Goal: Navigation & Orientation: Understand site structure

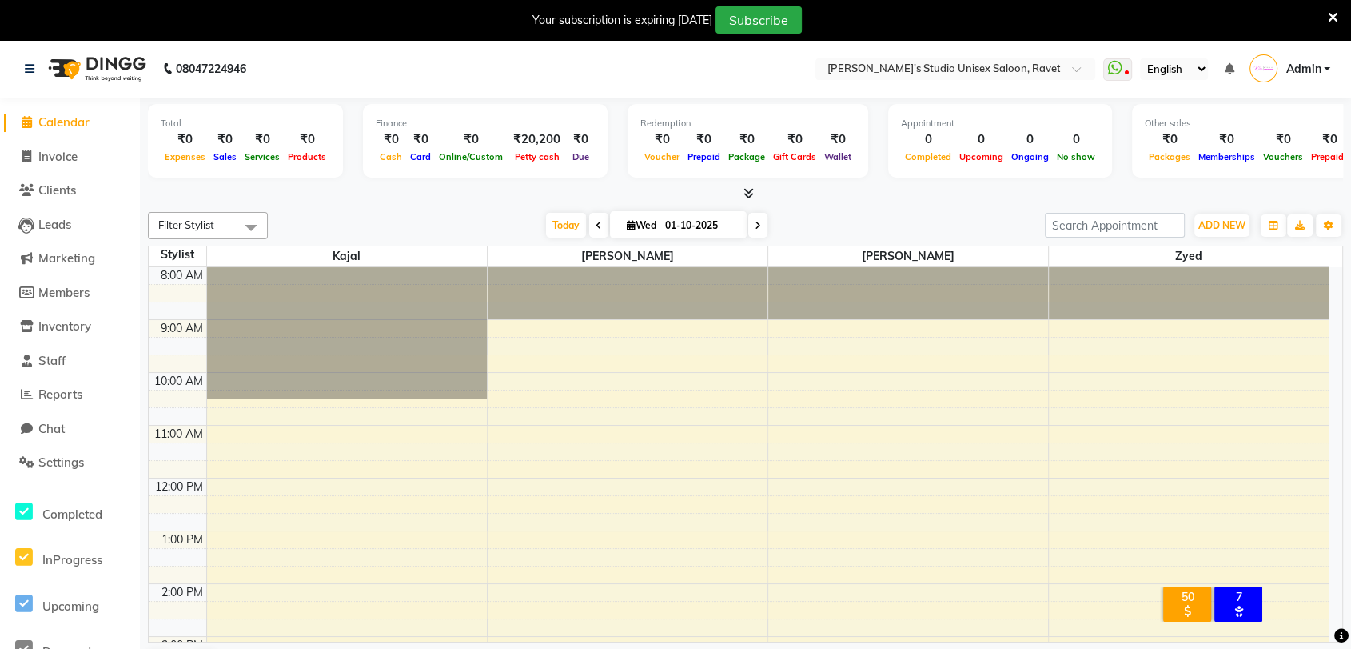
click at [49, 122] on span "Calendar" at bounding box center [63, 121] width 51 height 15
click at [29, 69] on icon at bounding box center [30, 68] width 10 height 11
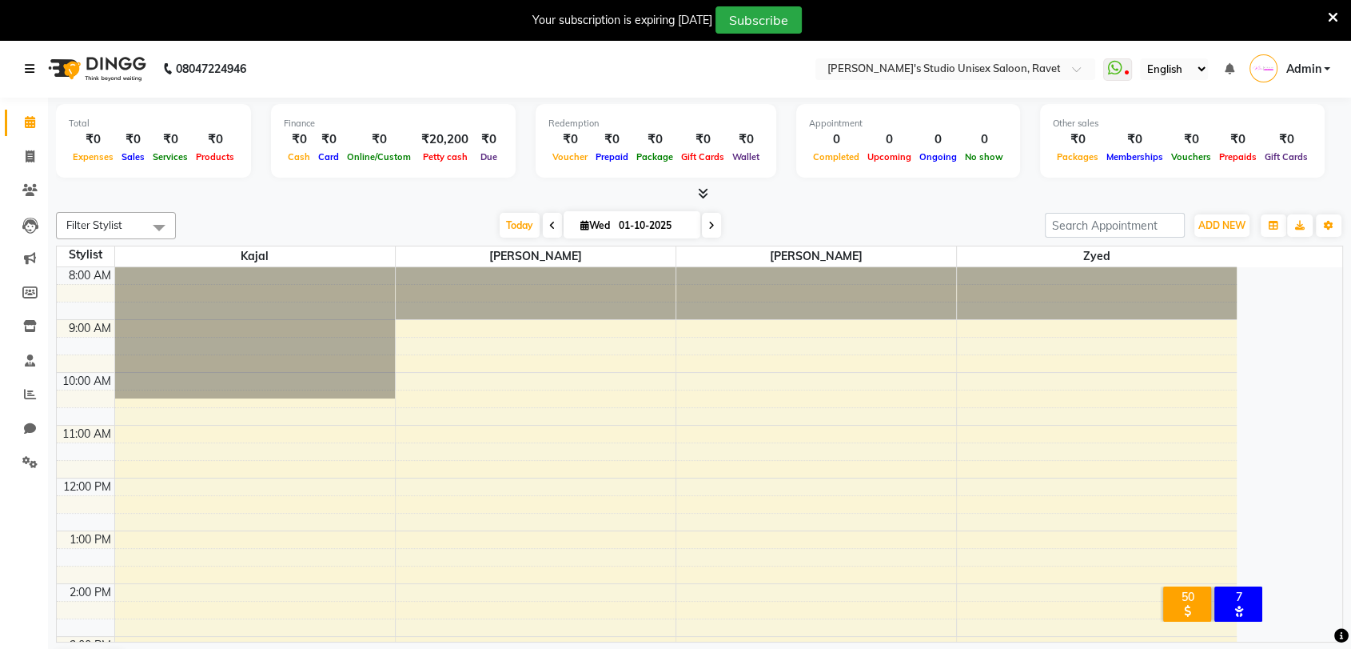
click at [29, 69] on icon at bounding box center [30, 68] width 10 height 11
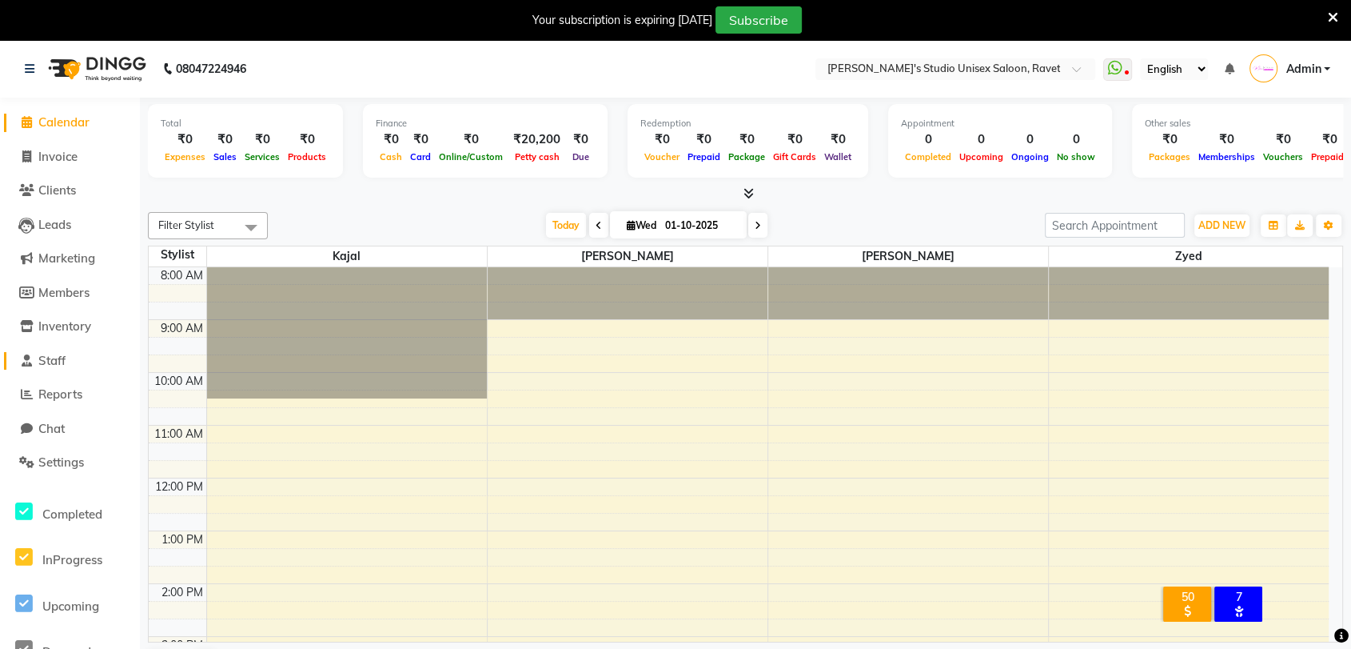
click at [51, 361] on span "Staff" at bounding box center [51, 360] width 27 height 15
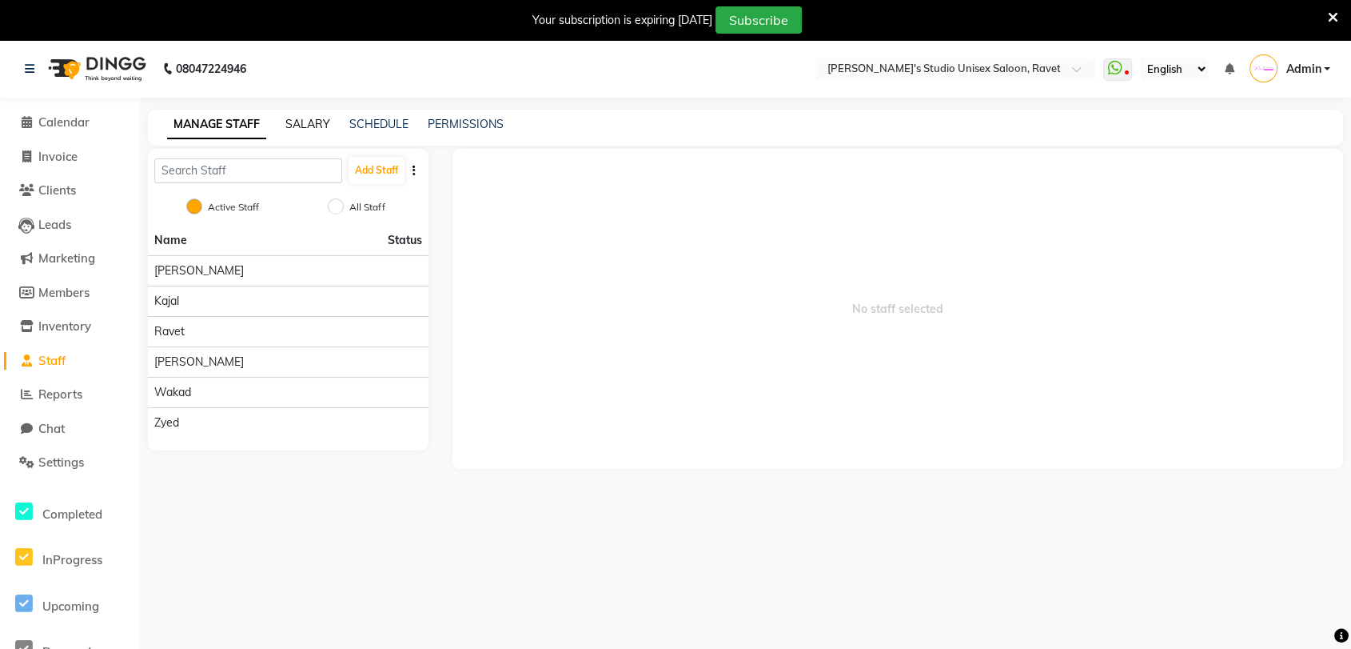
click at [313, 127] on link "SALARY" at bounding box center [307, 124] width 45 height 14
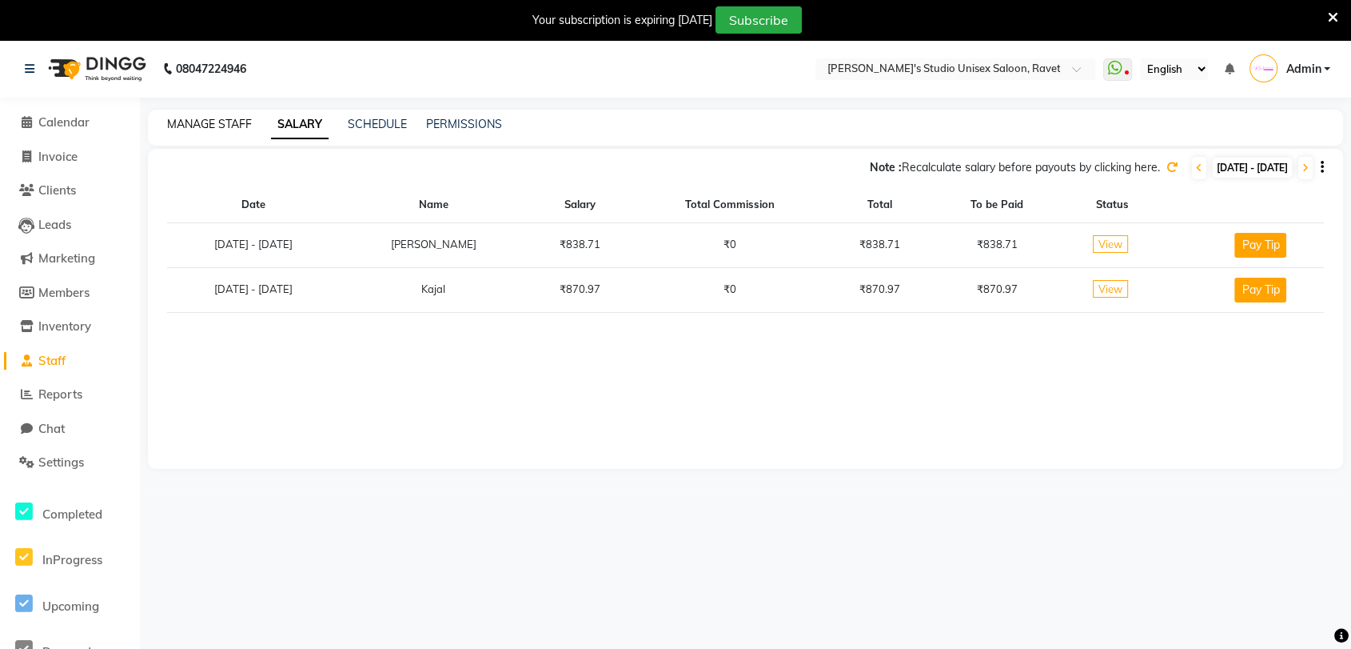
click at [182, 122] on link "MANAGE STAFF" at bounding box center [209, 124] width 85 height 14
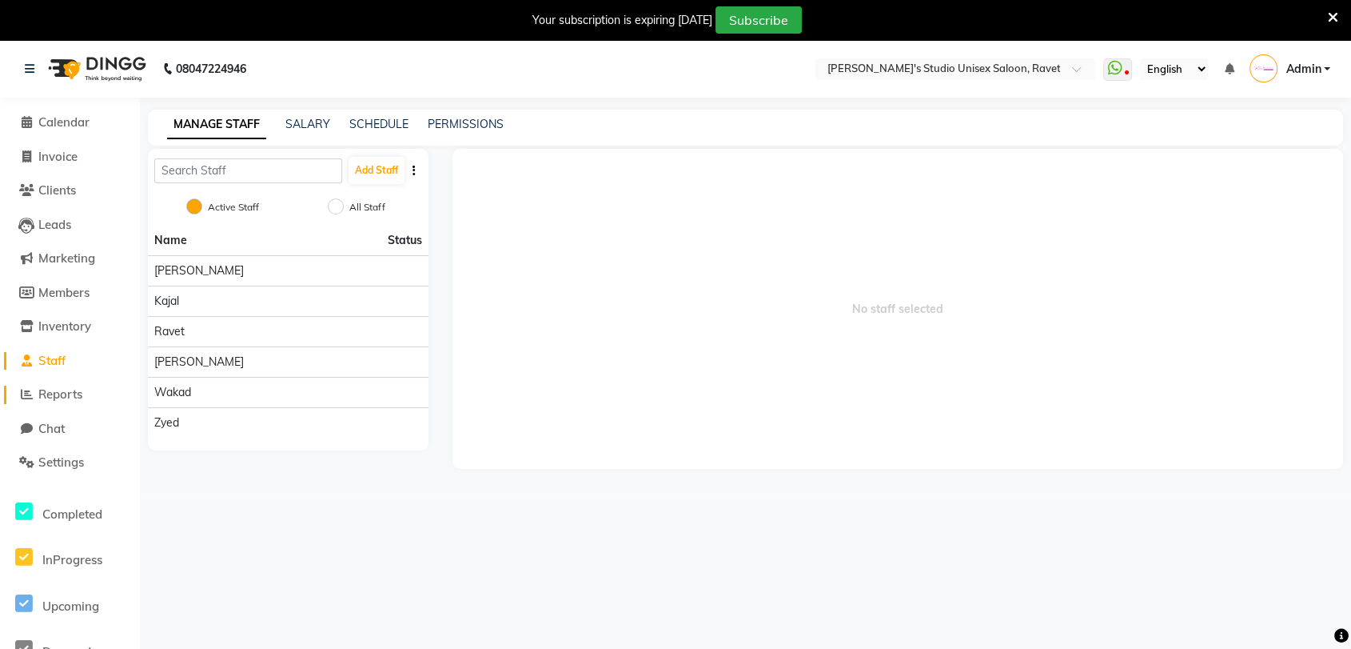
click at [62, 391] on span "Reports" at bounding box center [60, 393] width 44 height 15
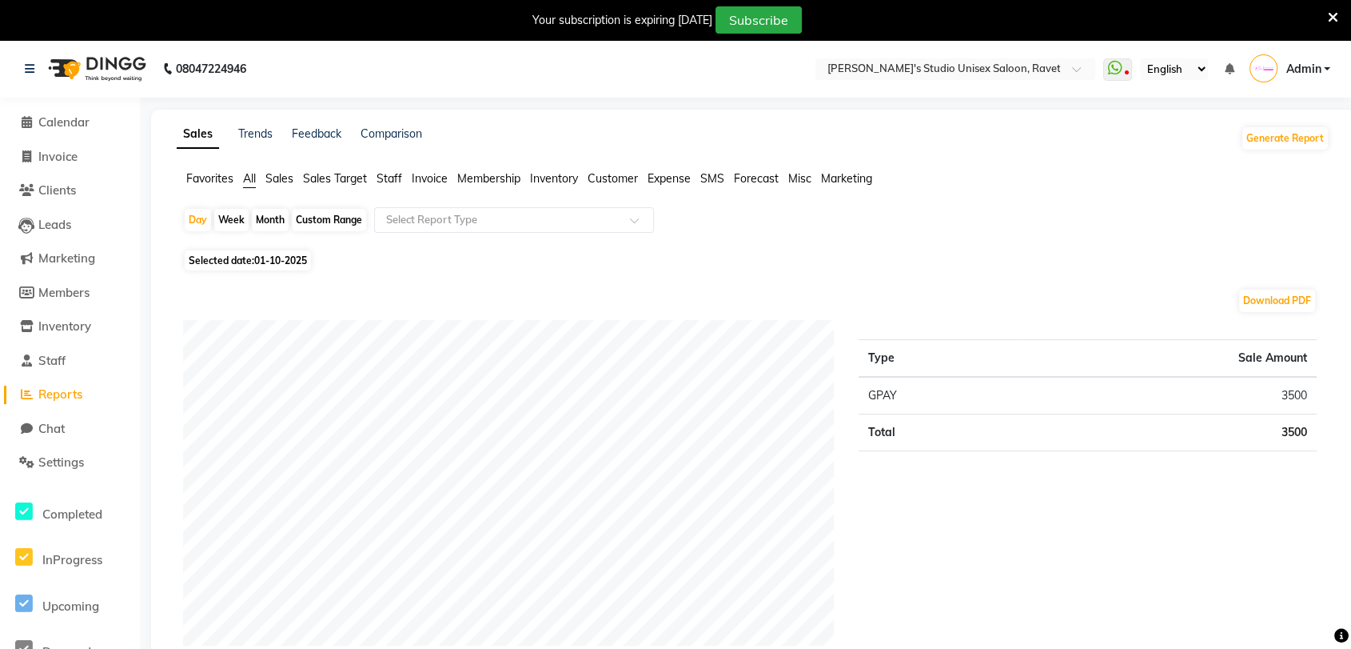
click at [394, 178] on span "Staff" at bounding box center [390, 178] width 26 height 14
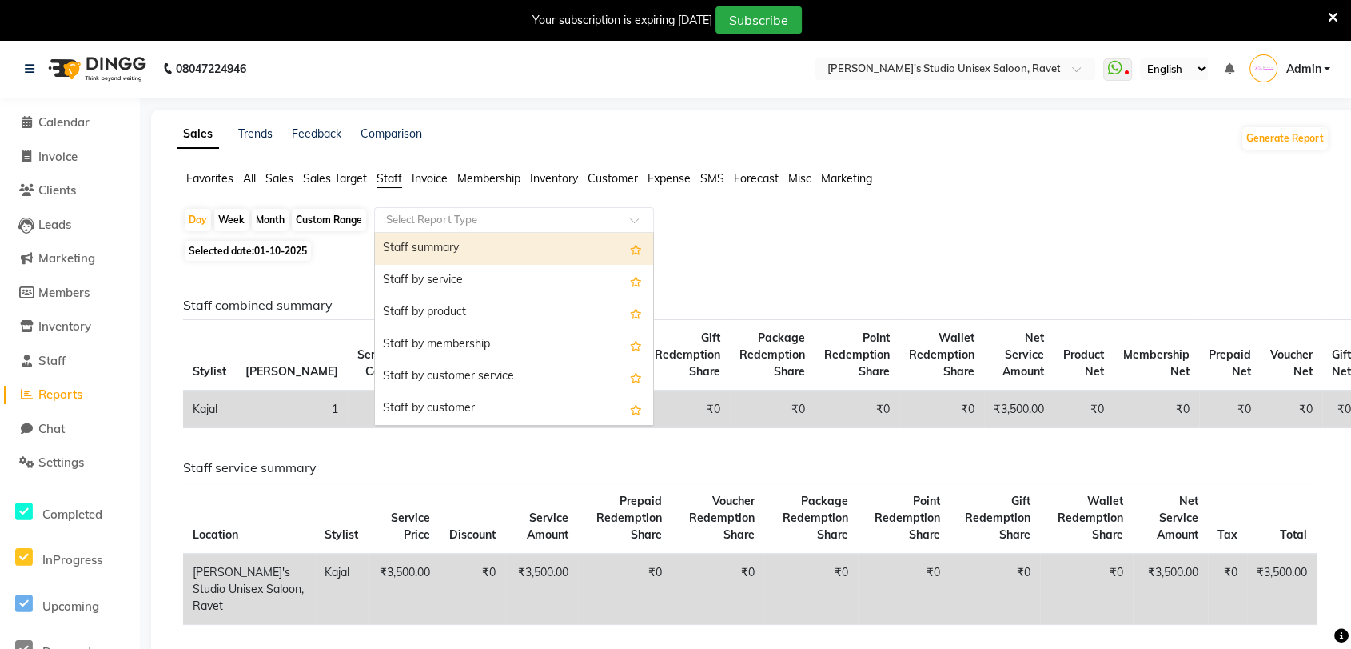
click at [529, 222] on input "text" at bounding box center [498, 220] width 230 height 16
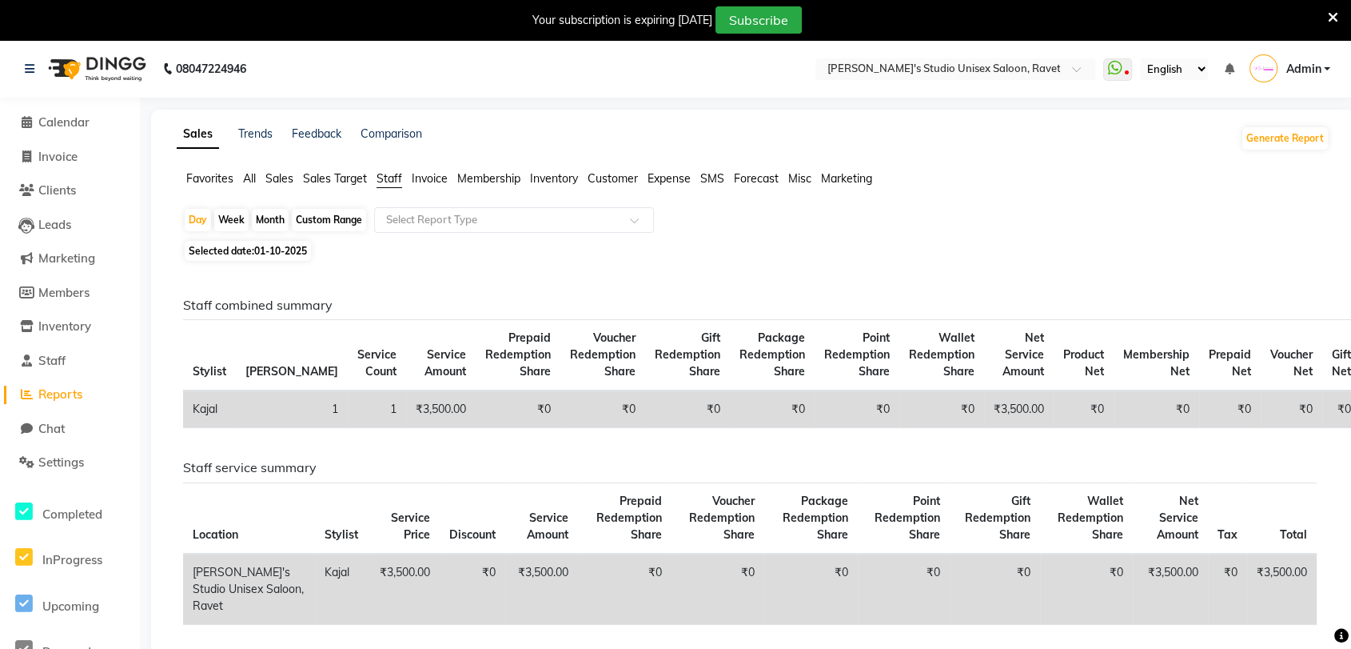
click at [319, 218] on div "Custom Range" at bounding box center [329, 220] width 74 height 22
select select "10"
select select "2025"
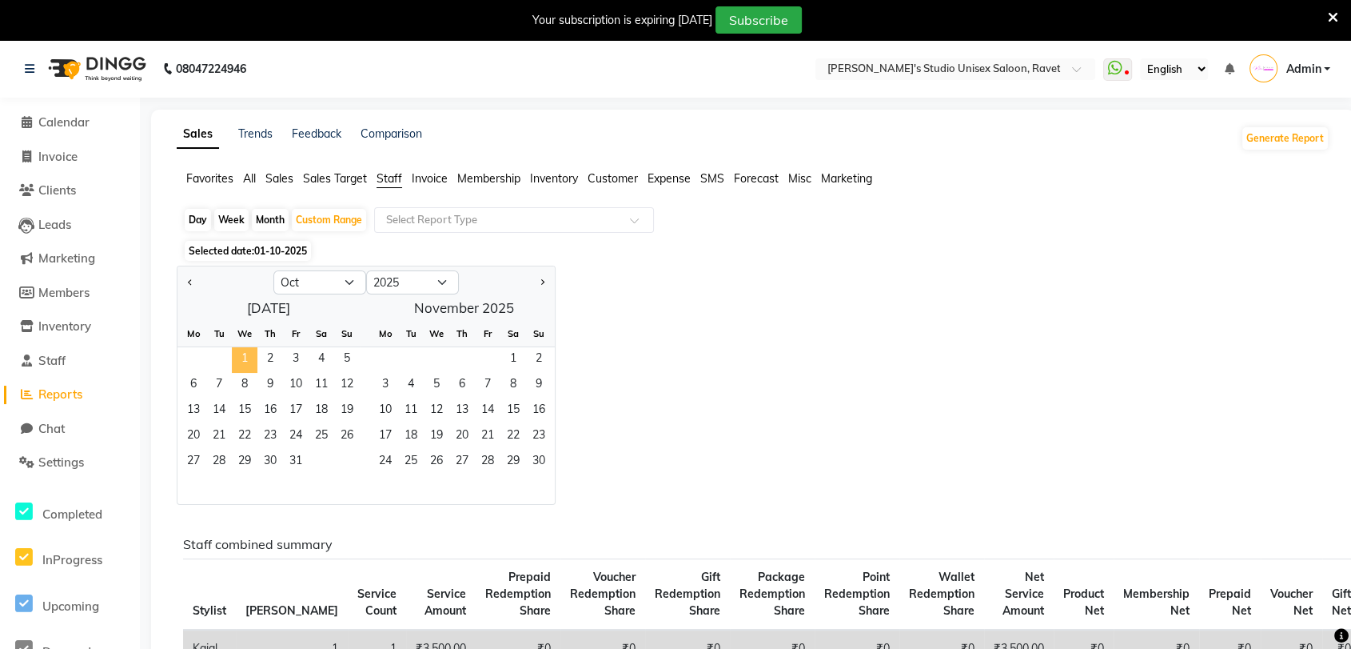
click at [234, 361] on span "1" at bounding box center [245, 360] width 26 height 26
click at [294, 457] on span "31" at bounding box center [296, 462] width 26 height 26
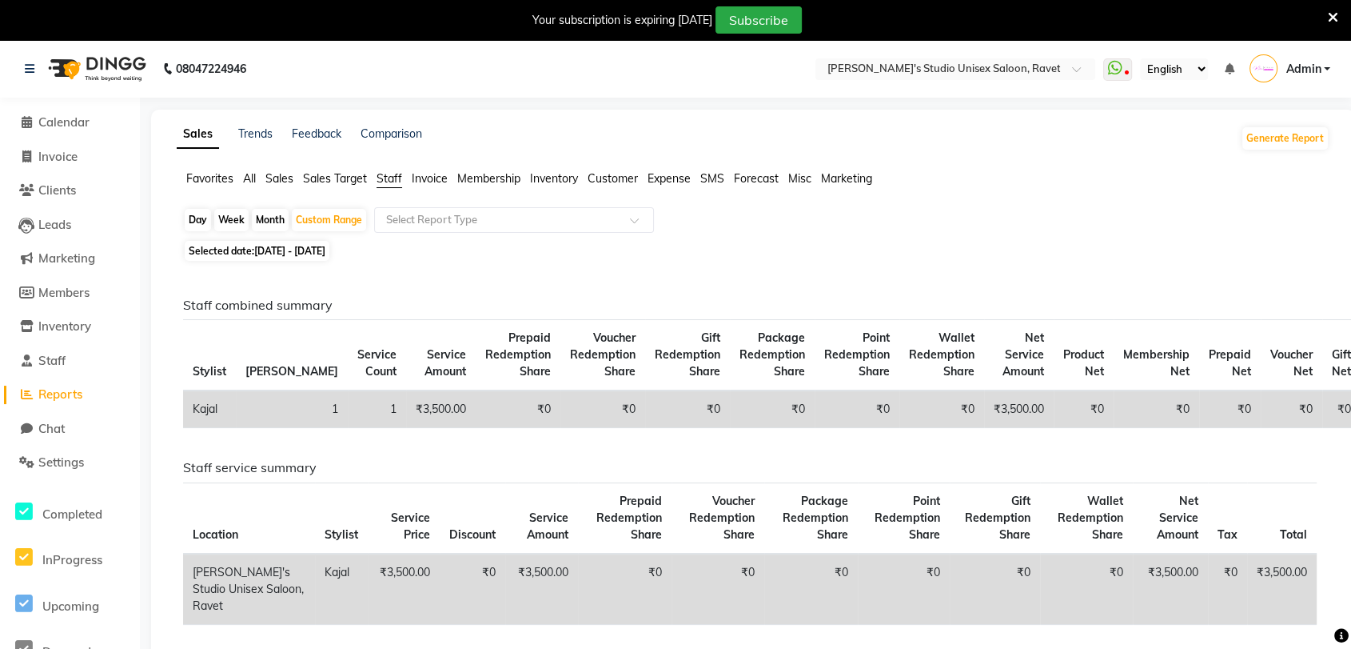
click at [325, 251] on span "[DATE] - [DATE]" at bounding box center [289, 251] width 71 height 12
select select "10"
select select "2025"
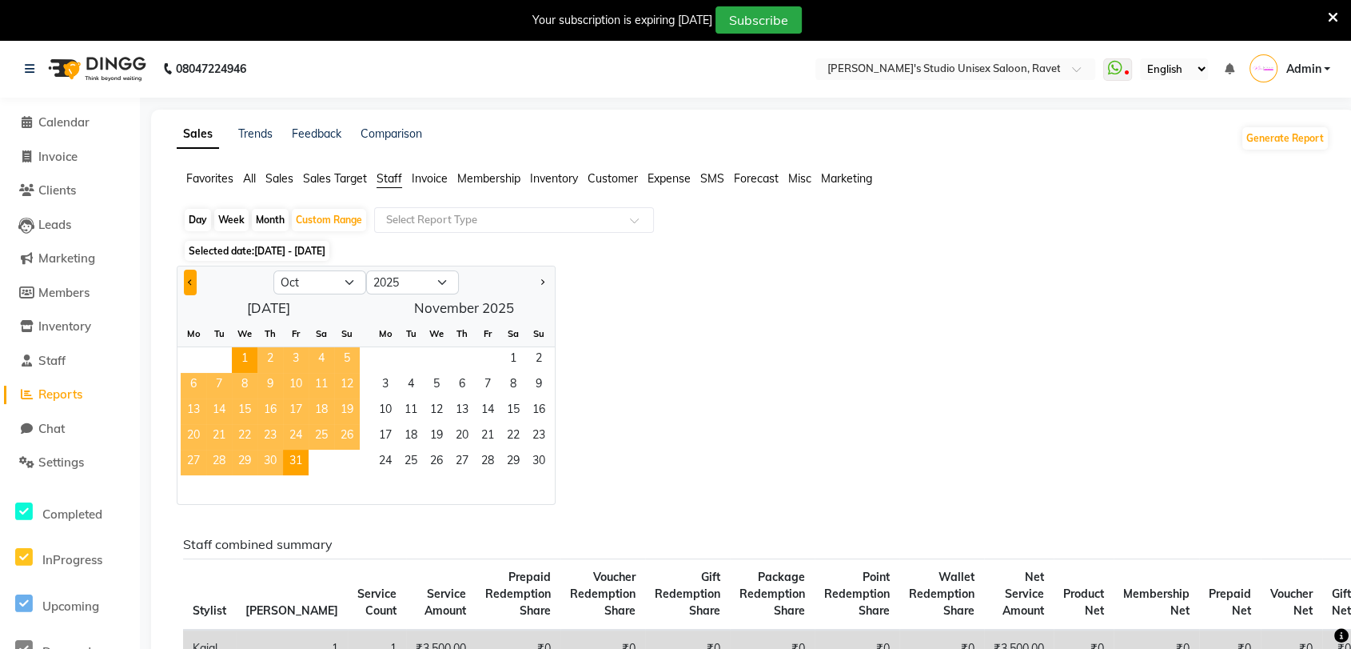
click at [189, 281] on span "Previous month" at bounding box center [191, 282] width 6 height 6
select select "9"
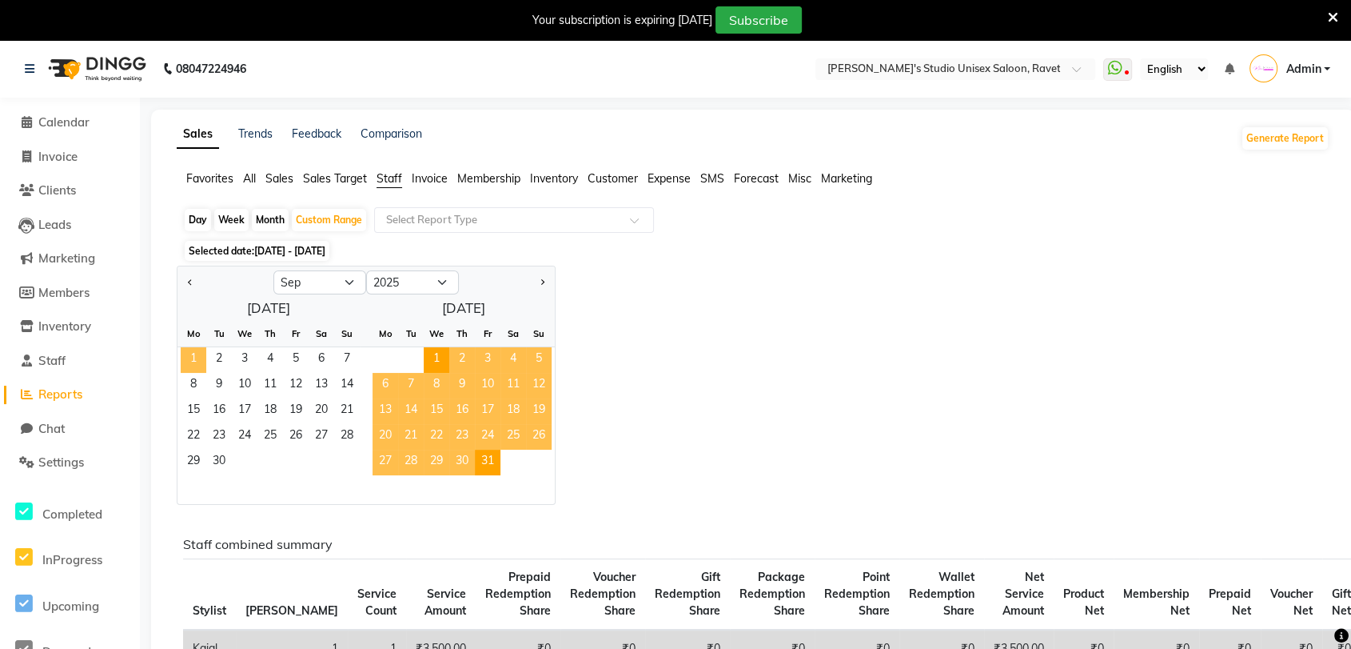
click at [199, 351] on span "1" at bounding box center [194, 360] width 26 height 26
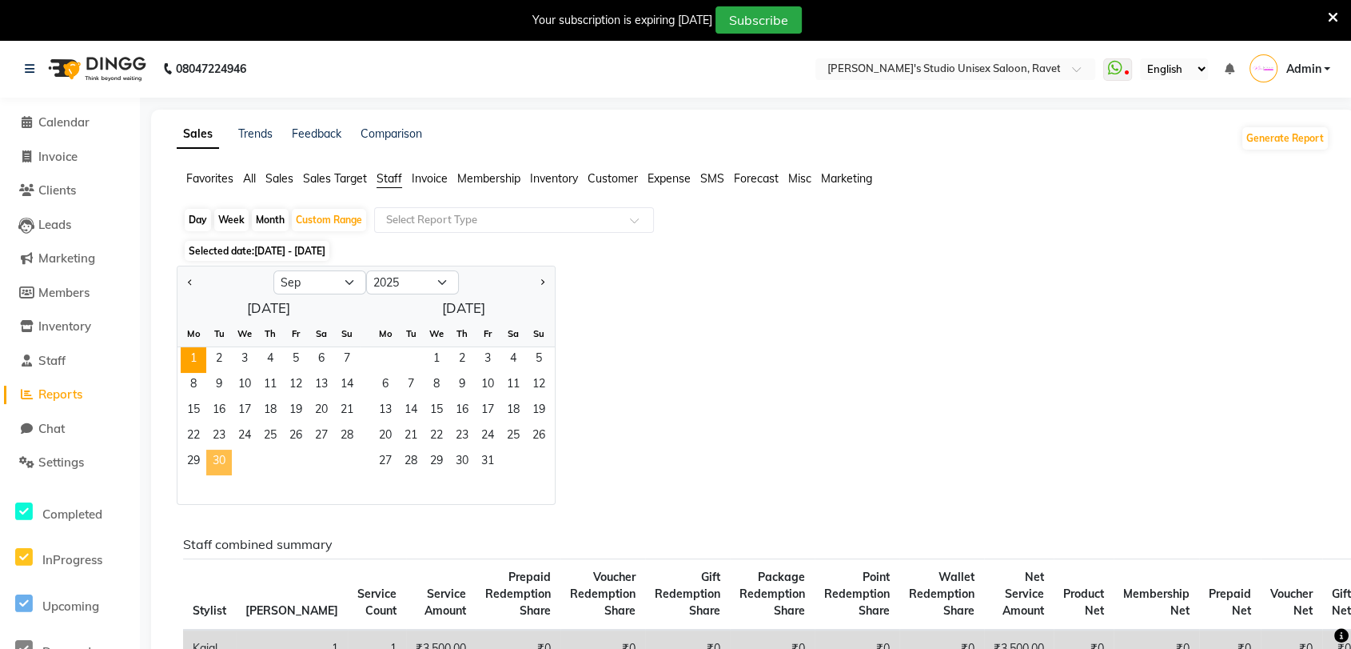
click at [223, 458] on span "30" at bounding box center [219, 462] width 26 height 26
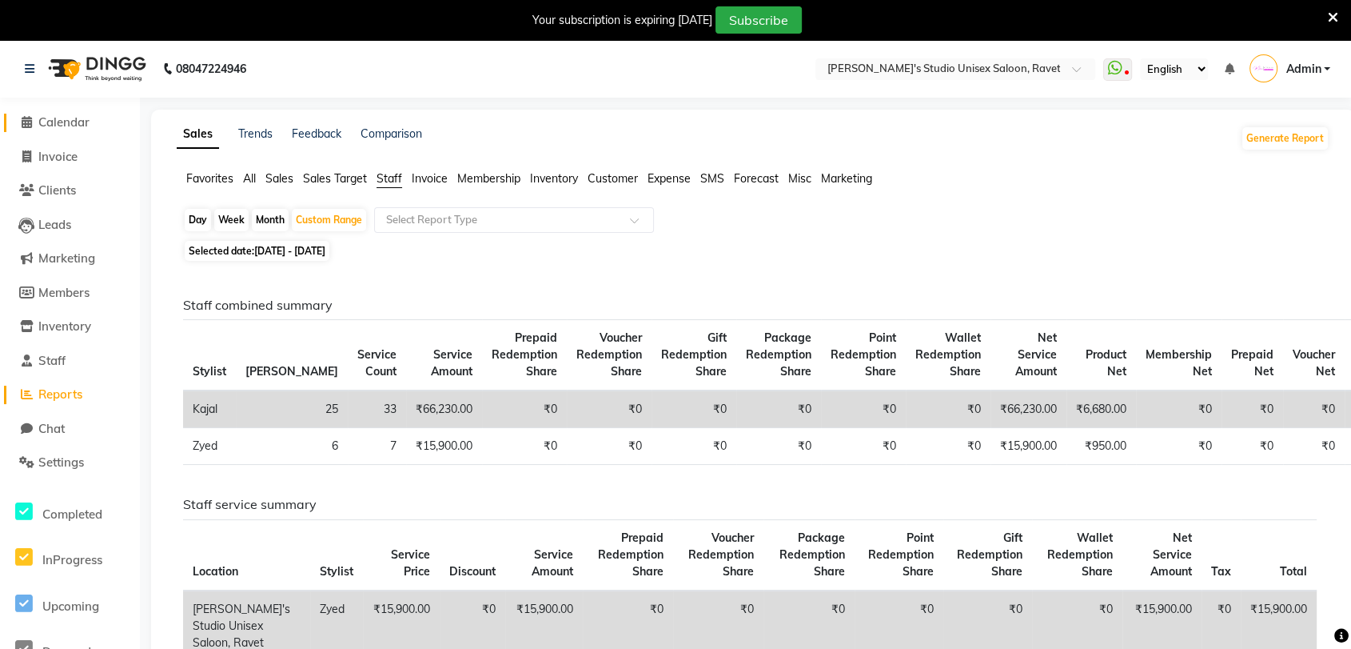
click at [65, 118] on span "Calendar" at bounding box center [63, 121] width 51 height 15
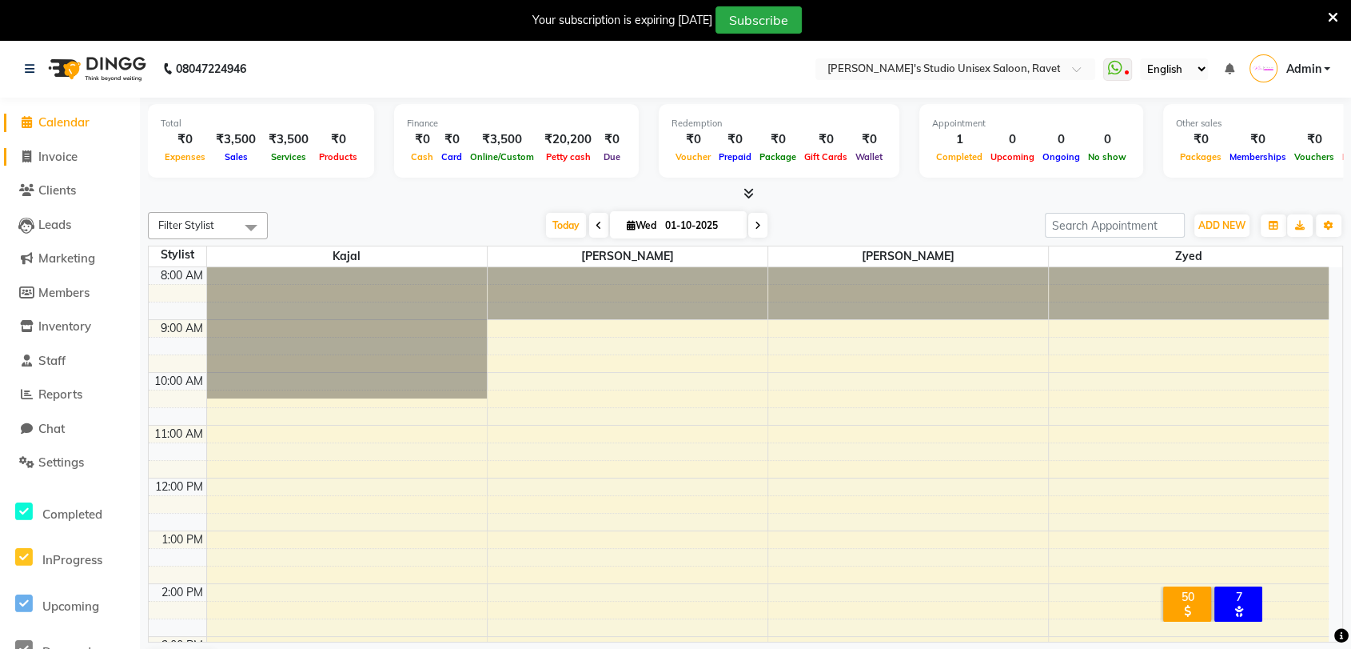
click at [45, 156] on span "Invoice" at bounding box center [57, 156] width 39 height 15
select select "7019"
select select "service"
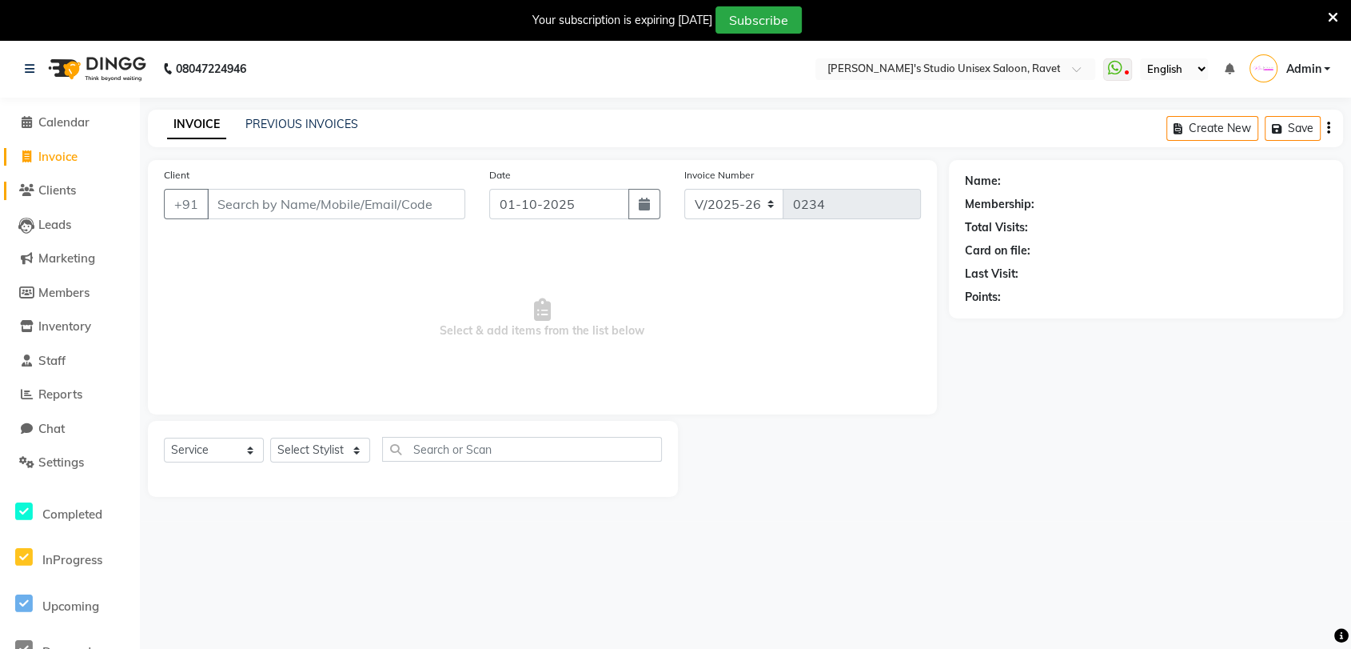
click at [62, 194] on span "Clients" at bounding box center [57, 189] width 38 height 15
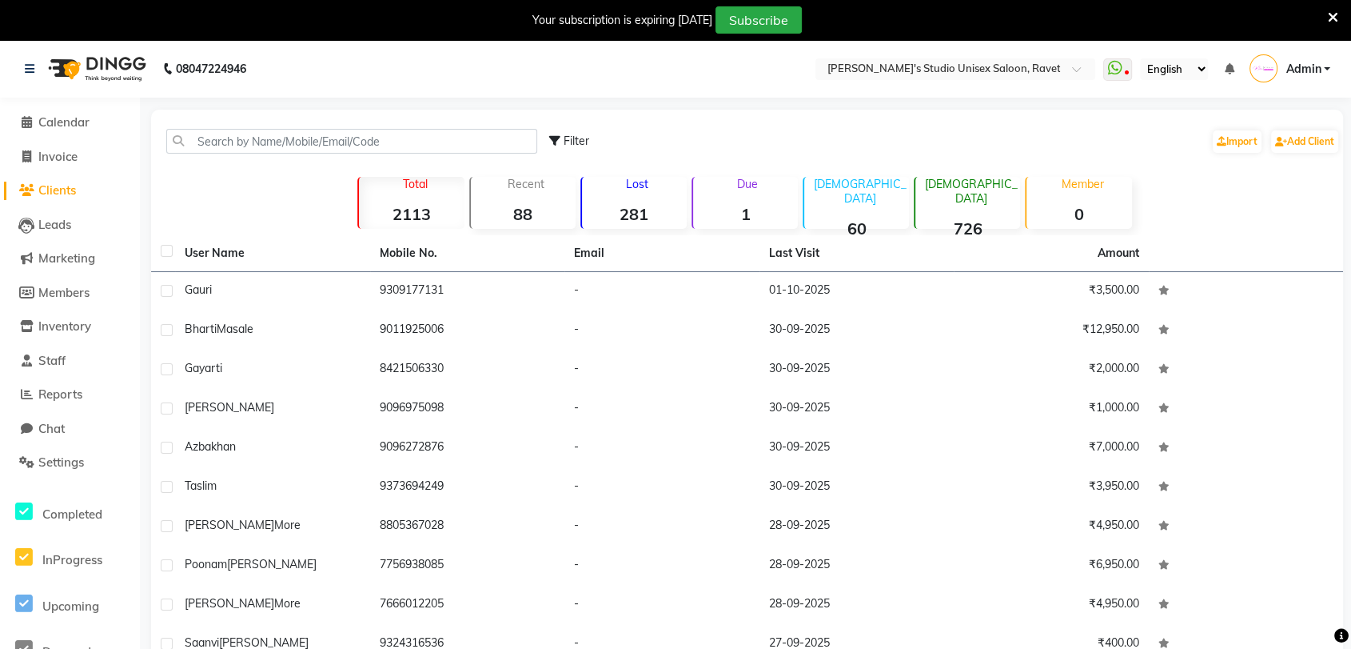
click at [169, 249] on label at bounding box center [167, 251] width 12 height 12
click at [169, 249] on input "checkbox" at bounding box center [166, 251] width 10 height 10
checkbox input "true"
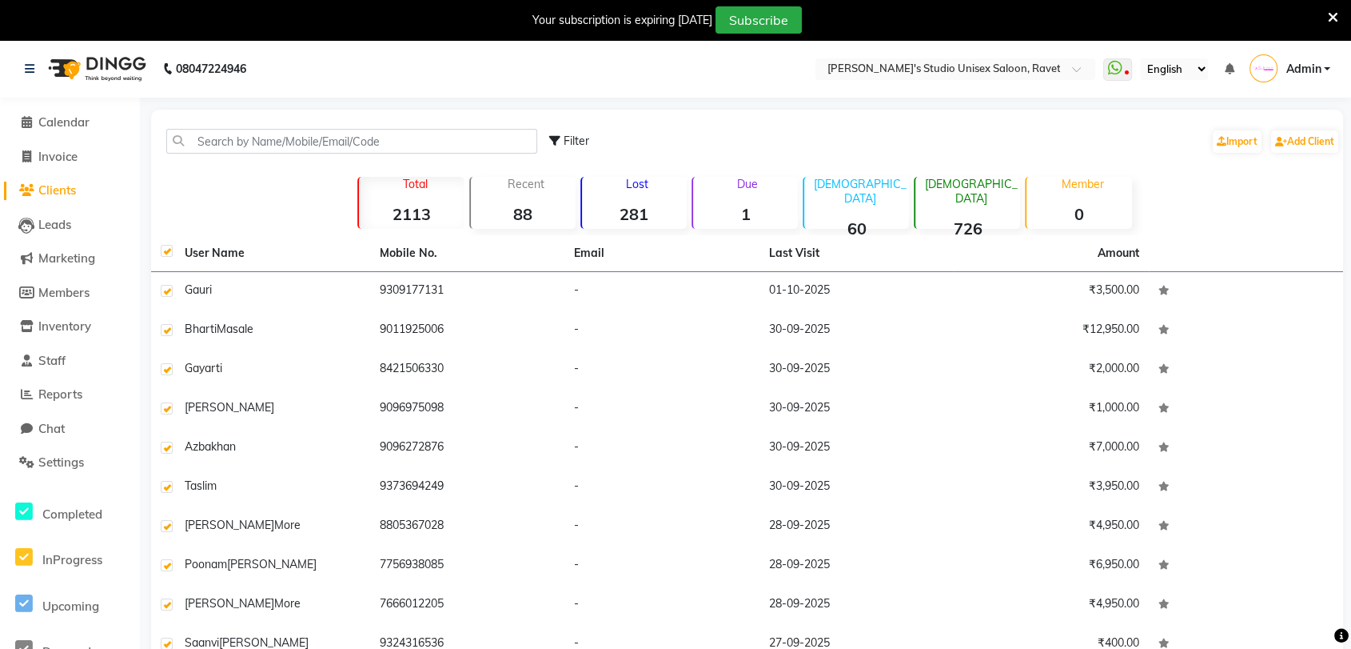
checkbox input "true"
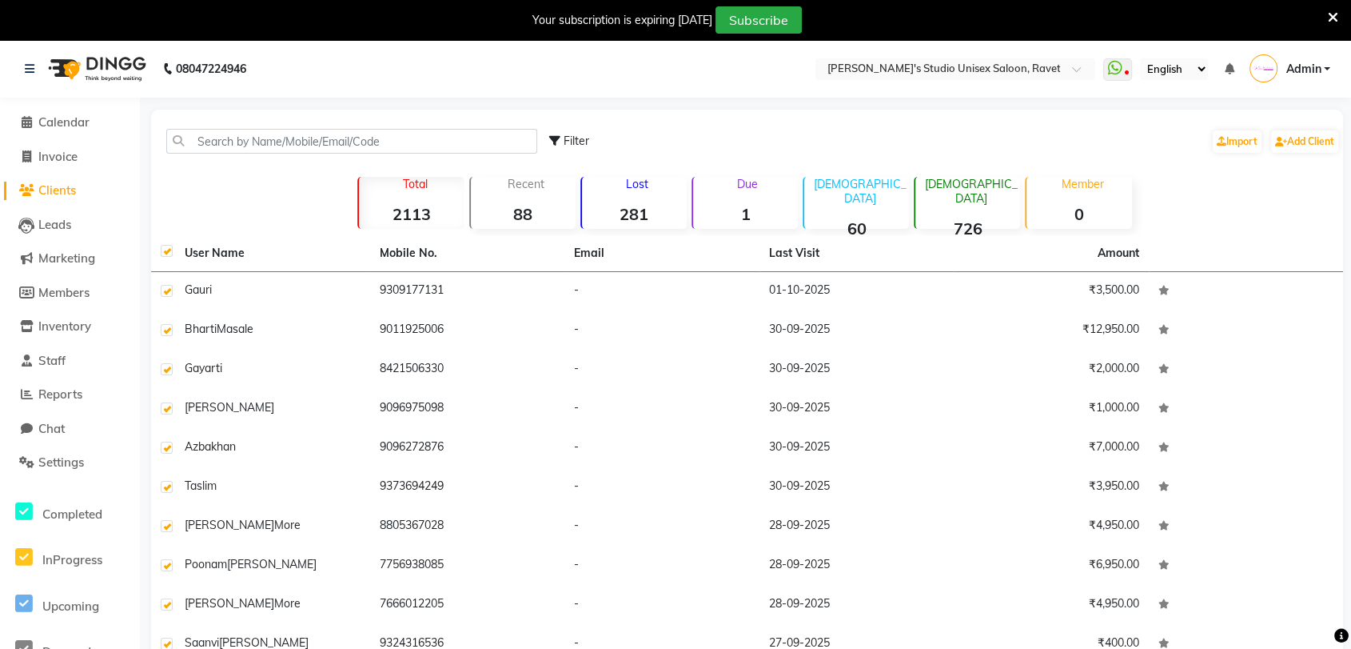
checkbox input "true"
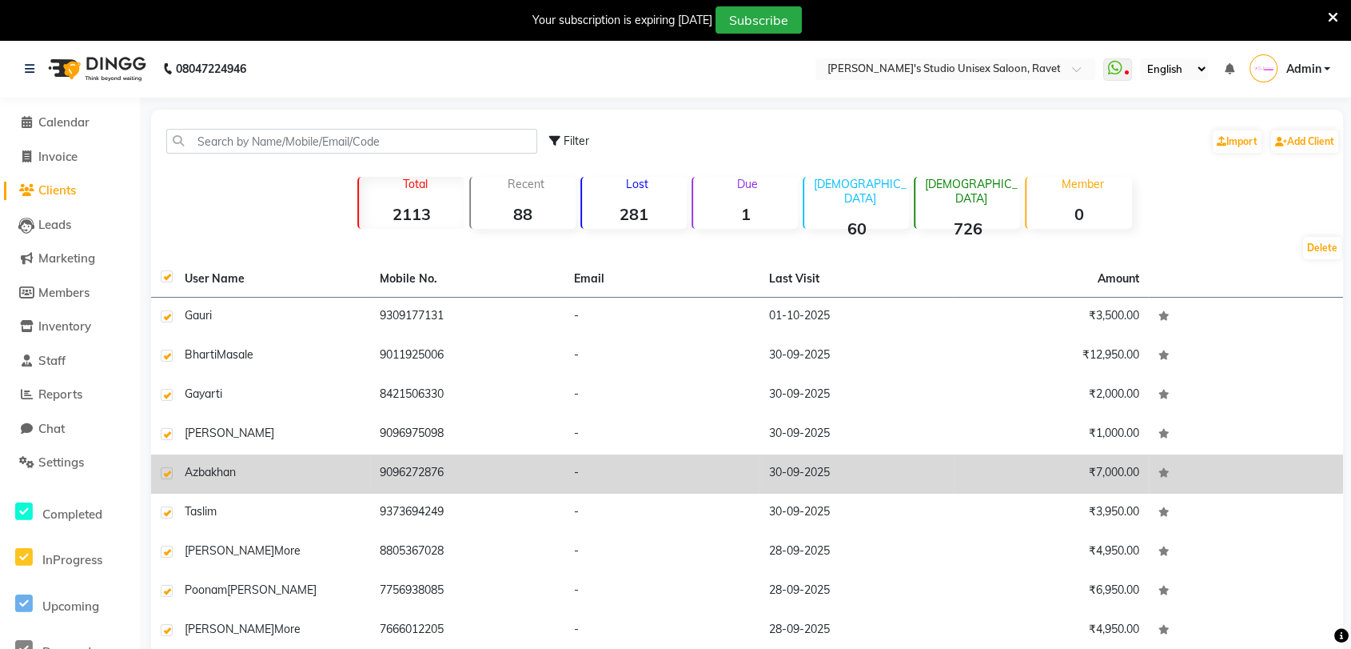
scroll to position [109, 0]
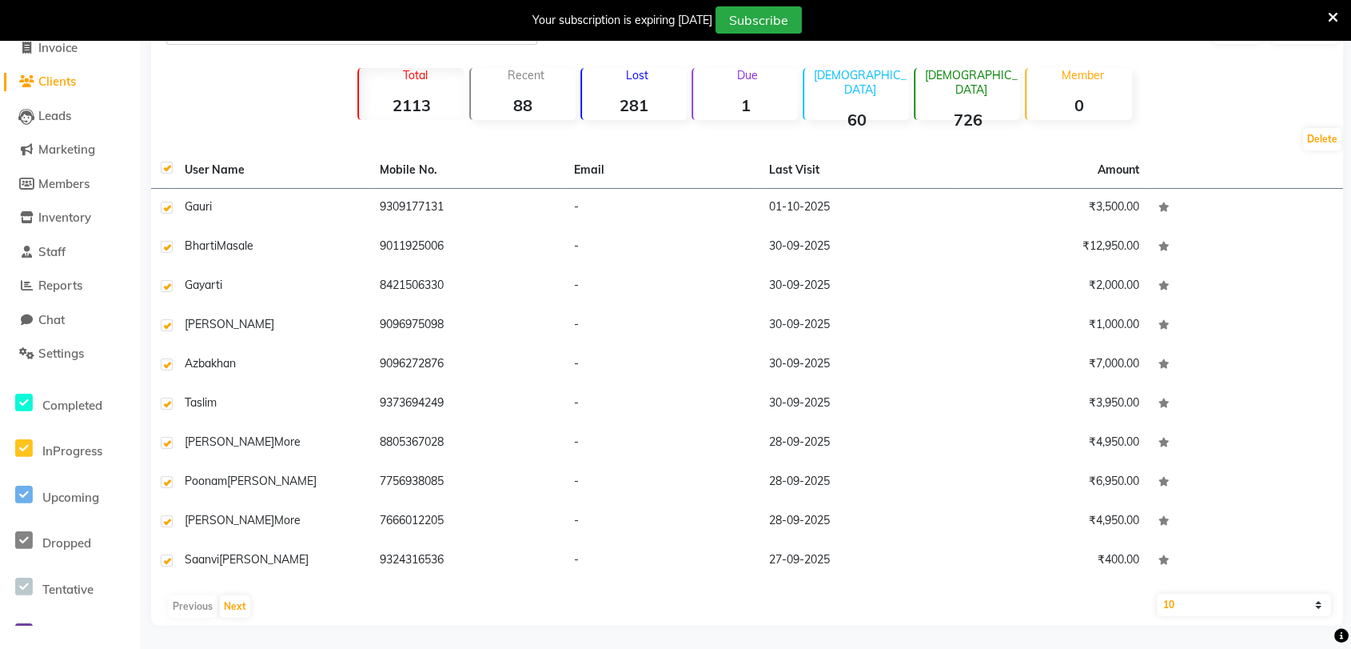
click at [1316, 609] on select "10 50 100" at bounding box center [1244, 604] width 175 height 22
select select "100"
click at [1157, 593] on select "10 50 100" at bounding box center [1244, 604] width 175 height 22
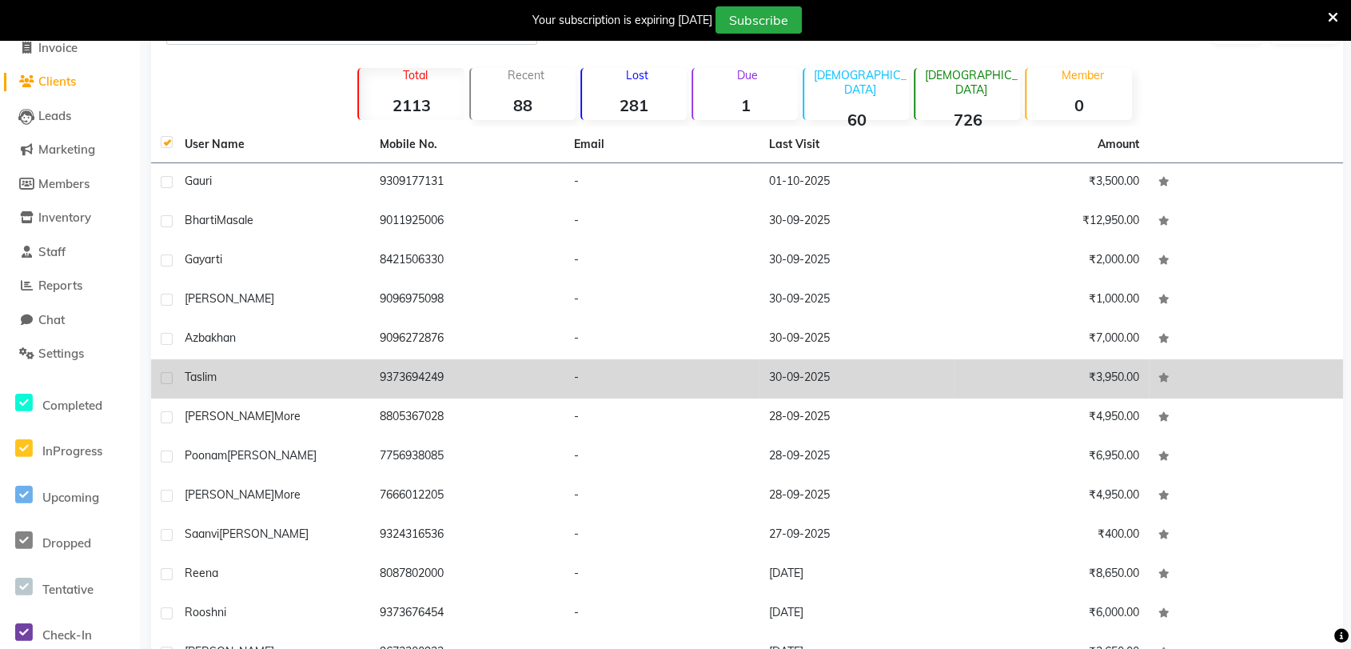
scroll to position [0, 0]
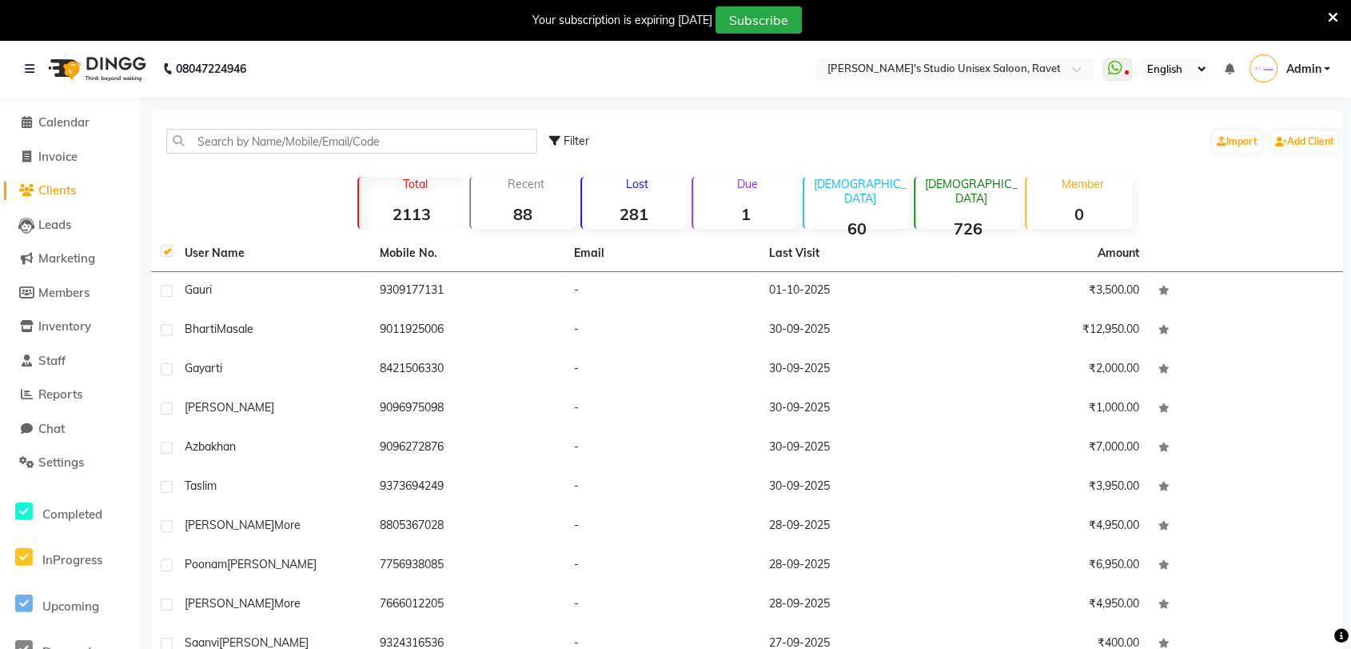
click at [166, 254] on label at bounding box center [167, 251] width 12 height 12
click at [166, 254] on input "checkbox" at bounding box center [166, 251] width 10 height 10
click at [166, 254] on label at bounding box center [167, 251] width 12 height 12
click at [166, 254] on input "checkbox" at bounding box center [166, 251] width 10 height 10
checkbox input "true"
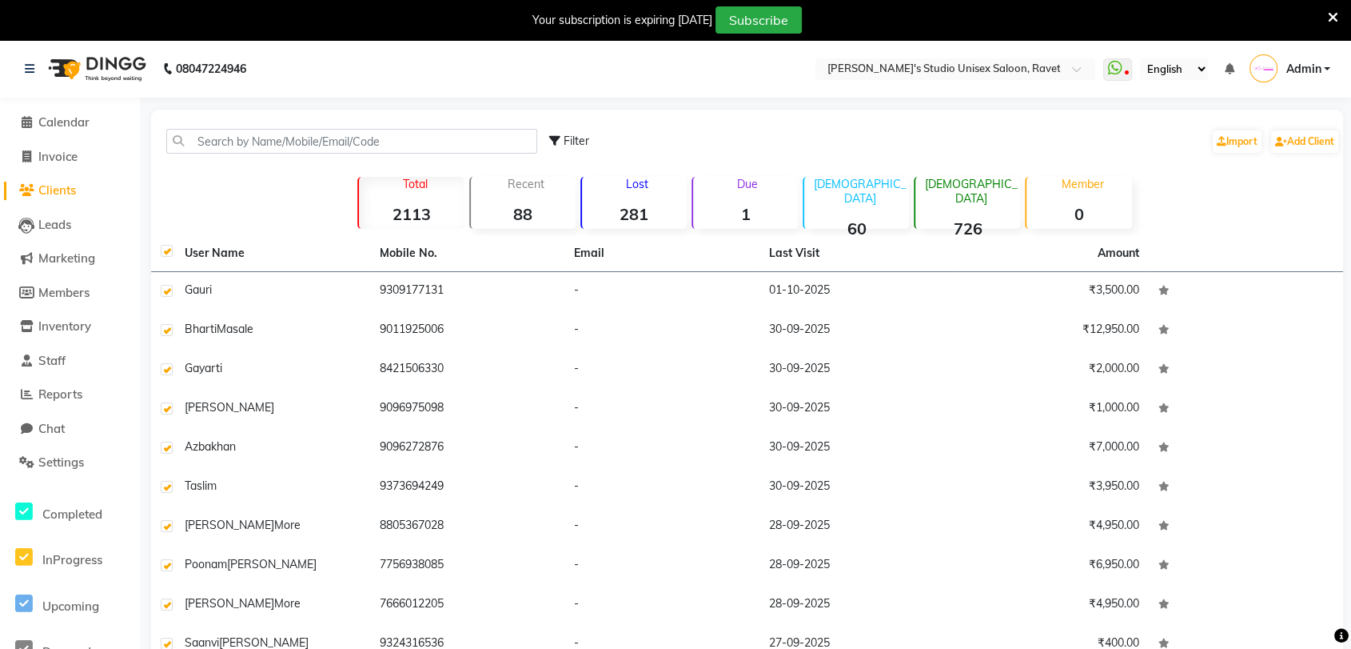
checkbox input "true"
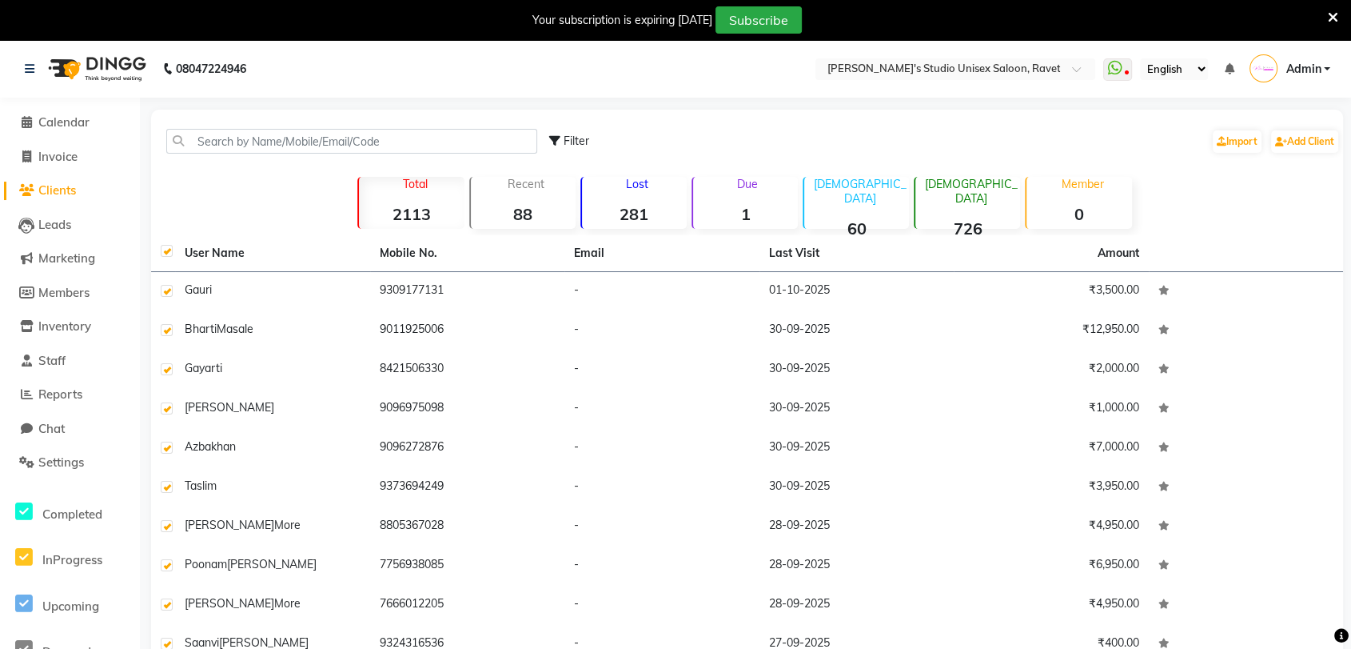
checkbox input "true"
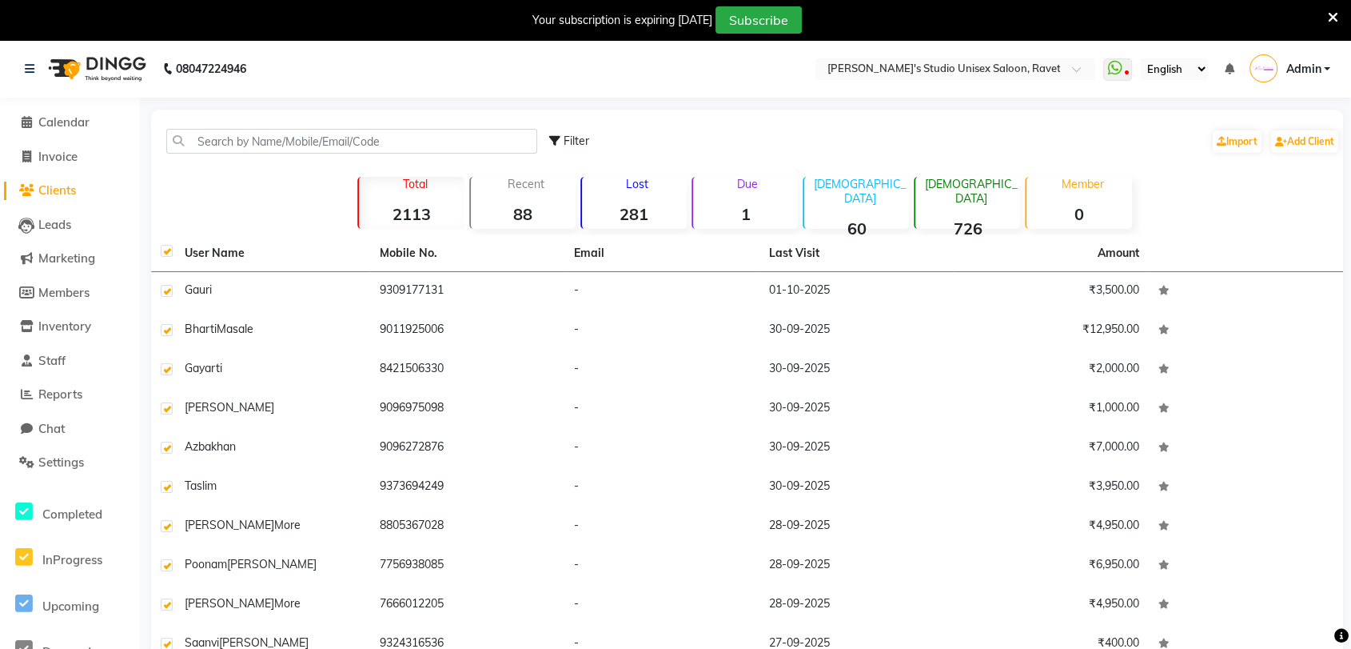
checkbox input "true"
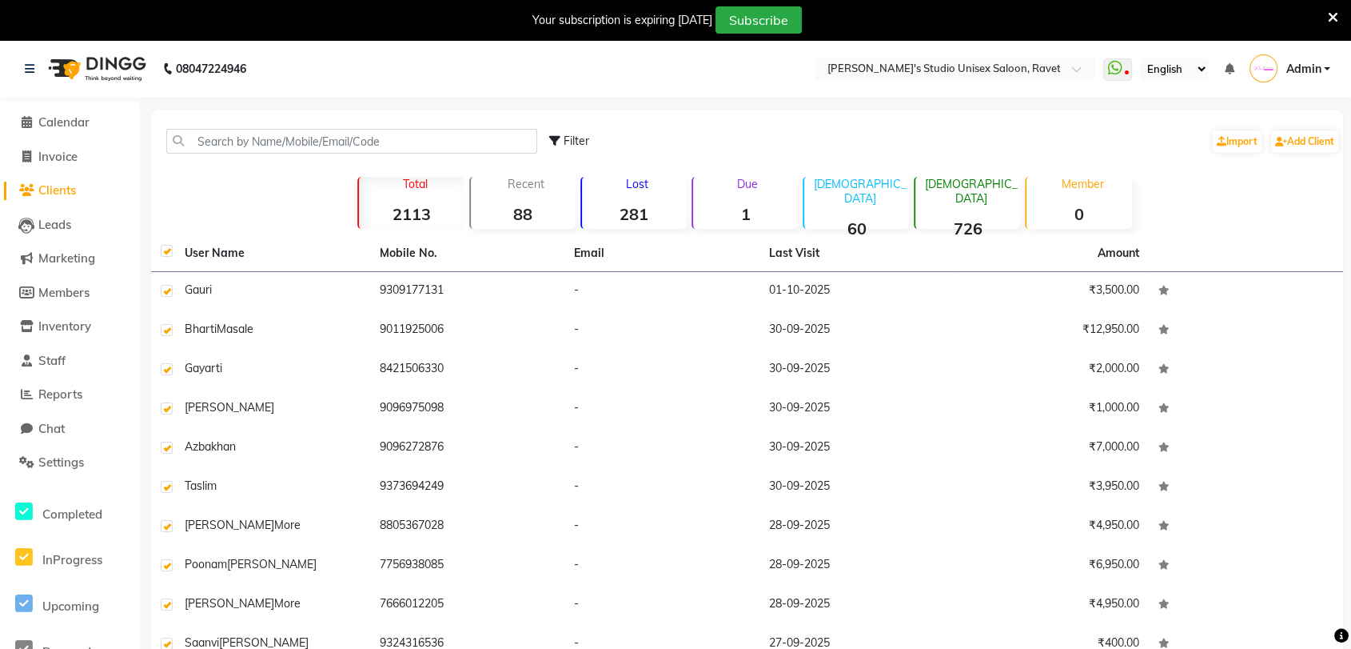
checkbox input "true"
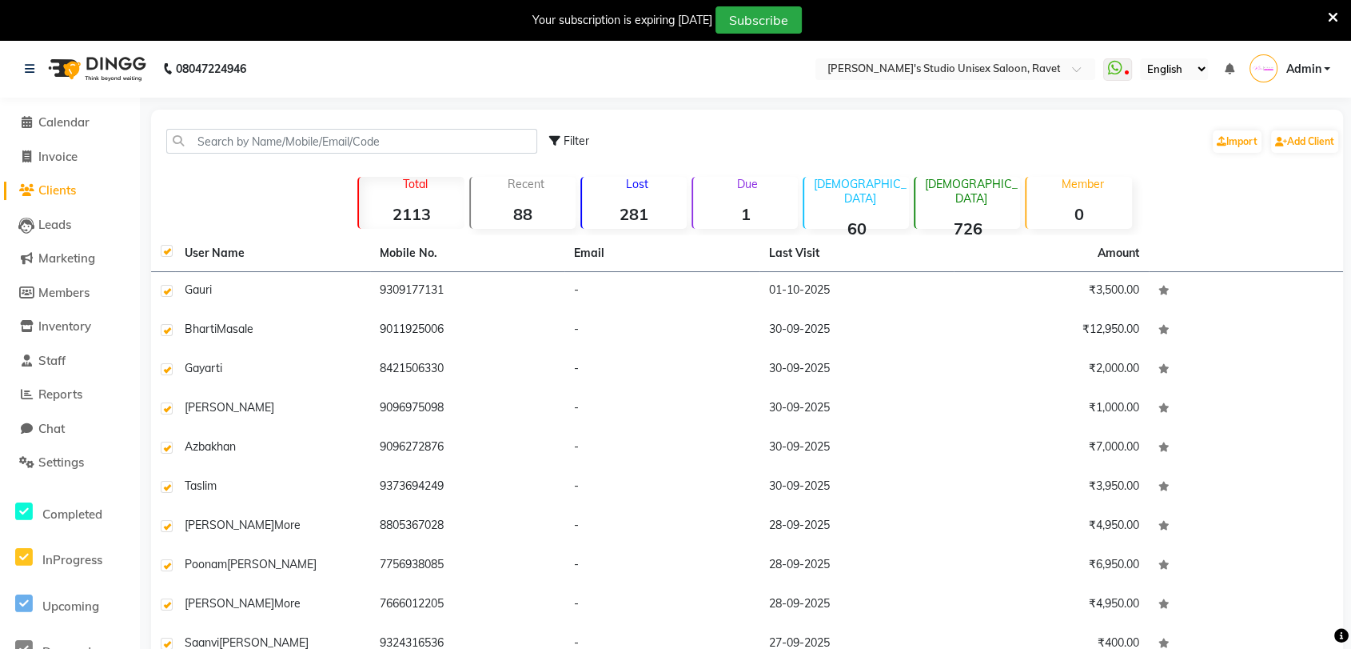
checkbox input "true"
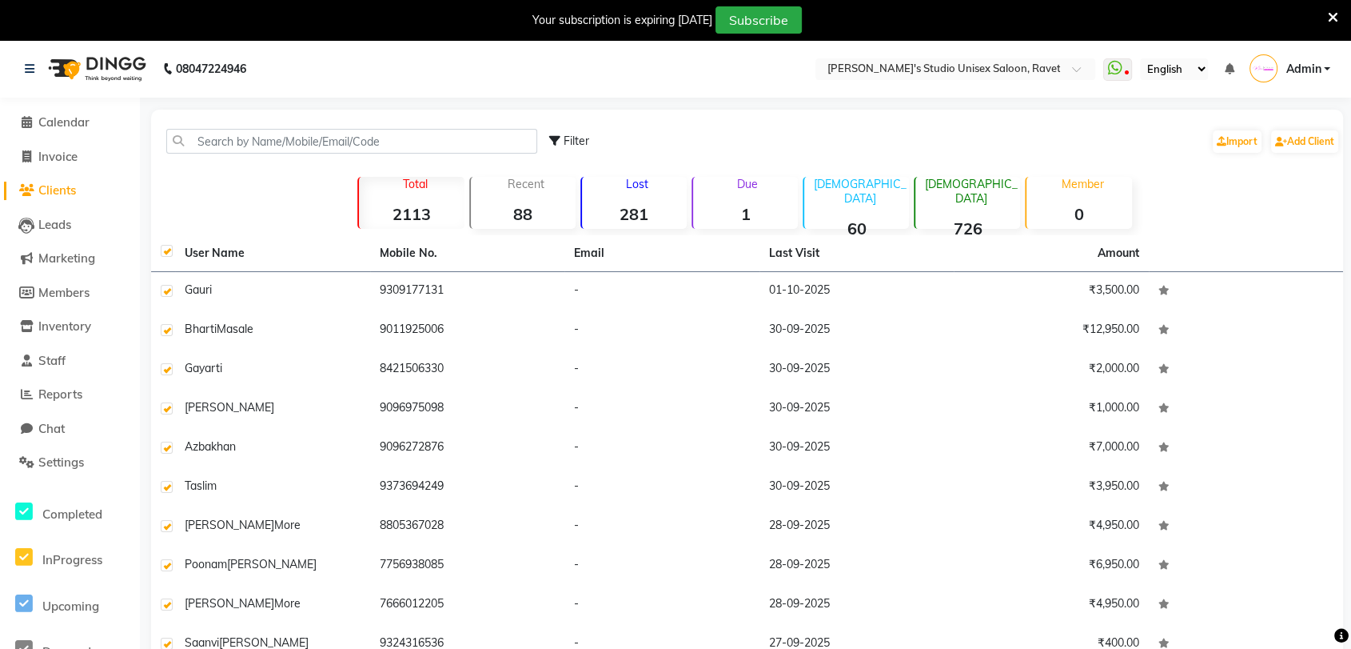
checkbox input "true"
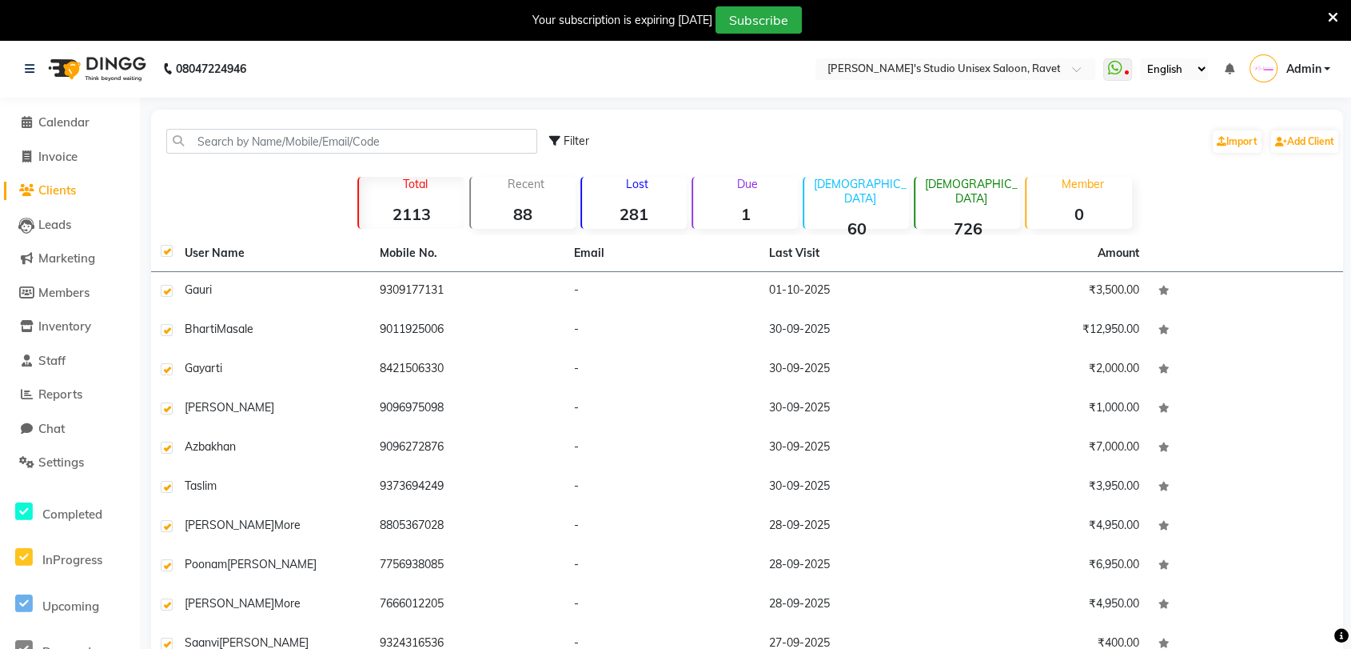
checkbox input "true"
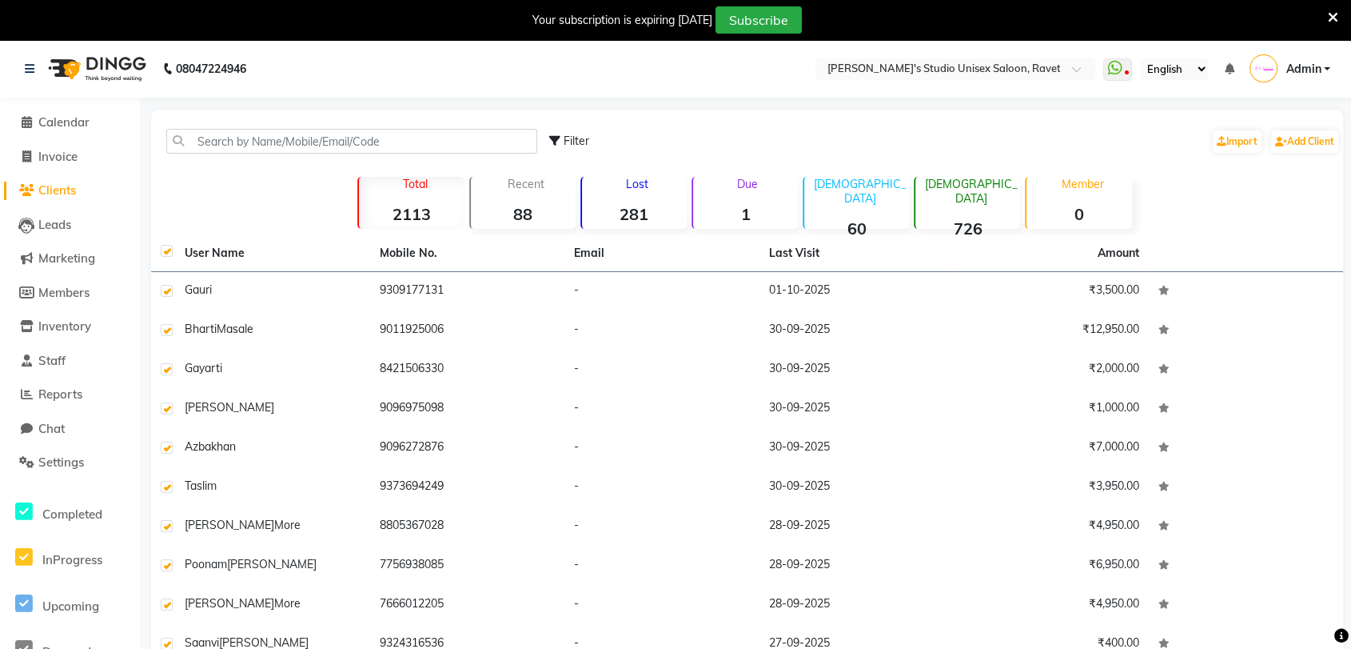
checkbox input "true"
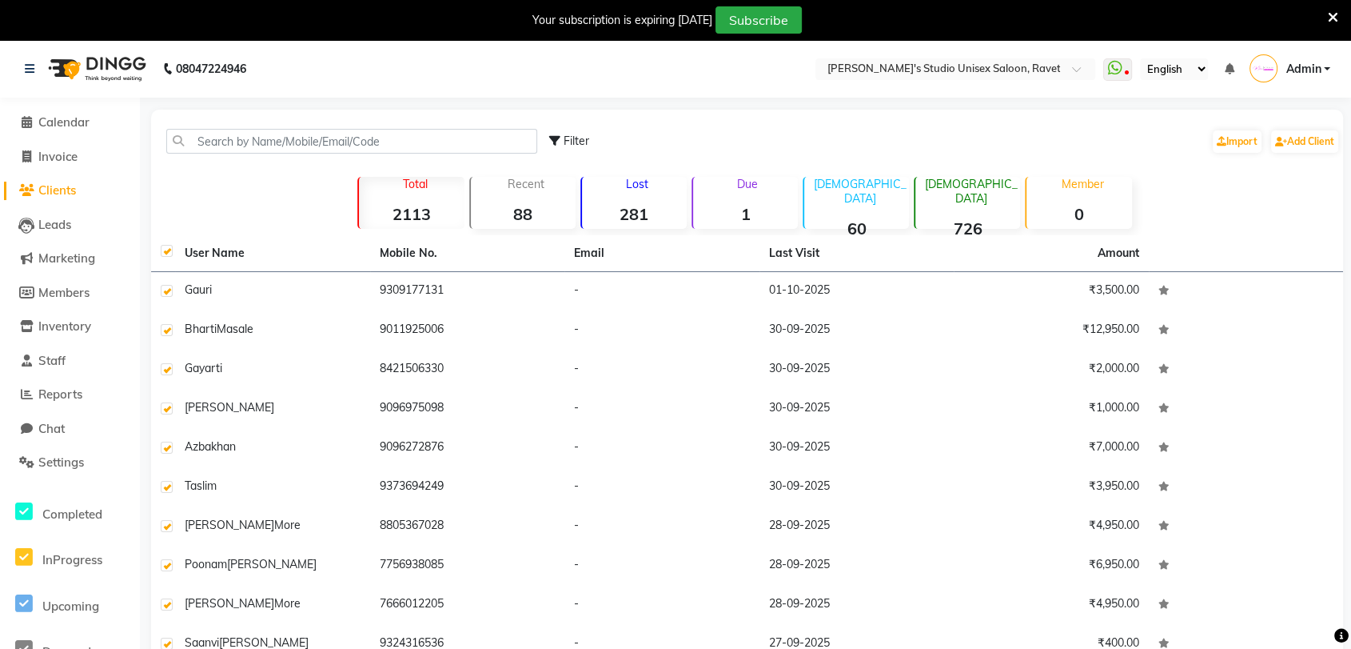
checkbox input "true"
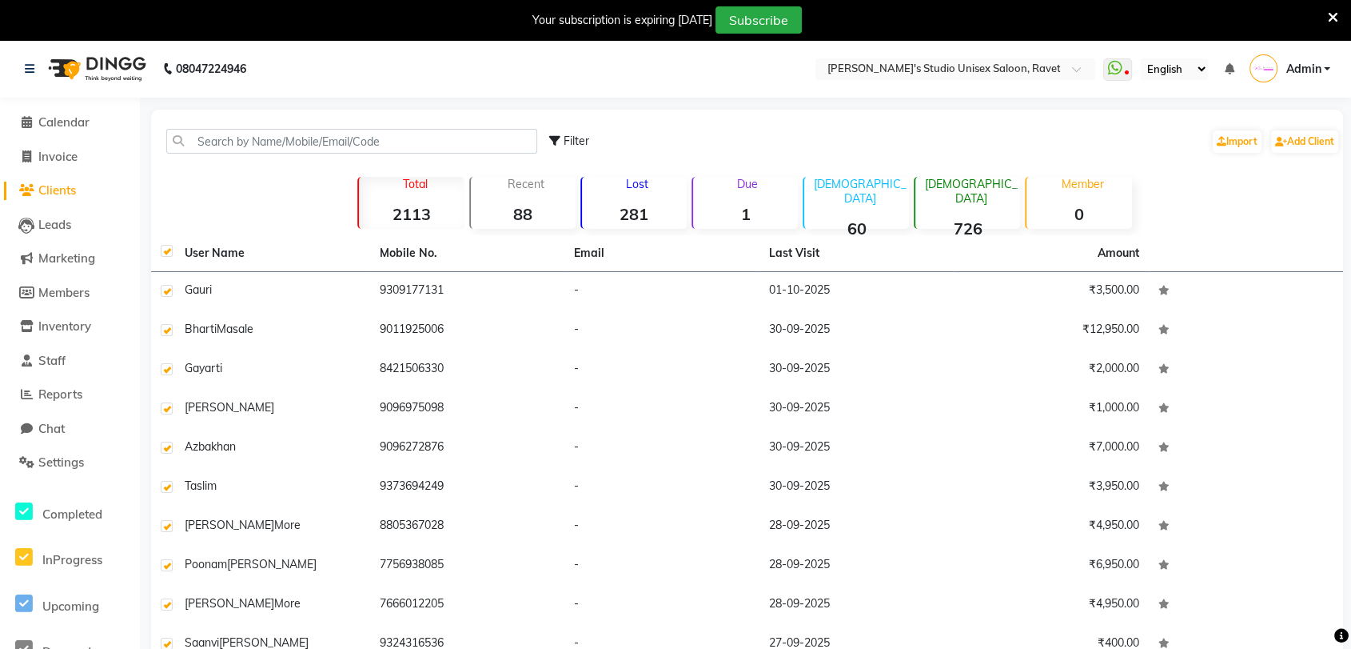
checkbox input "true"
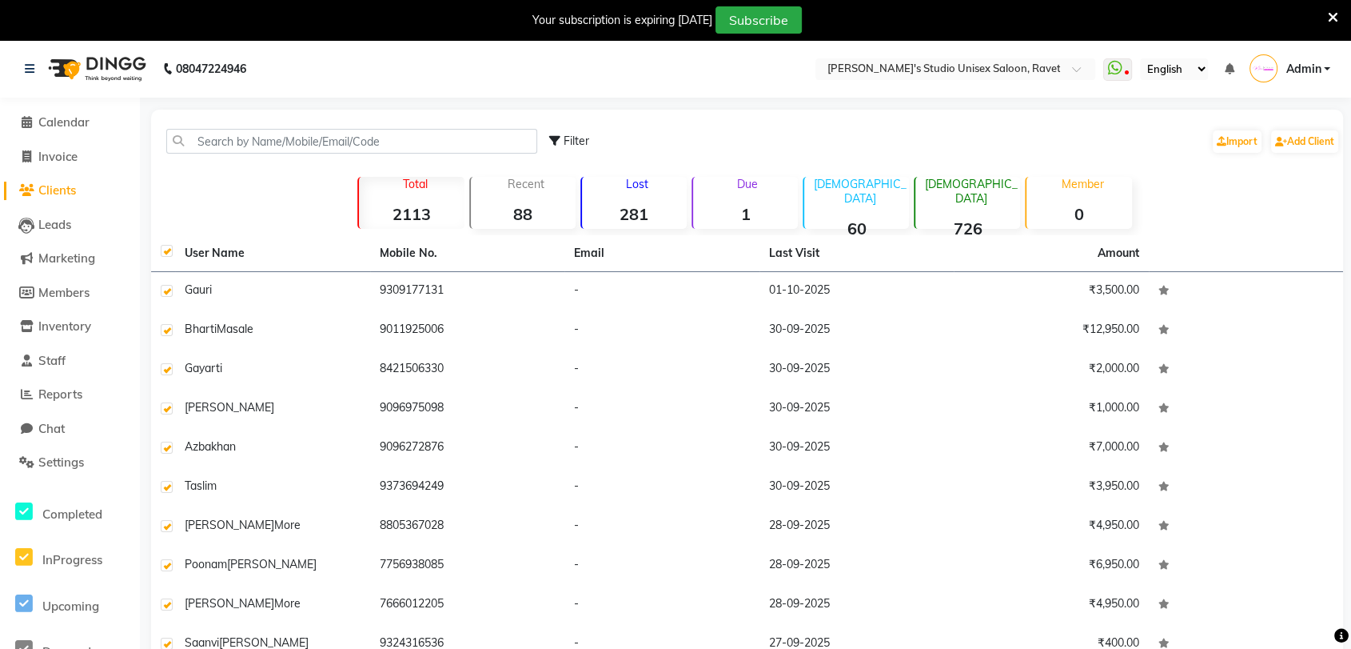
checkbox input "true"
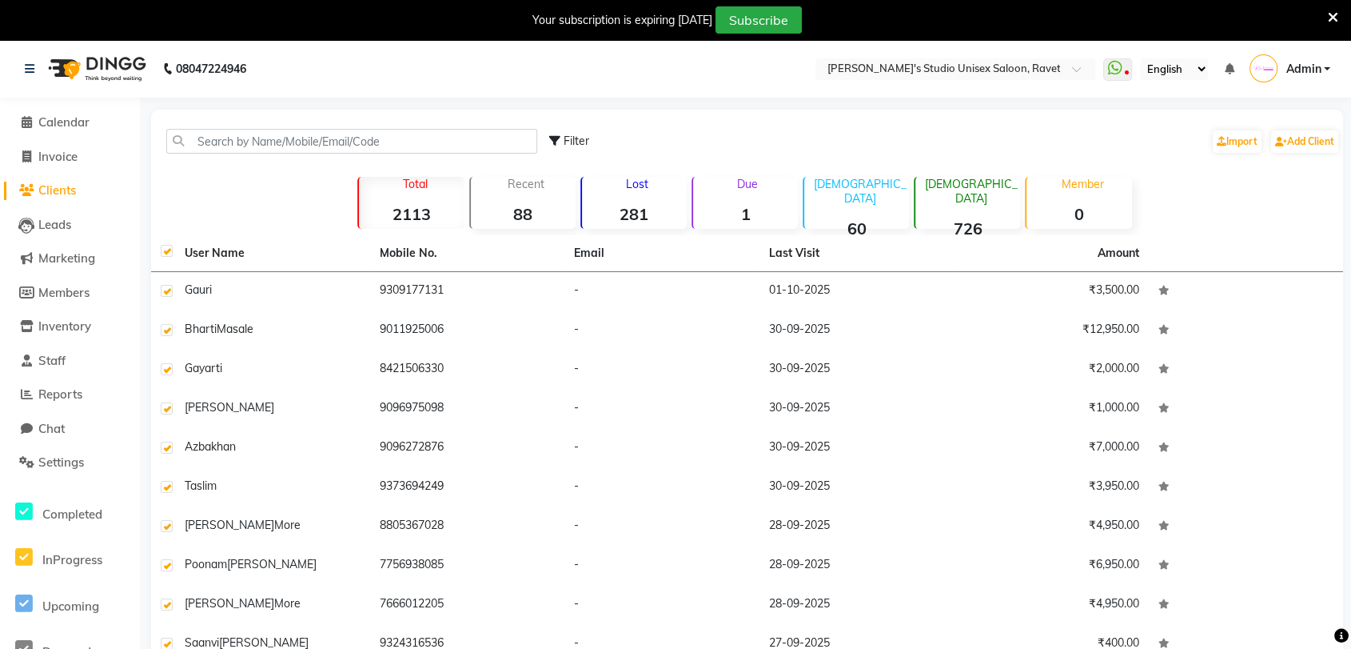
checkbox input "true"
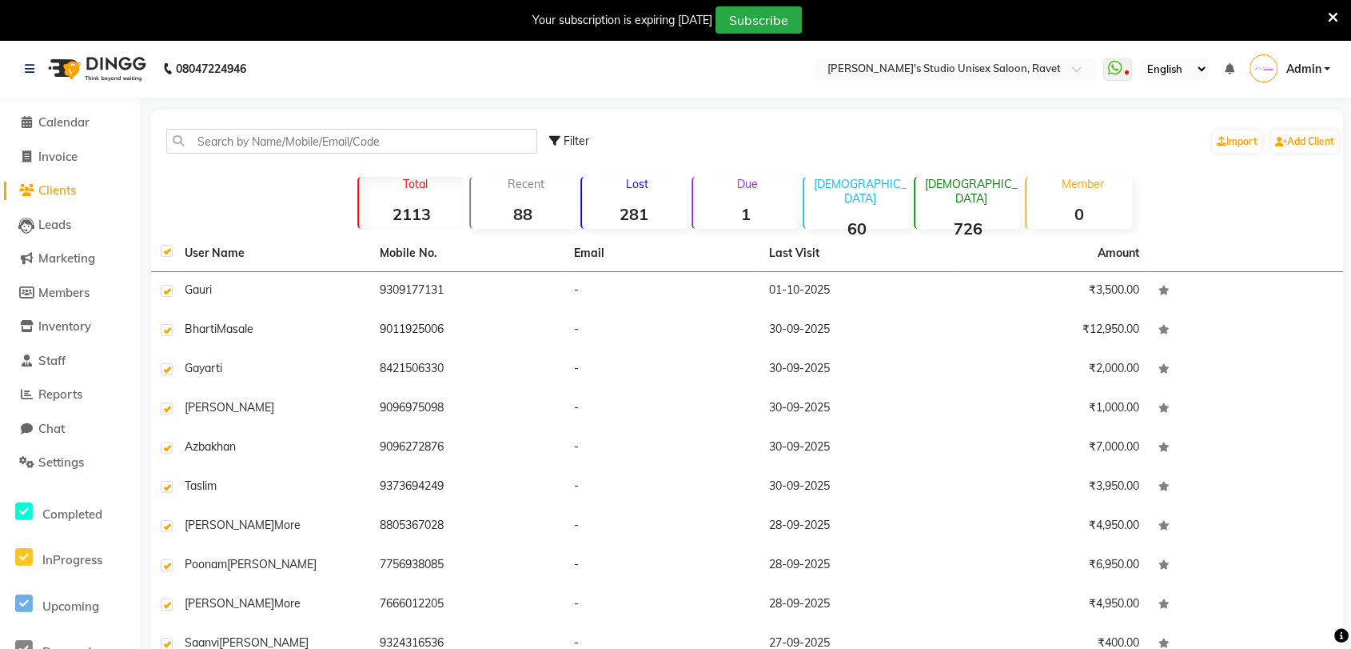
checkbox input "true"
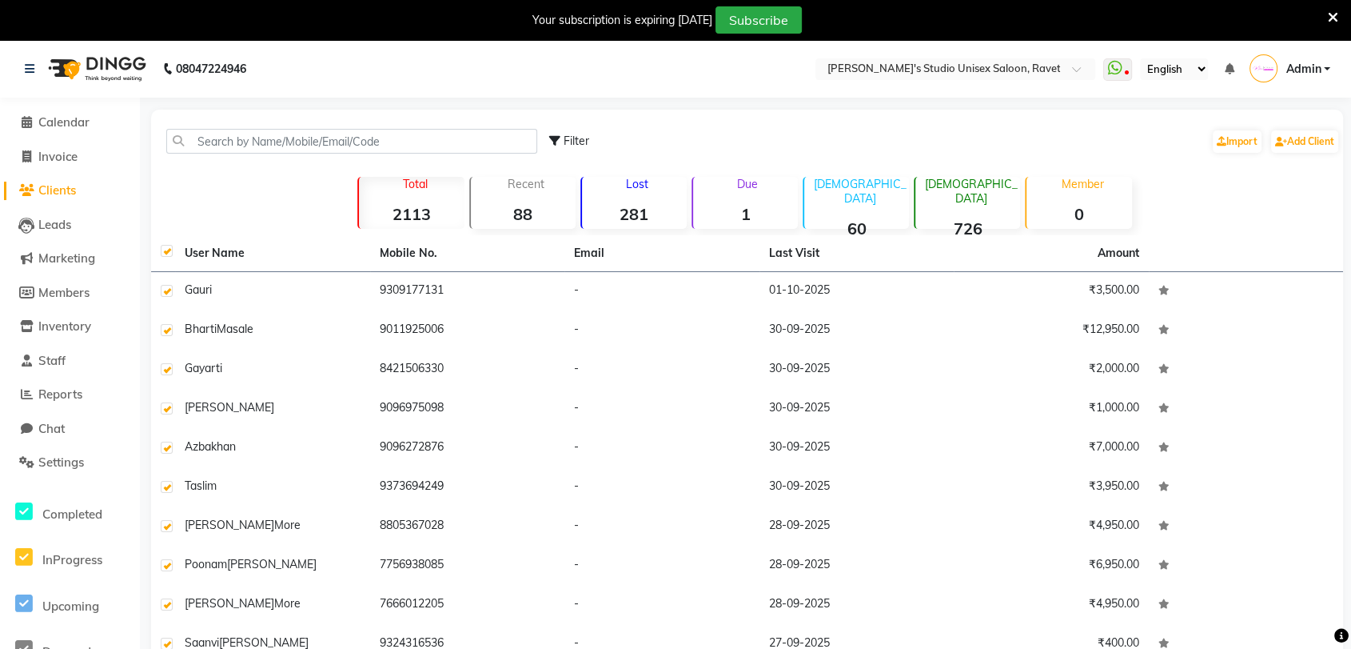
checkbox input "true"
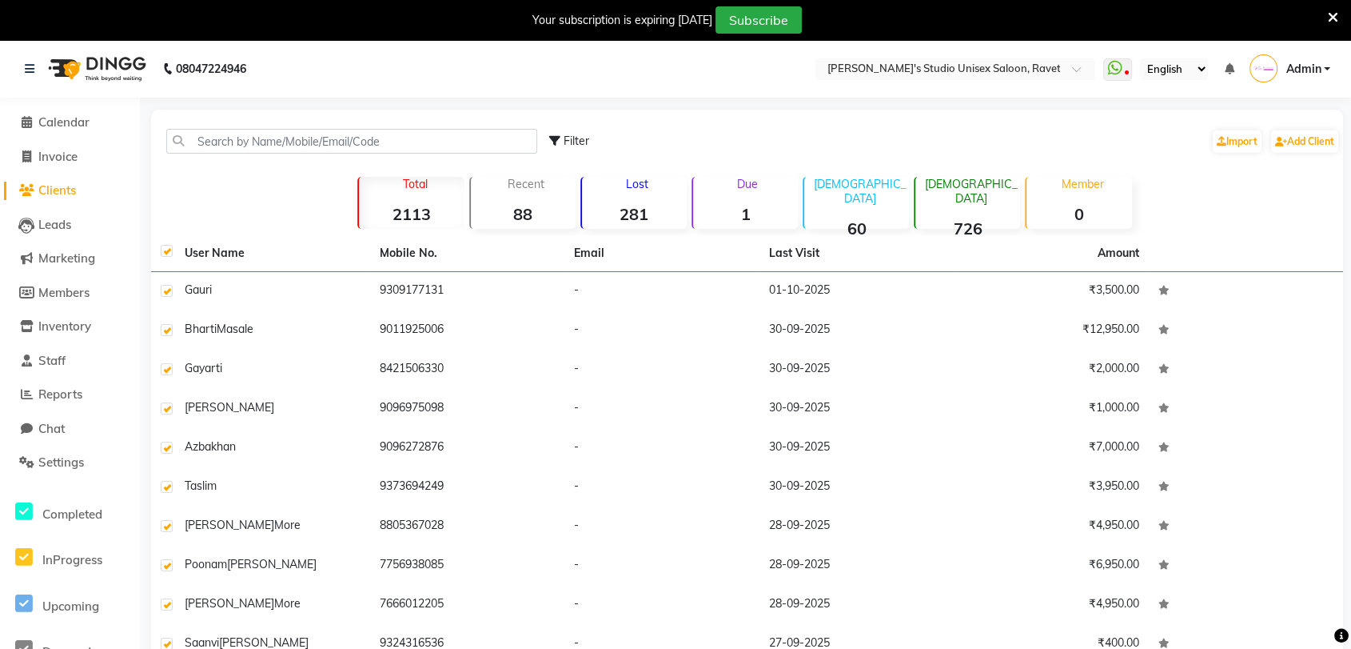
checkbox input "true"
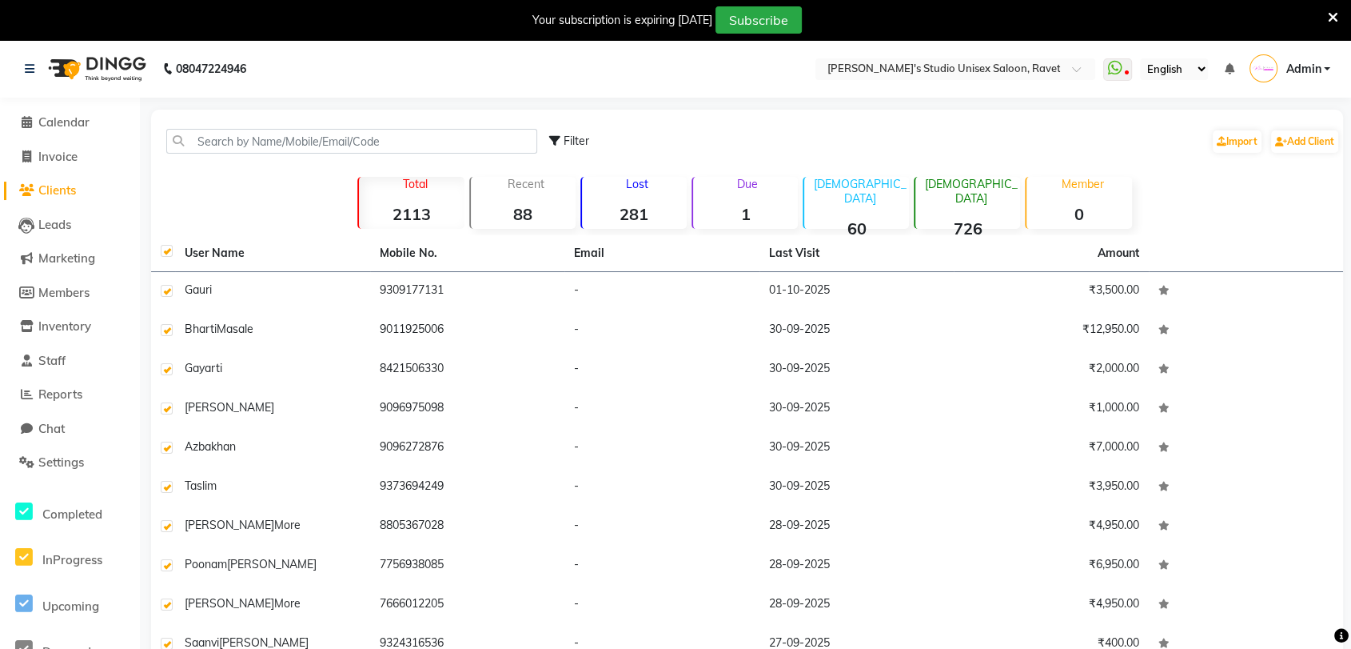
checkbox input "true"
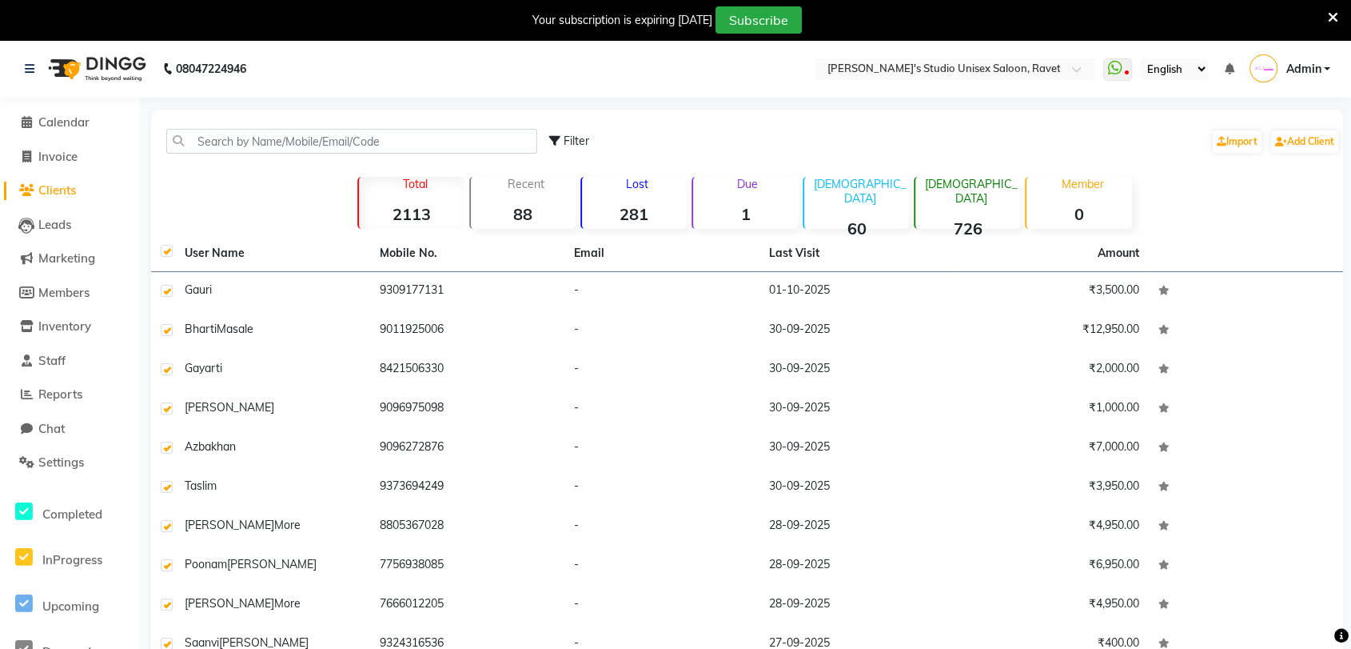
checkbox input "true"
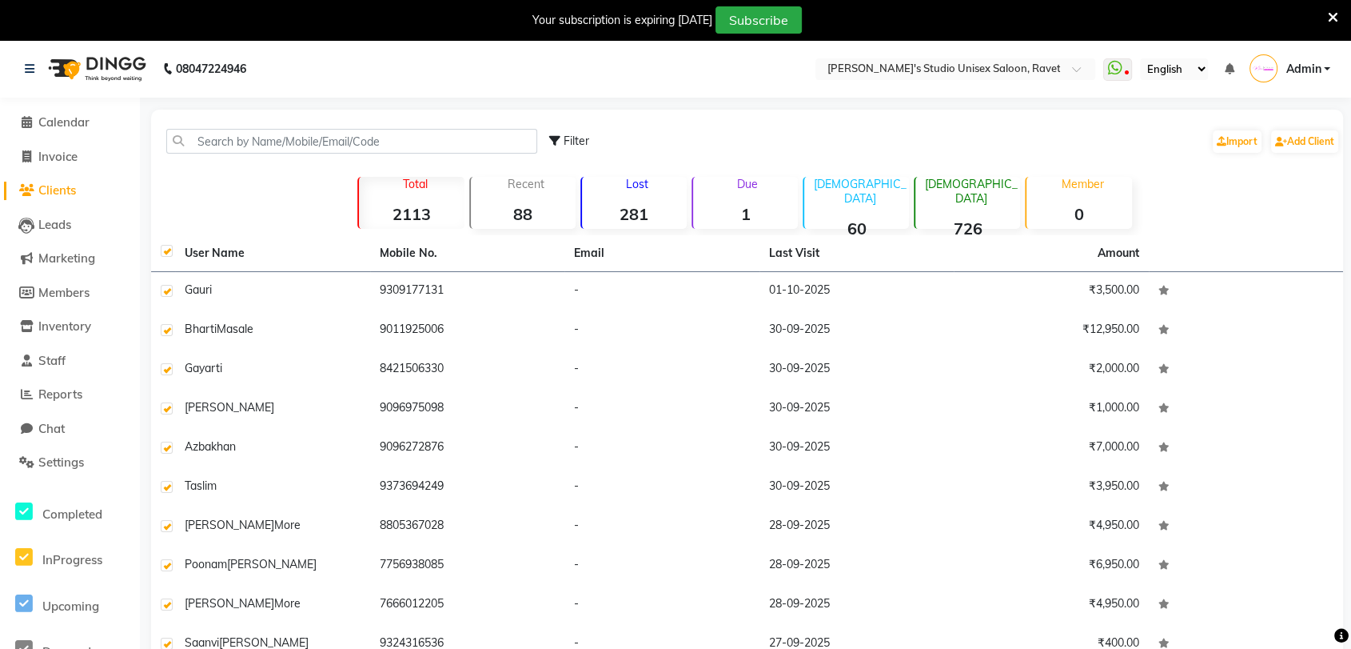
checkbox input "true"
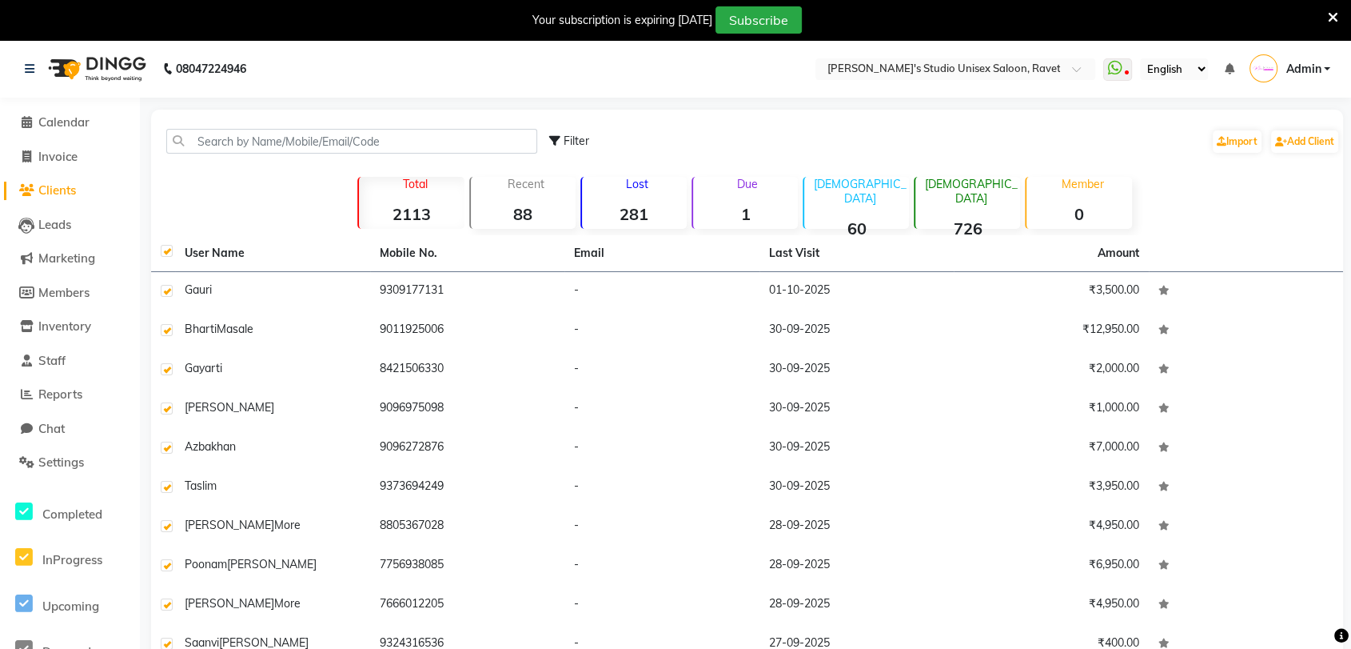
checkbox input "true"
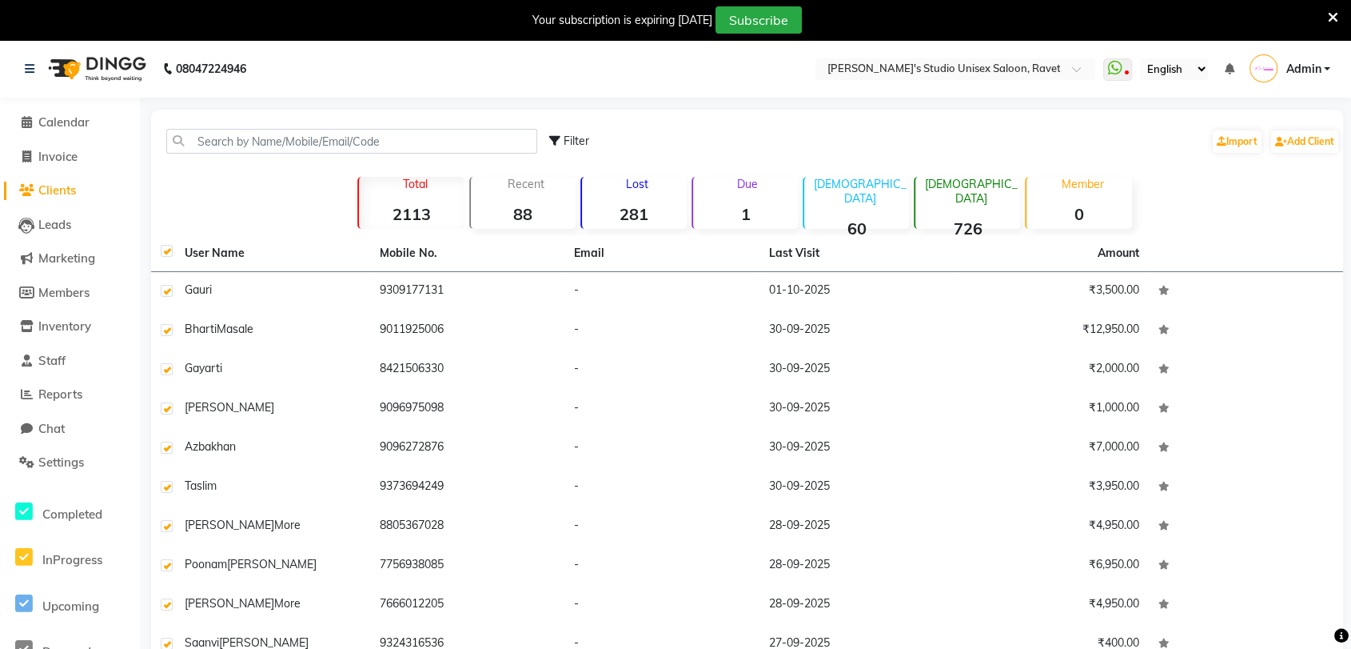
checkbox input "true"
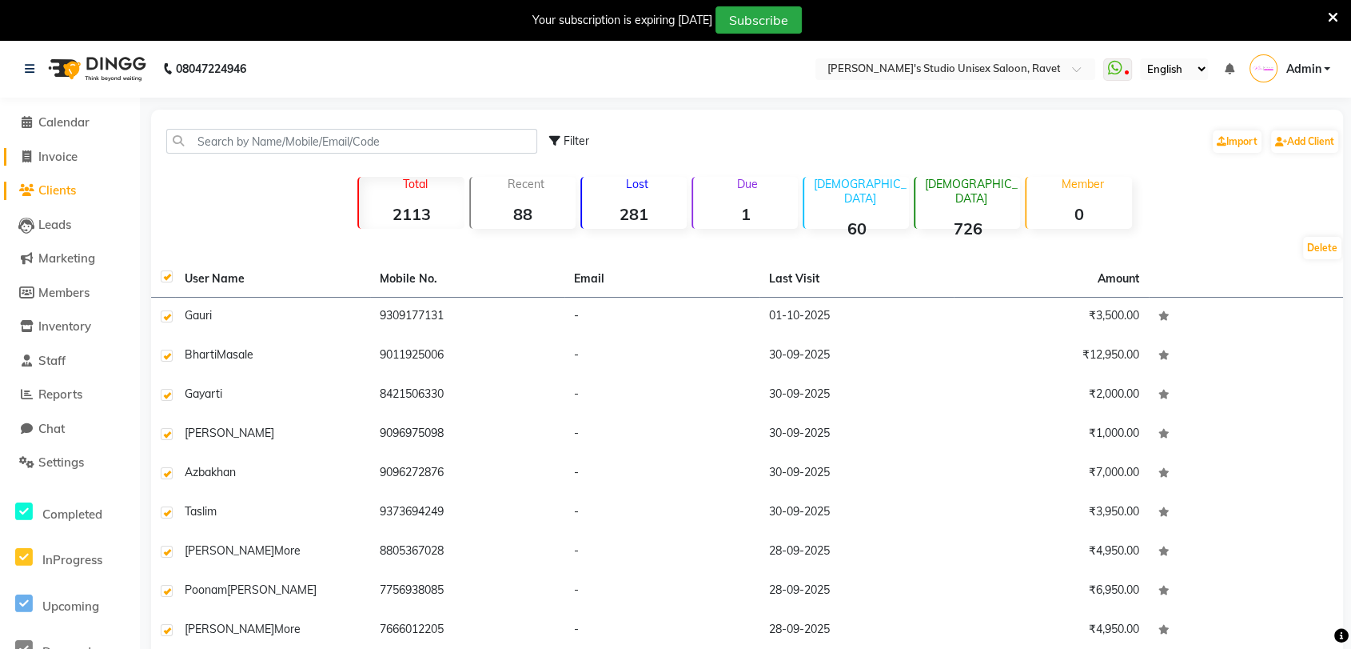
click at [58, 150] on span "Invoice" at bounding box center [57, 156] width 39 height 15
select select "7019"
select select "service"
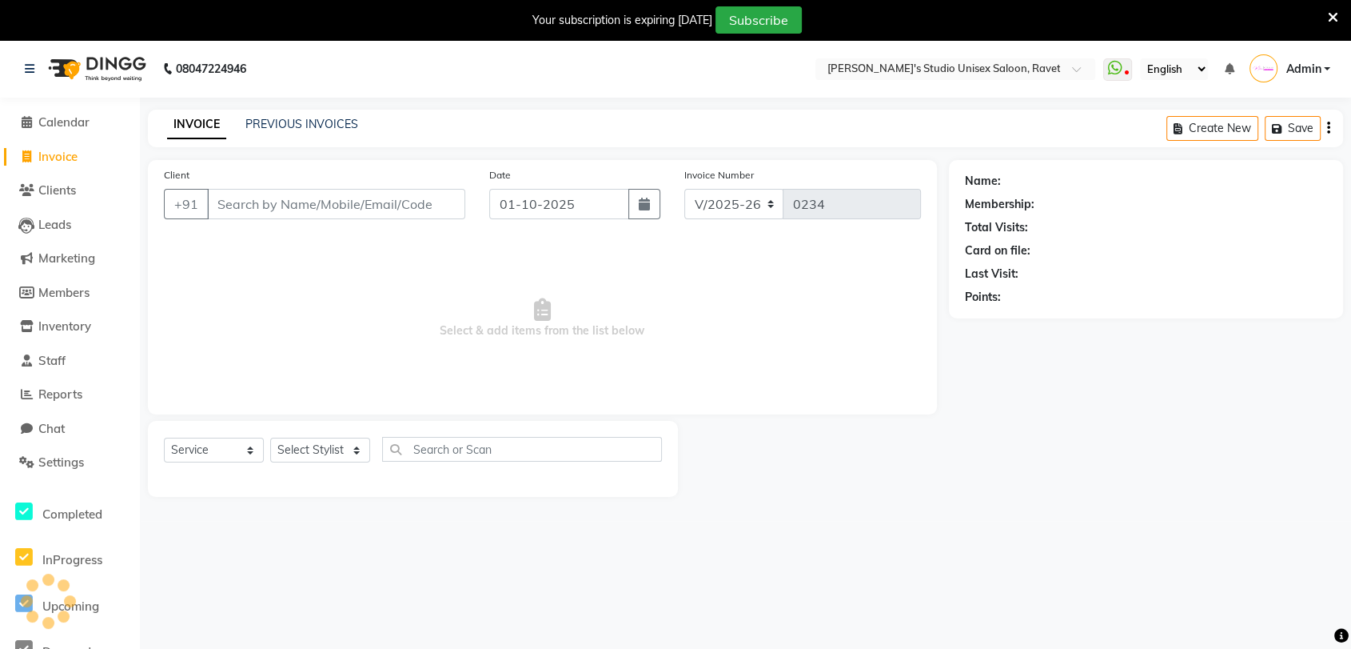
scroll to position [39, 0]
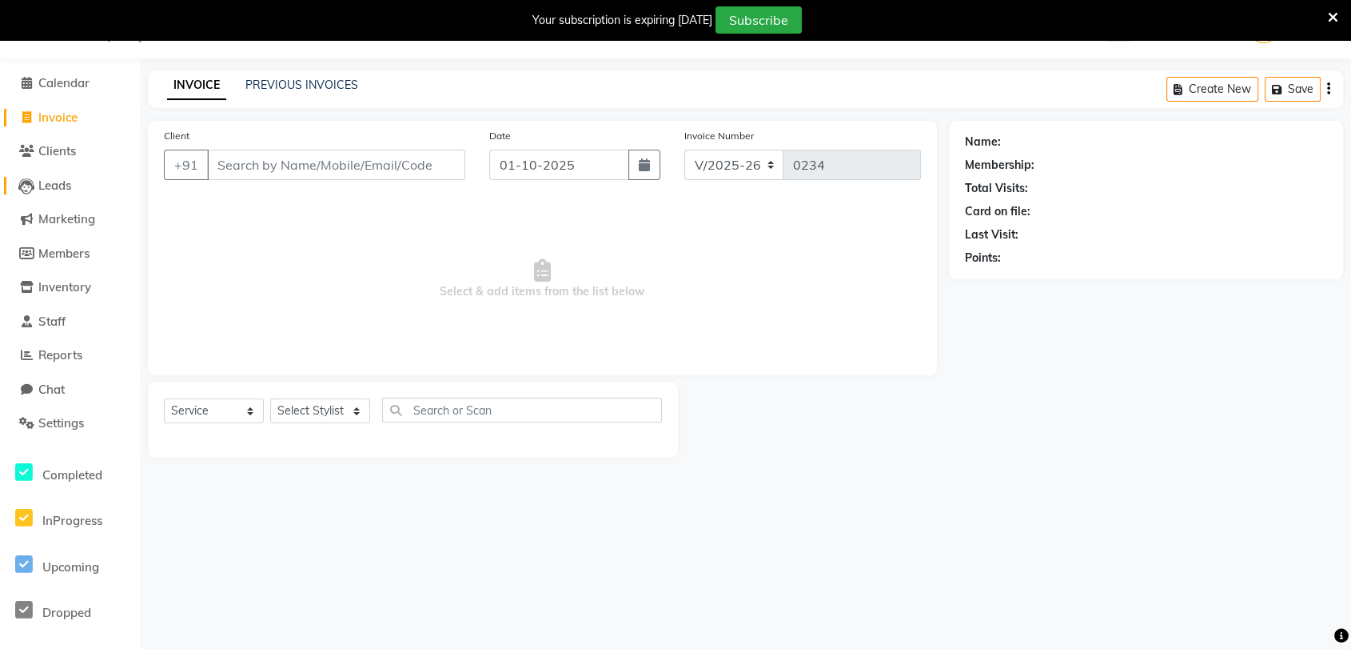
click at [45, 194] on link "Leads" at bounding box center [70, 186] width 132 height 18
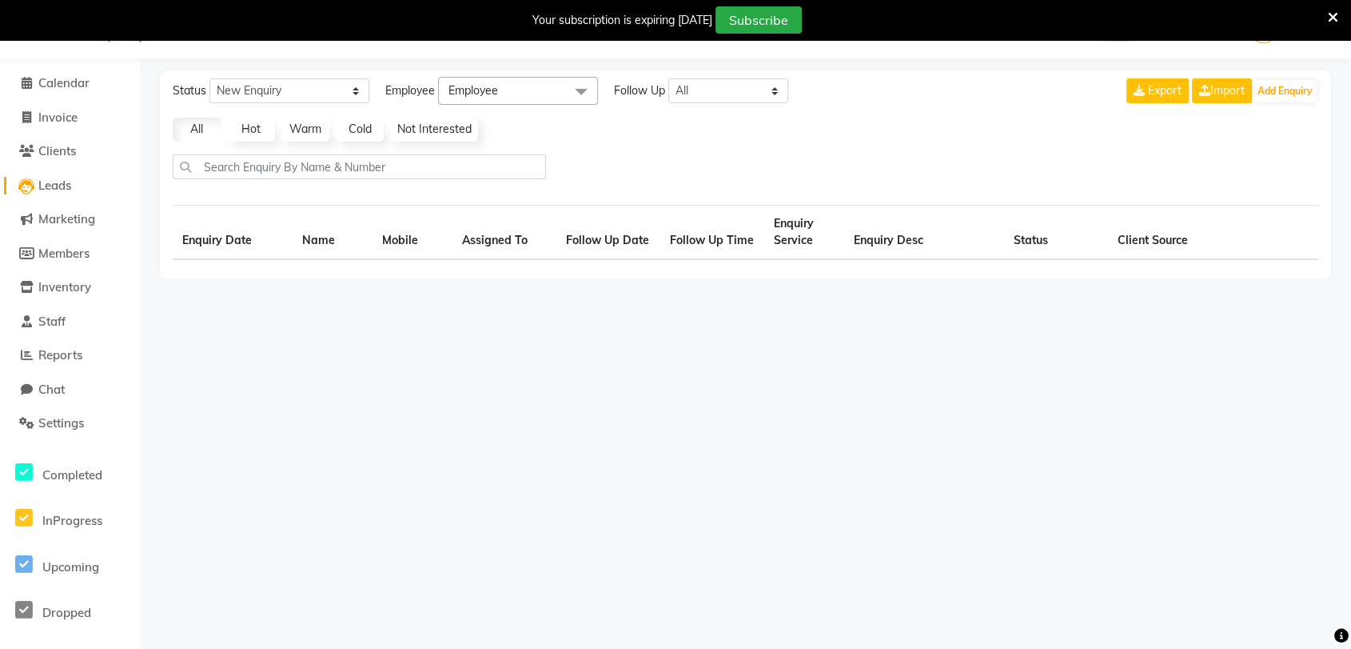
select select "10"
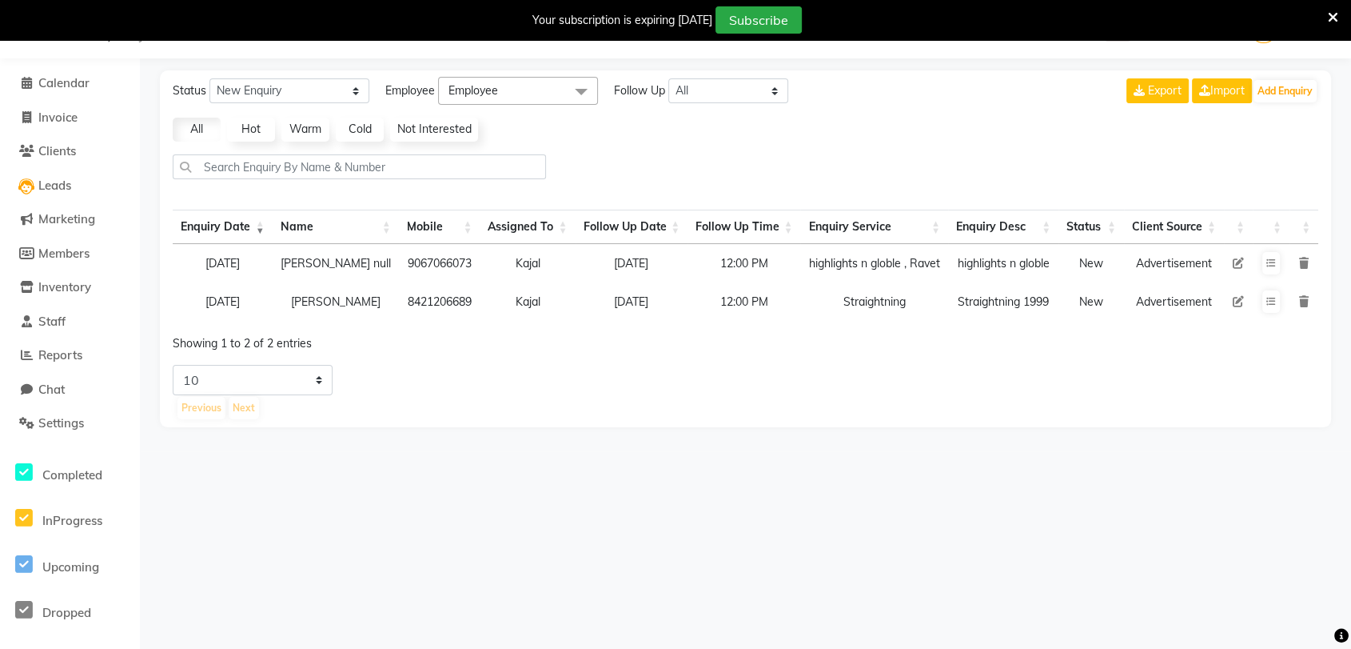
click at [1301, 264] on icon at bounding box center [1304, 263] width 10 height 11
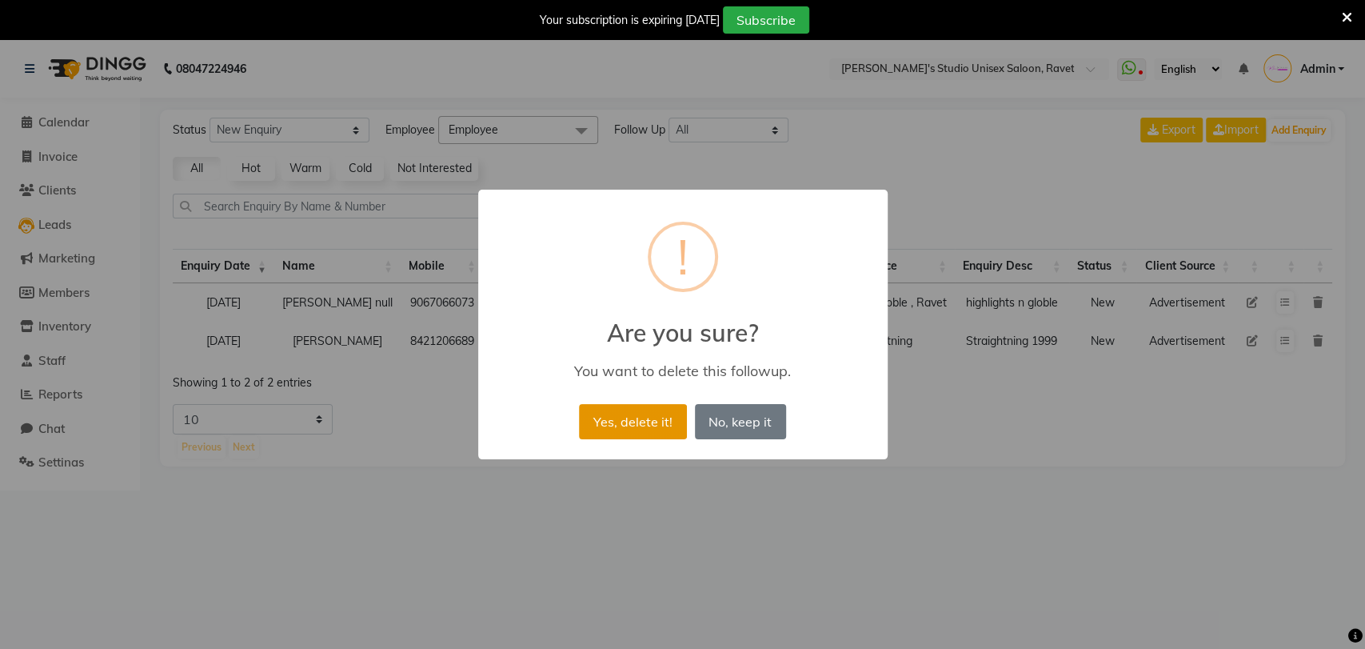
click at [646, 429] on button "Yes, delete it!" at bounding box center [632, 421] width 107 height 35
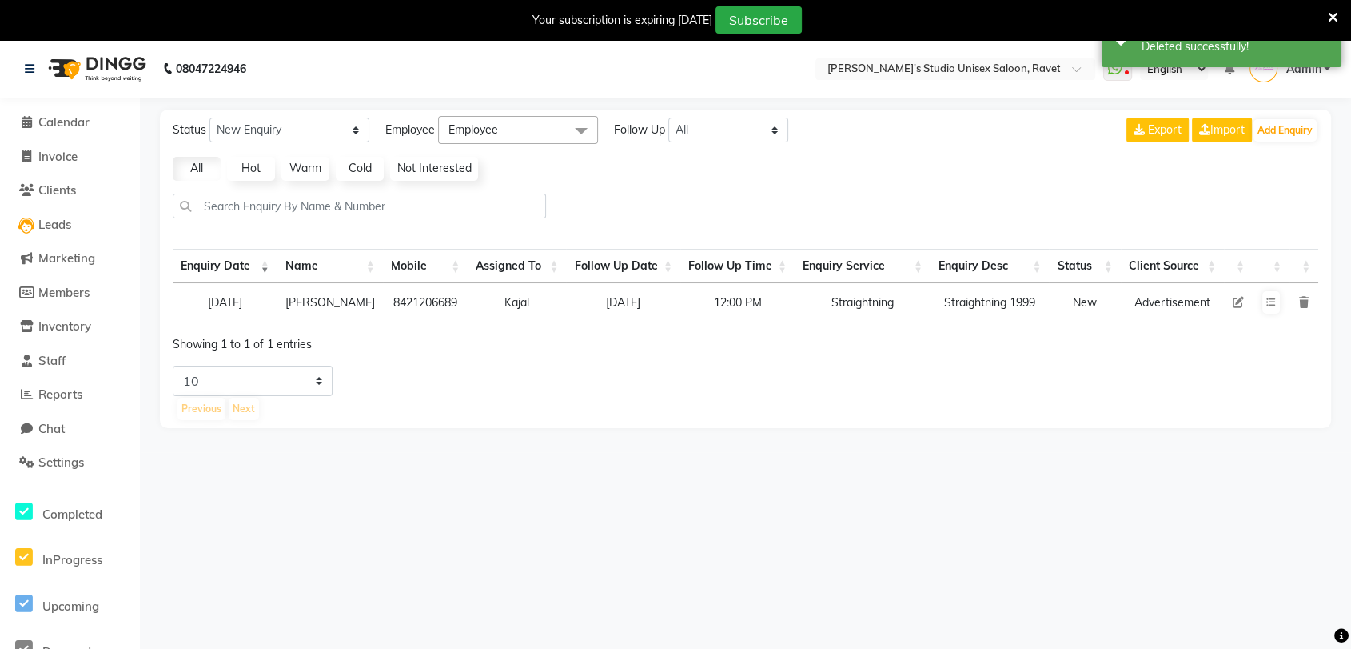
click at [1308, 299] on icon at bounding box center [1304, 302] width 10 height 11
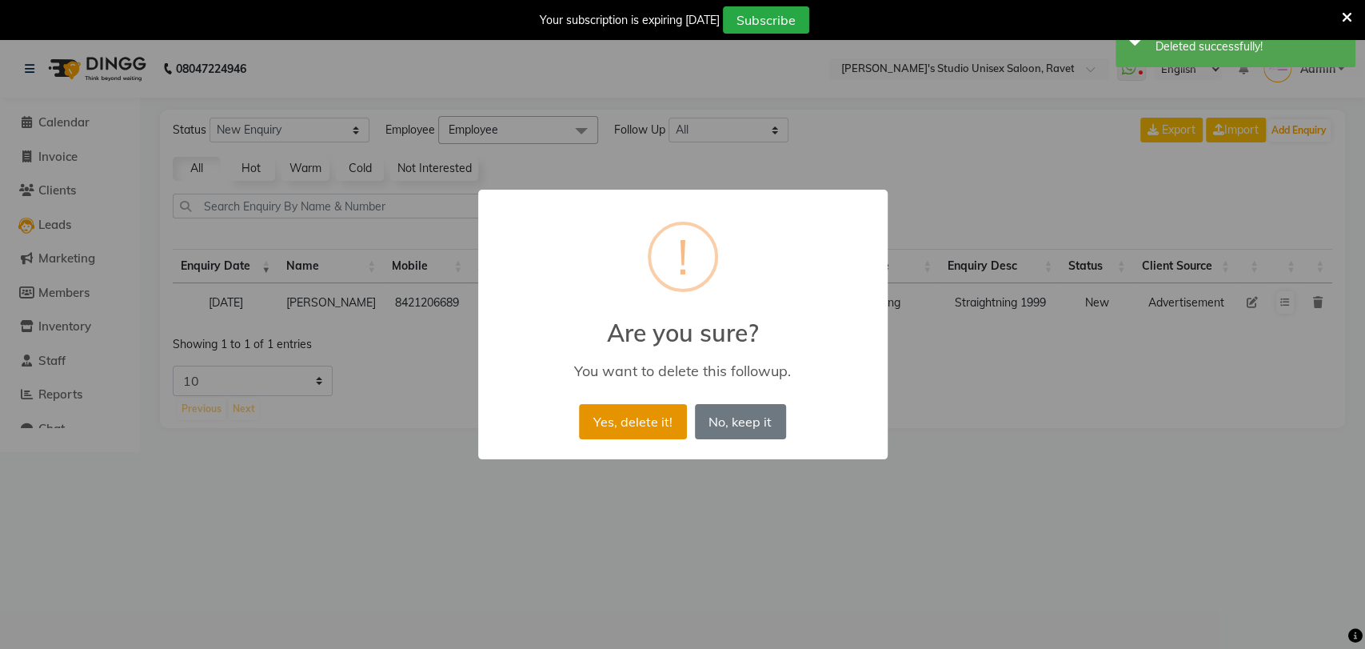
click at [653, 408] on button "Yes, delete it!" at bounding box center [632, 421] width 107 height 35
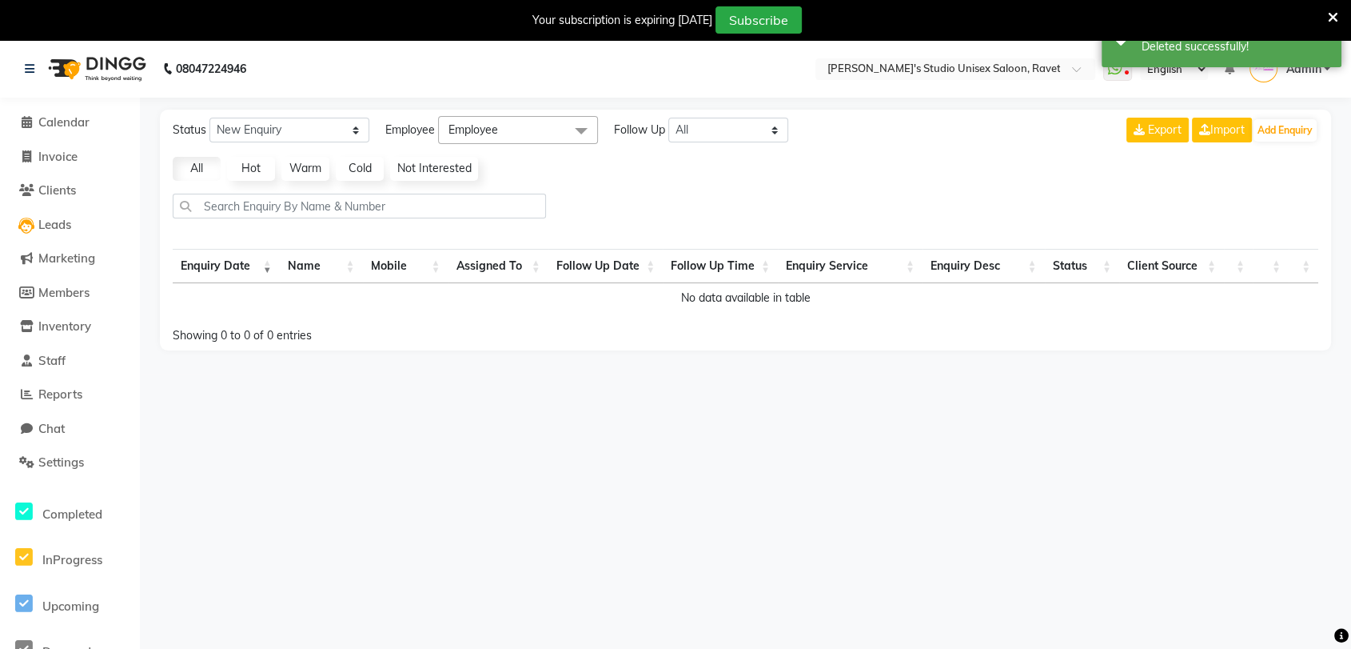
click at [722, 232] on div "Status New Enquiry Open Enquiry Converted Enquiry All All New Open Converted Em…" at bounding box center [746, 230] width 1172 height 241
click at [45, 119] on span "Calendar" at bounding box center [63, 121] width 51 height 15
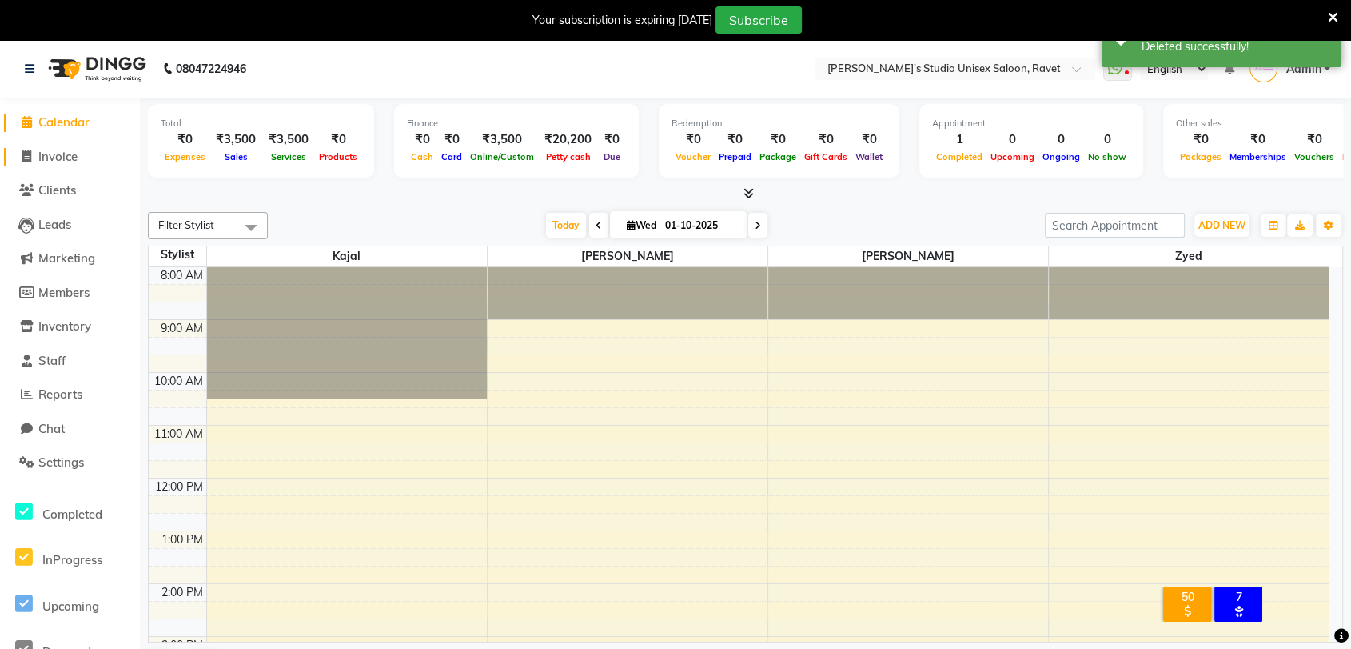
click at [54, 156] on span "Invoice" at bounding box center [57, 156] width 39 height 15
select select "7019"
select select "service"
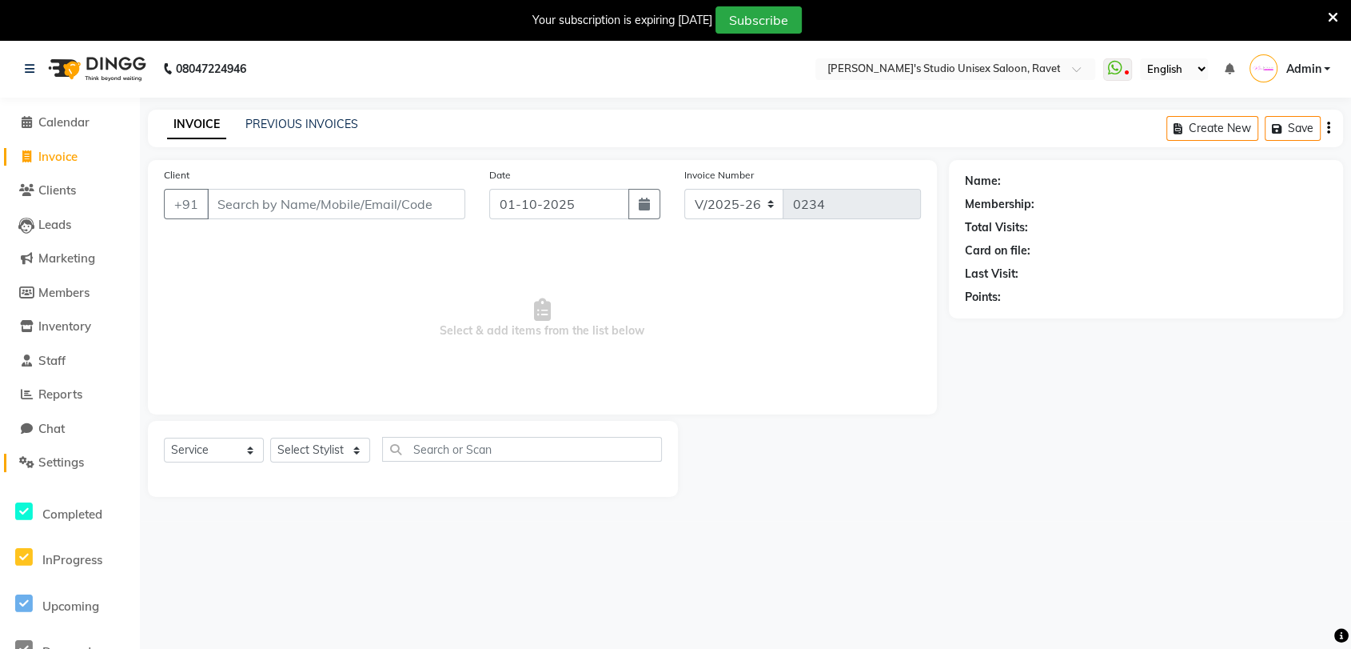
click at [54, 460] on span "Settings" at bounding box center [61, 461] width 46 height 15
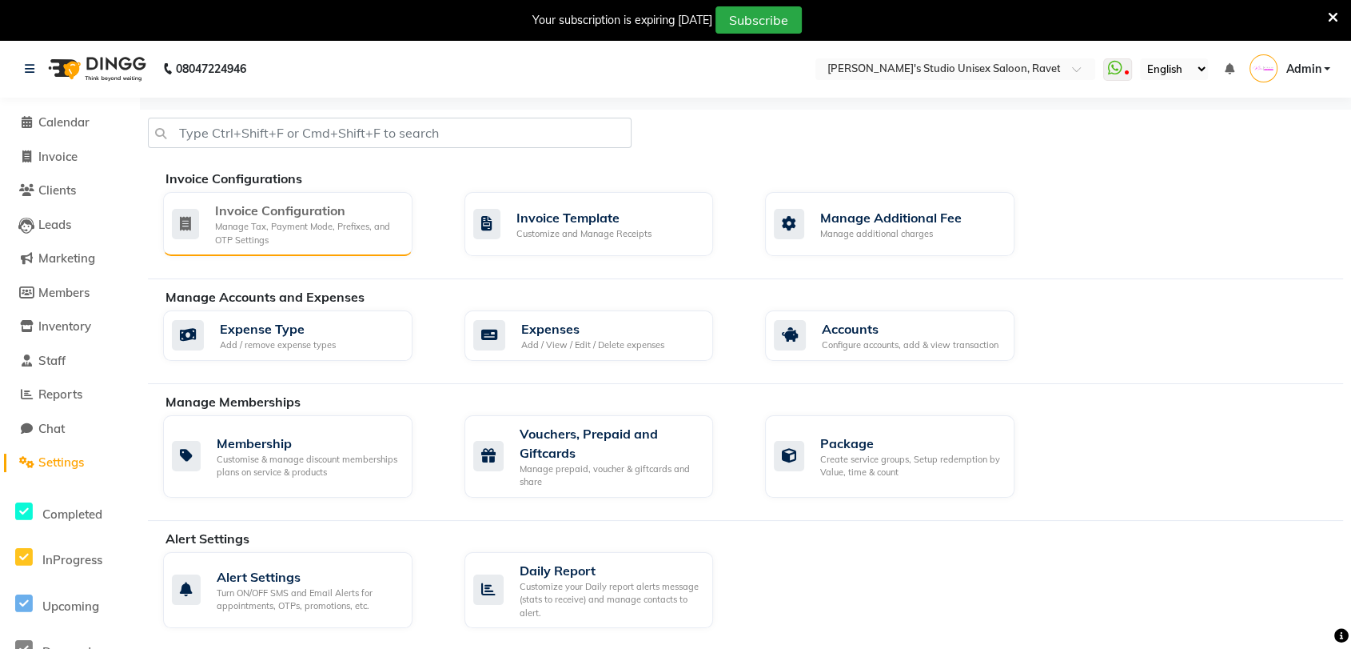
click at [325, 211] on div "Invoice Configuration" at bounding box center [307, 210] width 185 height 19
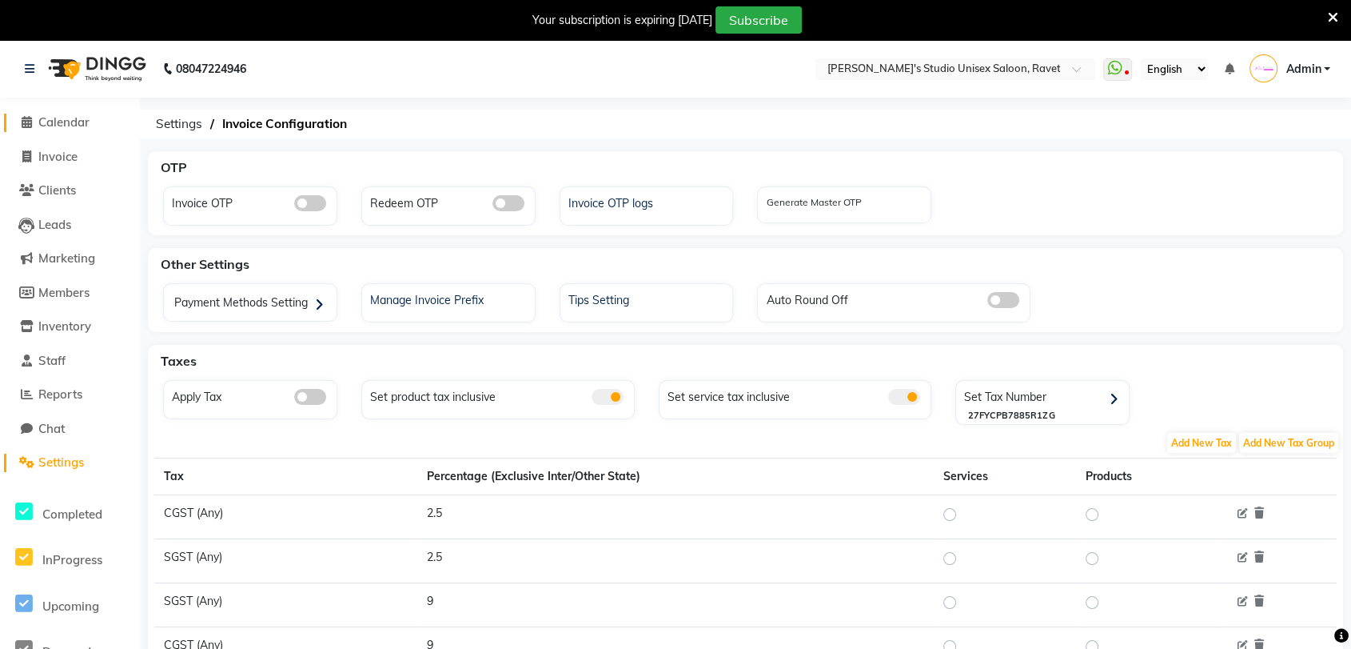
click at [74, 117] on span "Calendar" at bounding box center [63, 121] width 51 height 15
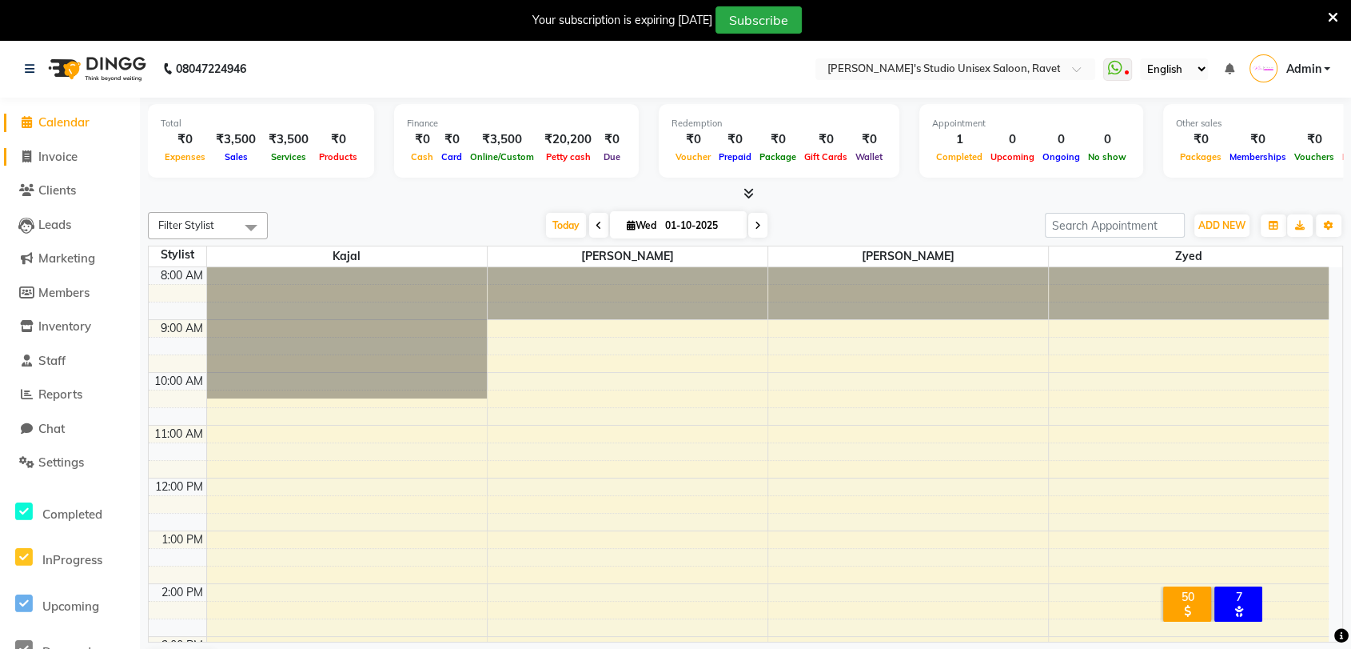
click at [58, 159] on span "Invoice" at bounding box center [57, 156] width 39 height 15
select select "service"
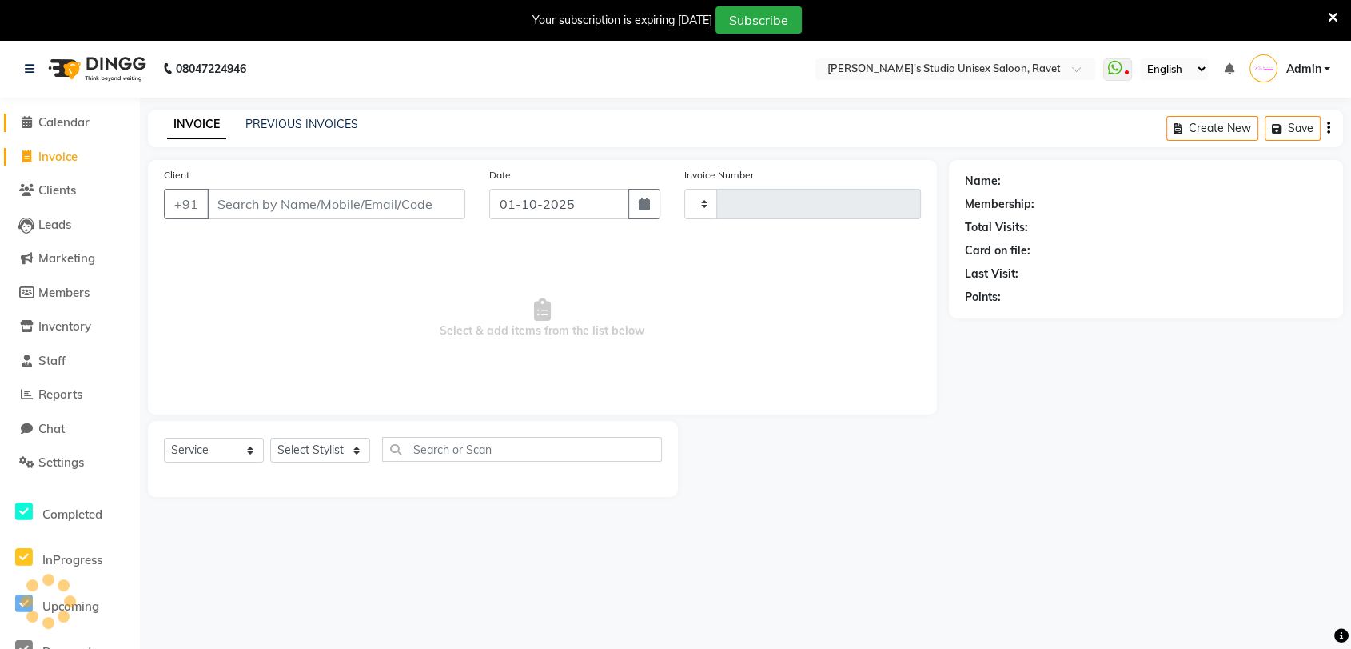
type input "0234"
select select "7019"
click at [625, 81] on nav "08047224946 Select Location × [PERSON_NAME]'s Studio Unisex Saloon, Ravet Whats…" at bounding box center [675, 69] width 1351 height 58
click at [48, 190] on span "Clients" at bounding box center [57, 189] width 38 height 15
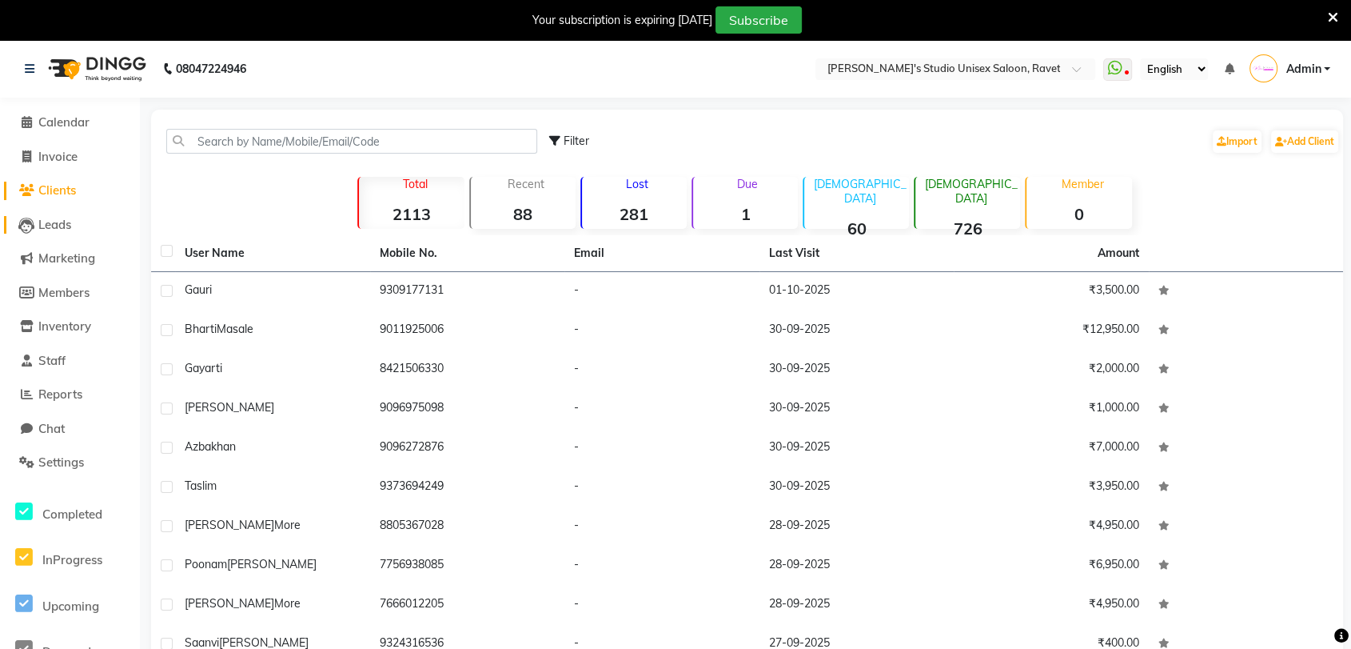
click at [46, 221] on span "Leads" at bounding box center [54, 224] width 33 height 15
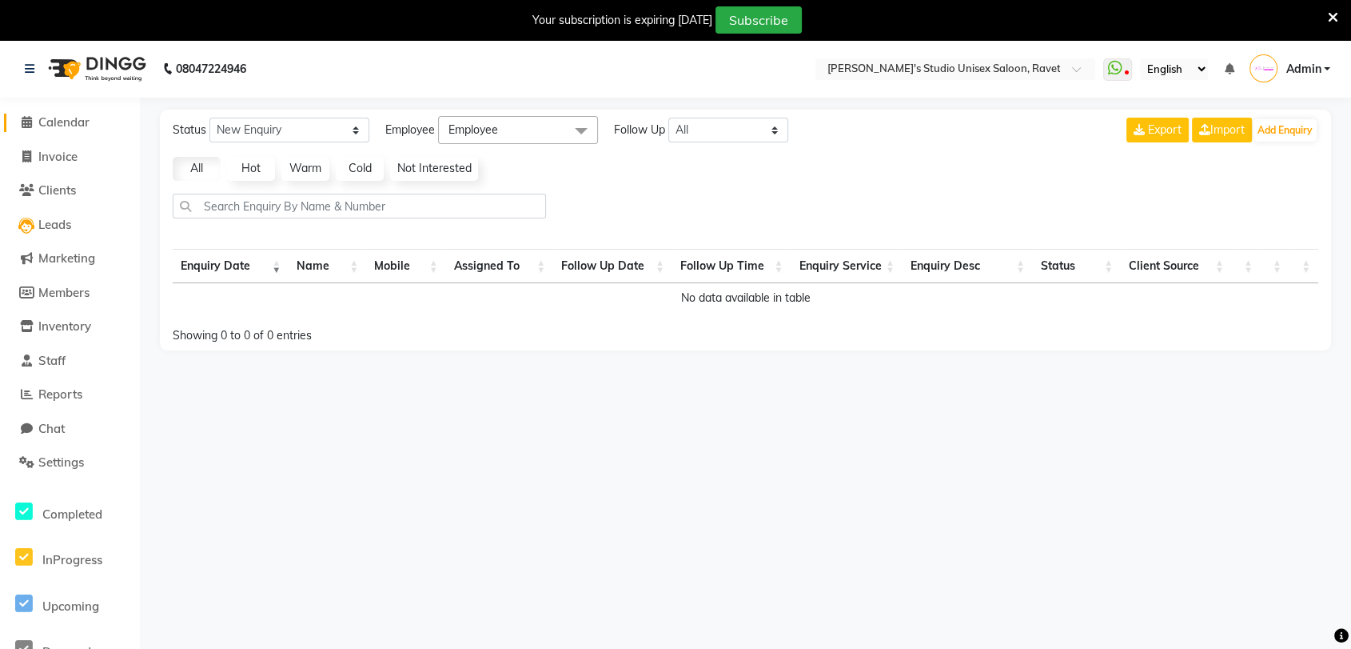
click at [58, 118] on span "Calendar" at bounding box center [63, 121] width 51 height 15
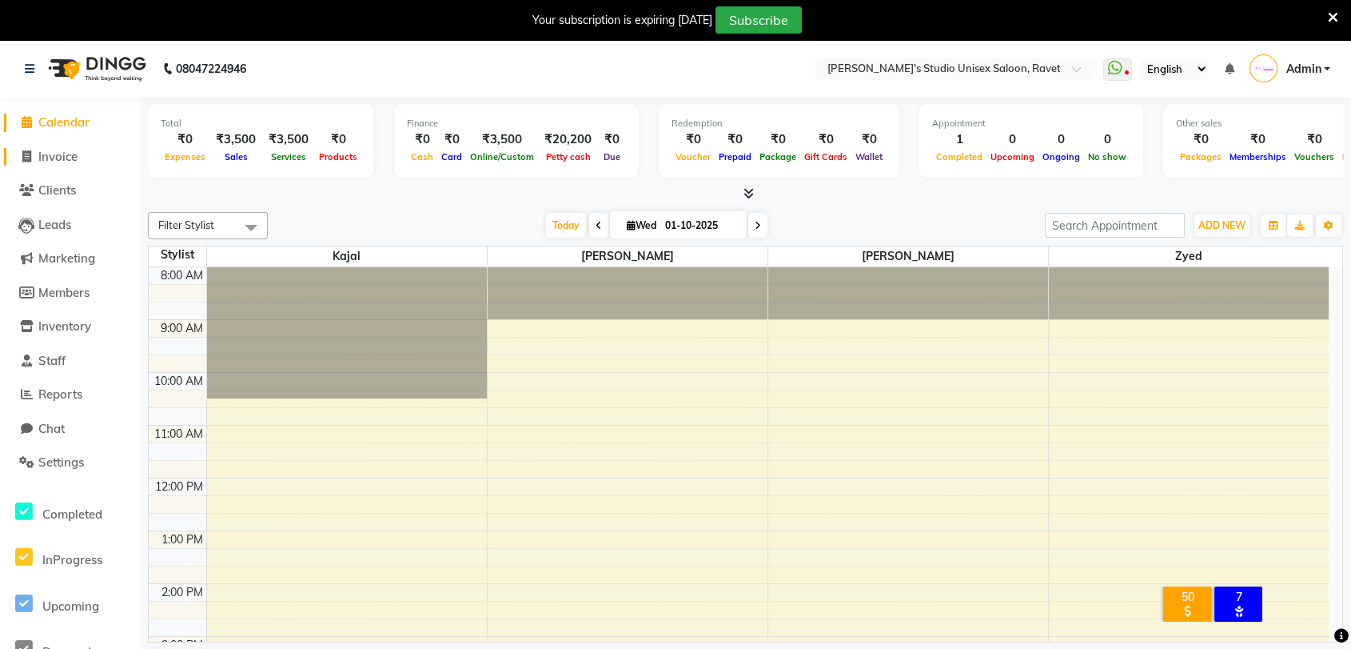
click at [54, 153] on span "Invoice" at bounding box center [57, 156] width 39 height 15
select select "service"
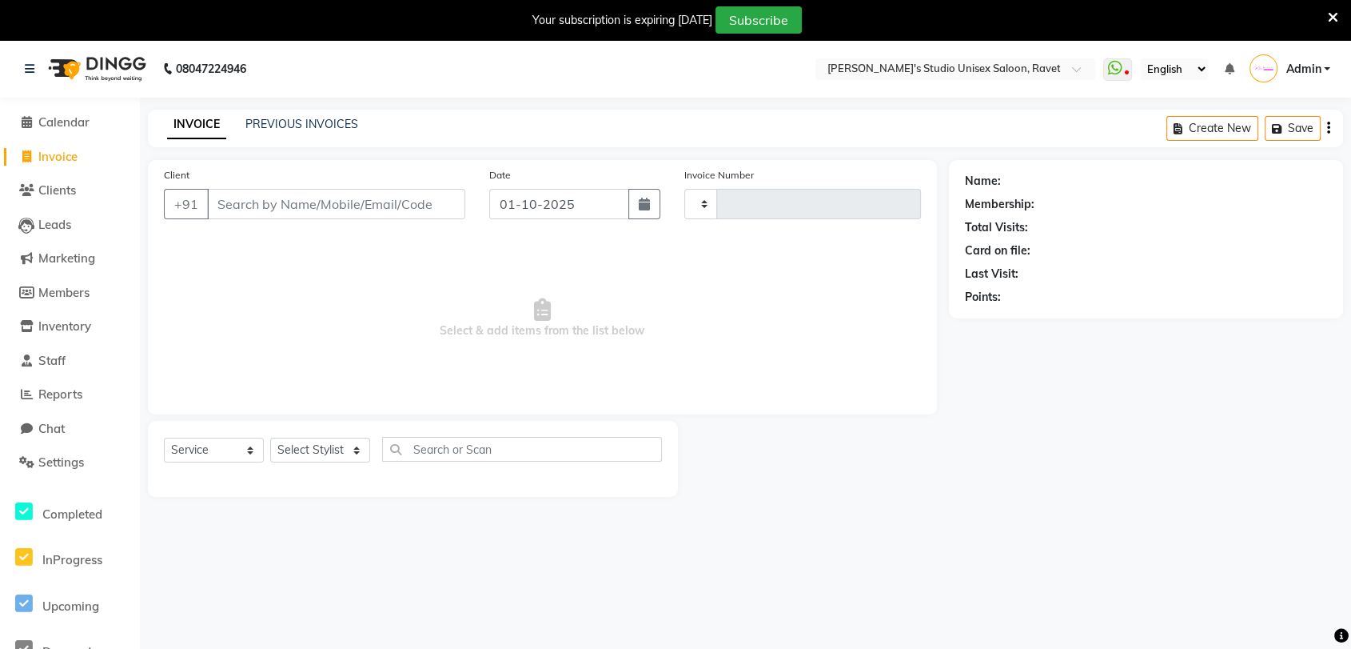
type input "0234"
select select "7019"
click at [59, 361] on span "Staff" at bounding box center [51, 360] width 27 height 15
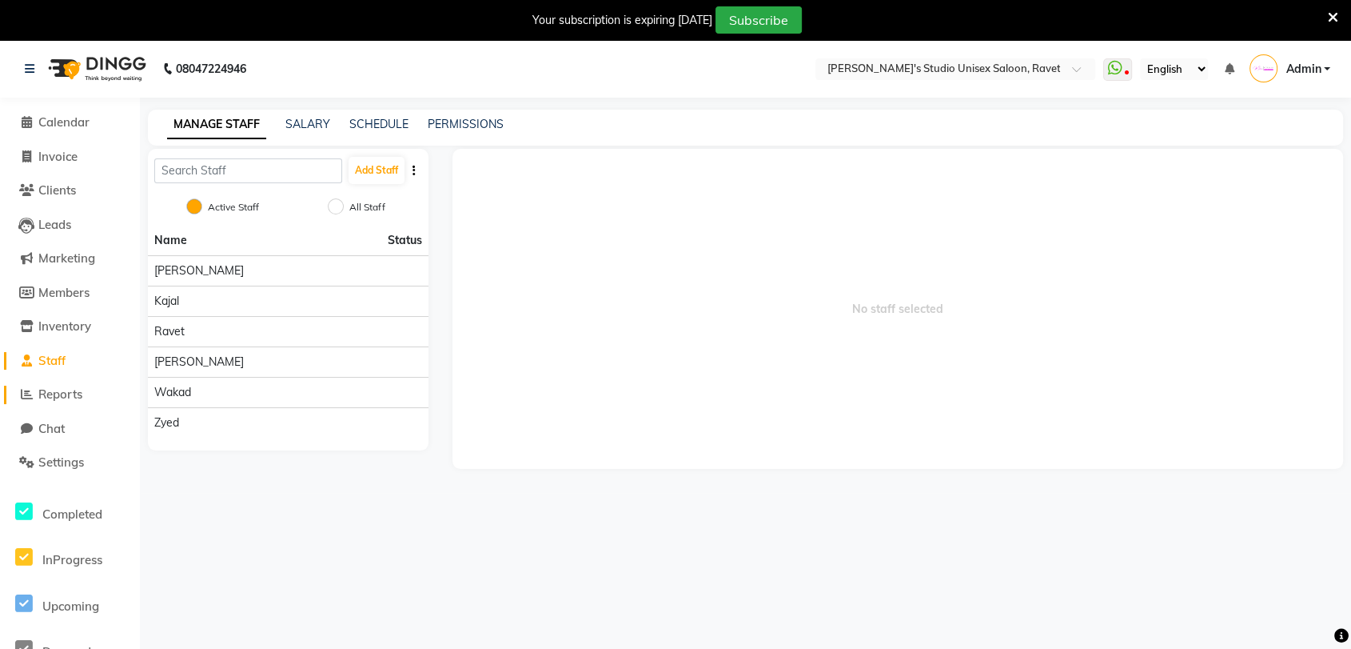
click at [64, 396] on span "Reports" at bounding box center [60, 393] width 44 height 15
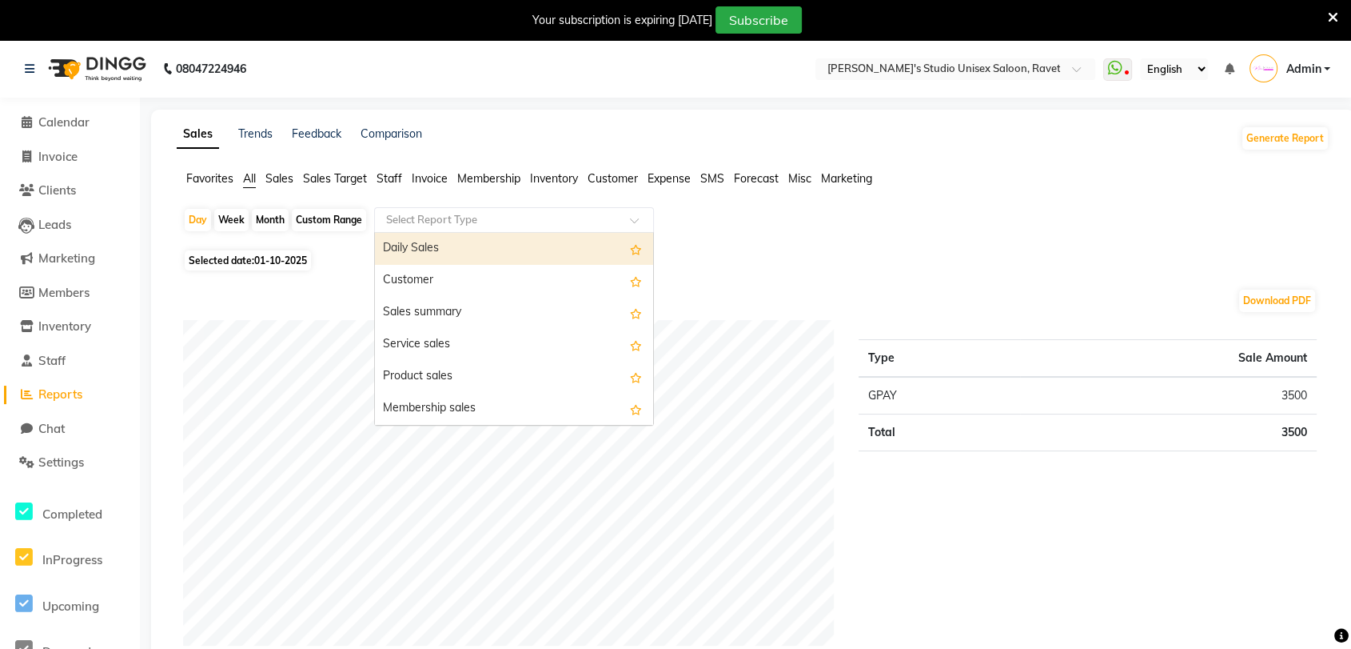
click at [457, 215] on input "text" at bounding box center [498, 220] width 230 height 16
click at [393, 172] on span "Staff" at bounding box center [390, 178] width 26 height 14
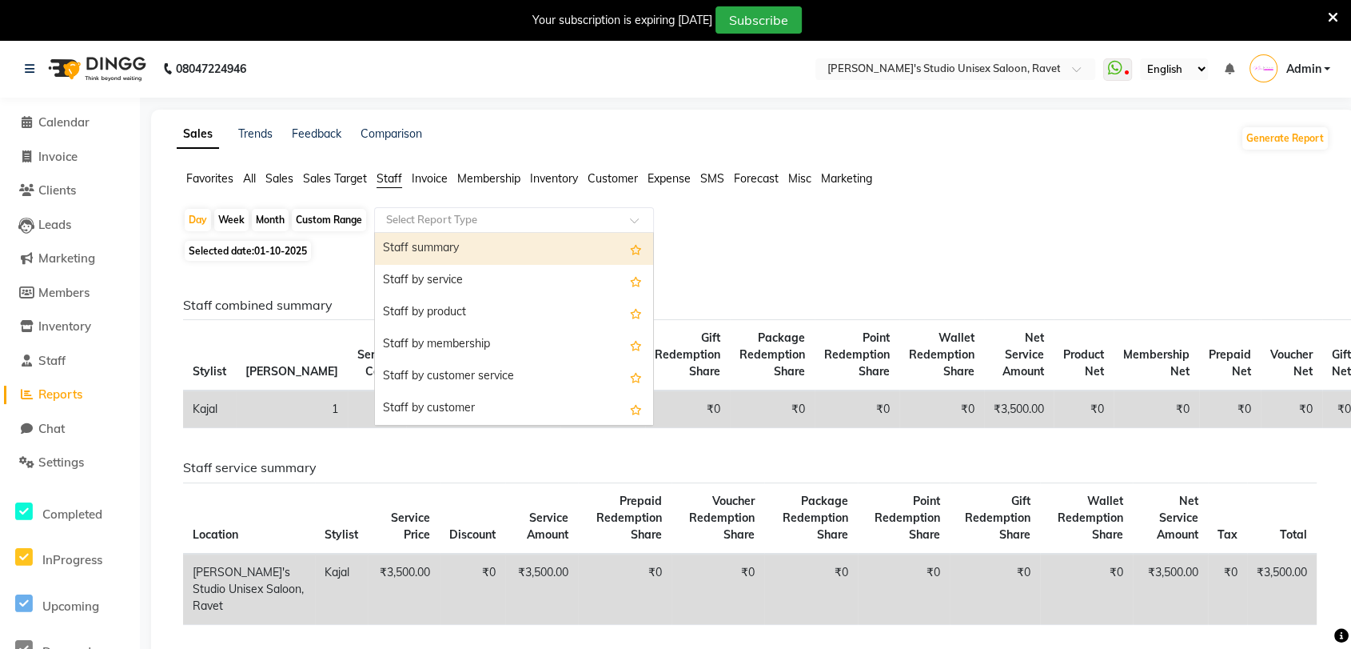
click at [481, 225] on input "text" at bounding box center [498, 220] width 230 height 16
click at [505, 123] on div "Sales Trends Feedback Comparison Generate Report Favorites All Sales Sales Targ…" at bounding box center [753, 446] width 1204 height 672
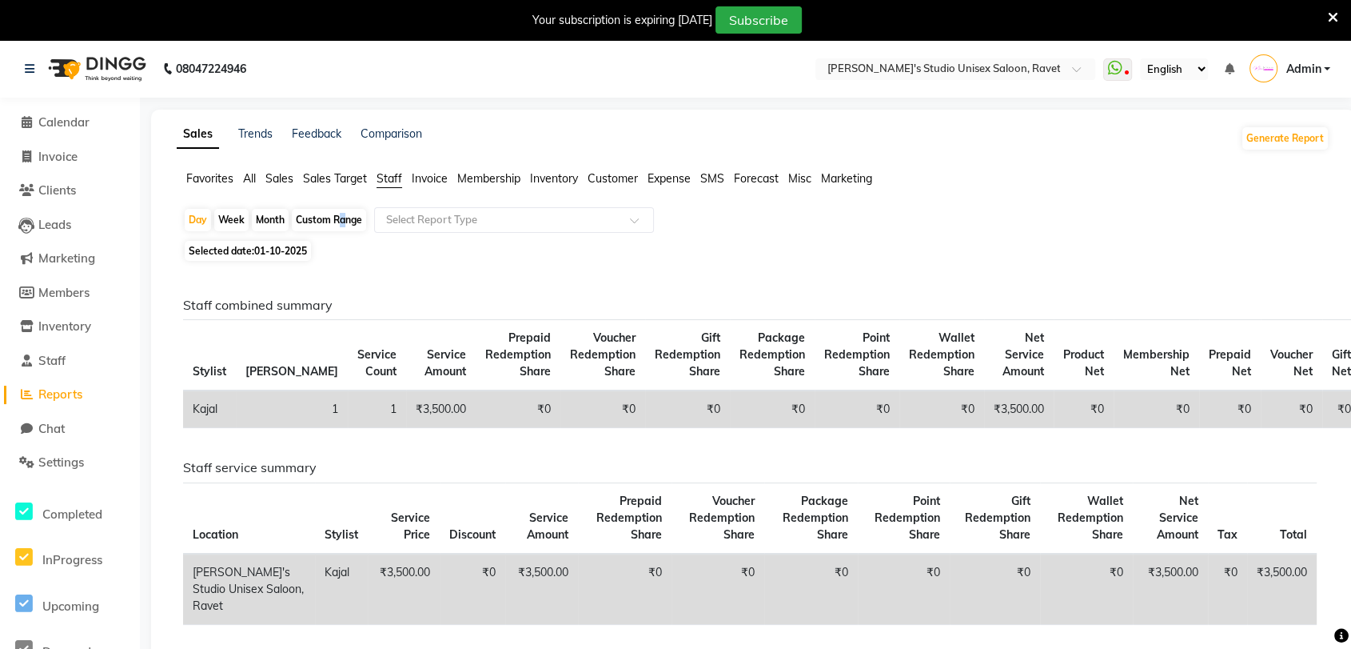
click at [335, 216] on div "Custom Range" at bounding box center [329, 220] width 74 height 22
select select "10"
select select "2025"
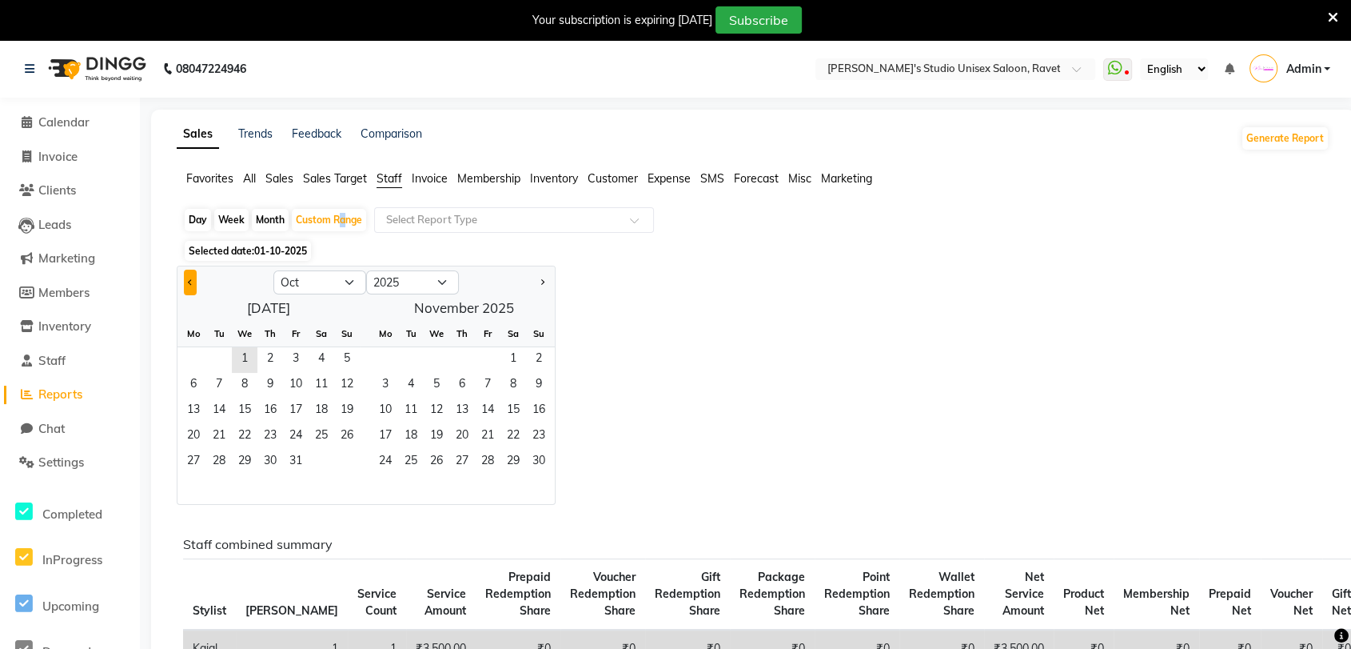
click at [191, 278] on button "Previous month" at bounding box center [190, 282] width 13 height 26
select select "9"
click at [198, 354] on span "1" at bounding box center [194, 360] width 26 height 26
click at [219, 456] on span "30" at bounding box center [219, 462] width 26 height 26
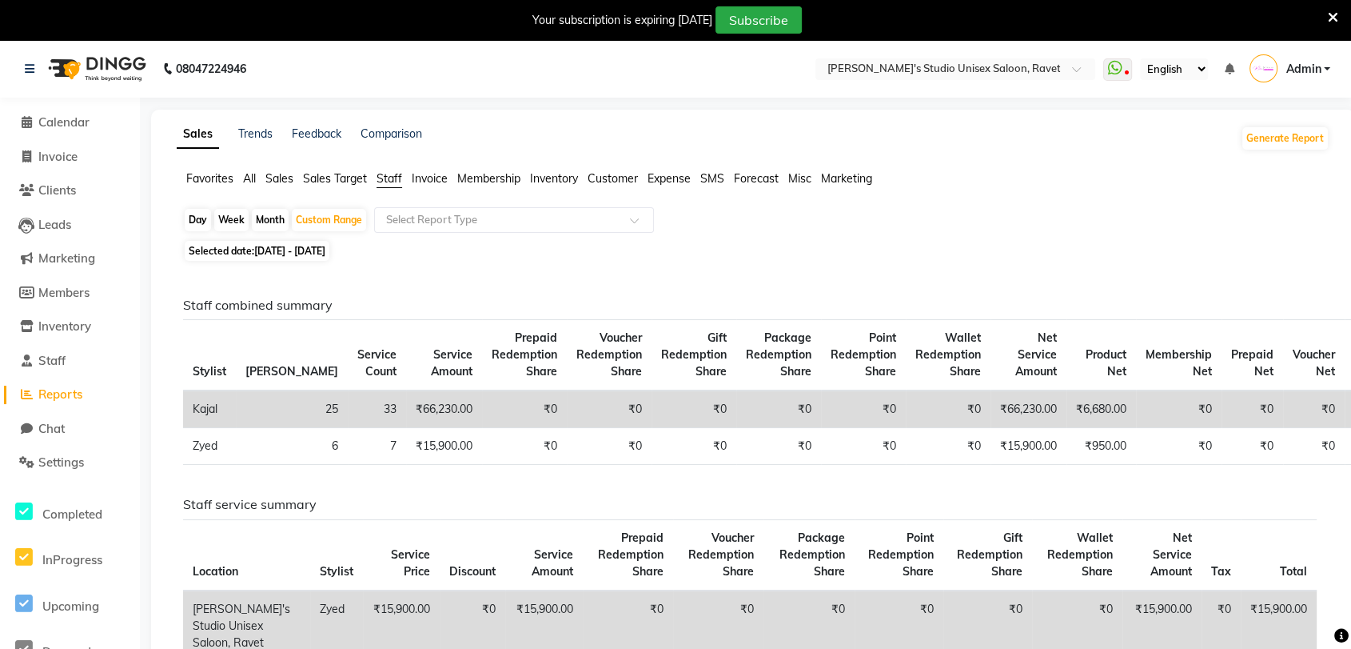
drag, startPoint x: 713, startPoint y: 488, endPoint x: 710, endPoint y: 499, distance: 11.6
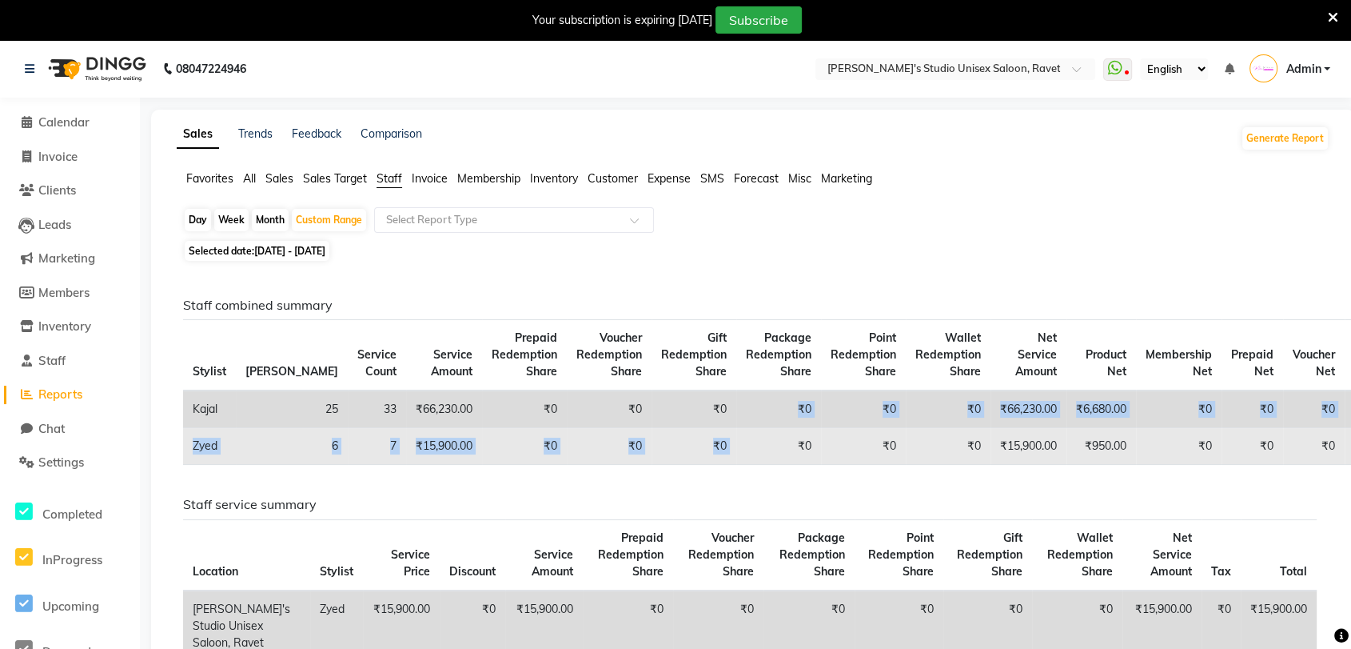
drag, startPoint x: 697, startPoint y: 452, endPoint x: 697, endPoint y: 430, distance: 21.6
click at [737, 428] on td "₹0" at bounding box center [779, 446] width 85 height 37
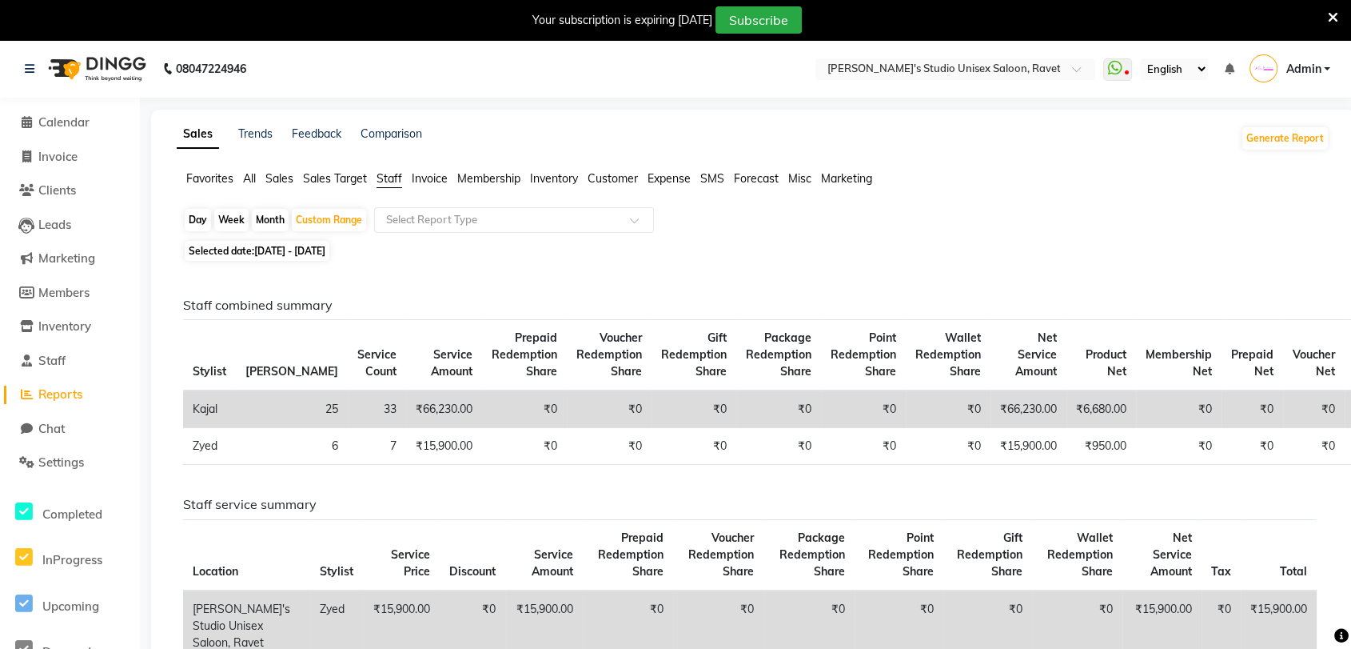
drag, startPoint x: 697, startPoint y: 430, endPoint x: 608, endPoint y: 293, distance: 163.7
click at [74, 116] on span "Calendar" at bounding box center [63, 121] width 51 height 15
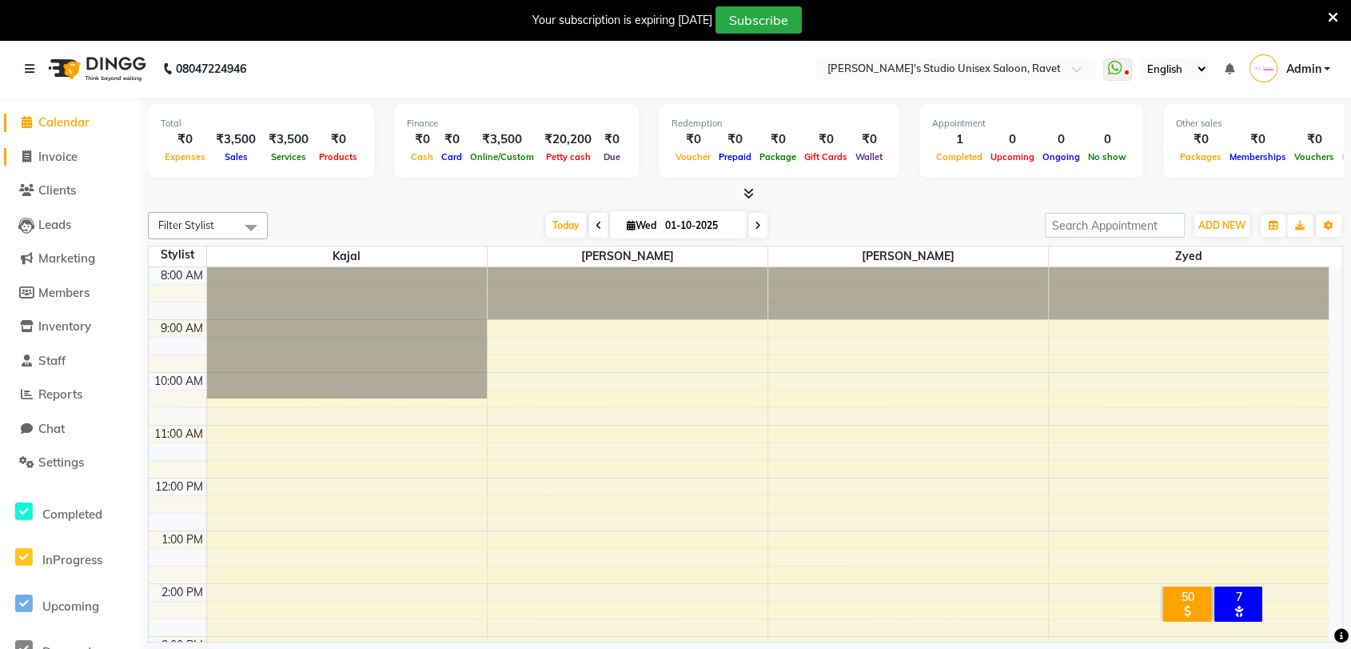
click at [61, 156] on span "Invoice" at bounding box center [57, 156] width 39 height 15
select select "7019"
select select "service"
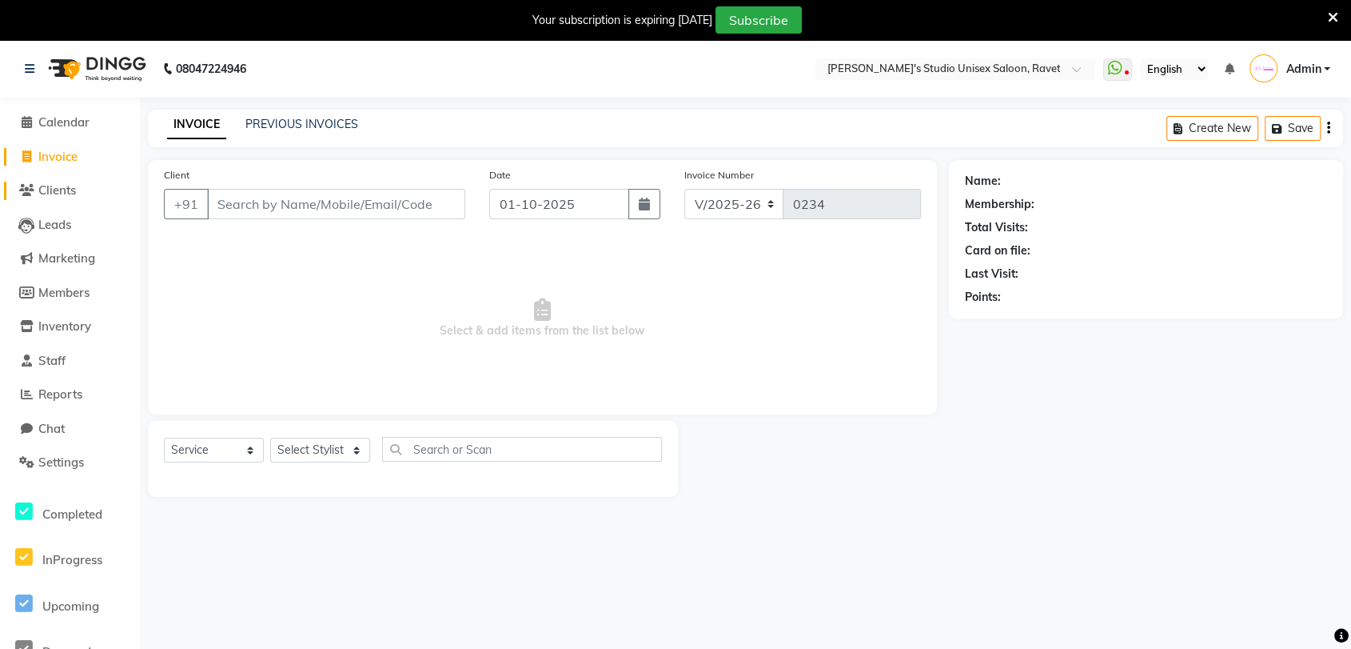
click at [50, 195] on span "Clients" at bounding box center [57, 189] width 38 height 15
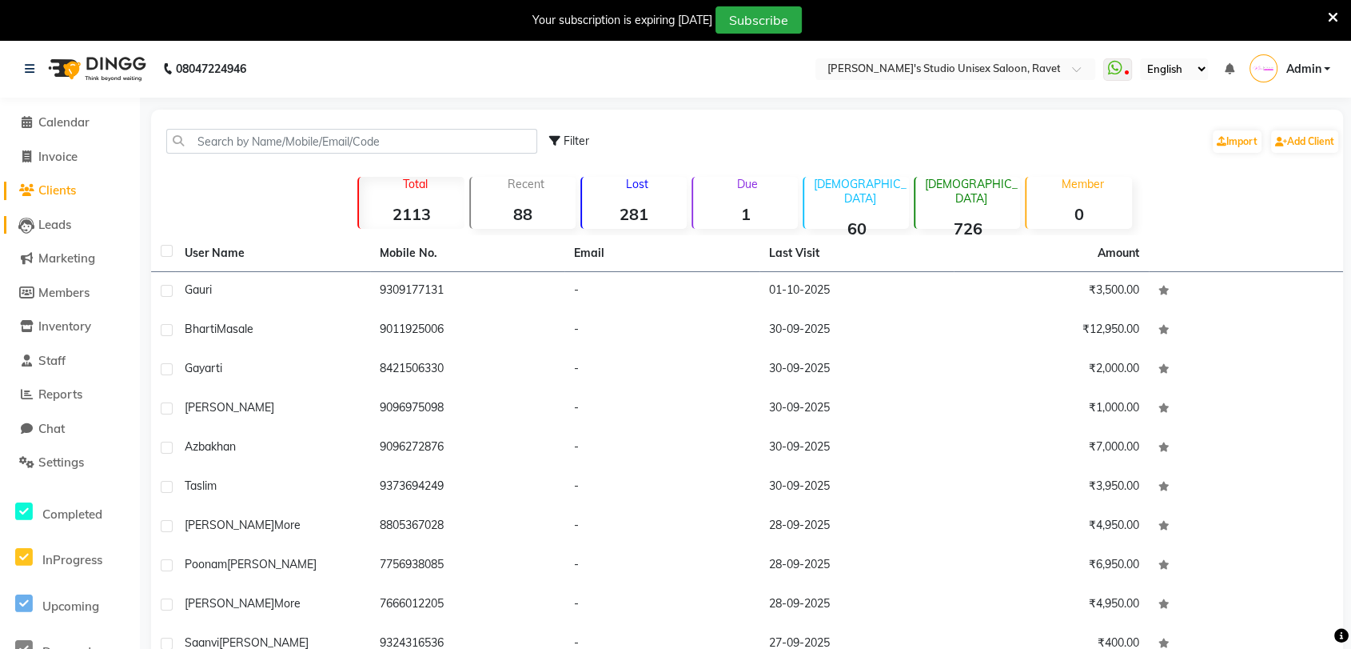
click at [42, 232] on link "Leads" at bounding box center [70, 225] width 132 height 18
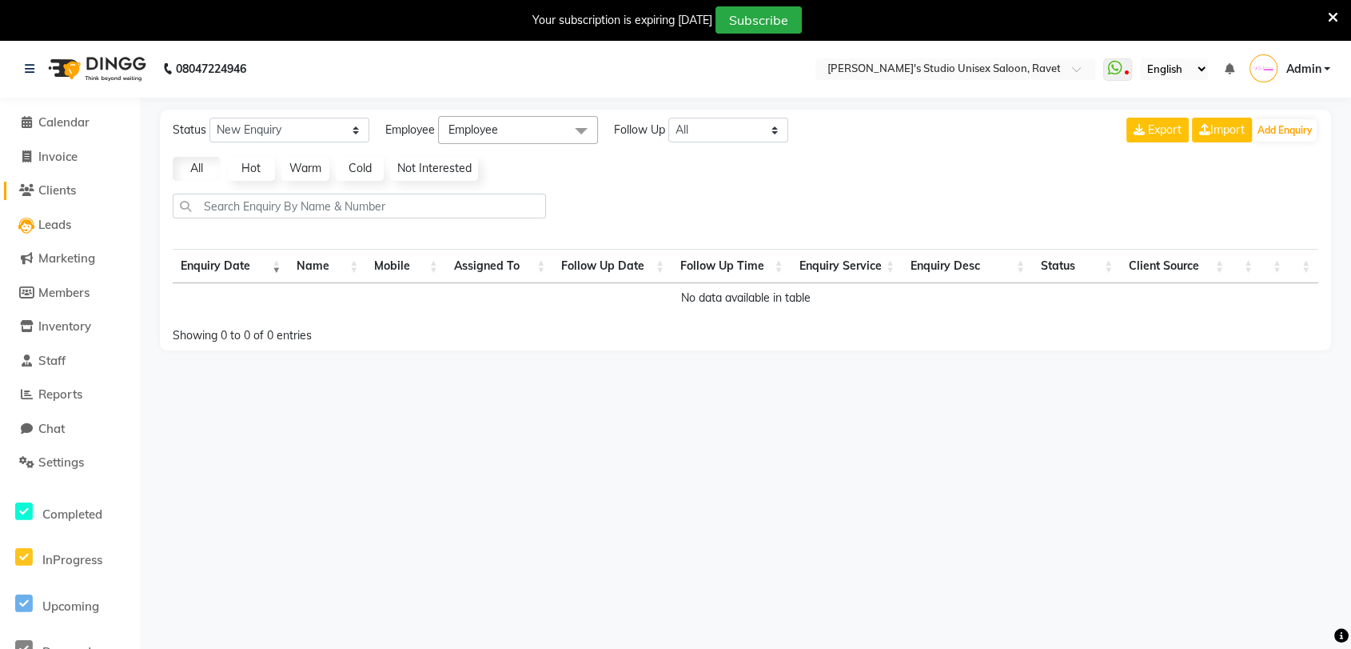
click at [55, 194] on span "Clients" at bounding box center [57, 189] width 38 height 15
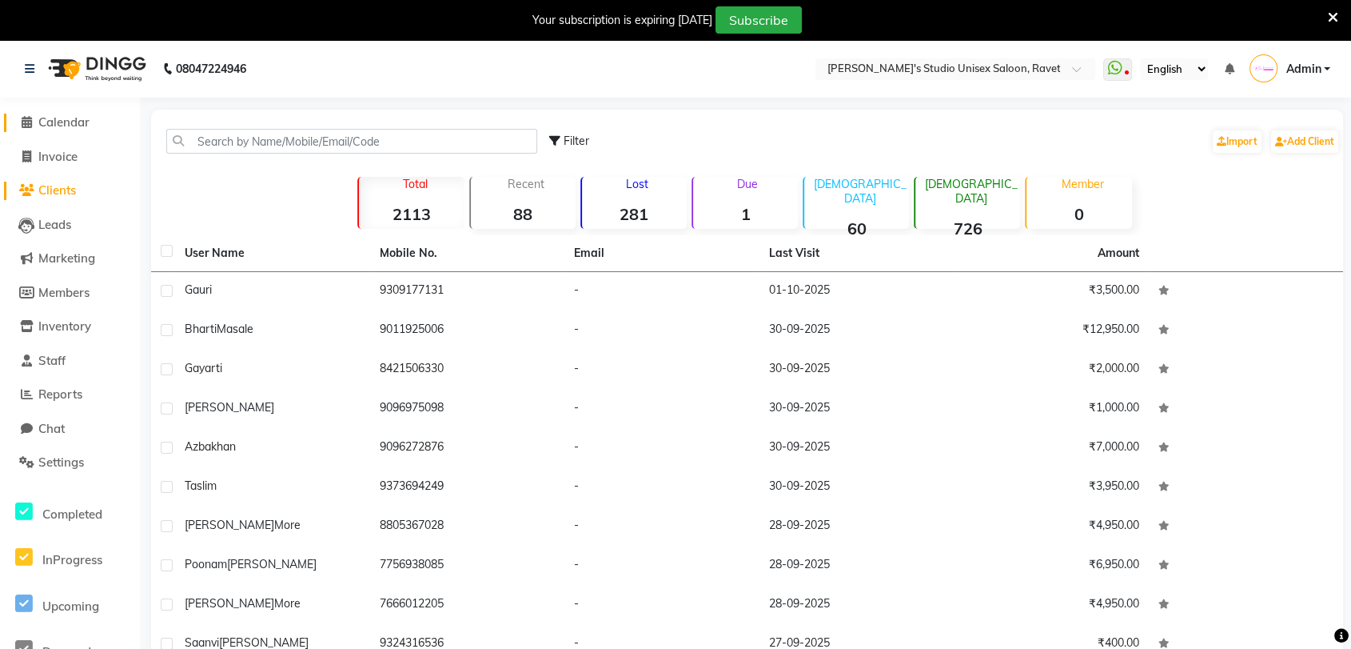
click at [58, 128] on span "Calendar" at bounding box center [63, 121] width 51 height 15
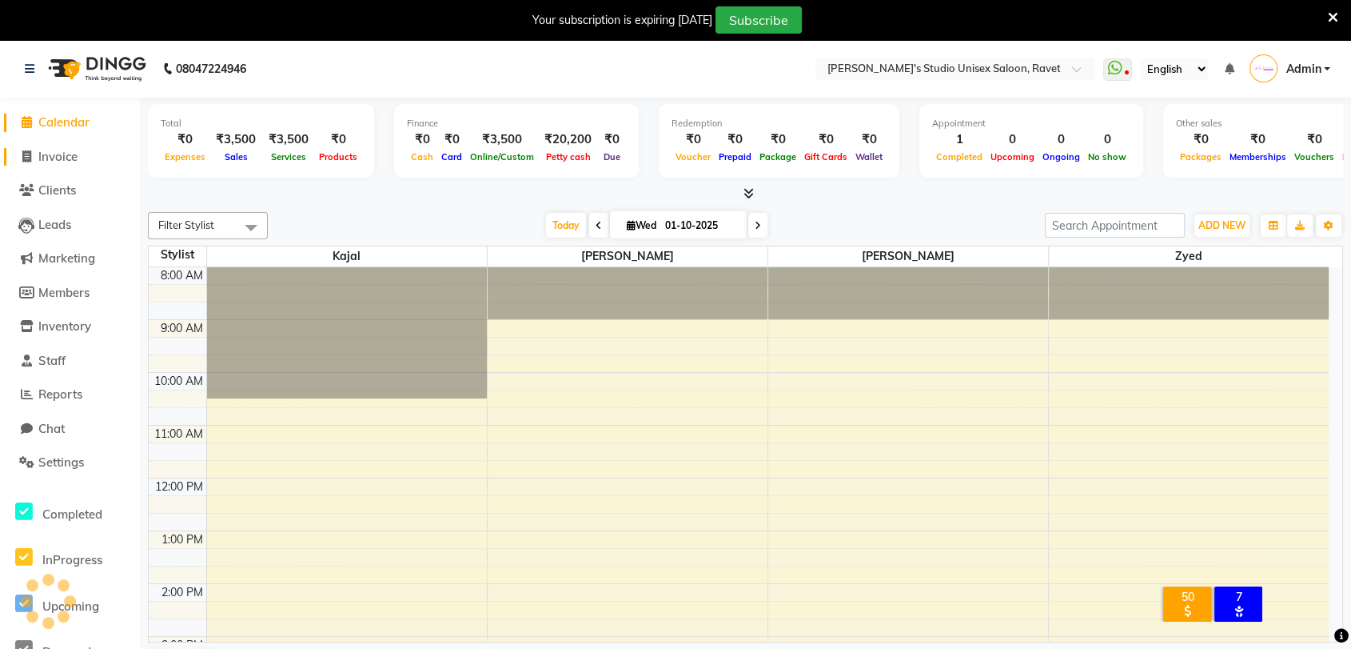
click at [55, 154] on span "Invoice" at bounding box center [57, 156] width 39 height 15
select select "service"
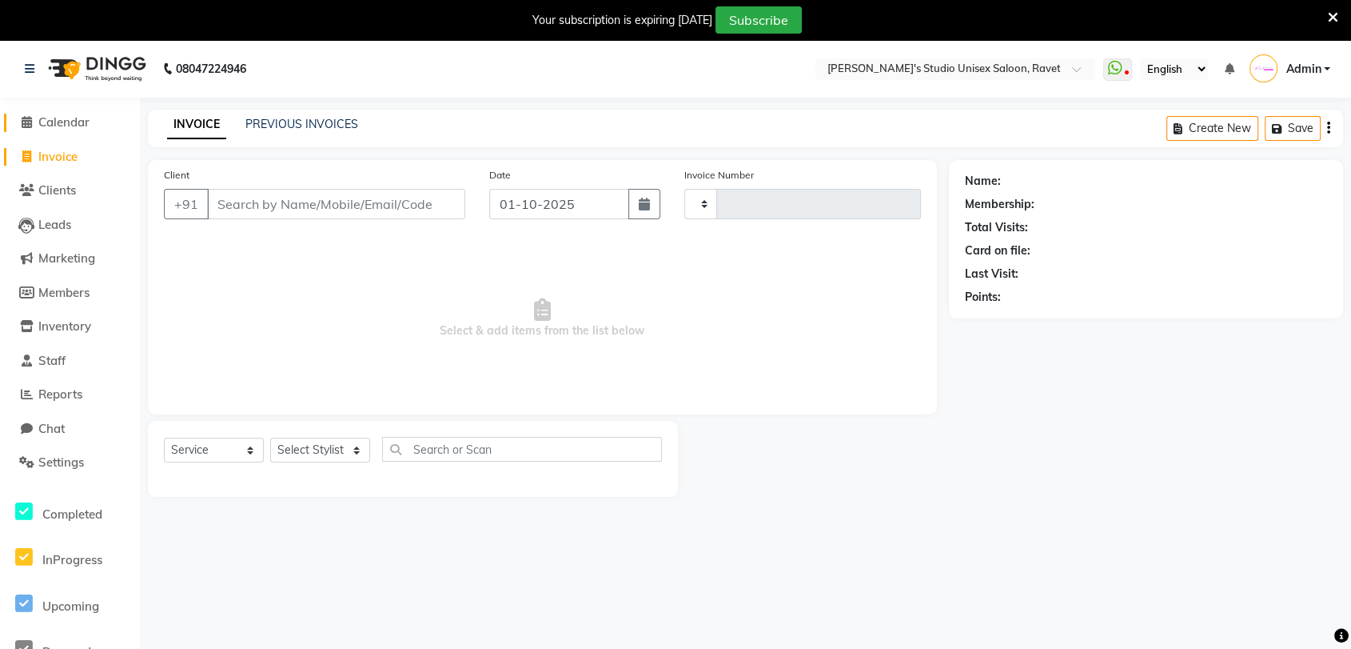
type input "0234"
select select "7019"
click at [64, 289] on span "Members" at bounding box center [63, 292] width 51 height 15
select select
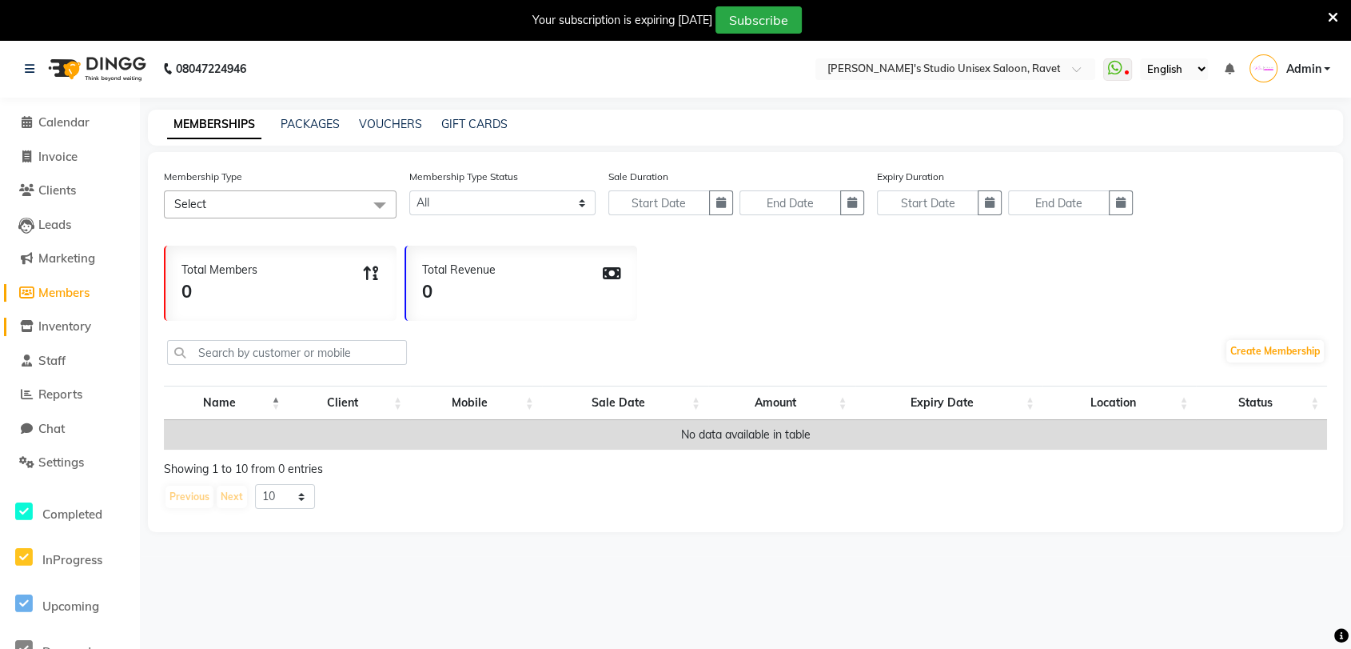
click at [53, 325] on span "Inventory" at bounding box center [64, 325] width 53 height 15
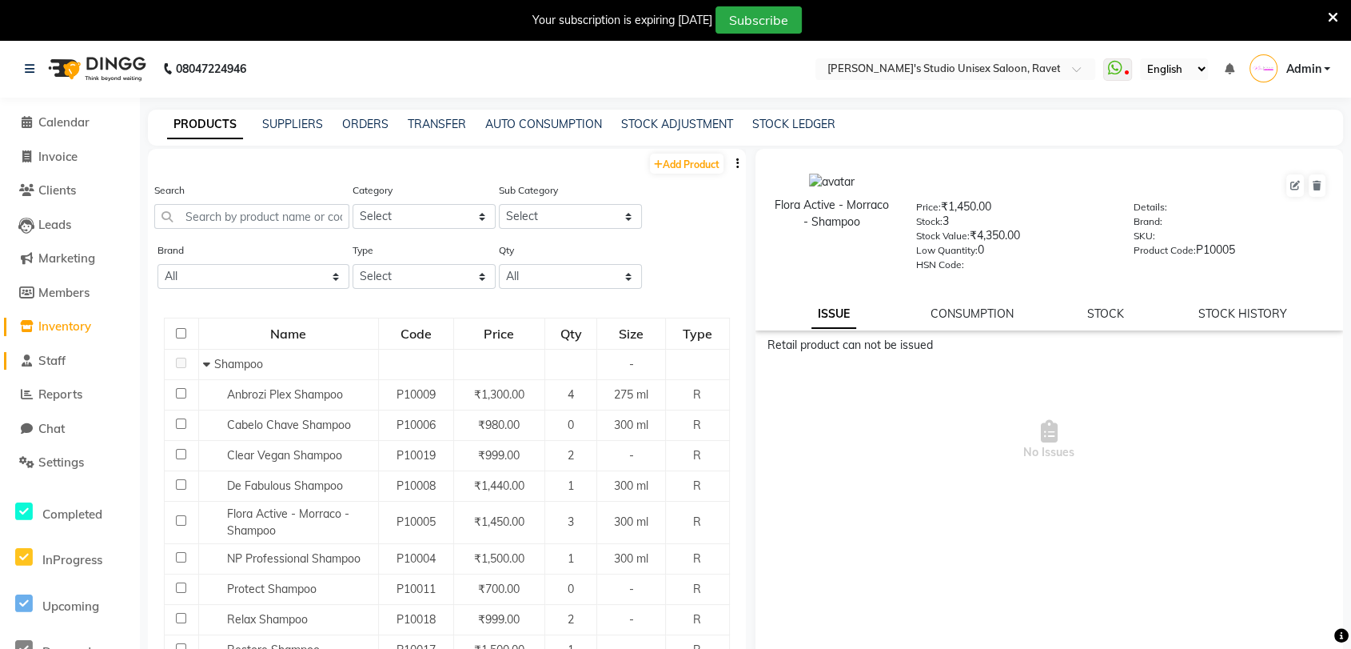
click at [58, 352] on link "Staff" at bounding box center [70, 361] width 132 height 18
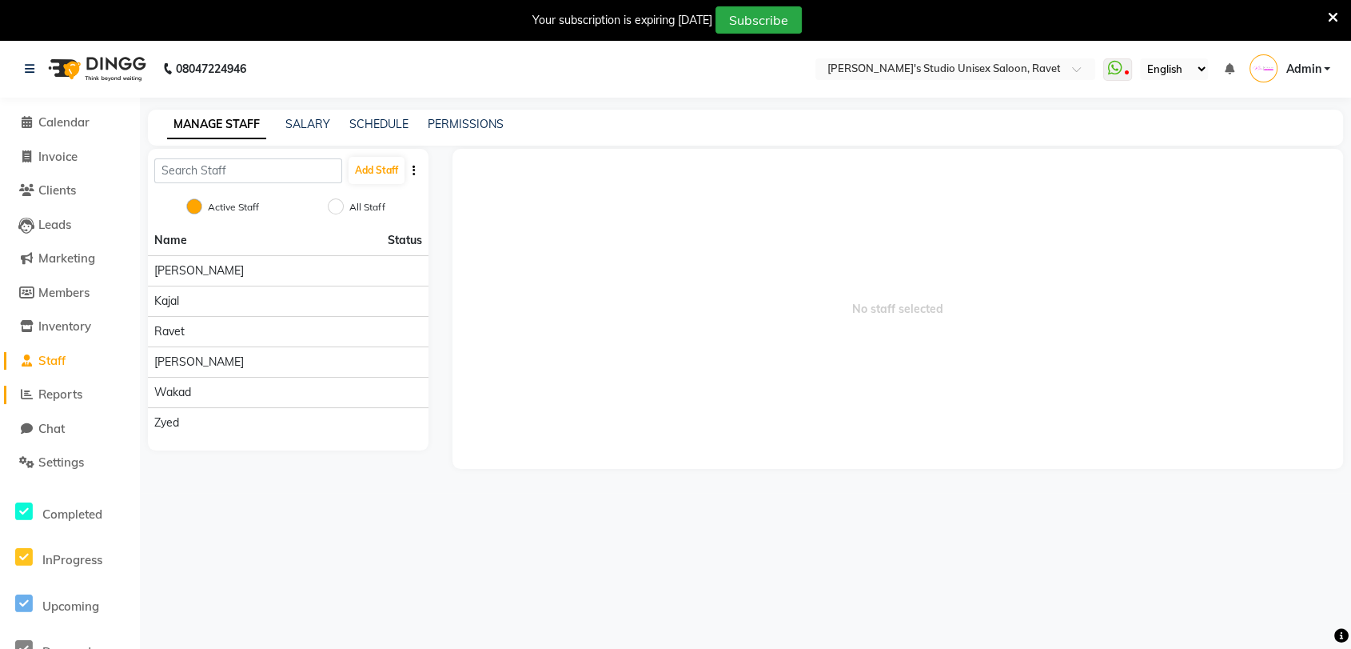
click at [61, 401] on span "Reports" at bounding box center [60, 393] width 44 height 15
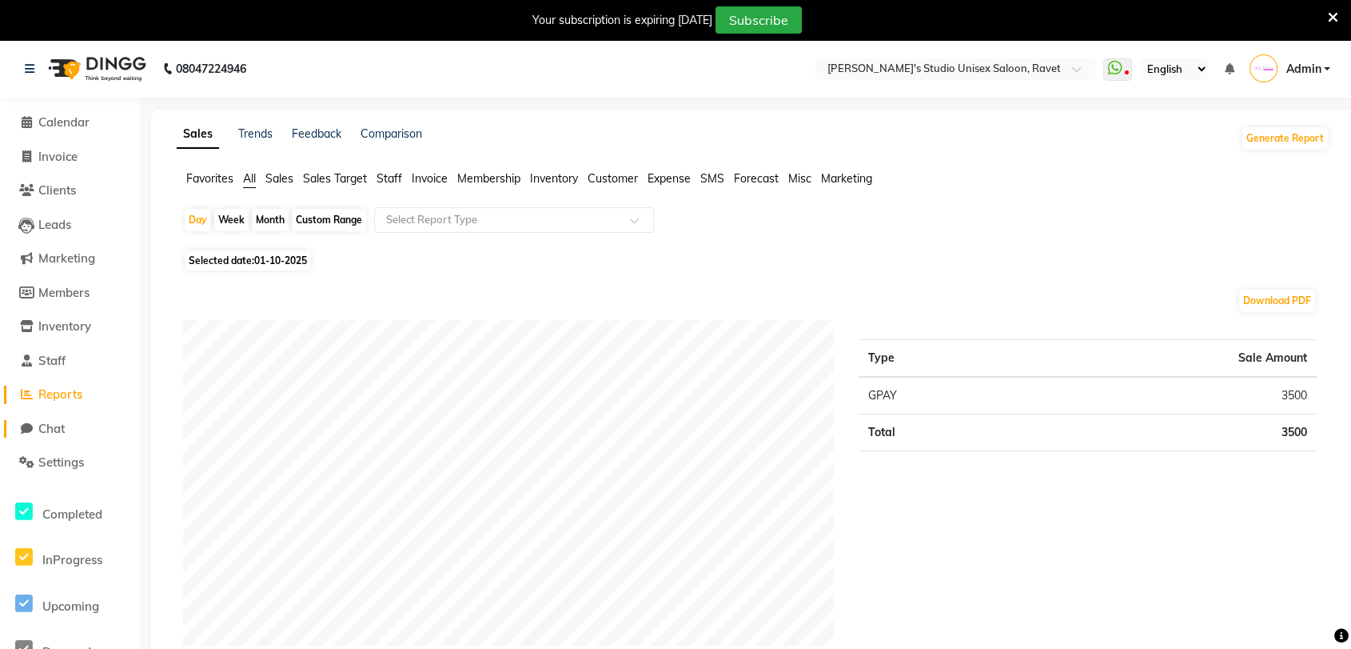
click at [58, 430] on span "Chat" at bounding box center [51, 428] width 26 height 15
select select "100"
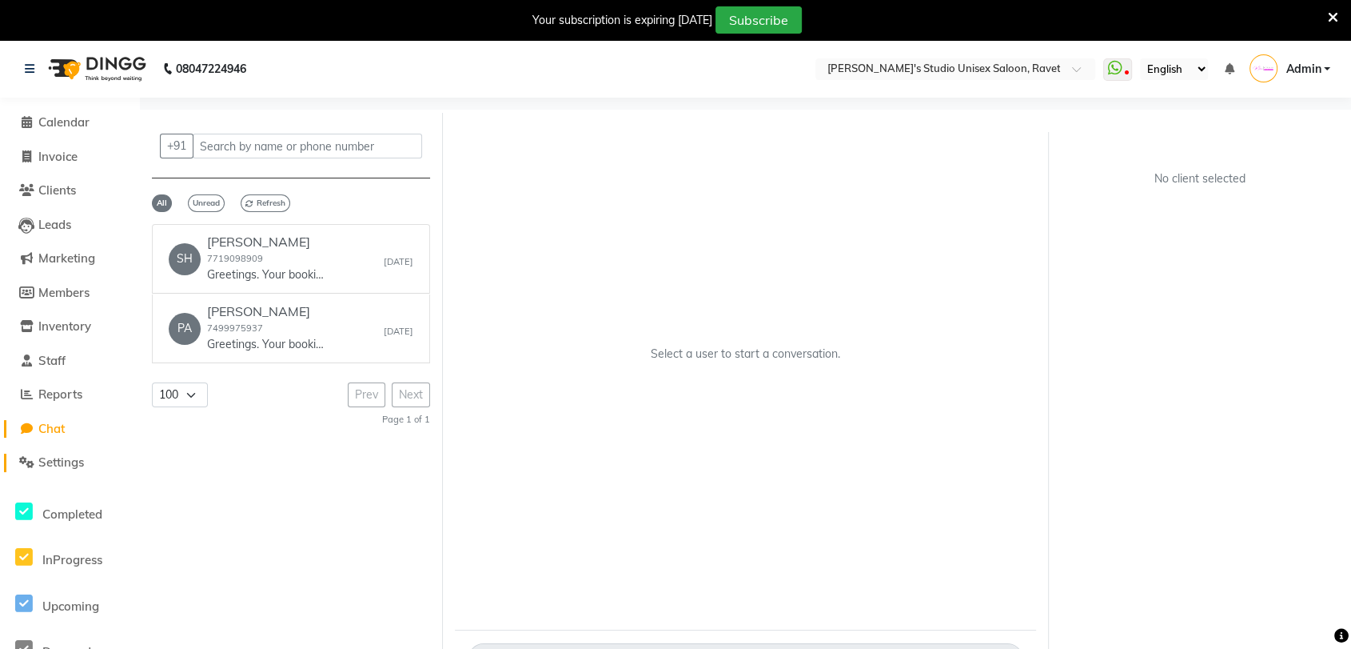
click at [54, 462] on span "Settings" at bounding box center [61, 461] width 46 height 15
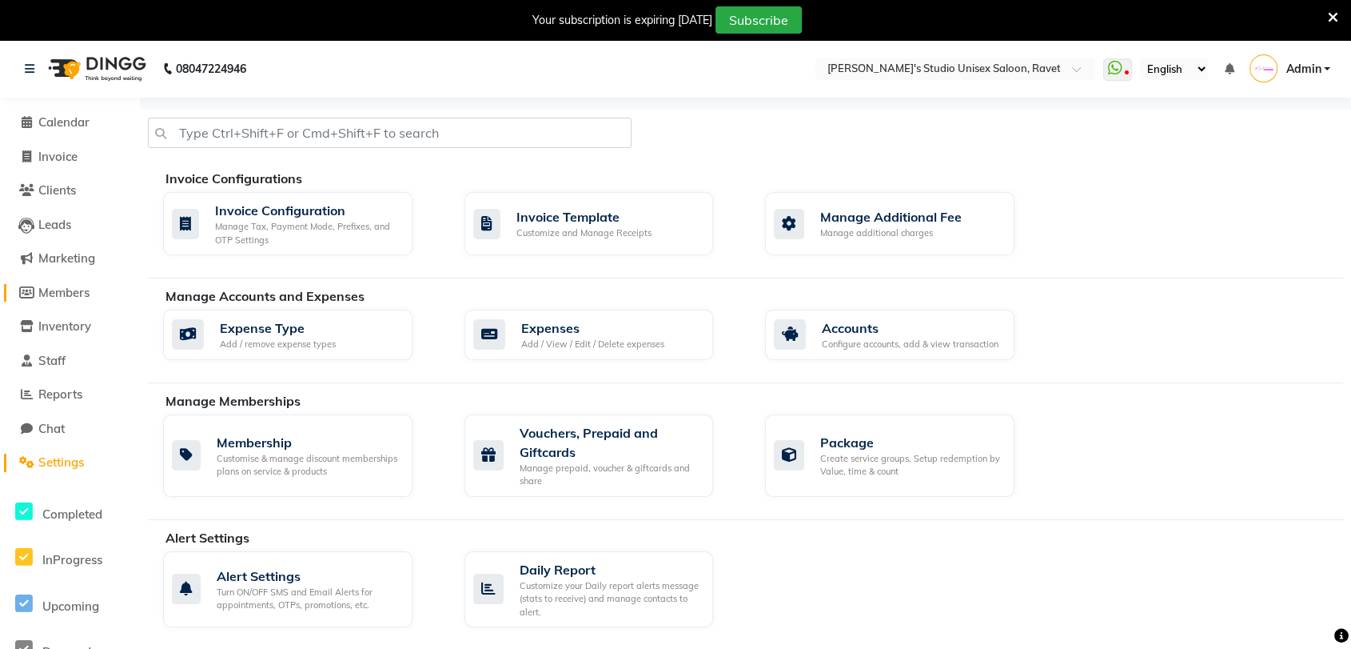
click at [70, 296] on span "Members" at bounding box center [63, 292] width 51 height 15
select select
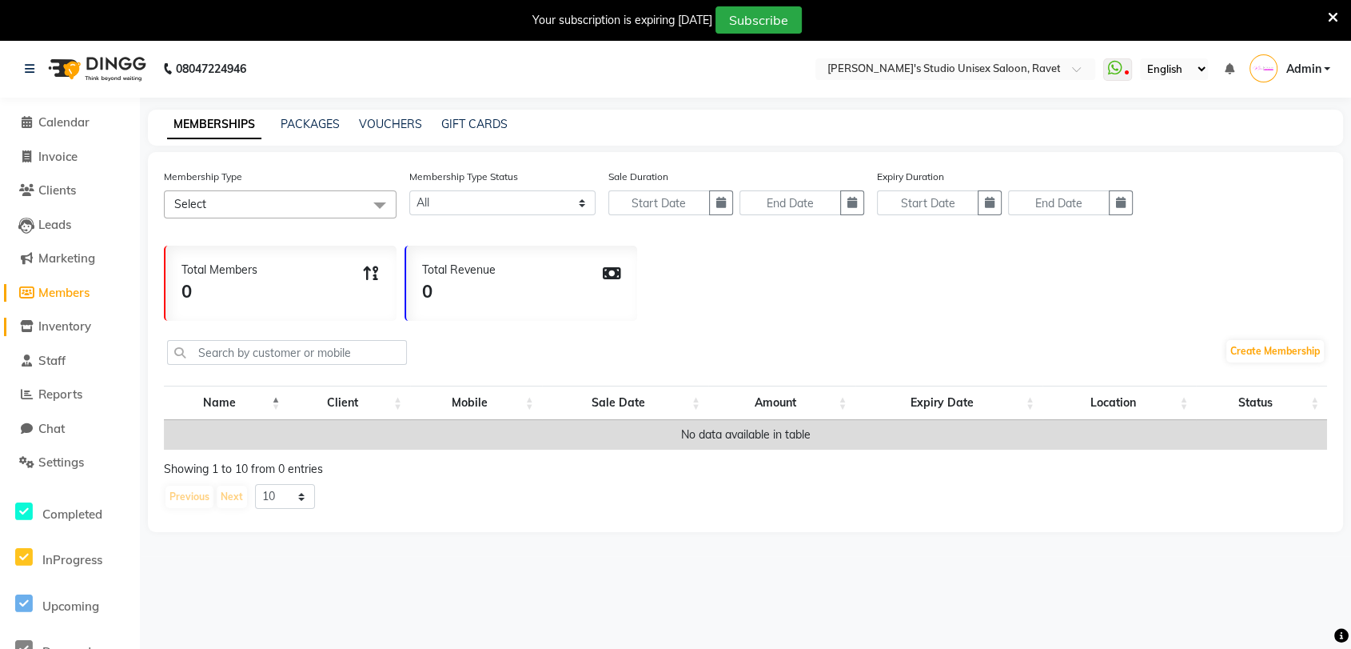
click at [62, 326] on span "Inventory" at bounding box center [64, 325] width 53 height 15
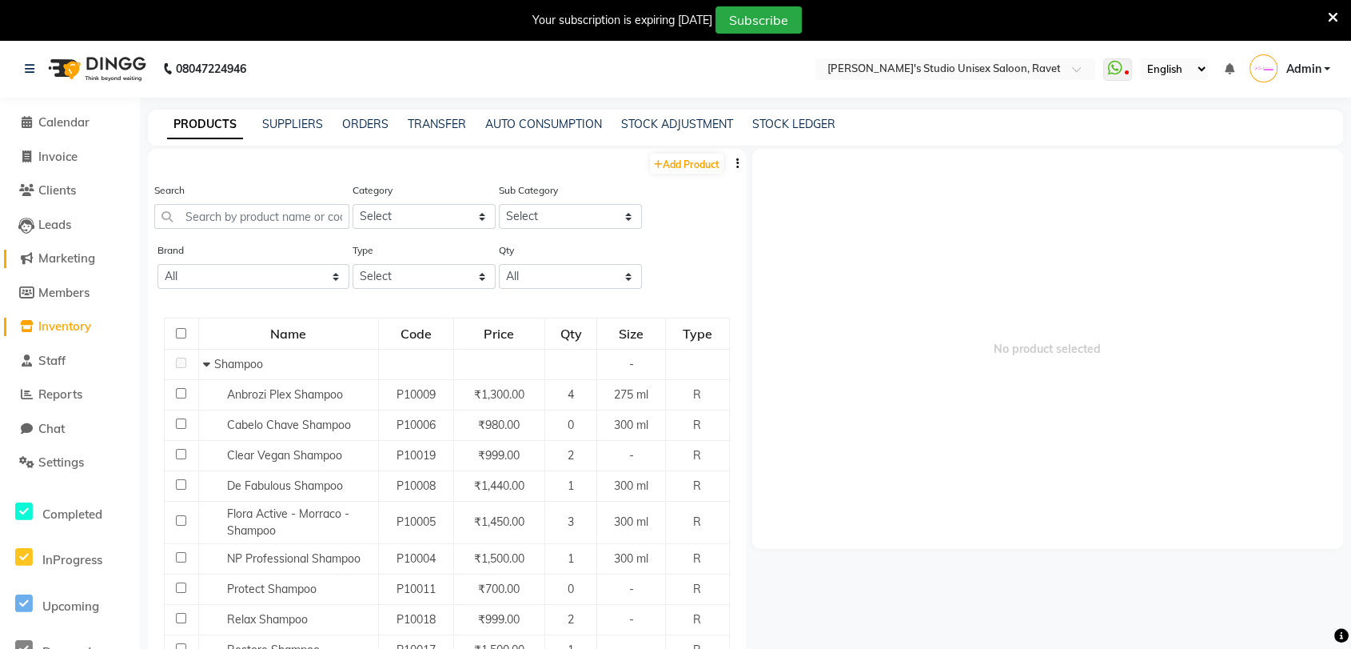
click at [58, 261] on span "Marketing" at bounding box center [66, 257] width 57 height 15
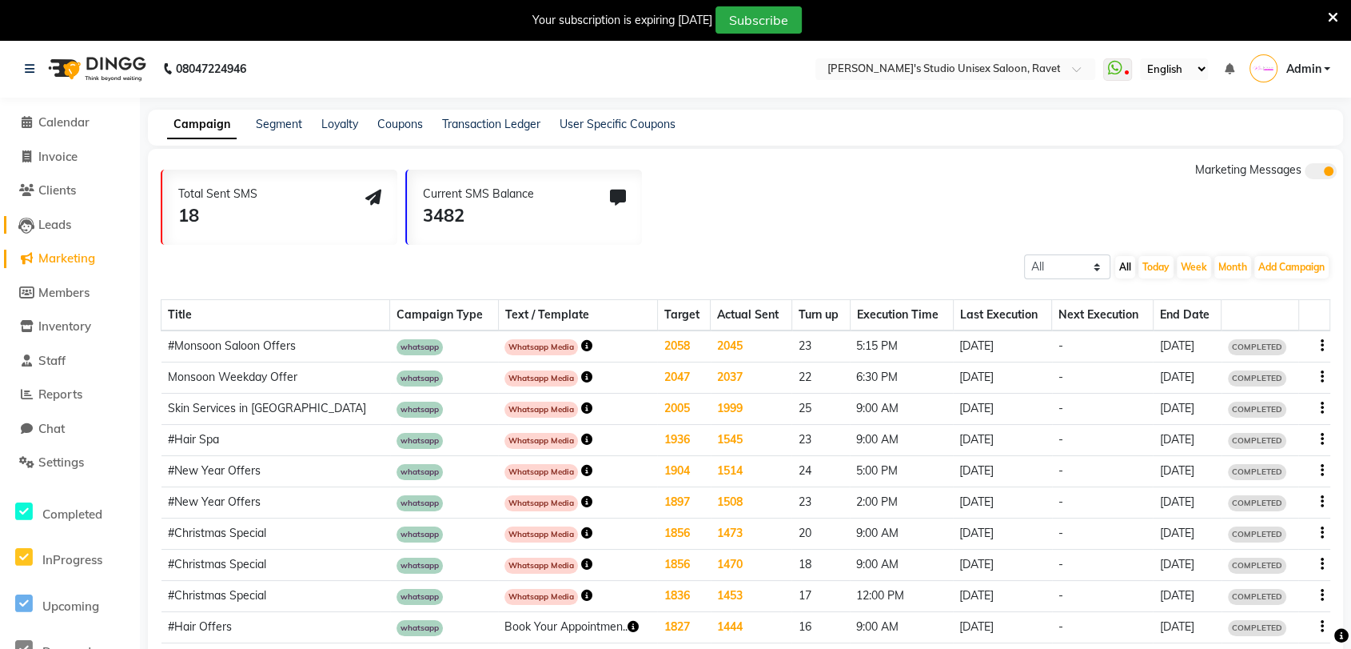
click at [53, 232] on link "Leads" at bounding box center [70, 225] width 132 height 18
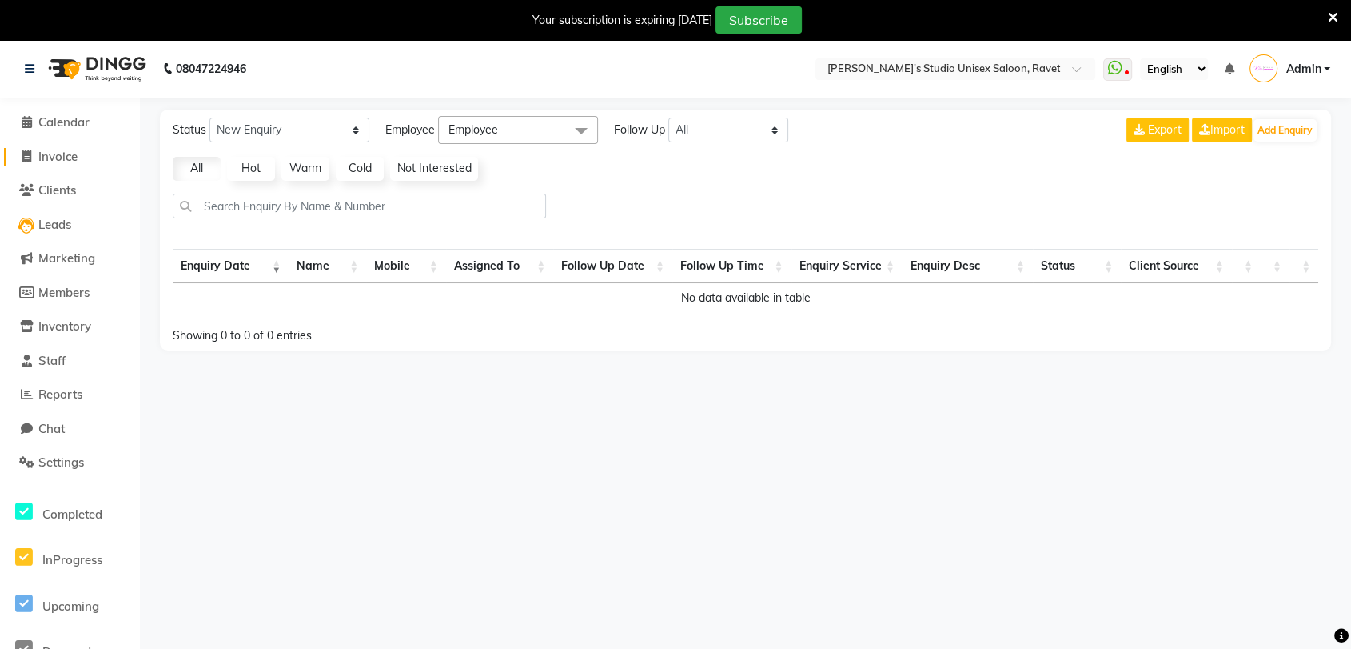
click at [64, 153] on span "Invoice" at bounding box center [57, 156] width 39 height 15
select select "7019"
select select "service"
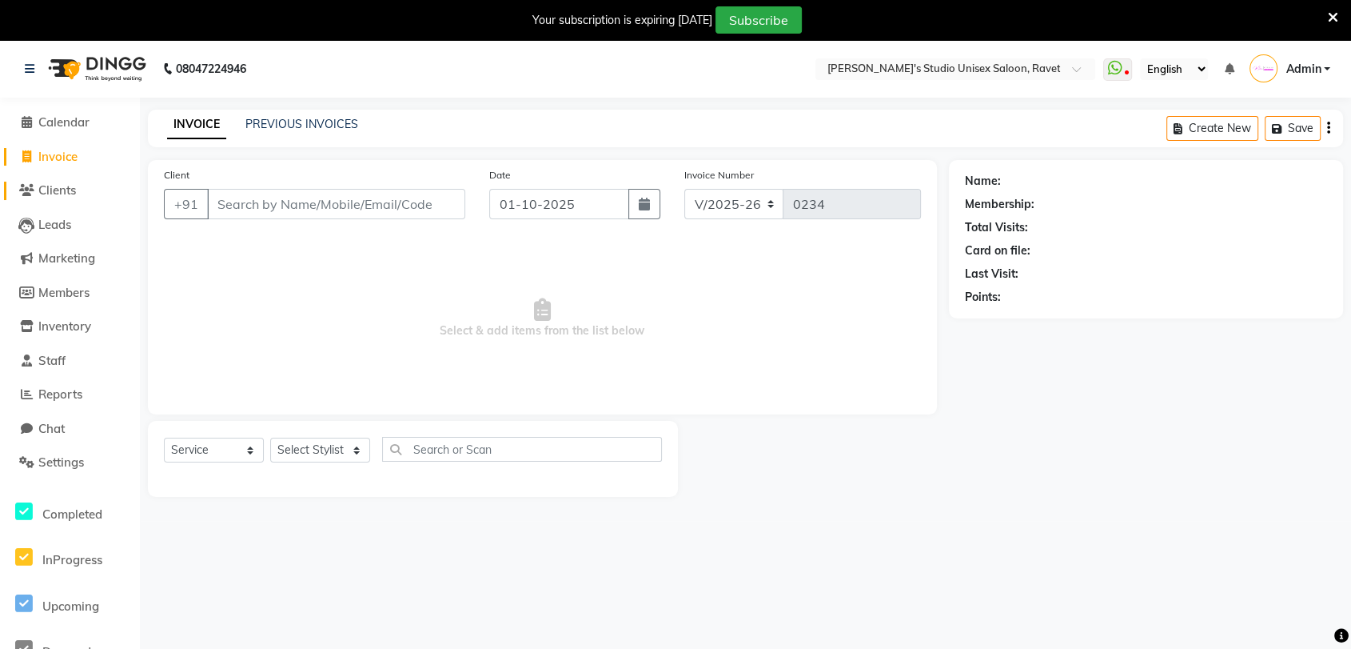
click at [47, 190] on span "Clients" at bounding box center [57, 189] width 38 height 15
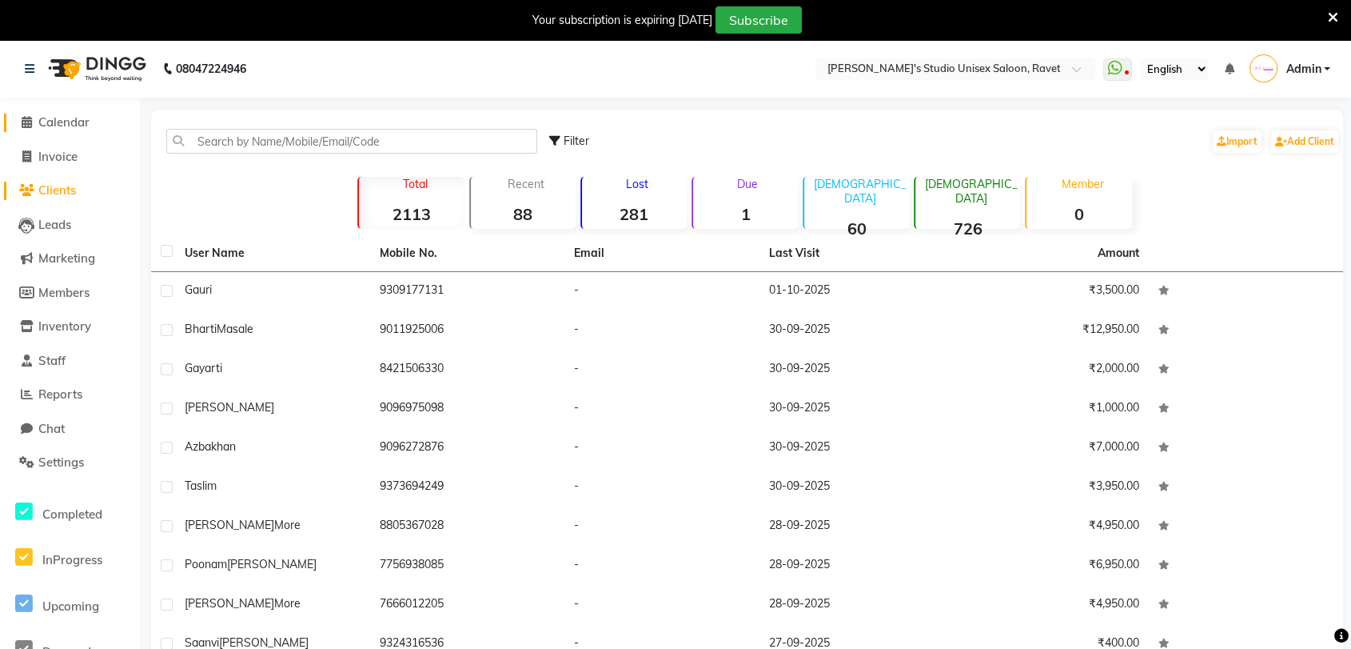
click at [56, 122] on span "Calendar" at bounding box center [63, 121] width 51 height 15
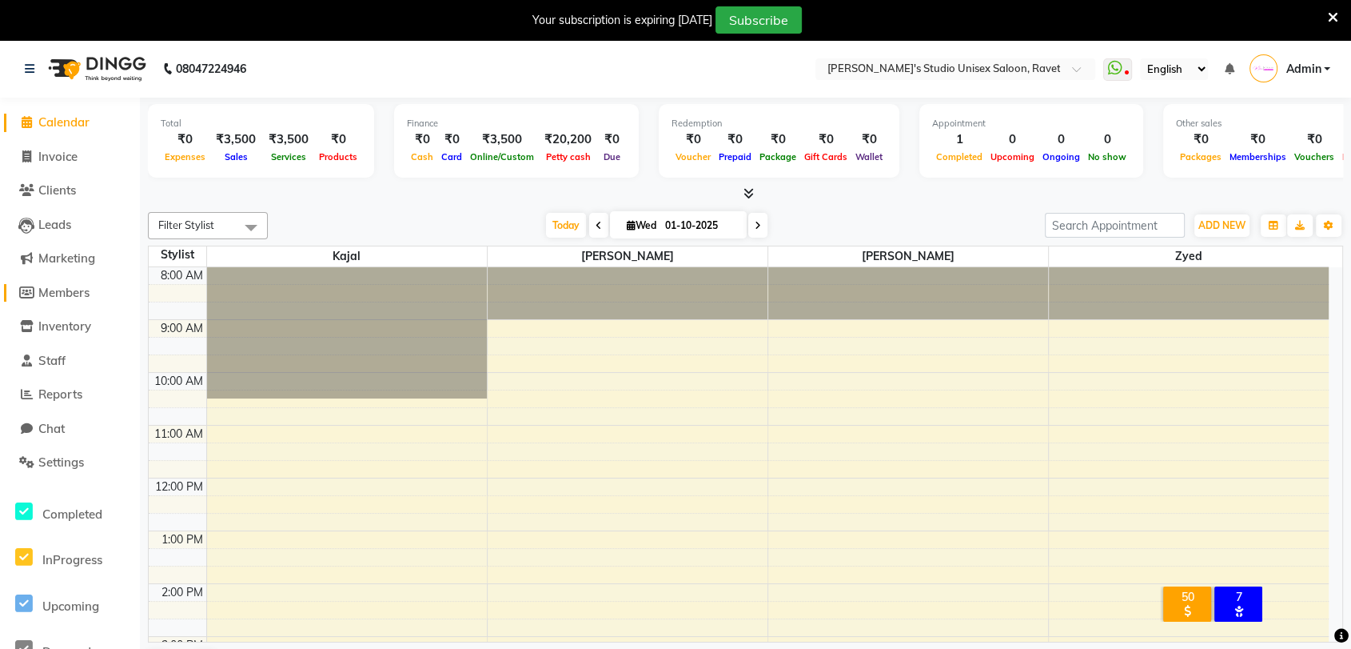
click at [59, 293] on span "Members" at bounding box center [63, 292] width 51 height 15
select select
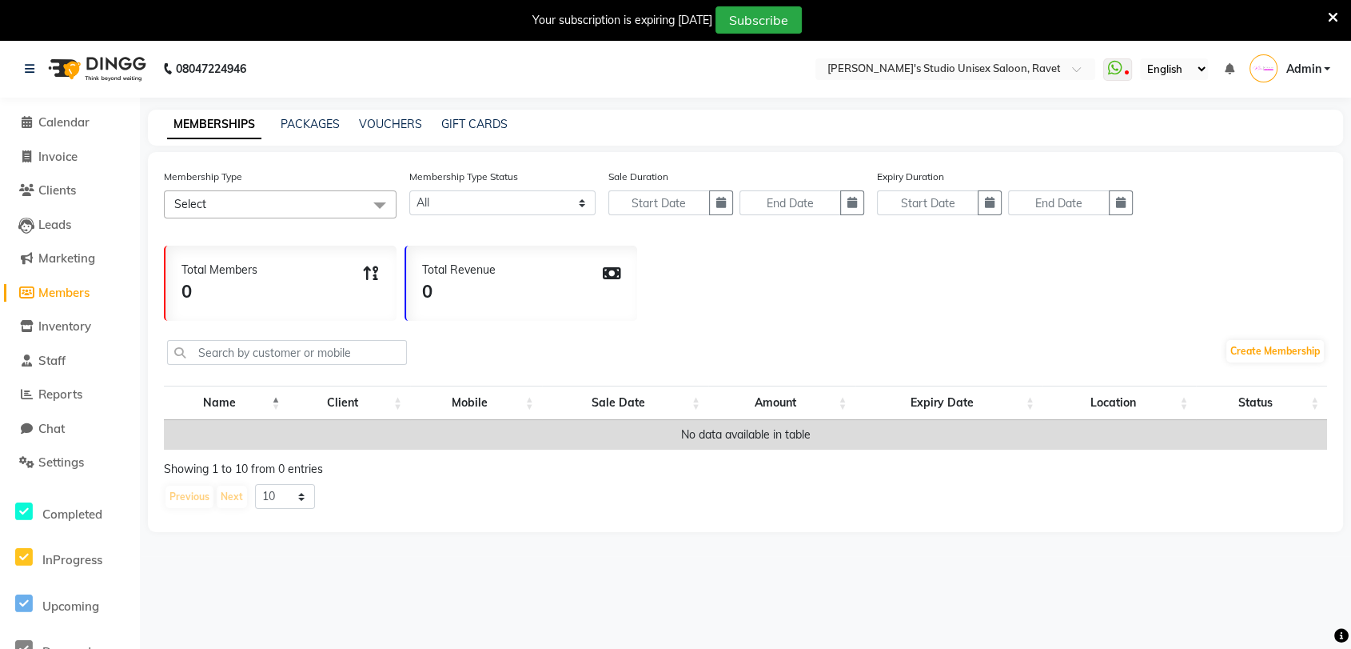
click at [56, 248] on li "Marketing" at bounding box center [70, 259] width 140 height 34
click at [58, 258] on span "Marketing" at bounding box center [66, 257] width 57 height 15
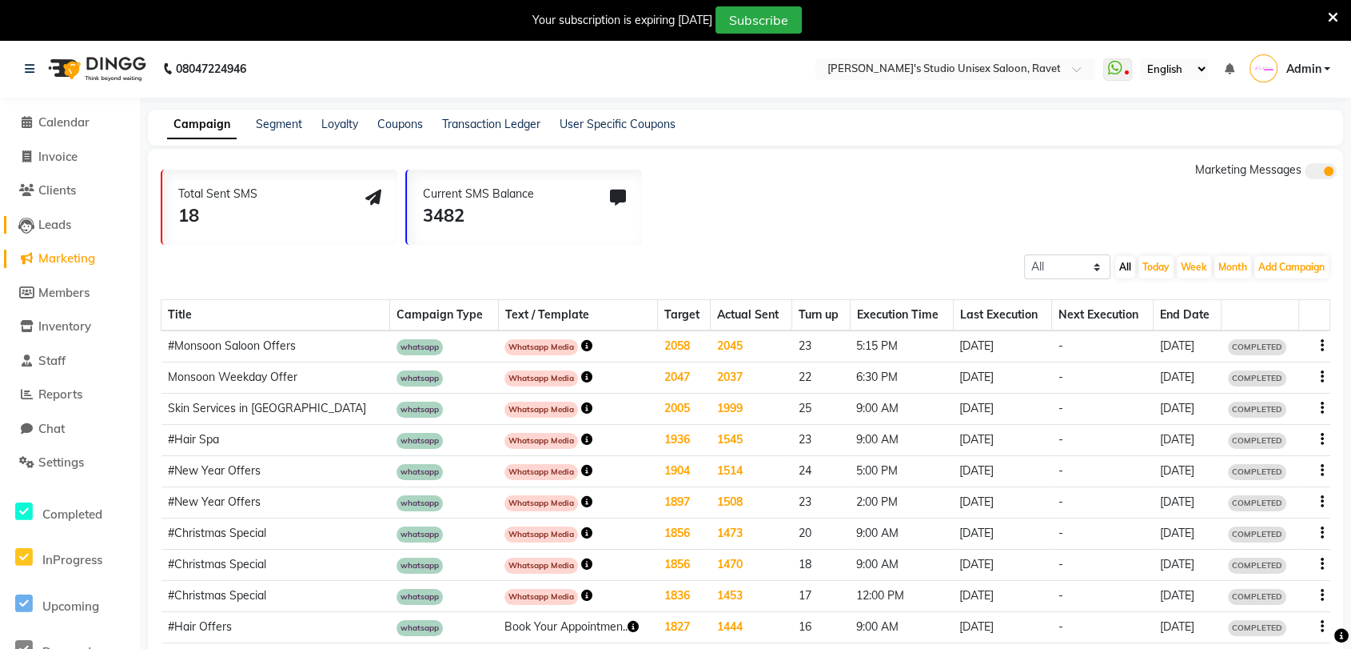
click at [54, 222] on span "Leads" at bounding box center [54, 224] width 33 height 15
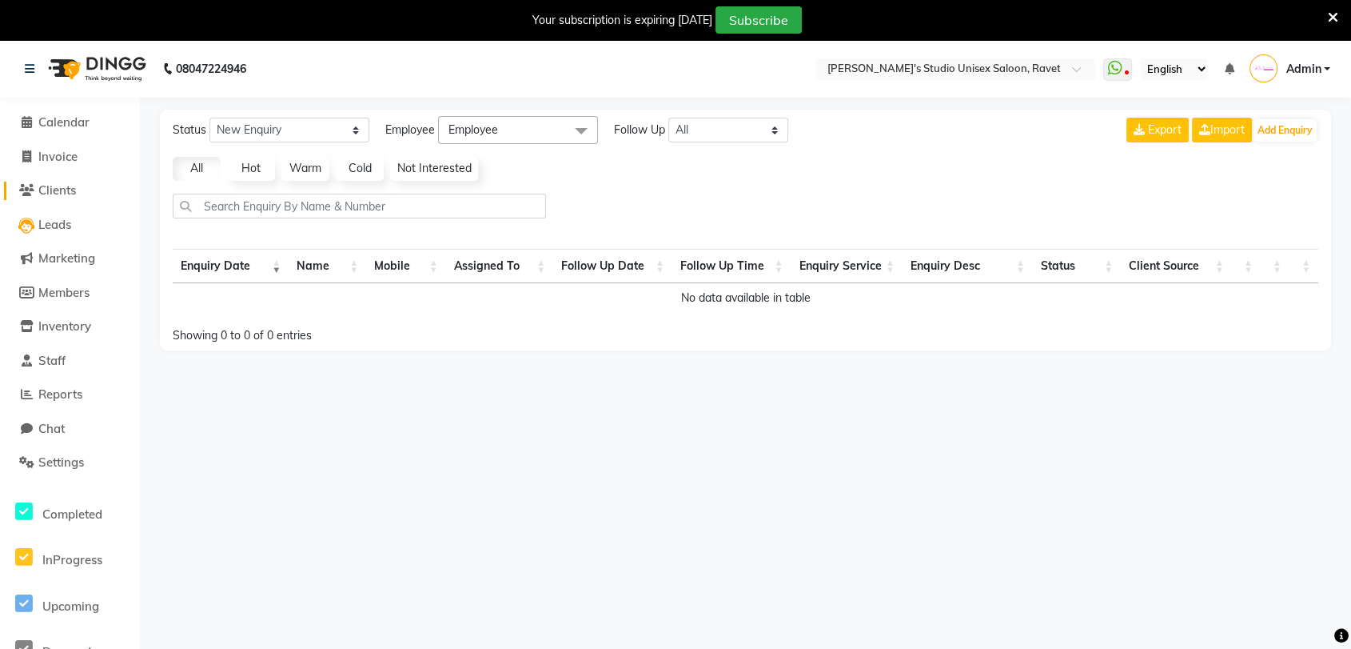
click at [54, 191] on span "Clients" at bounding box center [57, 189] width 38 height 15
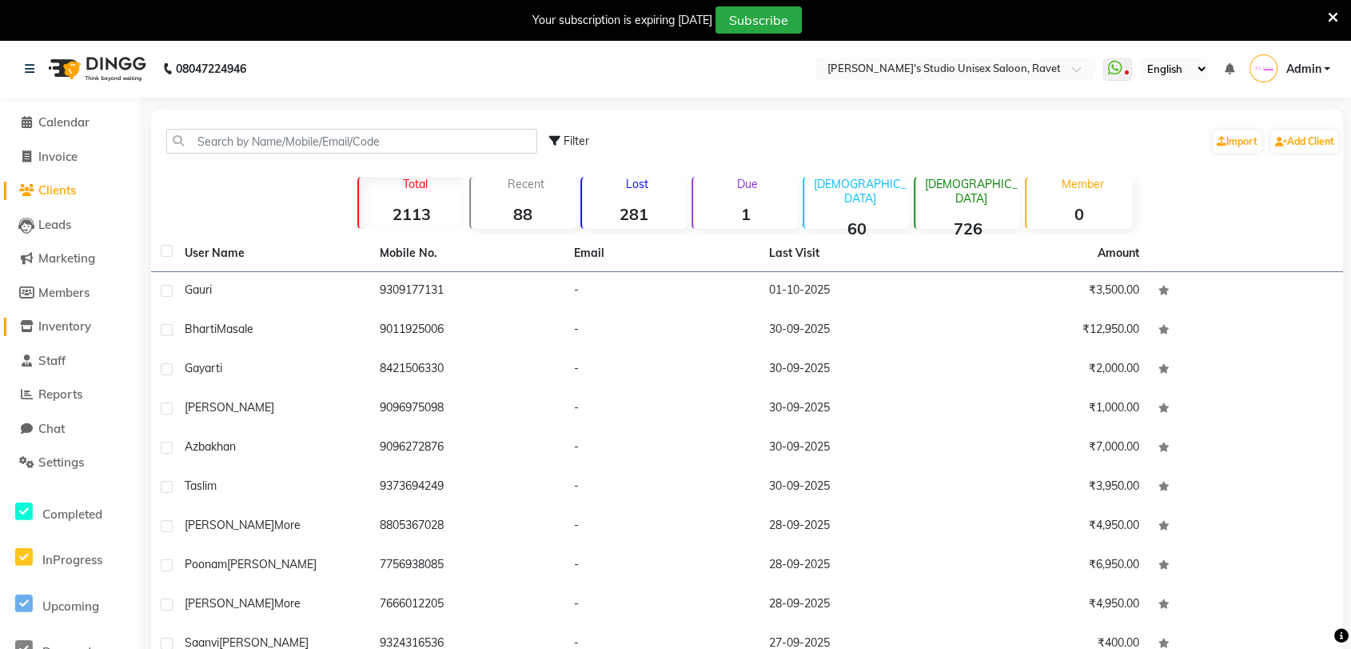
click at [58, 329] on span "Inventory" at bounding box center [64, 325] width 53 height 15
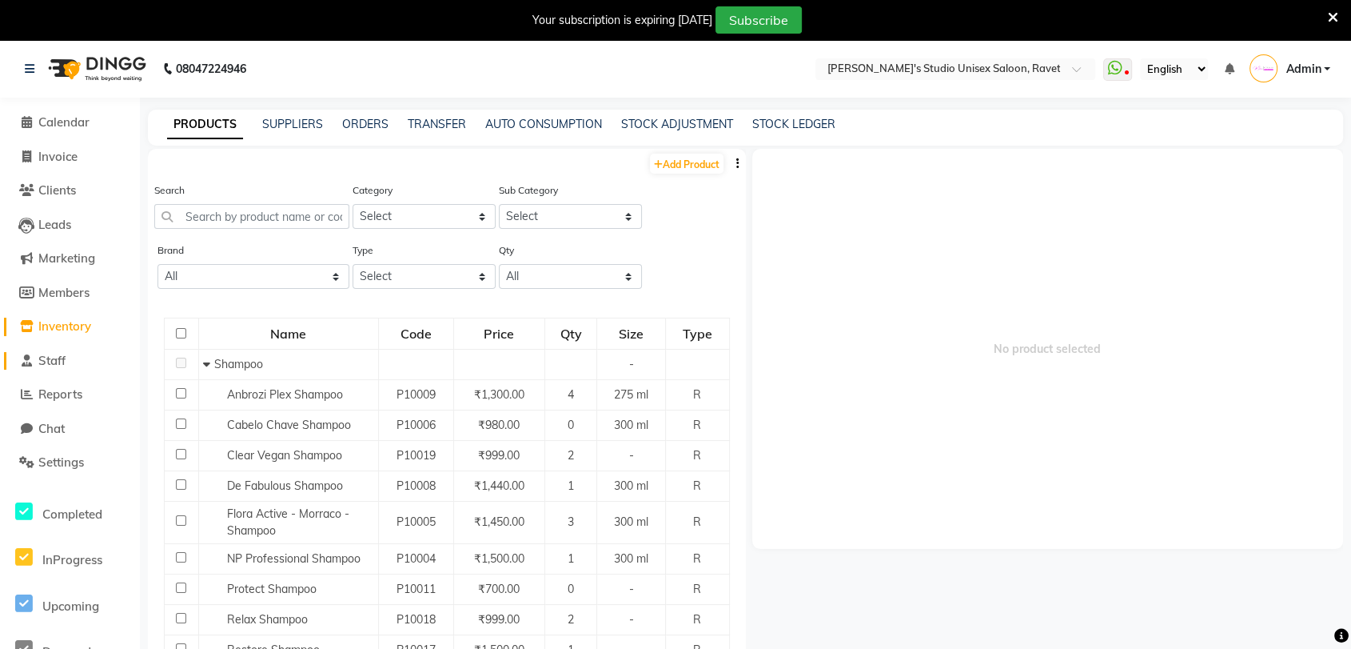
click at [47, 361] on span "Staff" at bounding box center [51, 360] width 27 height 15
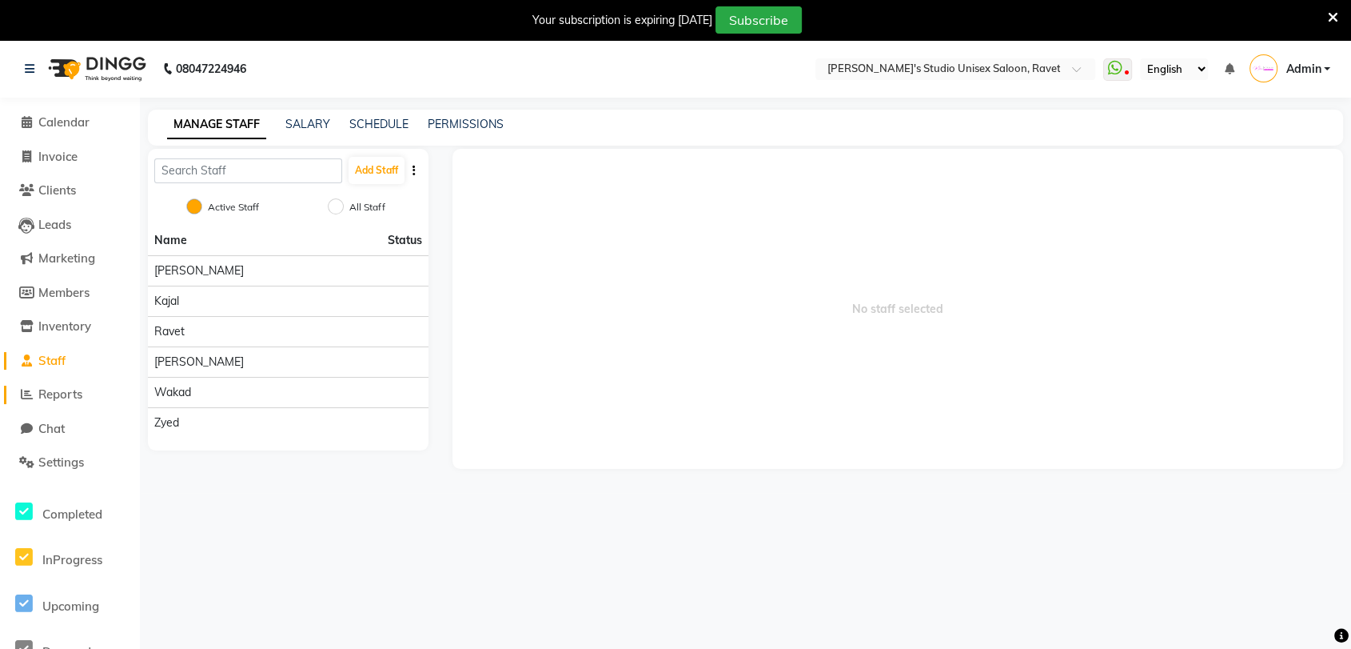
click at [48, 399] on span "Reports" at bounding box center [60, 393] width 44 height 15
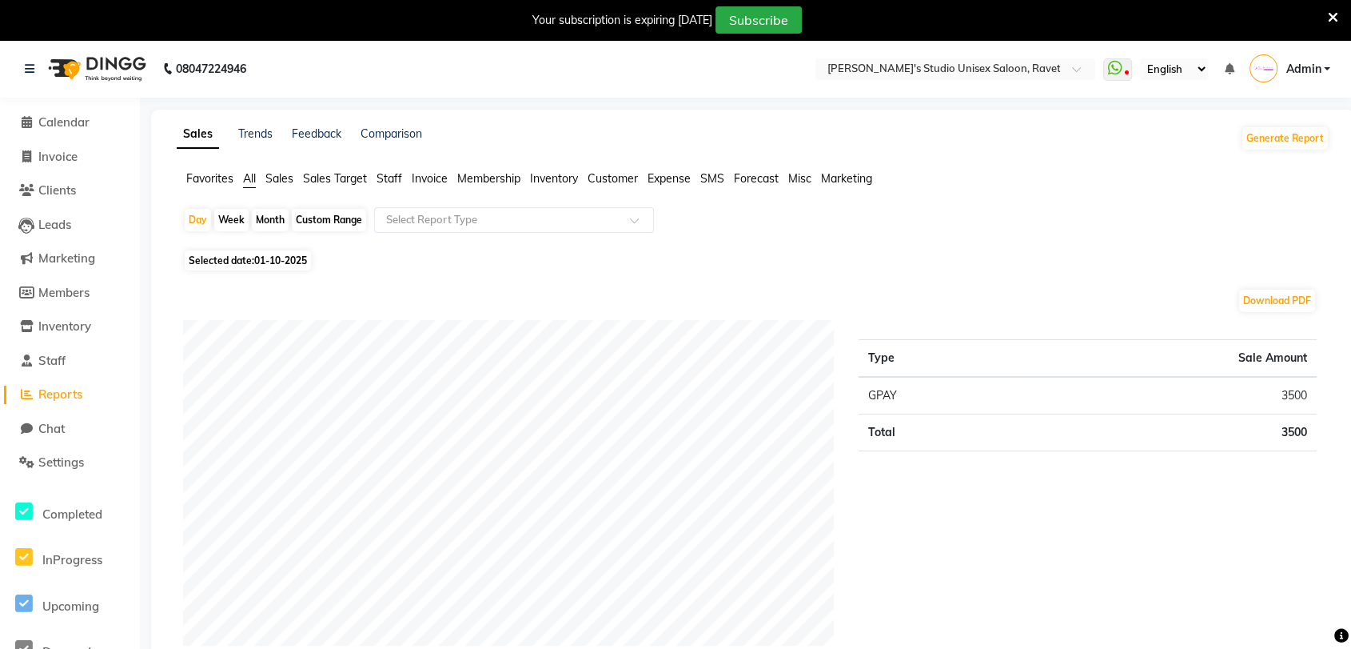
drag, startPoint x: 909, startPoint y: 159, endPoint x: 960, endPoint y: -7, distance: 173.8
click at [58, 364] on span "Staff" at bounding box center [51, 360] width 27 height 15
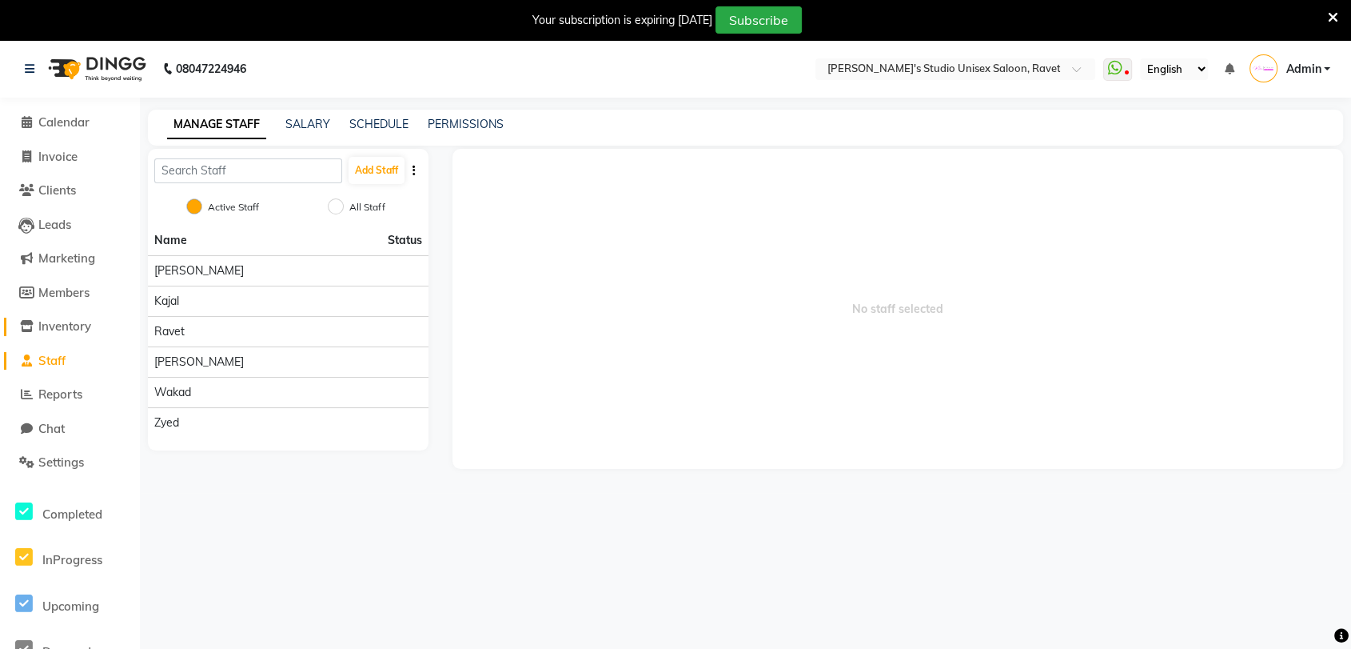
click at [64, 326] on span "Inventory" at bounding box center [64, 325] width 53 height 15
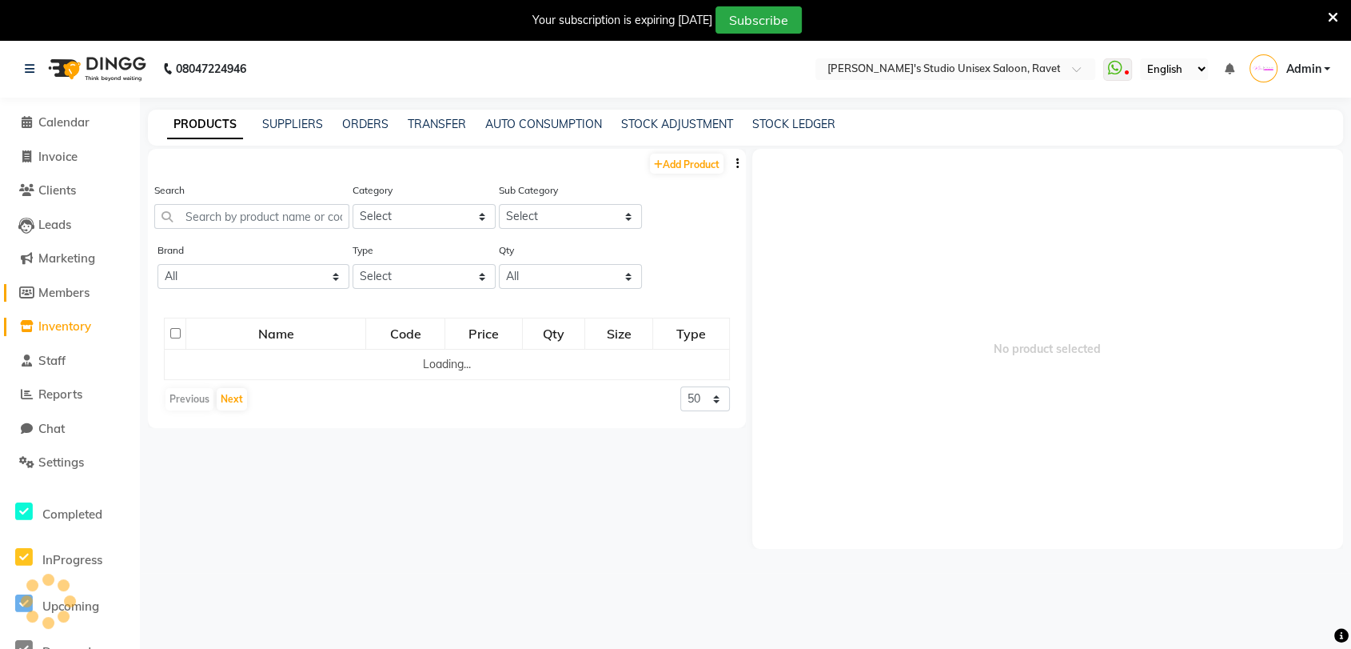
click at [64, 296] on span "Members" at bounding box center [63, 292] width 51 height 15
select select
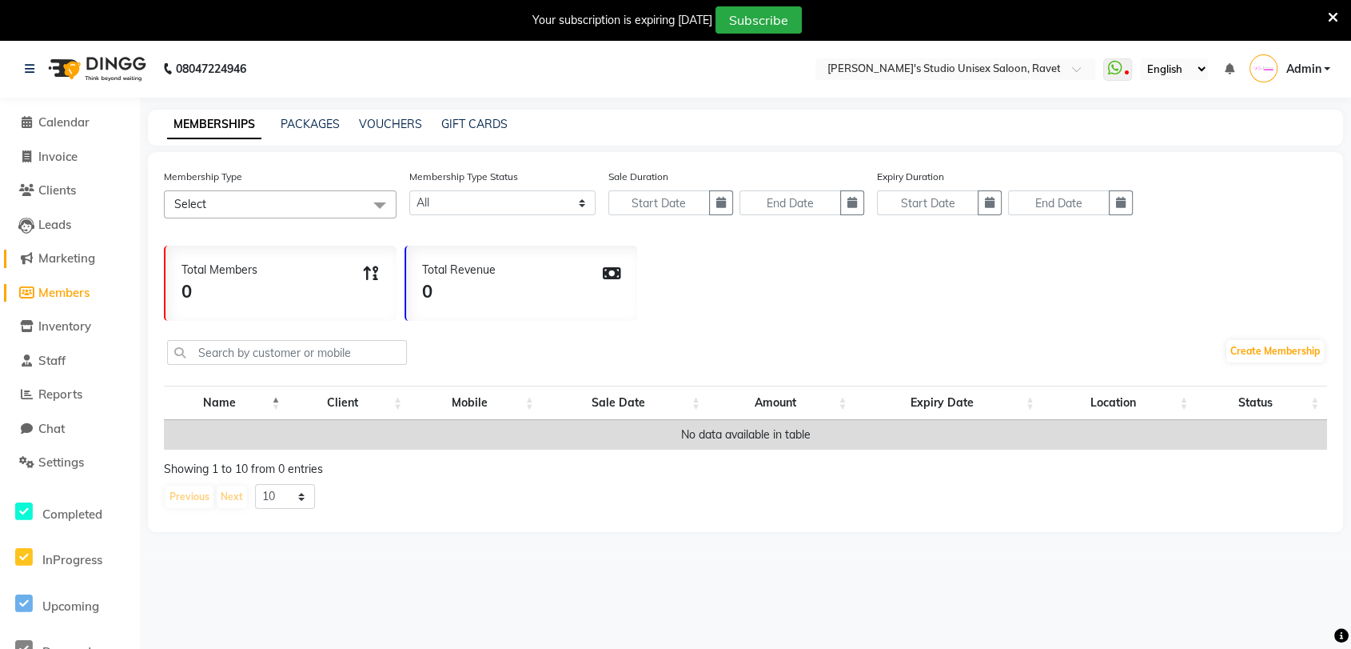
click at [64, 259] on span "Marketing" at bounding box center [66, 257] width 57 height 15
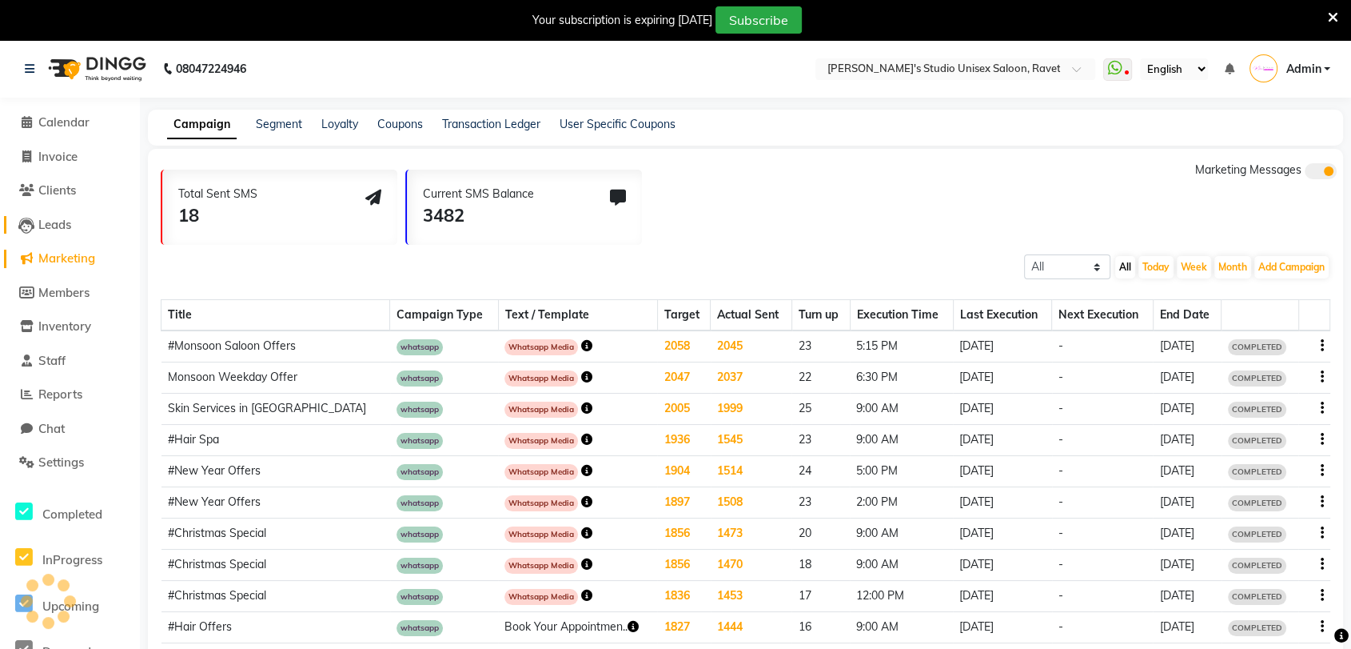
click at [54, 222] on span "Leads" at bounding box center [54, 224] width 33 height 15
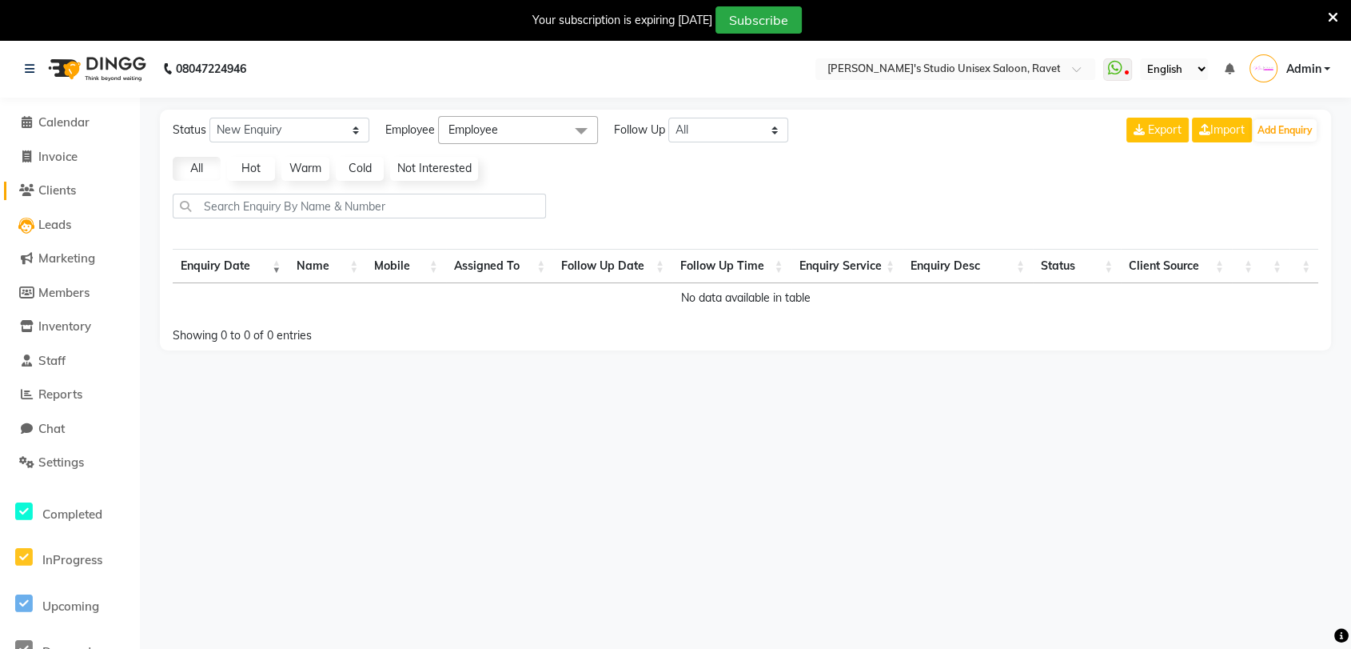
click at [54, 189] on span "Clients" at bounding box center [57, 189] width 38 height 15
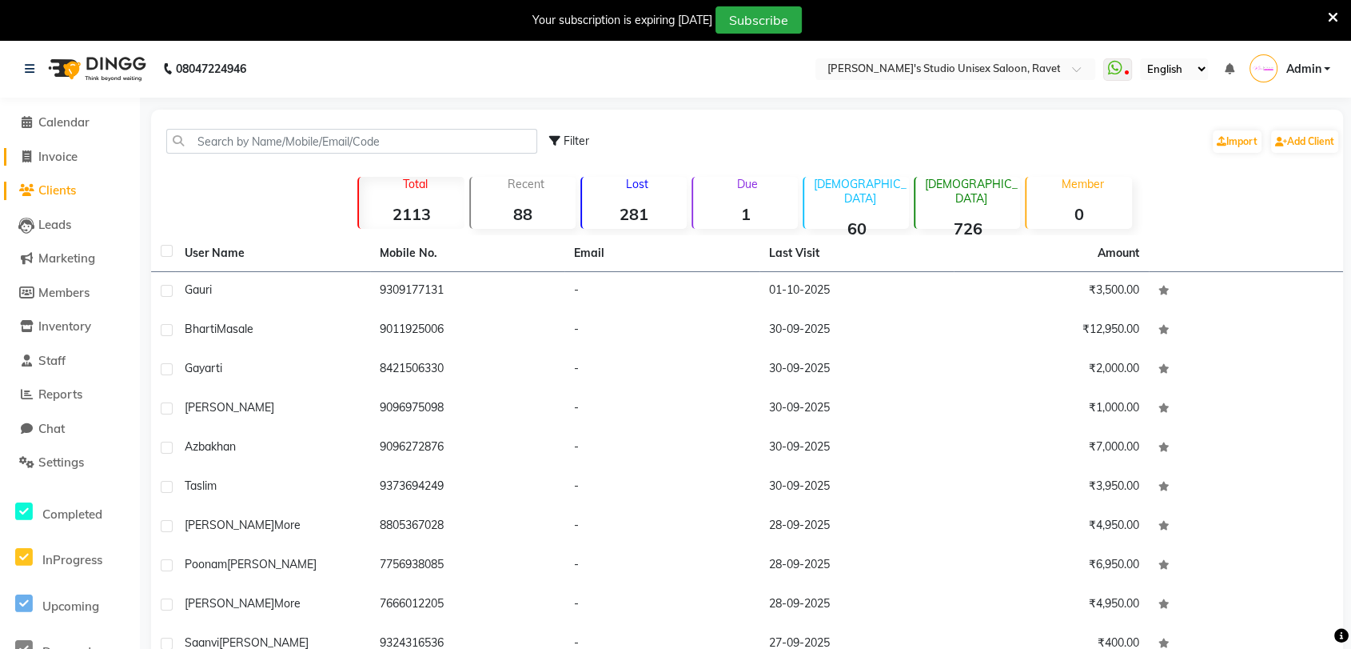
click at [49, 160] on span "Invoice" at bounding box center [57, 156] width 39 height 15
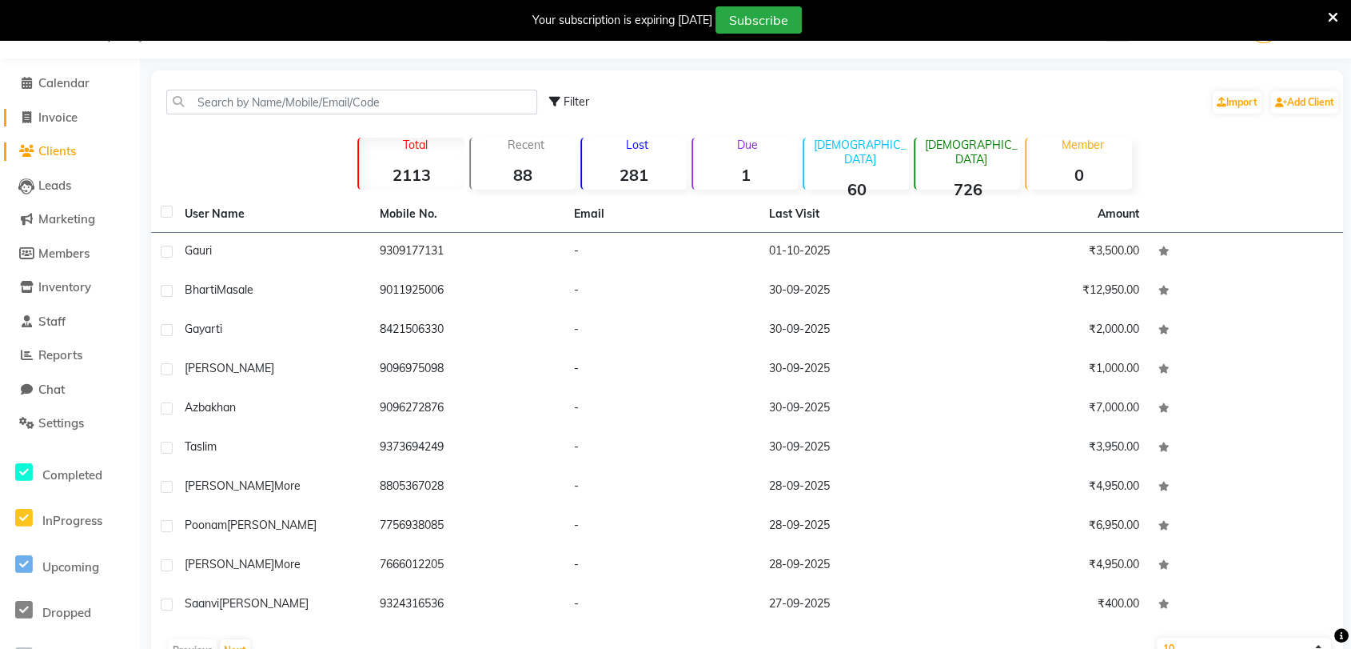
select select "7019"
select select "service"
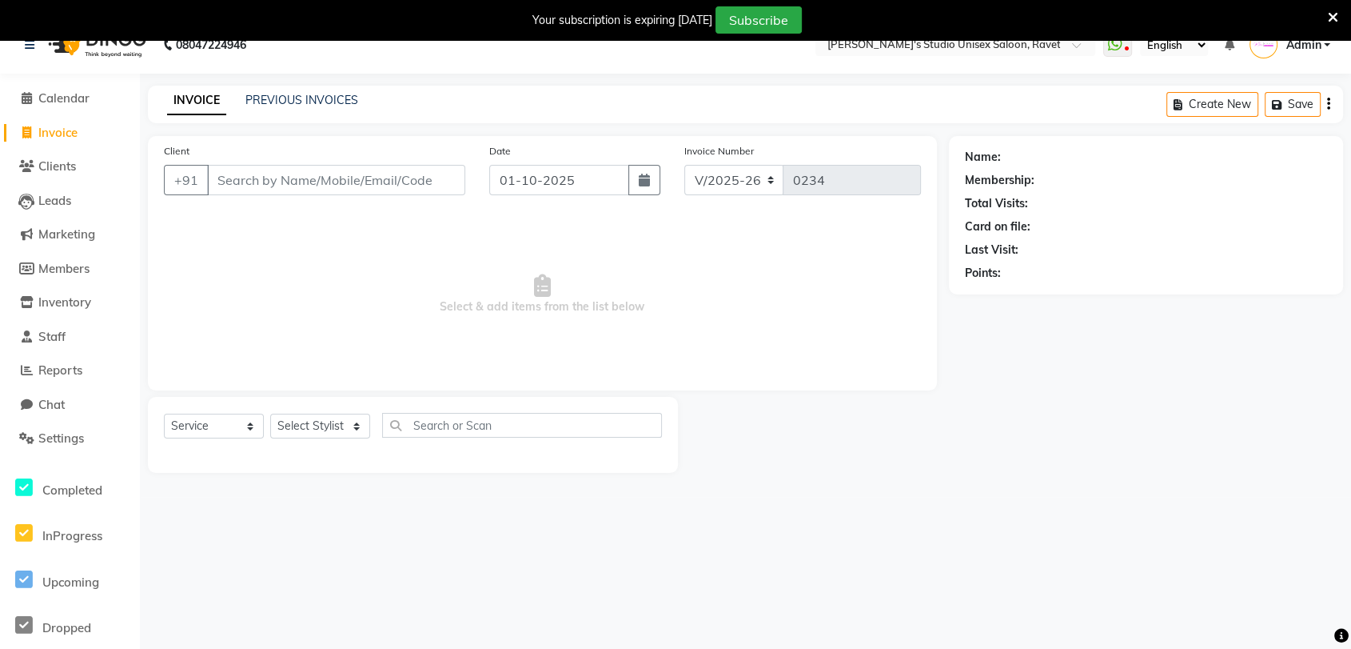
scroll to position [0, 0]
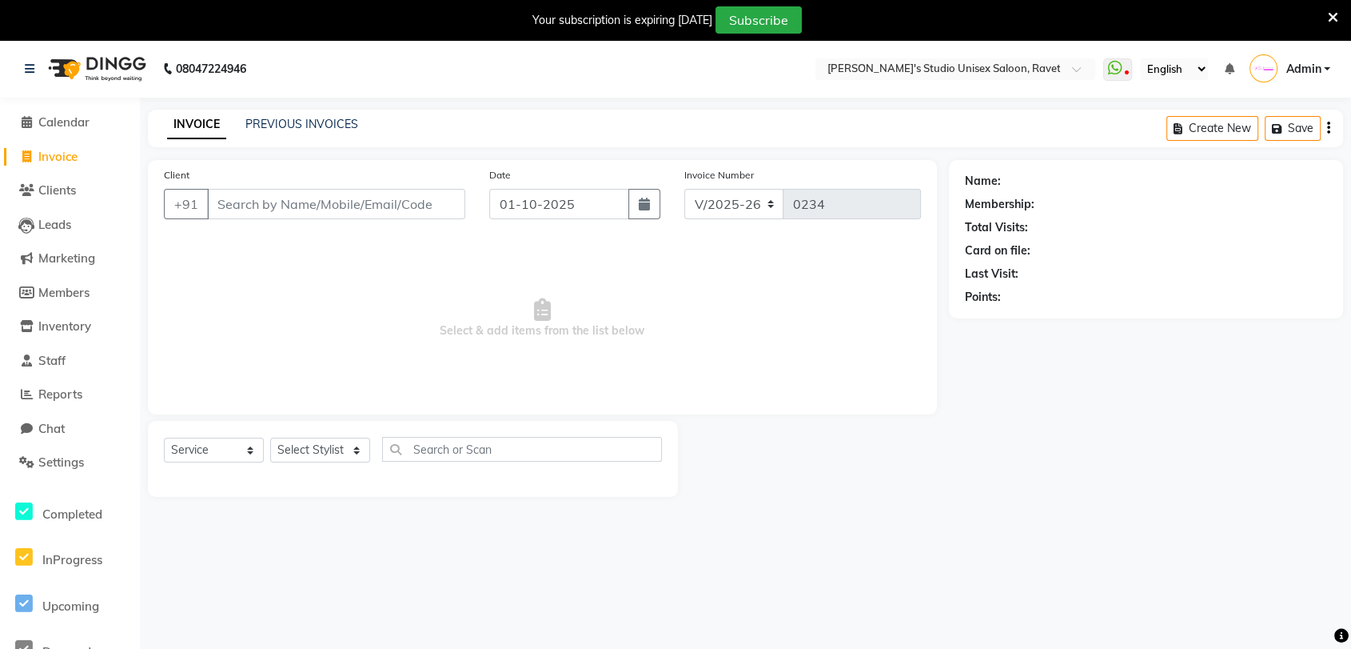
drag, startPoint x: 721, startPoint y: 325, endPoint x: 658, endPoint y: -29, distance: 359.1
click at [78, 122] on span "Calendar" at bounding box center [63, 121] width 51 height 15
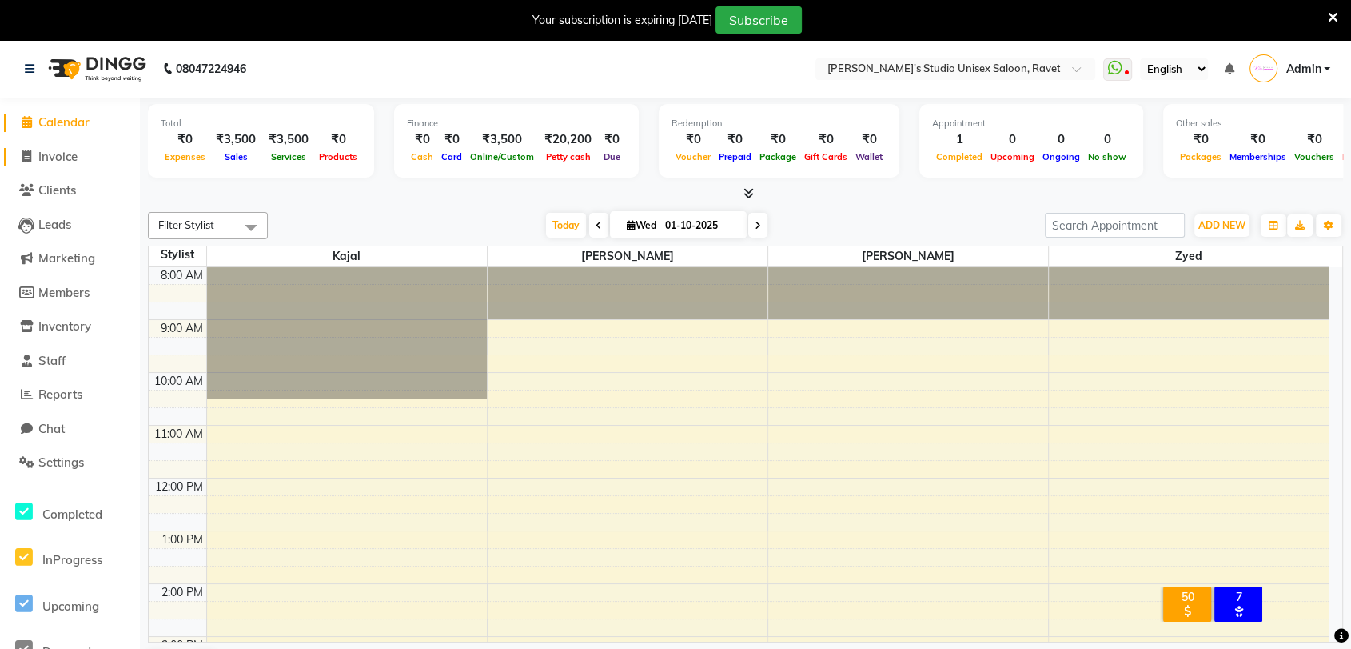
click at [64, 155] on span "Invoice" at bounding box center [57, 156] width 39 height 15
select select "7019"
select select "service"
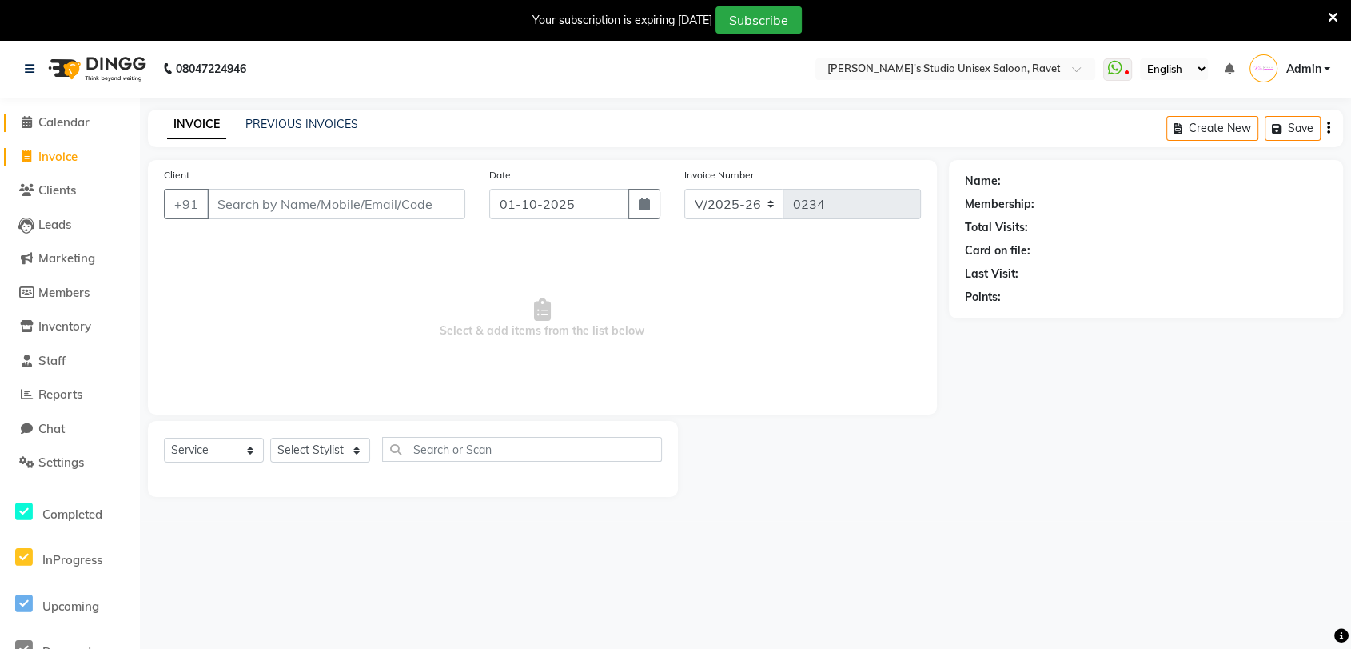
click at [57, 117] on span "Calendar" at bounding box center [63, 121] width 51 height 15
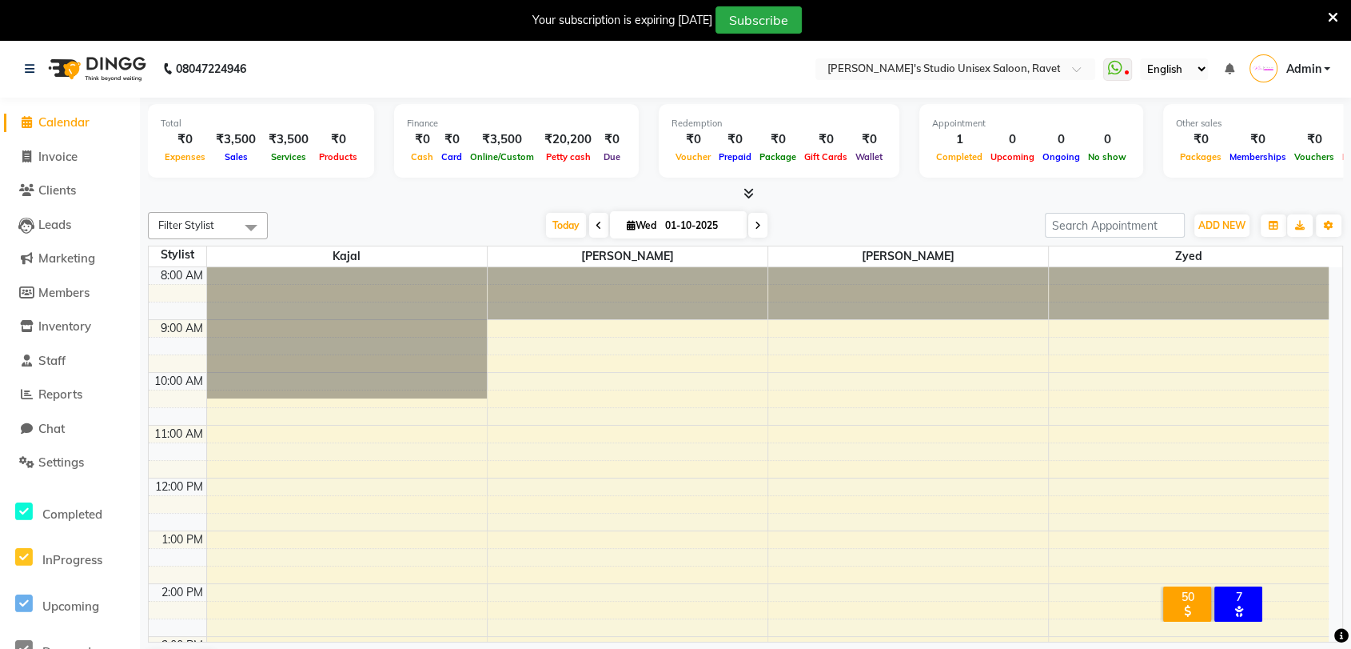
click at [413, 214] on div "[DATE] [DATE]" at bounding box center [656, 226] width 761 height 24
click at [746, 193] on icon at bounding box center [749, 193] width 10 height 12
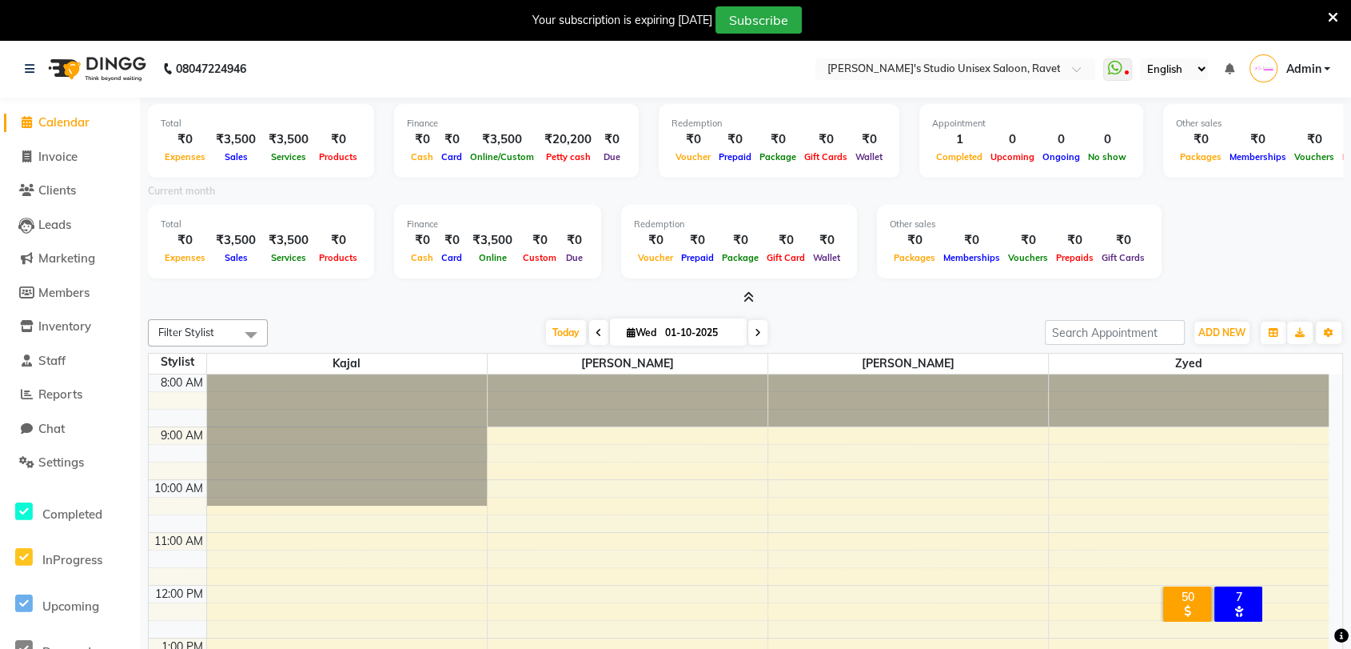
click at [749, 292] on icon at bounding box center [749, 297] width 10 height 12
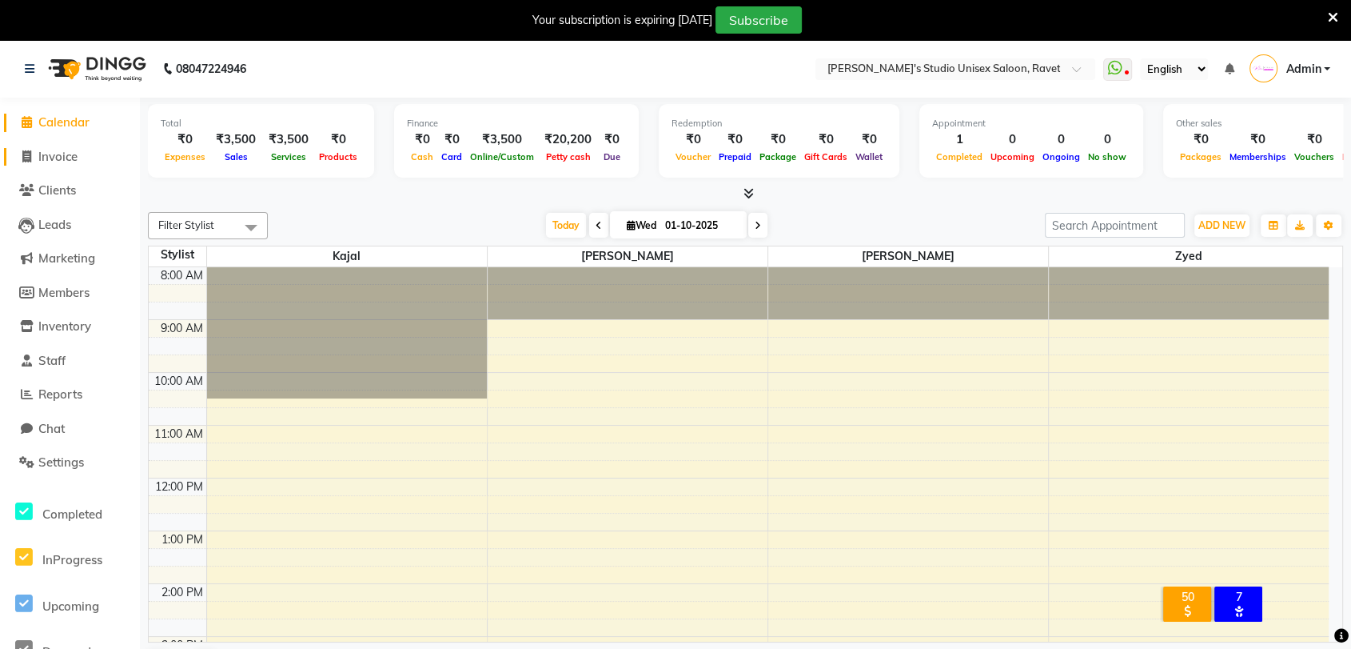
click at [48, 154] on span "Invoice" at bounding box center [57, 156] width 39 height 15
select select "service"
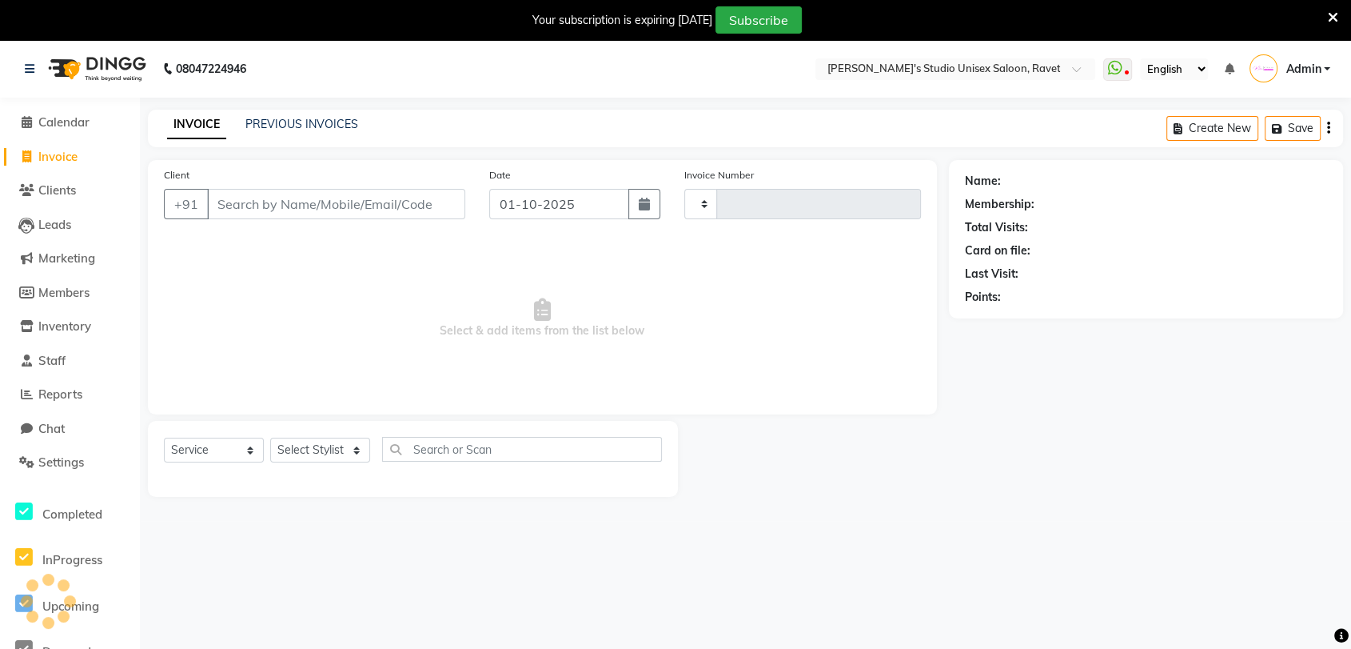
type input "0234"
select select "7019"
click at [60, 190] on span "Clients" at bounding box center [57, 189] width 38 height 15
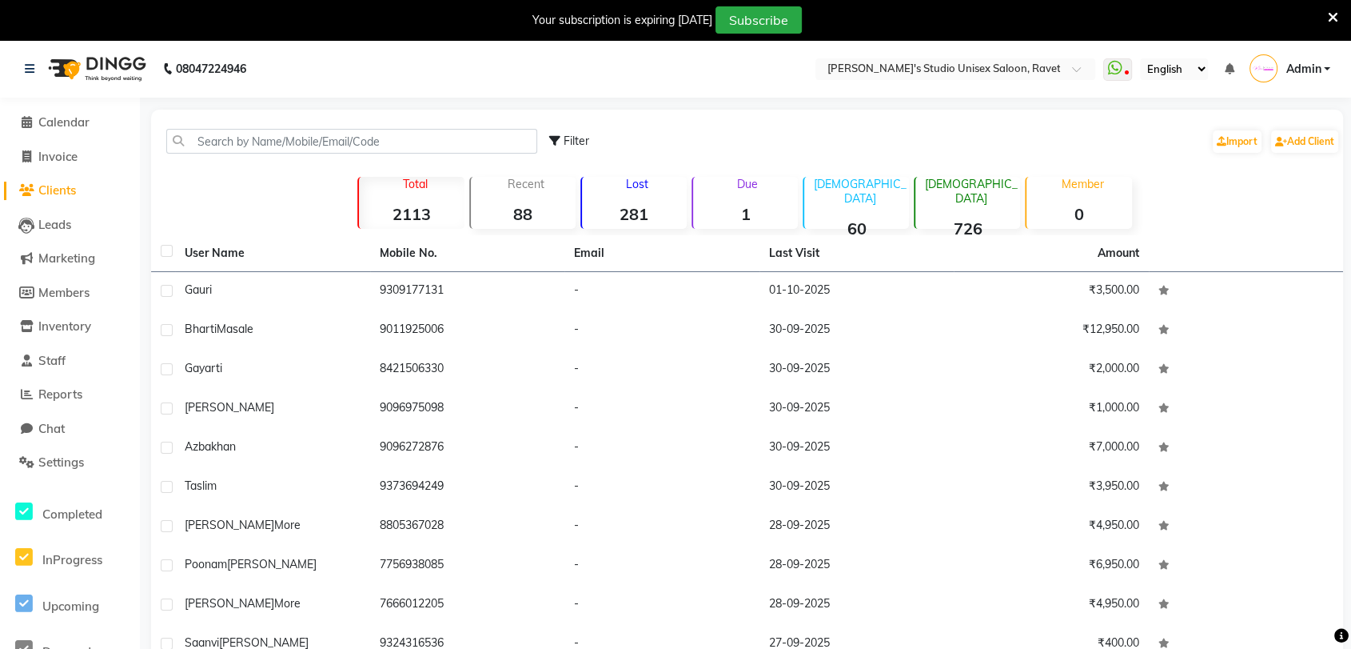
click at [1229, 211] on div "Filter Import Add Client Total 2113 Recent 88 Lost 281 Due 1 [DEMOGRAPHIC_DATA]…" at bounding box center [747, 409] width 1192 height 599
click at [56, 227] on span "Leads" at bounding box center [54, 224] width 33 height 15
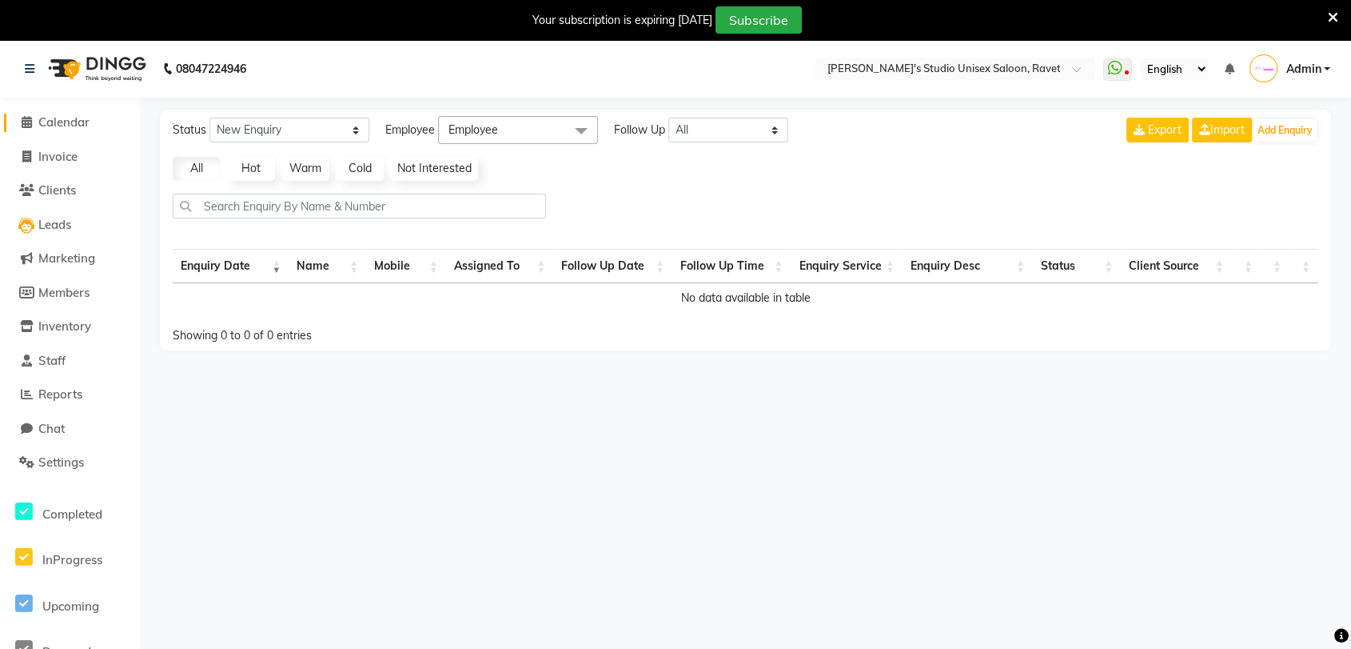
click at [58, 122] on span "Calendar" at bounding box center [63, 121] width 51 height 15
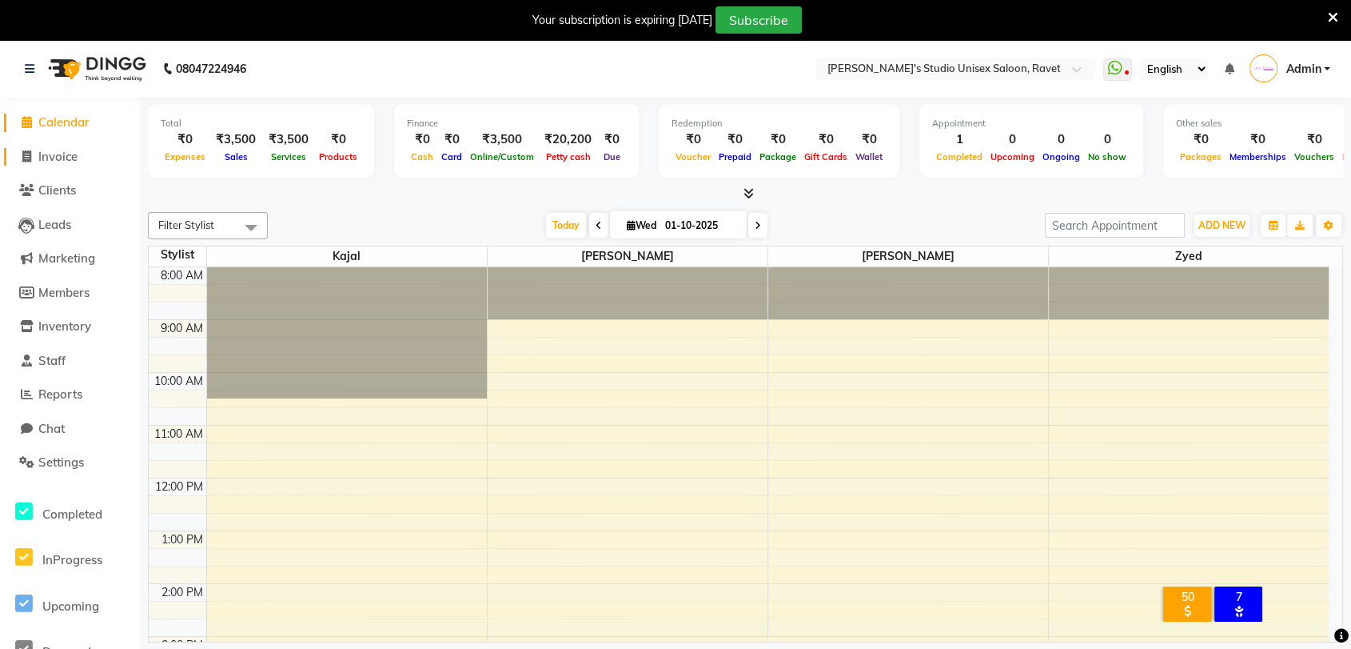
click at [50, 155] on span "Invoice" at bounding box center [57, 156] width 39 height 15
select select "7019"
select select "service"
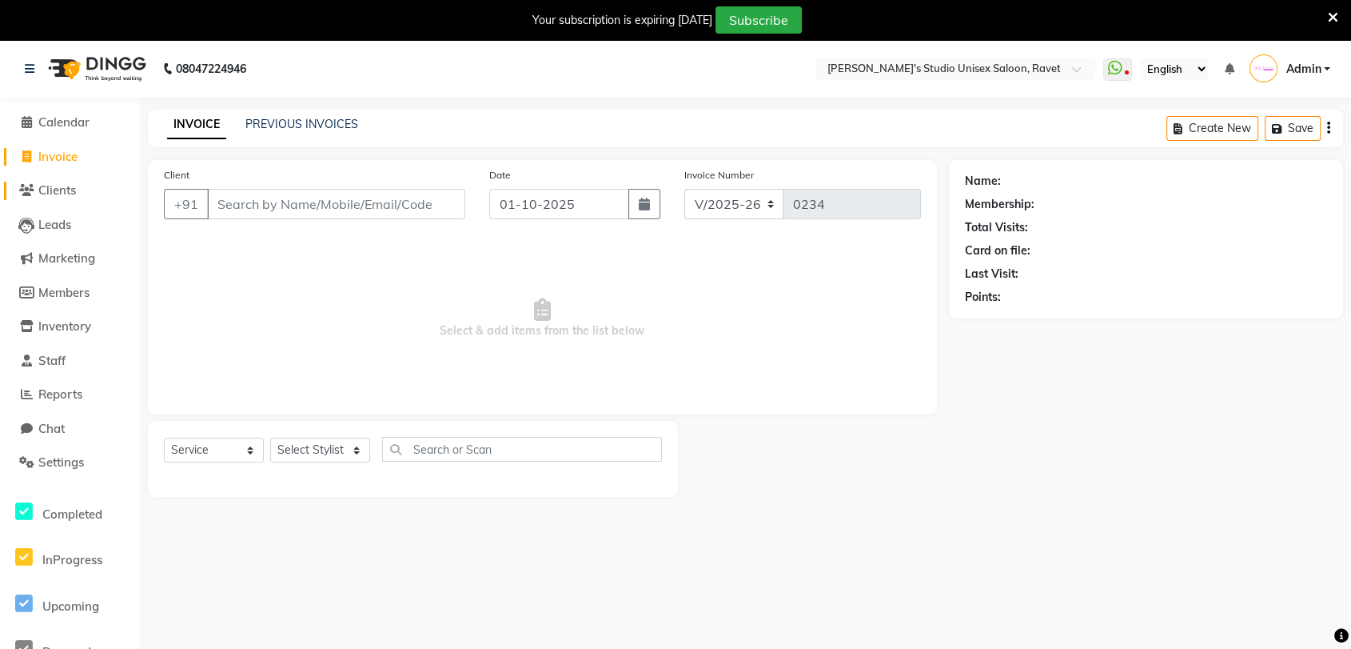
click at [54, 193] on span "Clients" at bounding box center [57, 189] width 38 height 15
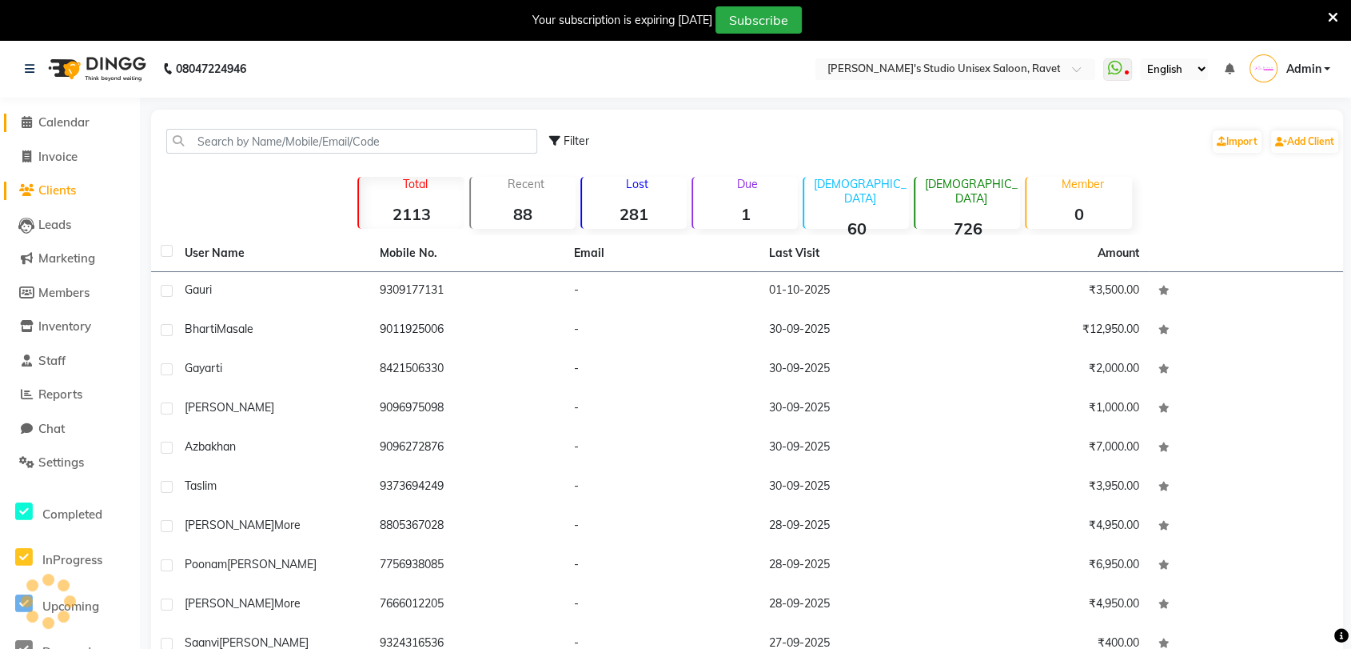
click at [62, 120] on span "Calendar" at bounding box center [63, 121] width 51 height 15
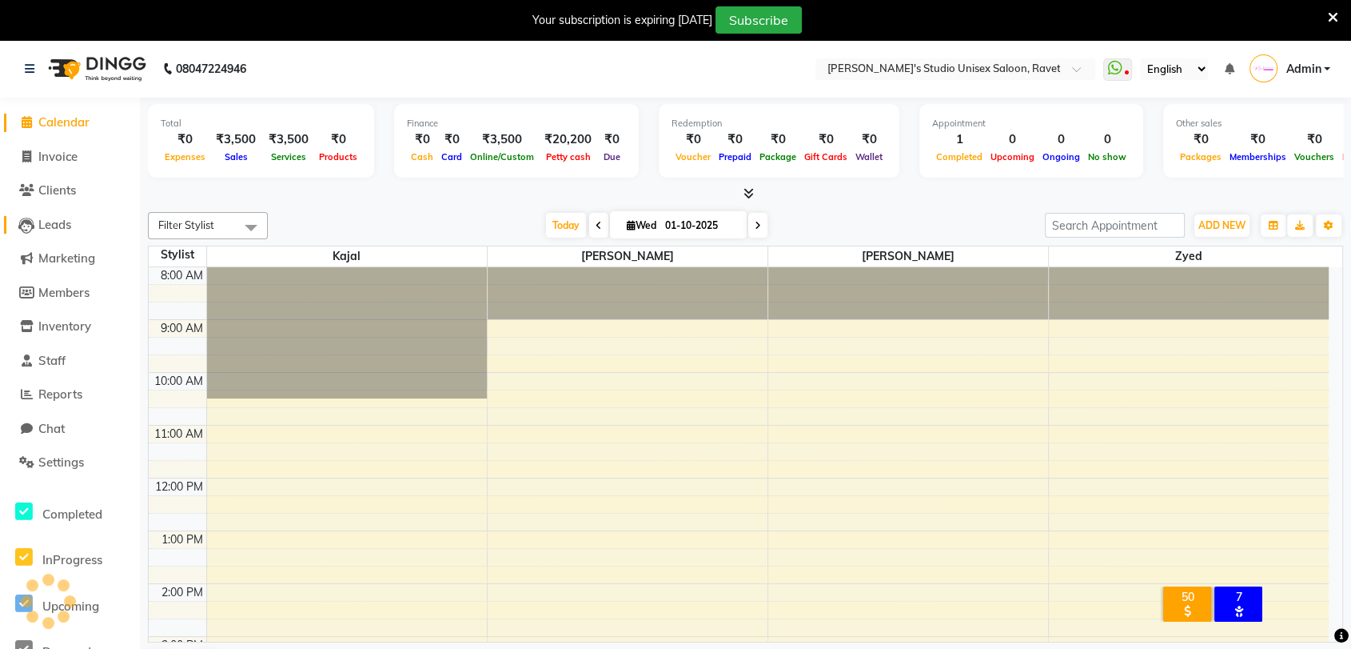
click at [54, 221] on span "Leads" at bounding box center [54, 224] width 33 height 15
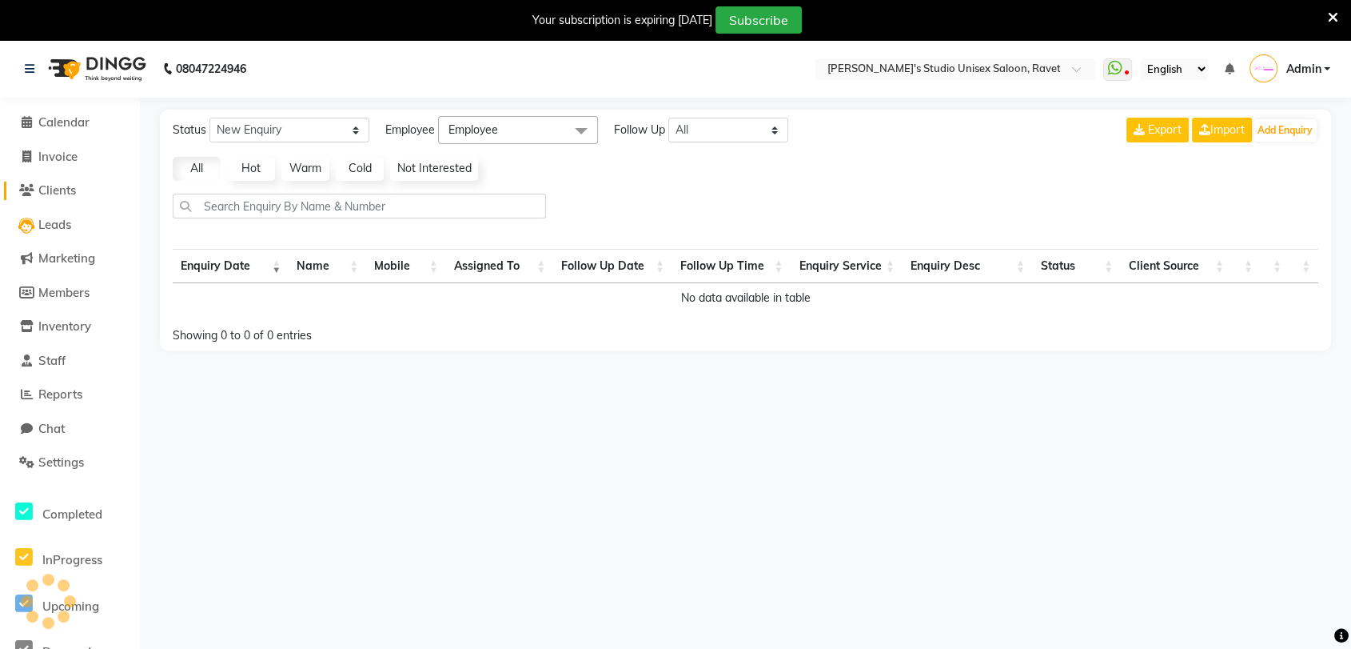
click at [110, 190] on link "Clients" at bounding box center [70, 191] width 132 height 18
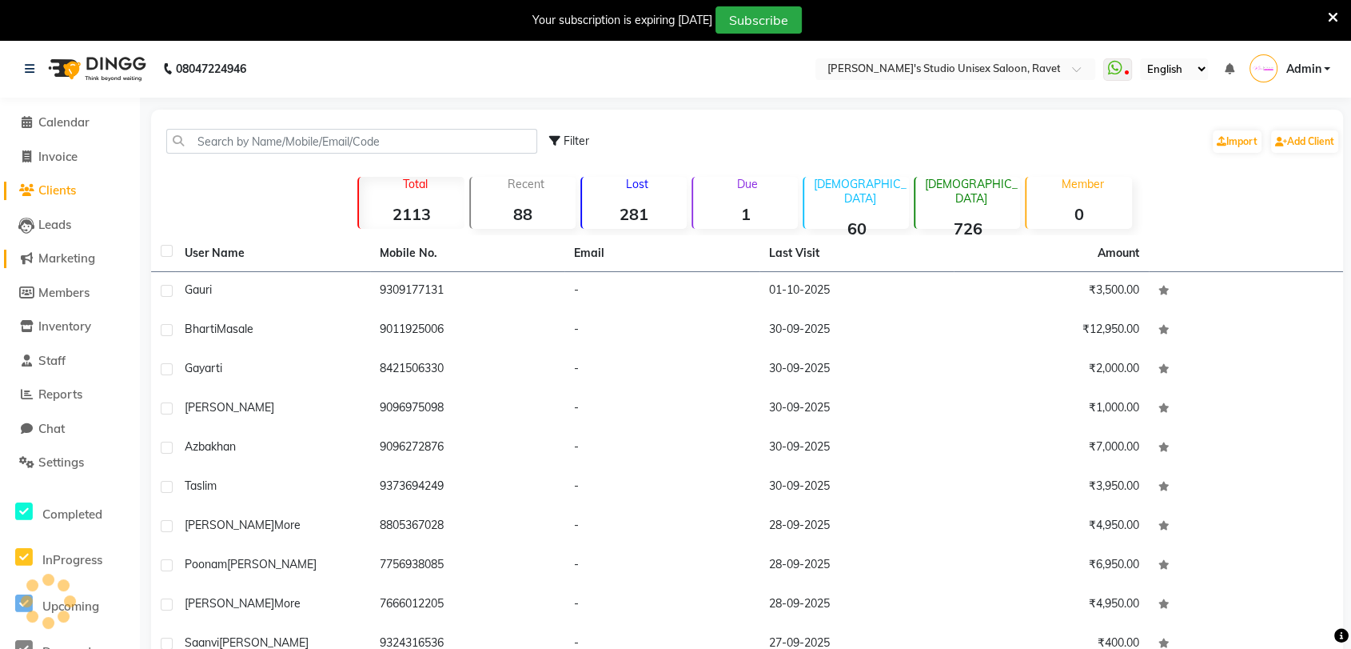
click at [66, 260] on span "Marketing" at bounding box center [66, 257] width 57 height 15
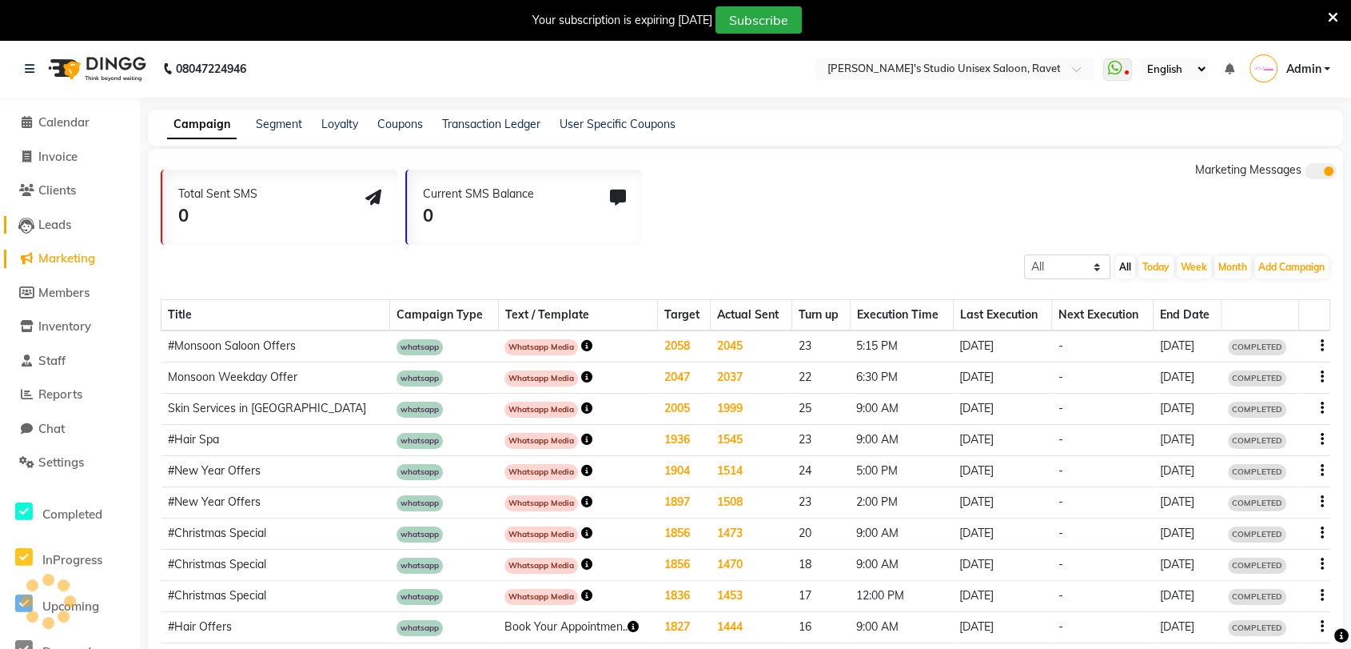
click at [51, 226] on span "Leads" at bounding box center [54, 224] width 33 height 15
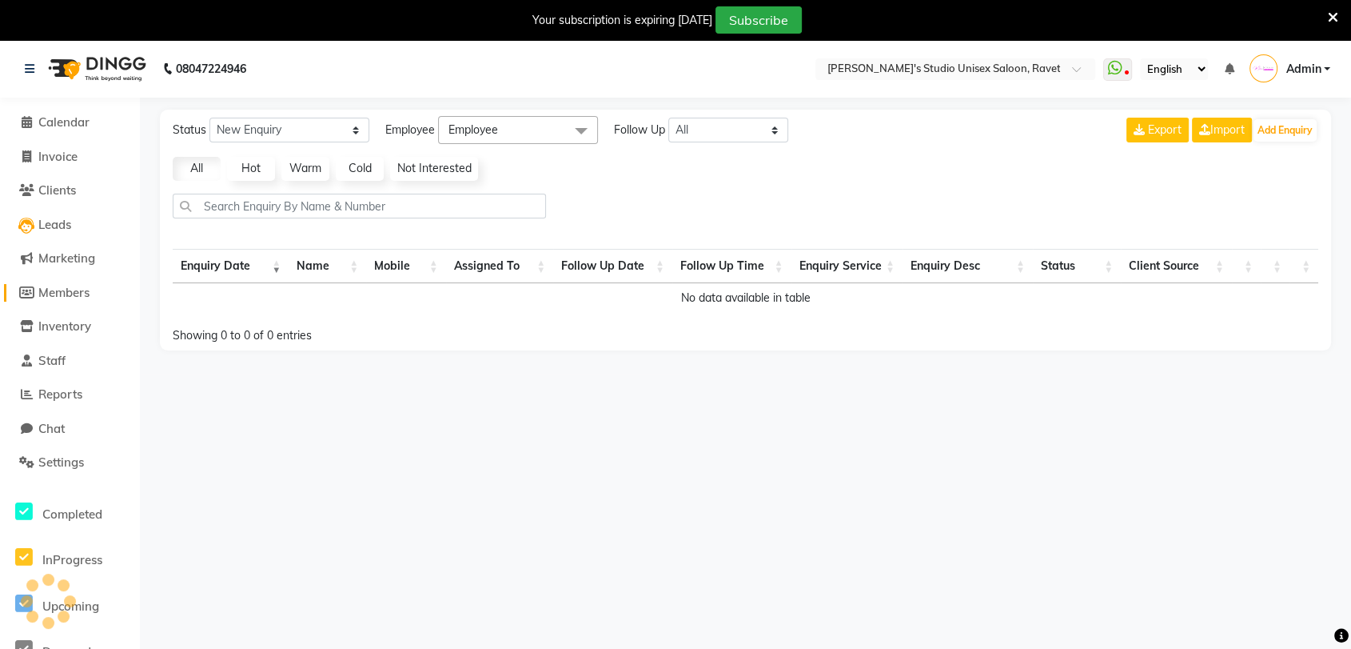
click at [54, 284] on link "Members" at bounding box center [70, 293] width 132 height 18
select select
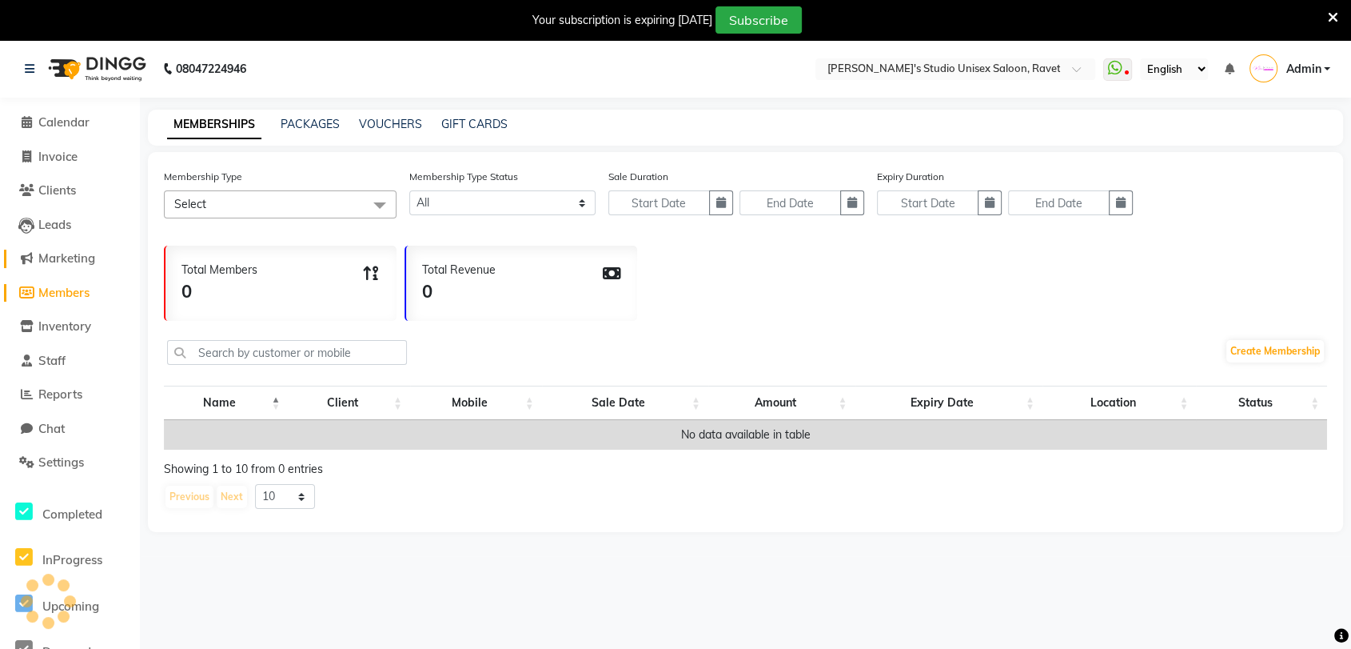
click at [70, 261] on span "Marketing" at bounding box center [66, 257] width 57 height 15
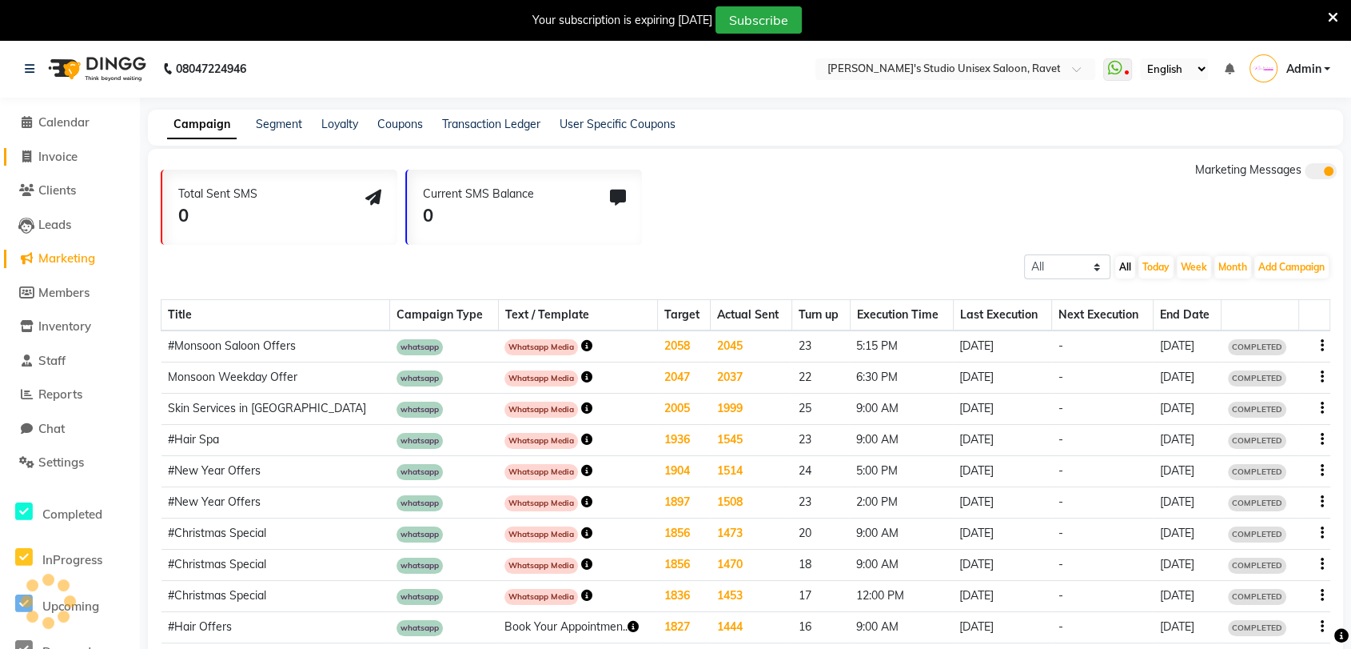
click at [52, 158] on span "Invoice" at bounding box center [57, 156] width 39 height 15
select select "service"
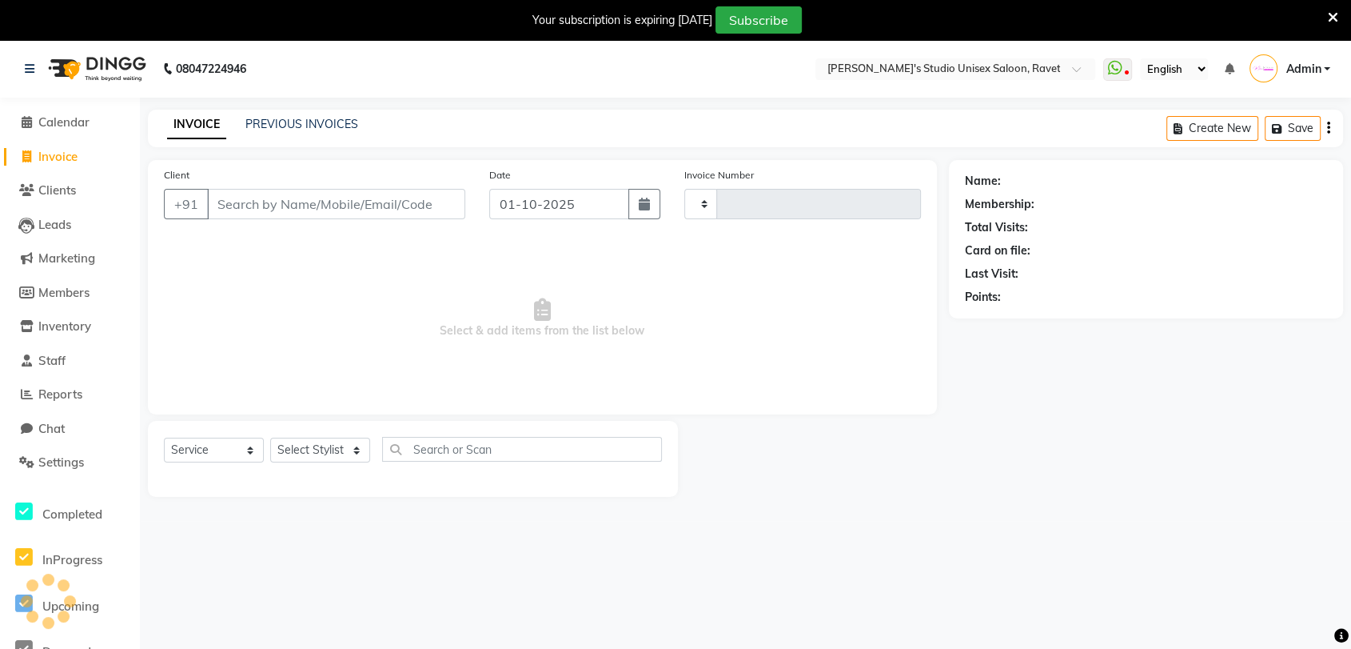
scroll to position [39, 0]
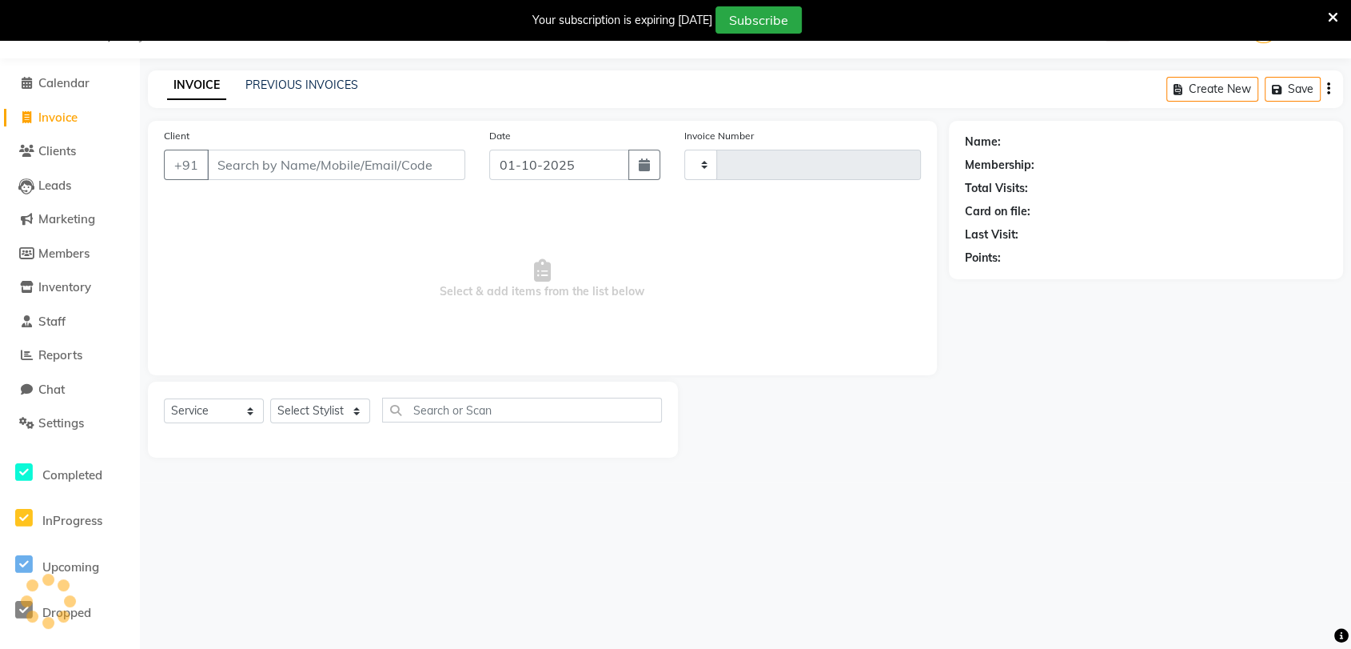
type input "0234"
select select "7019"
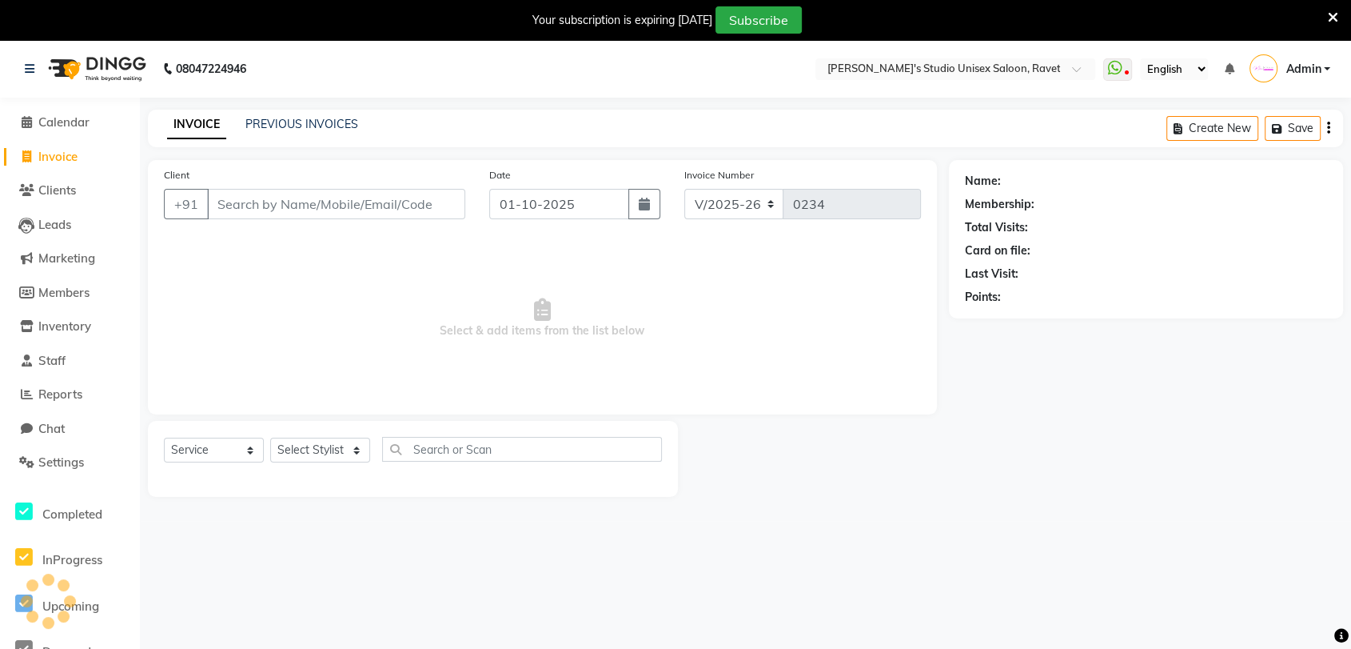
drag, startPoint x: 318, startPoint y: 346, endPoint x: 346, endPoint y: 73, distance: 274.9
click at [64, 119] on span "Calendar" at bounding box center [63, 121] width 51 height 15
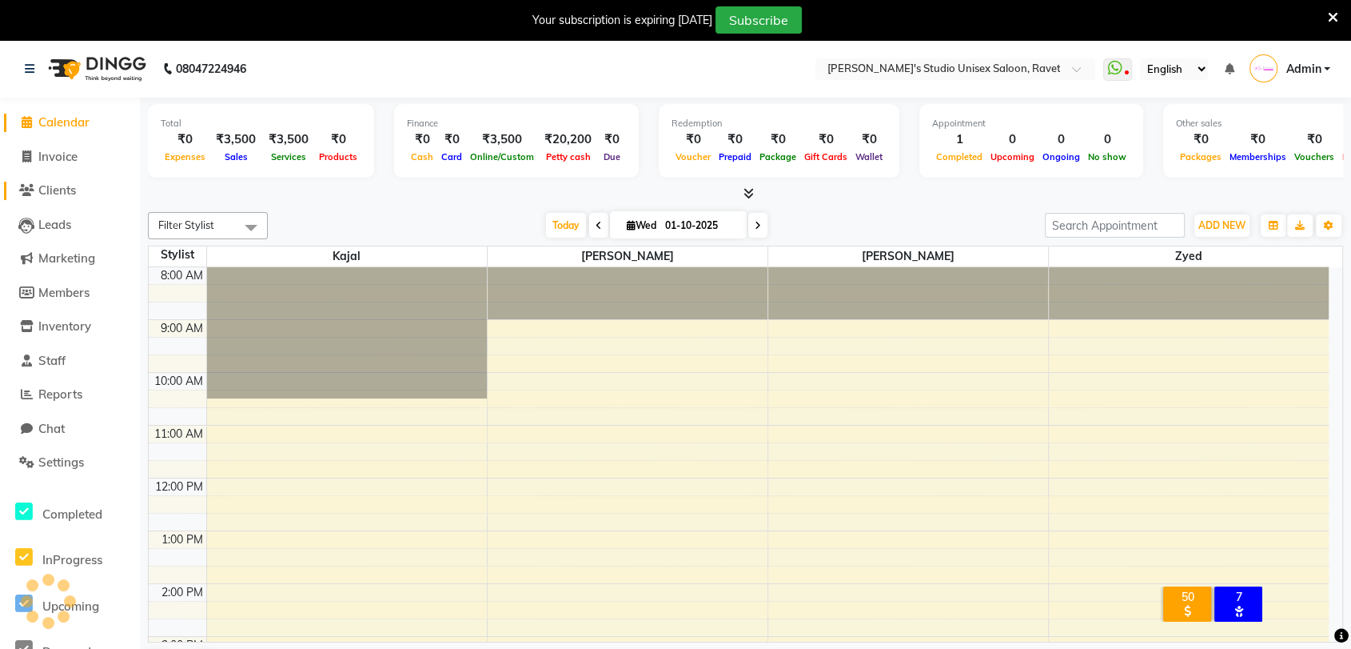
click at [55, 191] on span "Clients" at bounding box center [57, 189] width 38 height 15
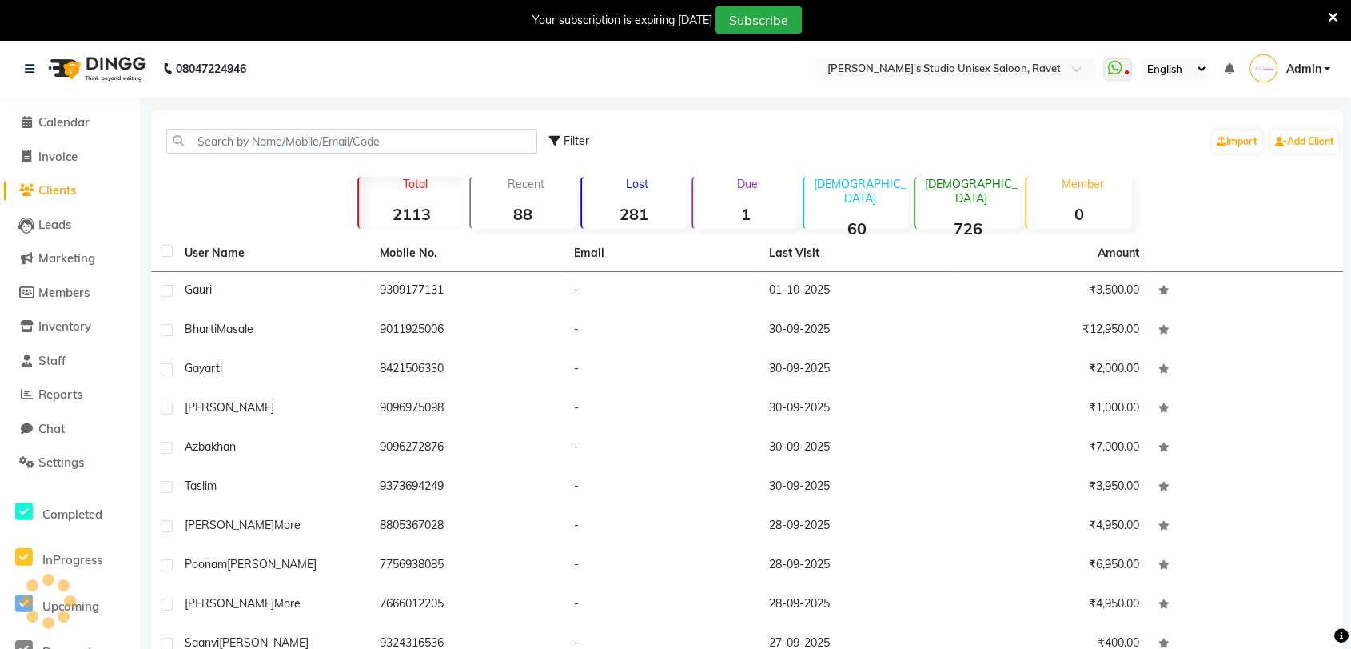
click at [701, 147] on div "Filter Import Add Client" at bounding box center [944, 141] width 791 height 50
click at [65, 157] on span "Invoice" at bounding box center [57, 156] width 39 height 15
select select "service"
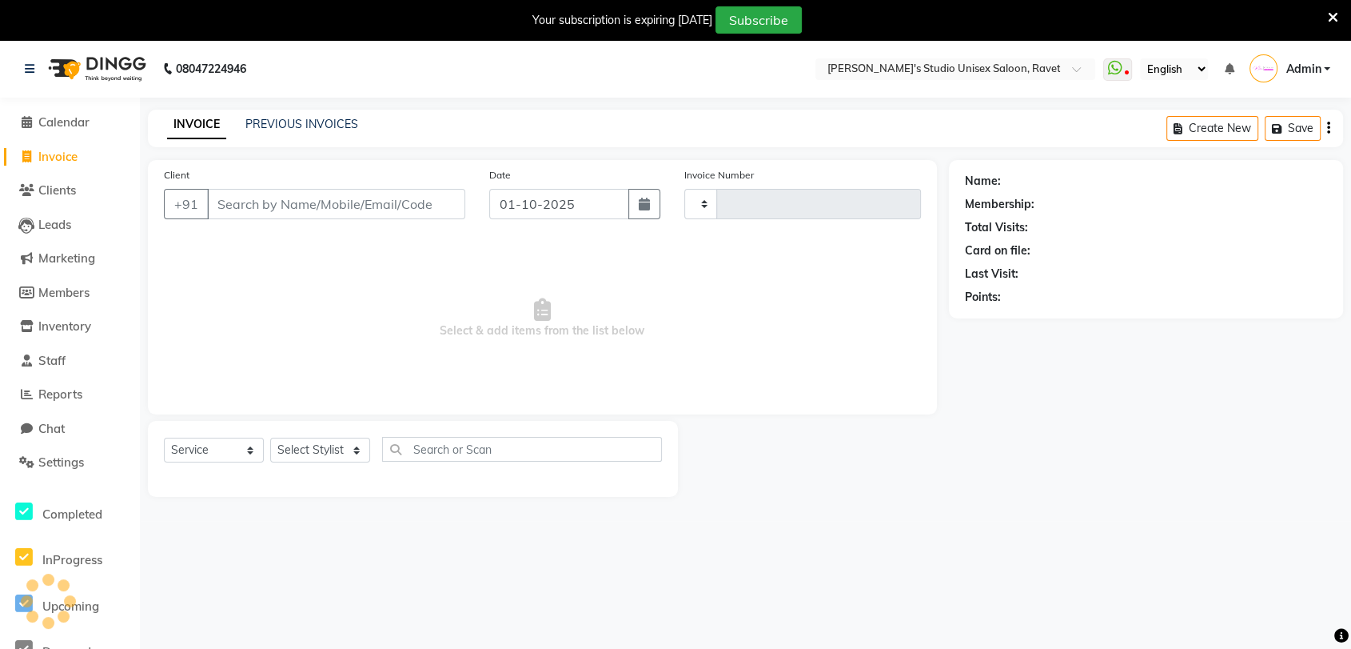
scroll to position [39, 0]
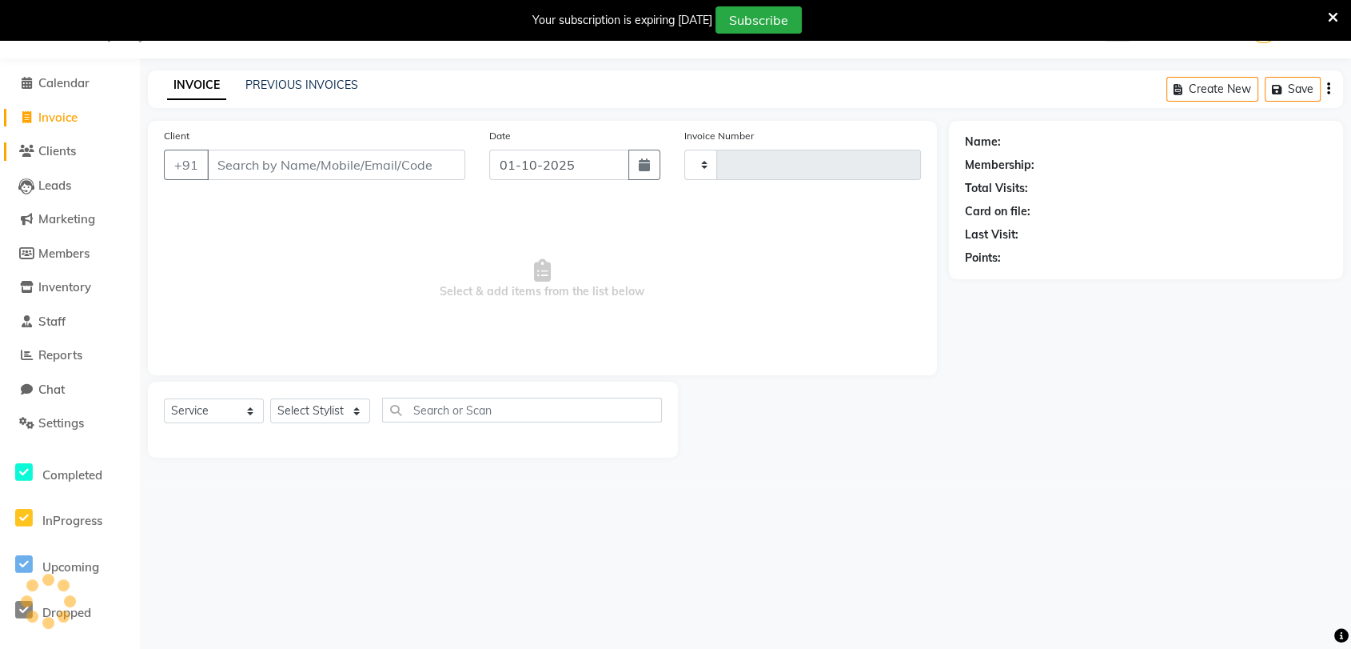
type input "0234"
select select "7019"
click at [65, 82] on span "Calendar" at bounding box center [63, 82] width 51 height 15
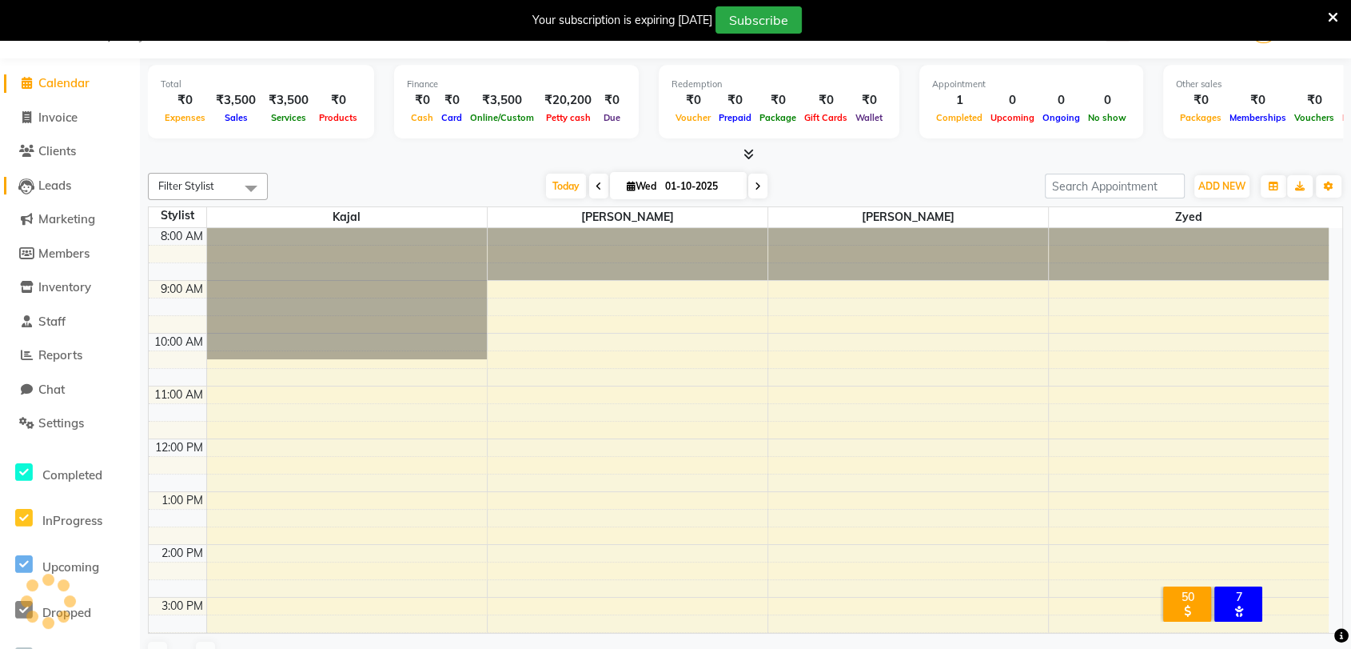
click at [51, 182] on span "Leads" at bounding box center [54, 185] width 33 height 15
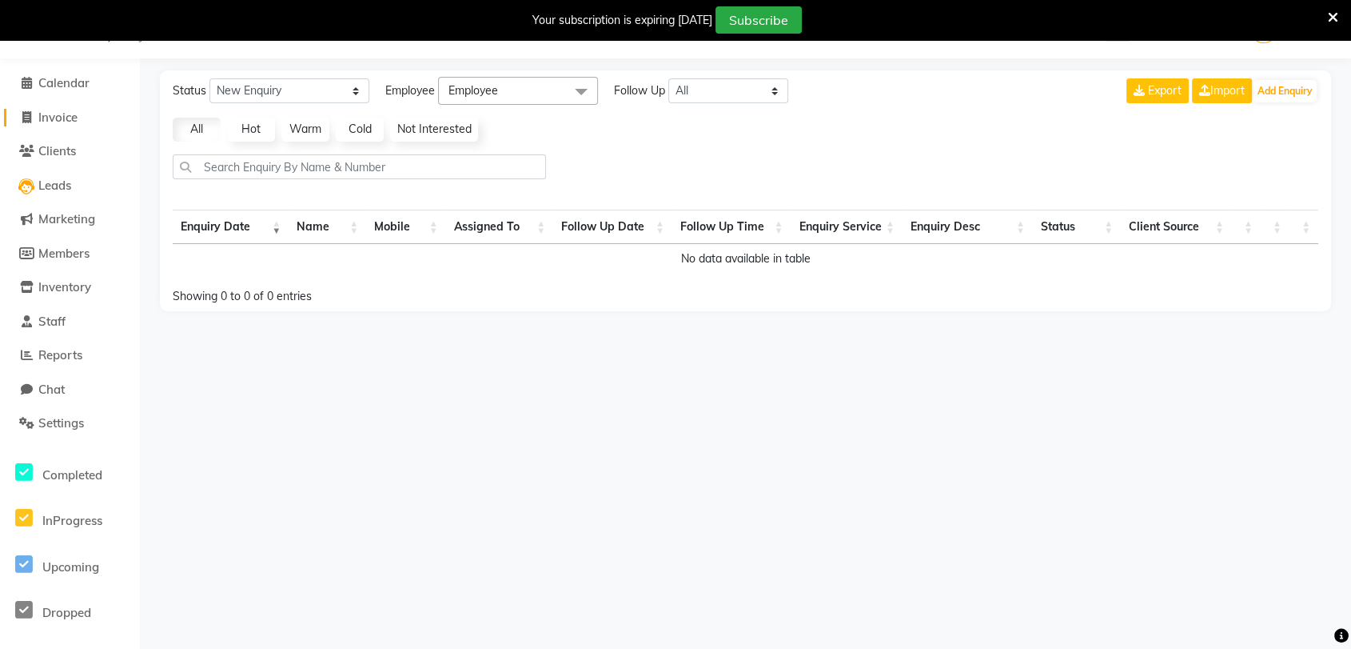
click at [58, 122] on span "Invoice" at bounding box center [57, 117] width 39 height 15
select select "7019"
select select "service"
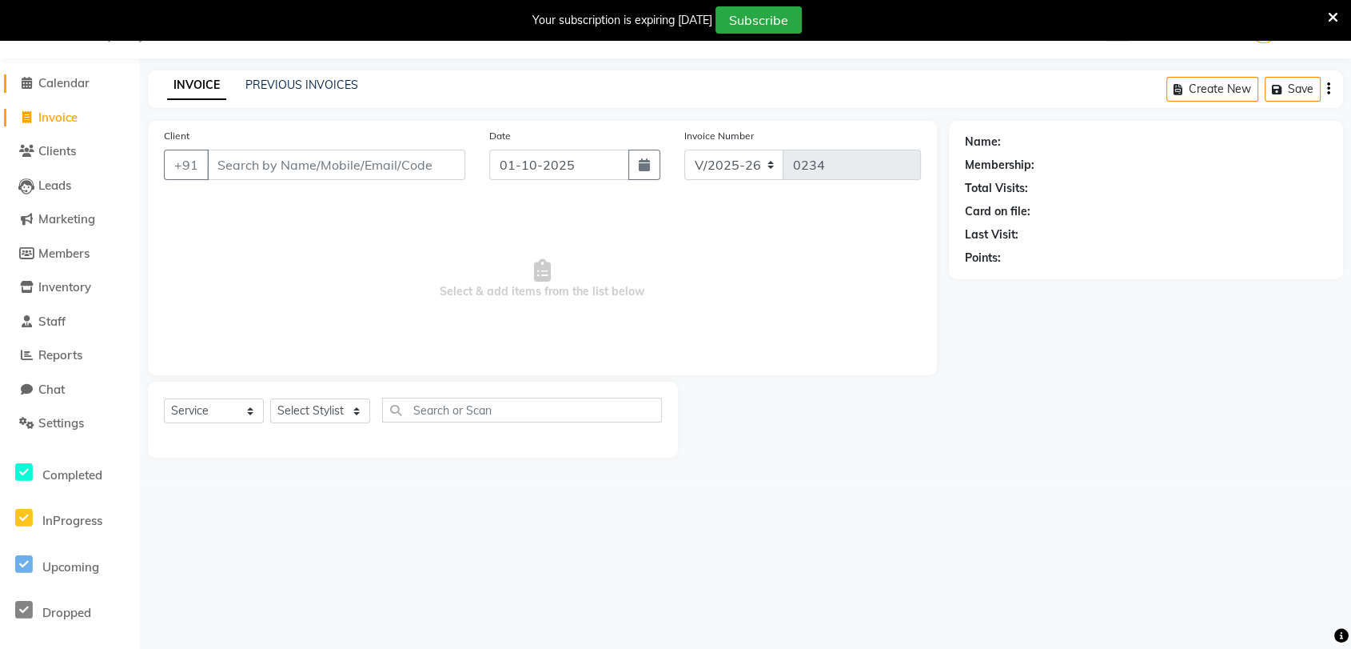
click at [50, 82] on span "Calendar" at bounding box center [63, 82] width 51 height 15
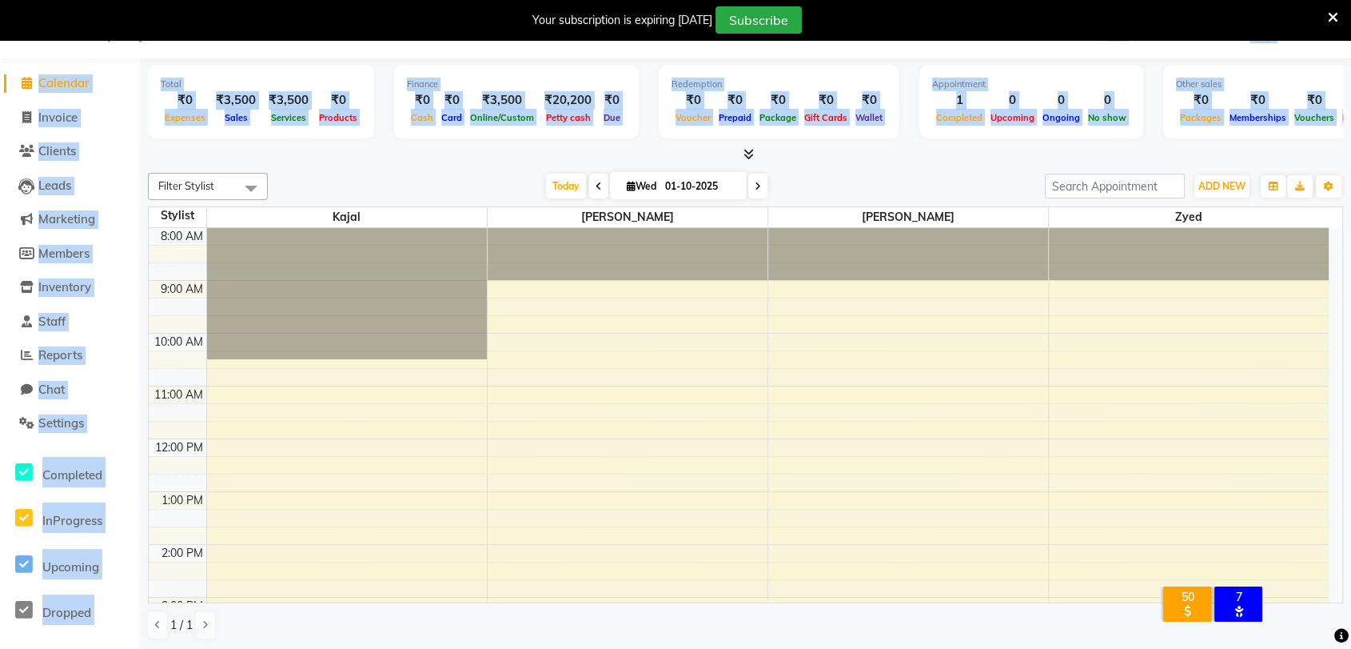
drag, startPoint x: 454, startPoint y: 145, endPoint x: 454, endPoint y: 49, distance: 96.0
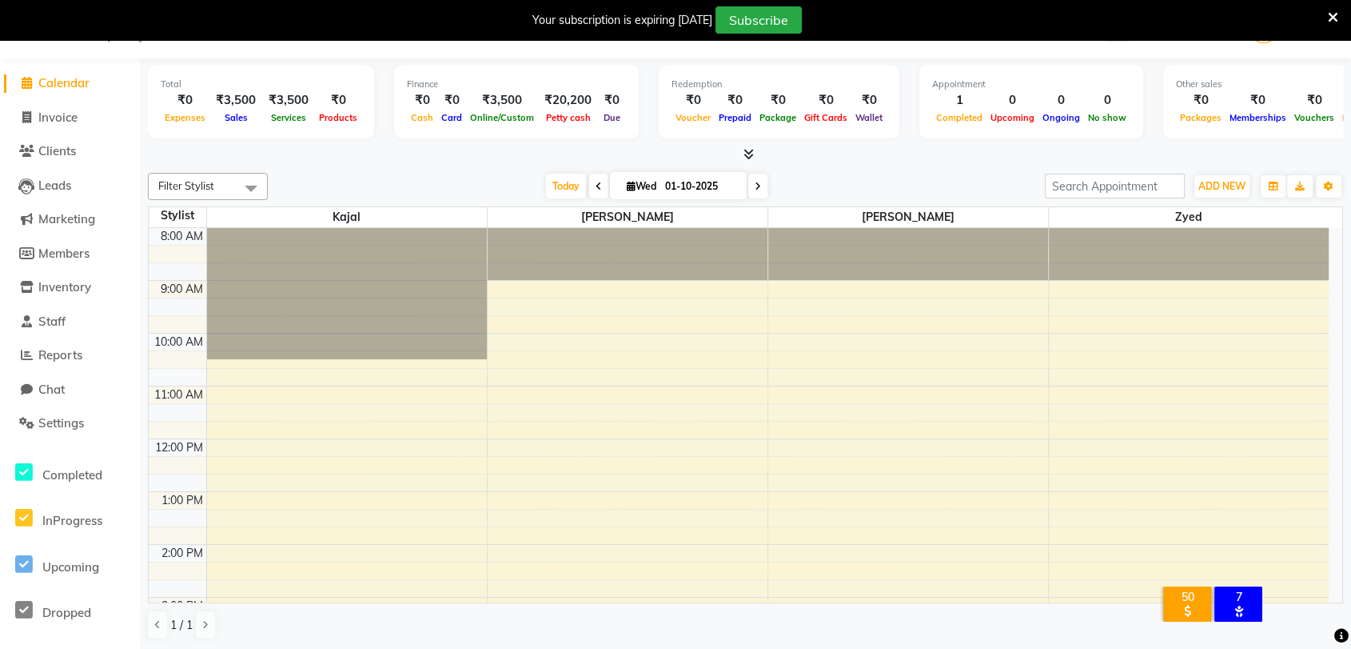
drag, startPoint x: 454, startPoint y: 49, endPoint x: 393, endPoint y: 175, distance: 140.6
click at [393, 175] on div "[DATE] [DATE]" at bounding box center [656, 186] width 761 height 24
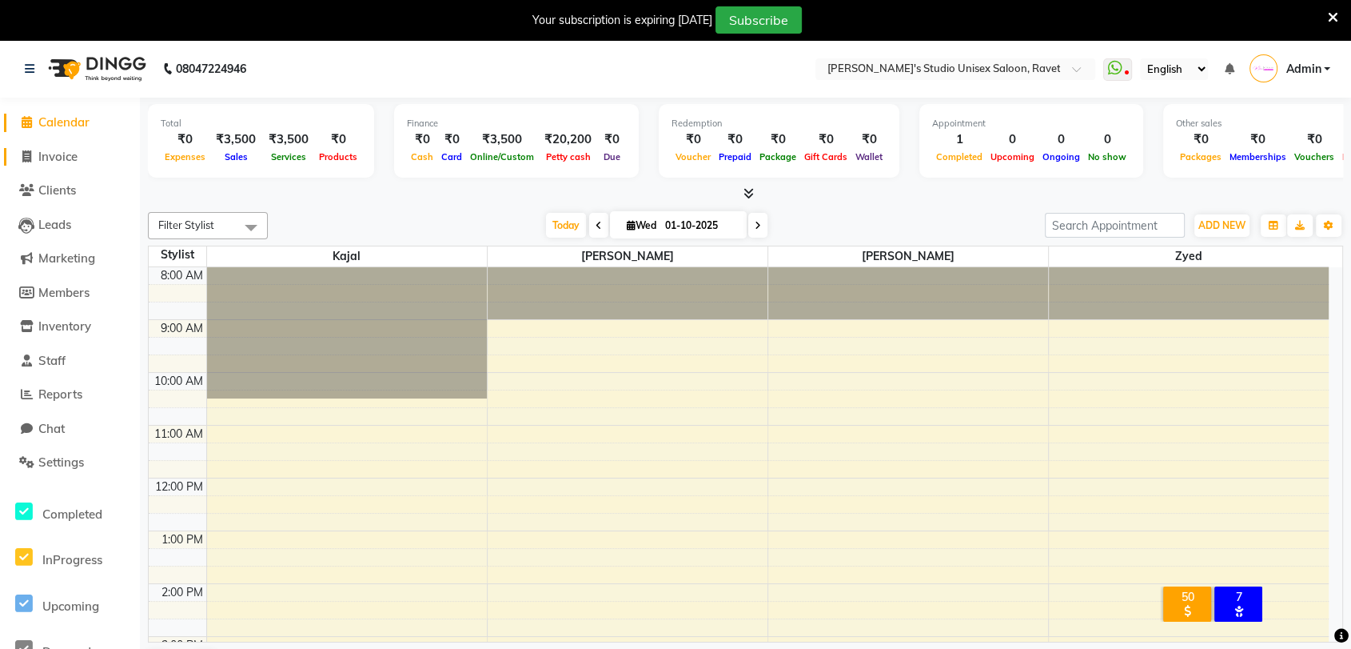
click at [54, 157] on span "Invoice" at bounding box center [57, 156] width 39 height 15
select select "service"
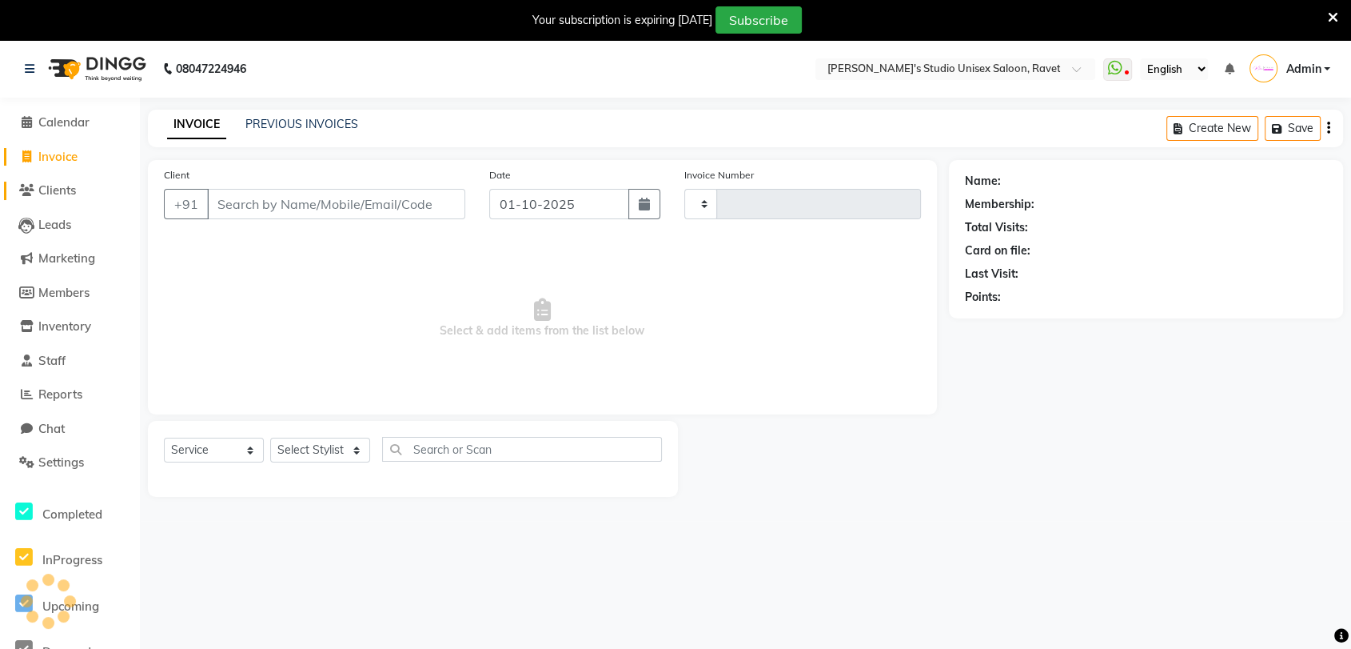
click at [53, 187] on span "Clients" at bounding box center [57, 189] width 38 height 15
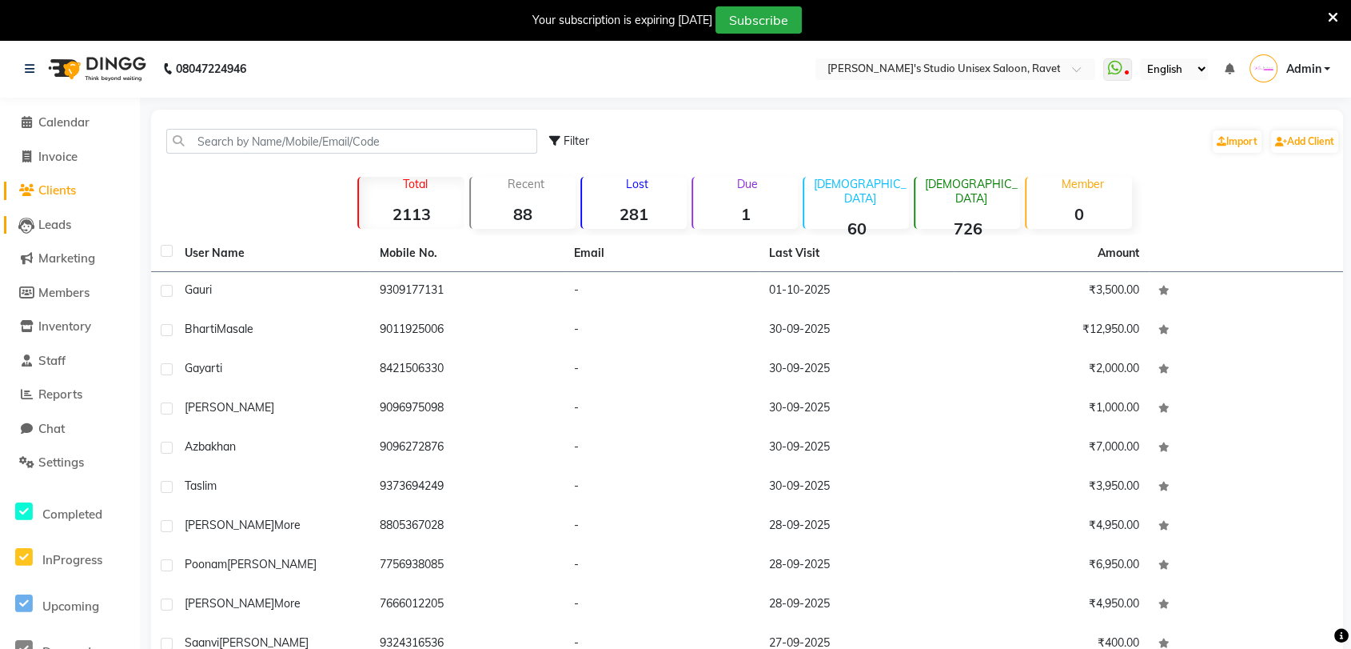
click at [54, 228] on span "Leads" at bounding box center [54, 224] width 33 height 15
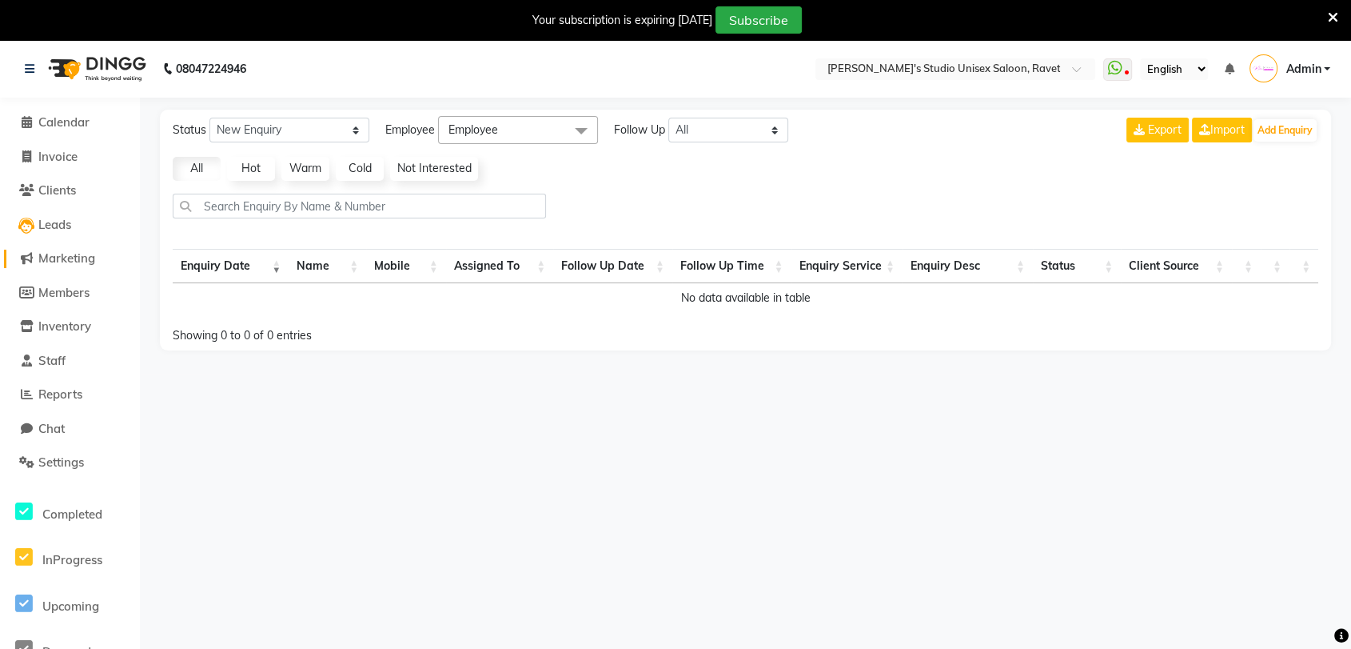
click at [62, 266] on link "Marketing" at bounding box center [70, 259] width 132 height 18
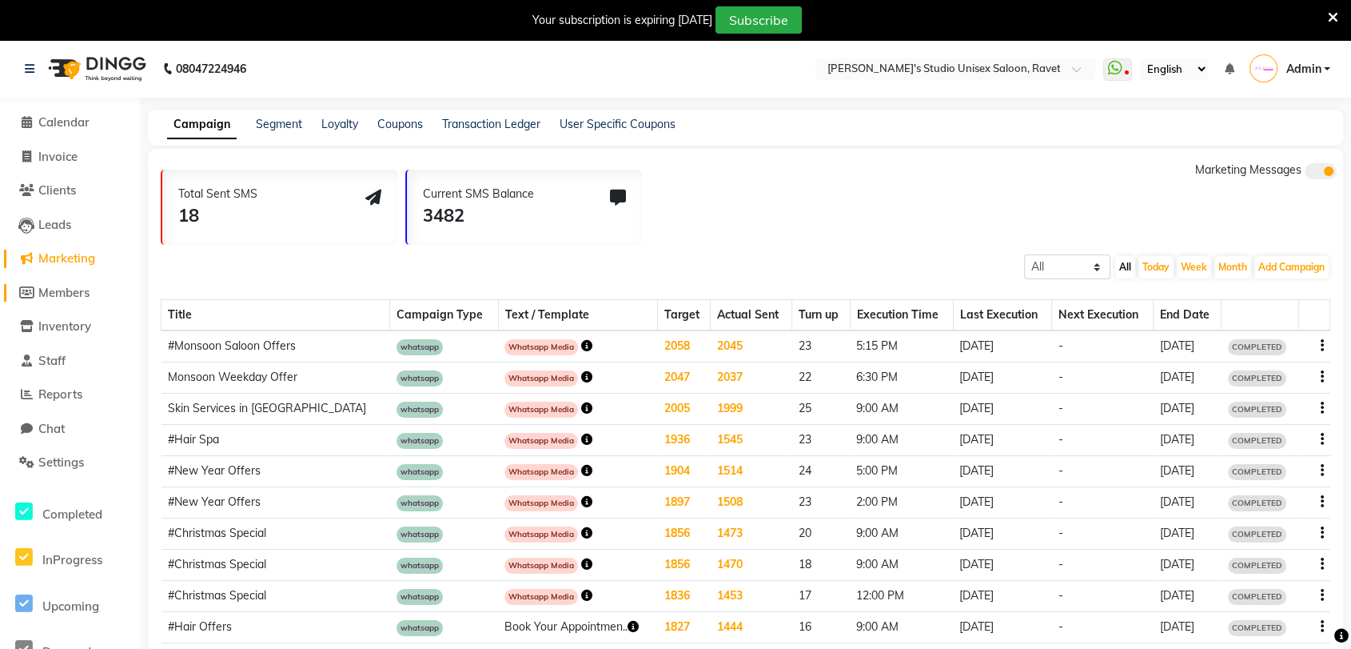
click at [60, 291] on span "Members" at bounding box center [63, 292] width 51 height 15
select select
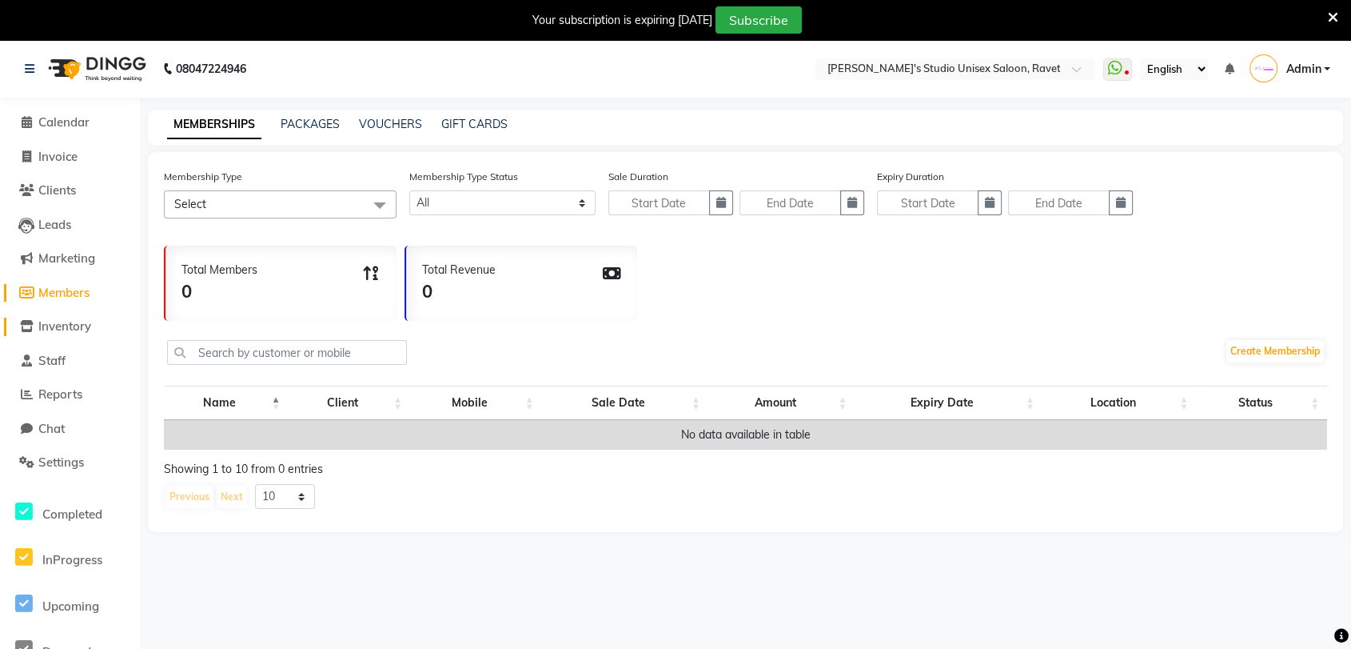
click at [52, 333] on span "Inventory" at bounding box center [64, 325] width 53 height 15
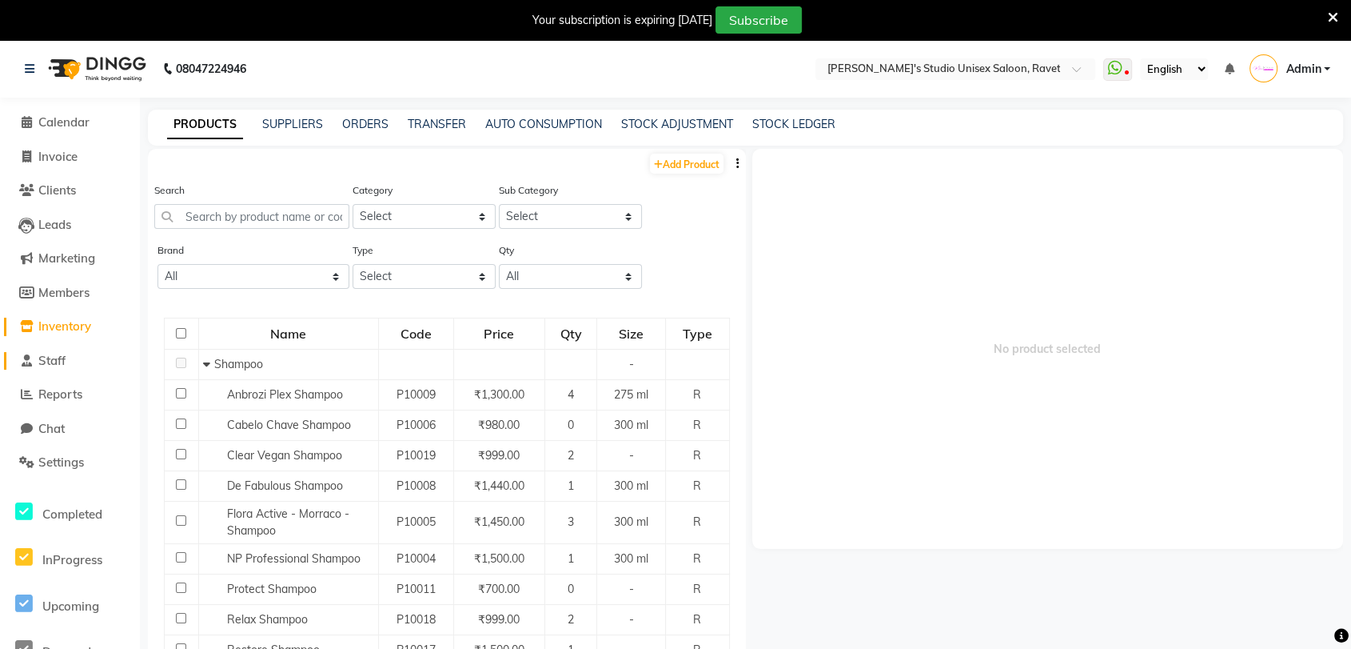
click at [53, 364] on span "Staff" at bounding box center [51, 360] width 27 height 15
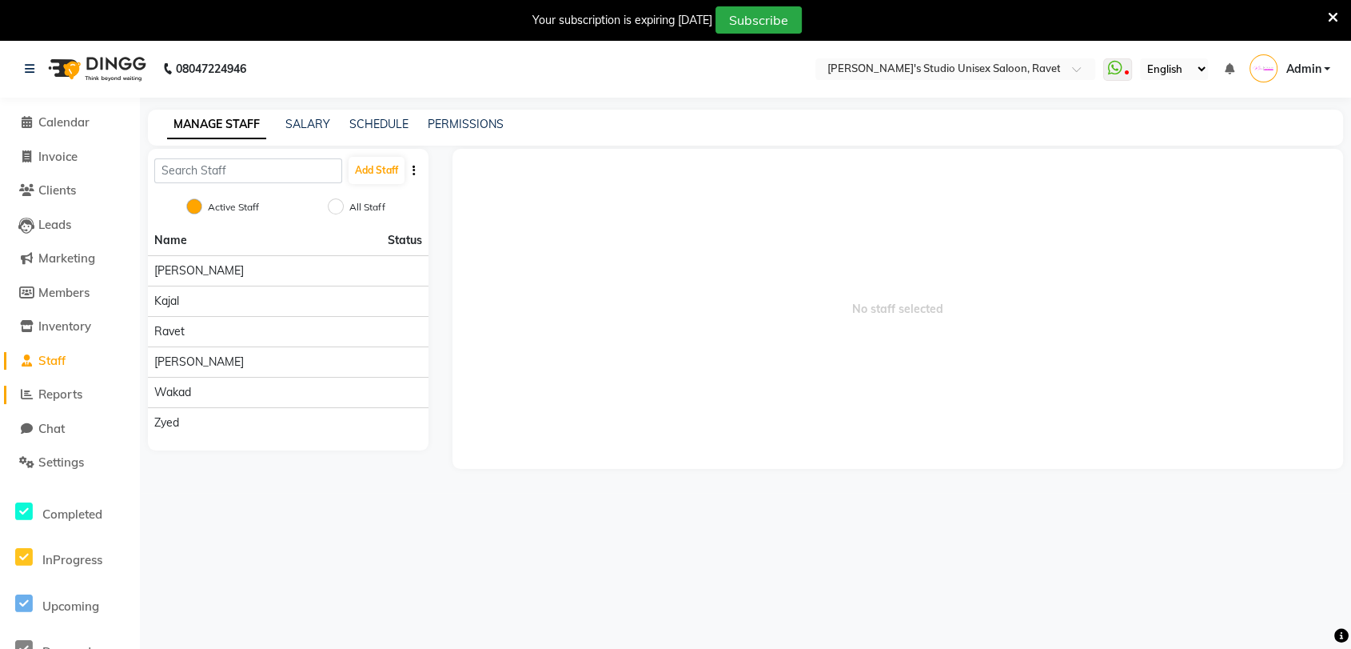
click at [62, 396] on span "Reports" at bounding box center [60, 393] width 44 height 15
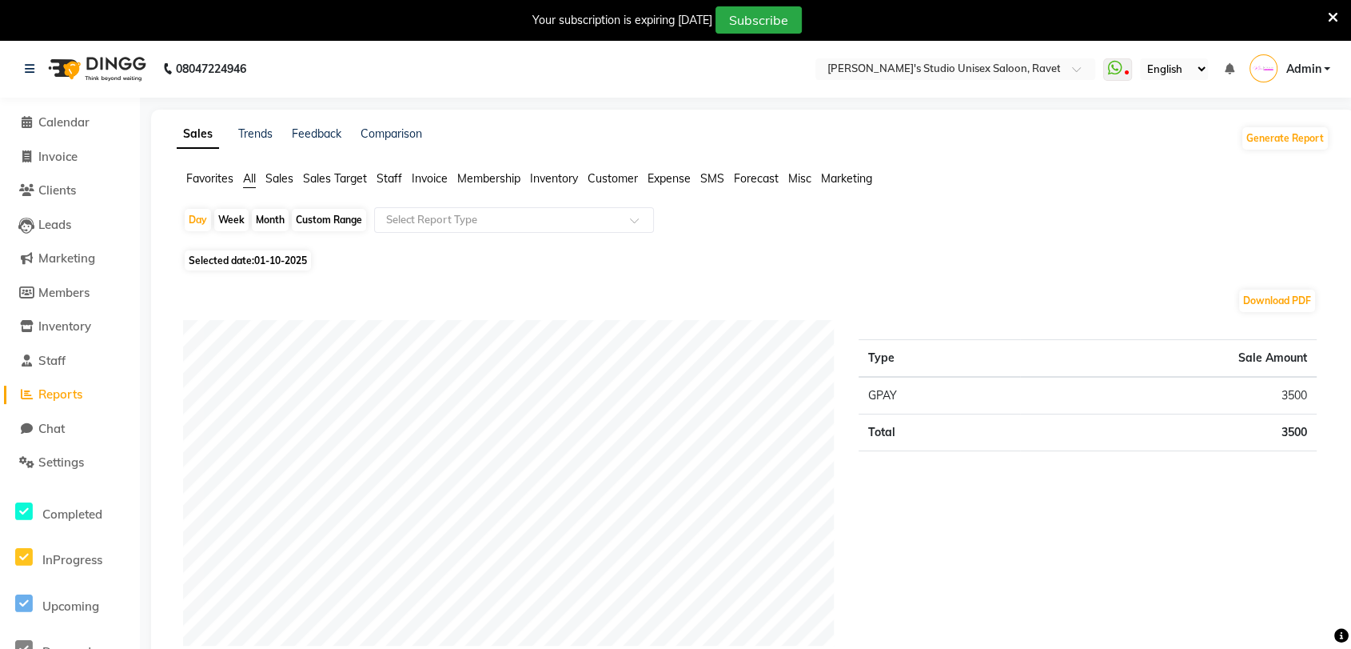
click at [274, 182] on span "Sales" at bounding box center [279, 178] width 28 height 14
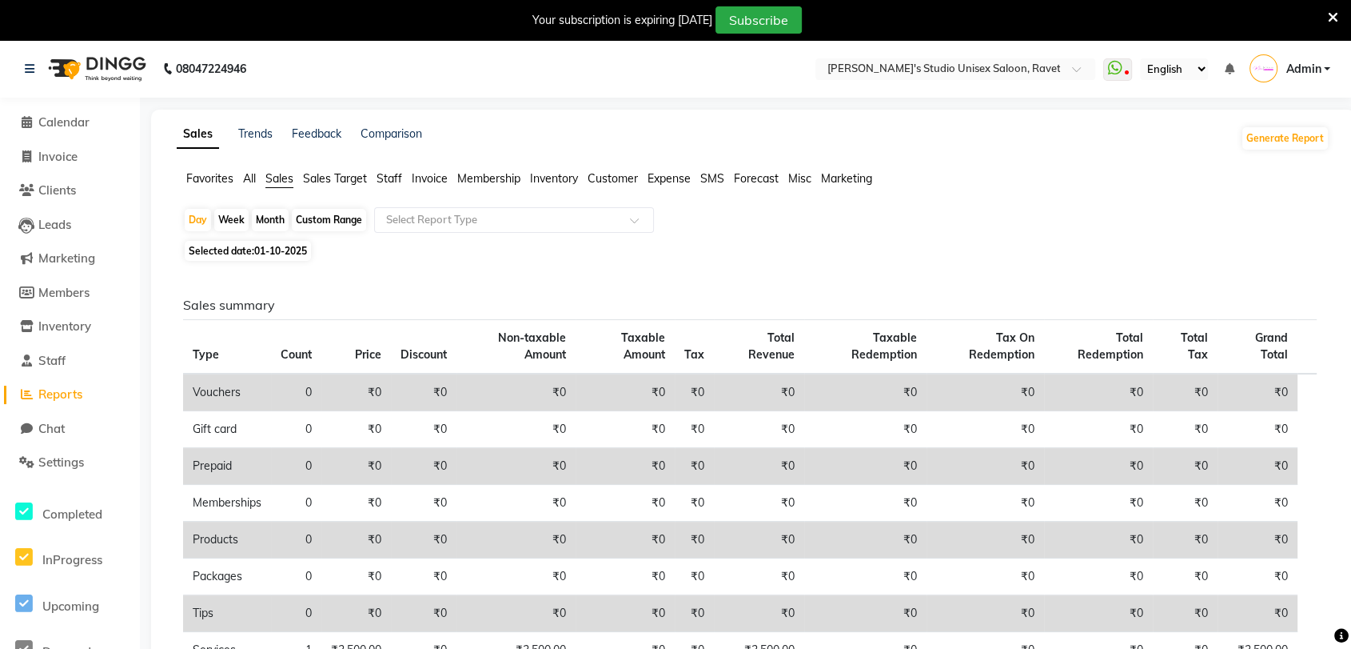
click at [326, 177] on span "Sales Target" at bounding box center [335, 178] width 64 height 14
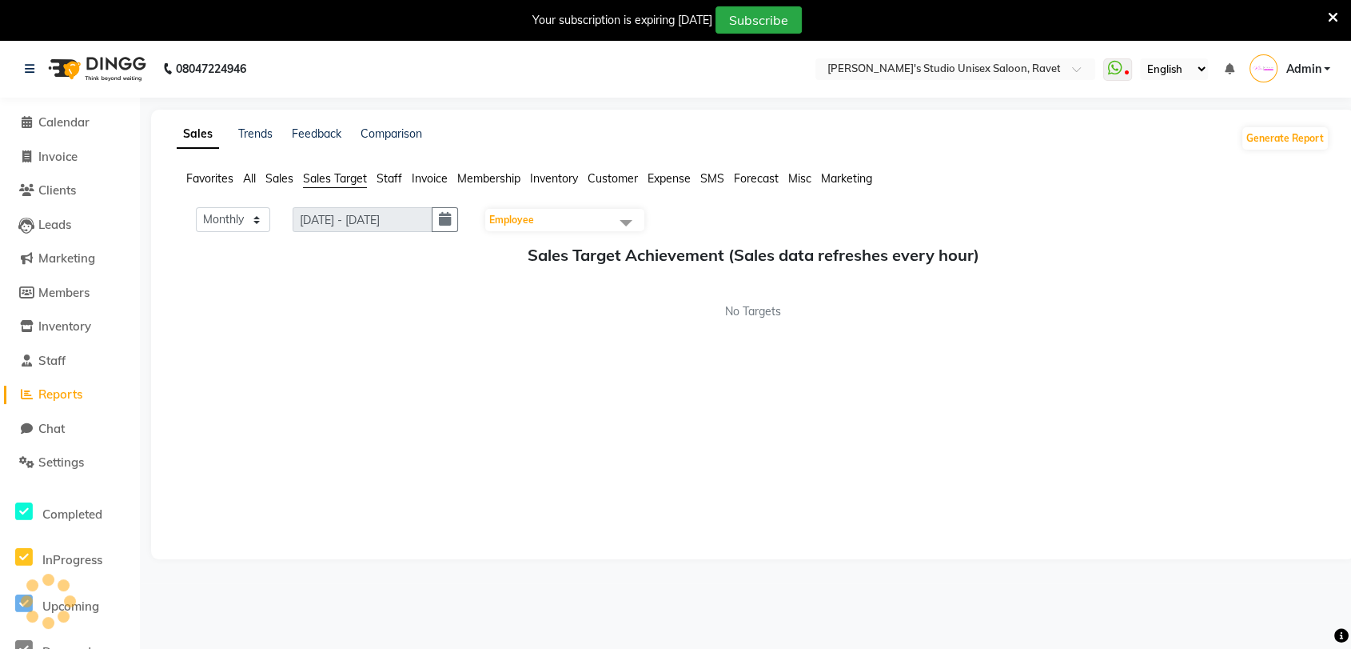
click at [345, 177] on span "Sales Target" at bounding box center [335, 178] width 64 height 14
click at [385, 175] on span "Staff" at bounding box center [390, 178] width 26 height 14
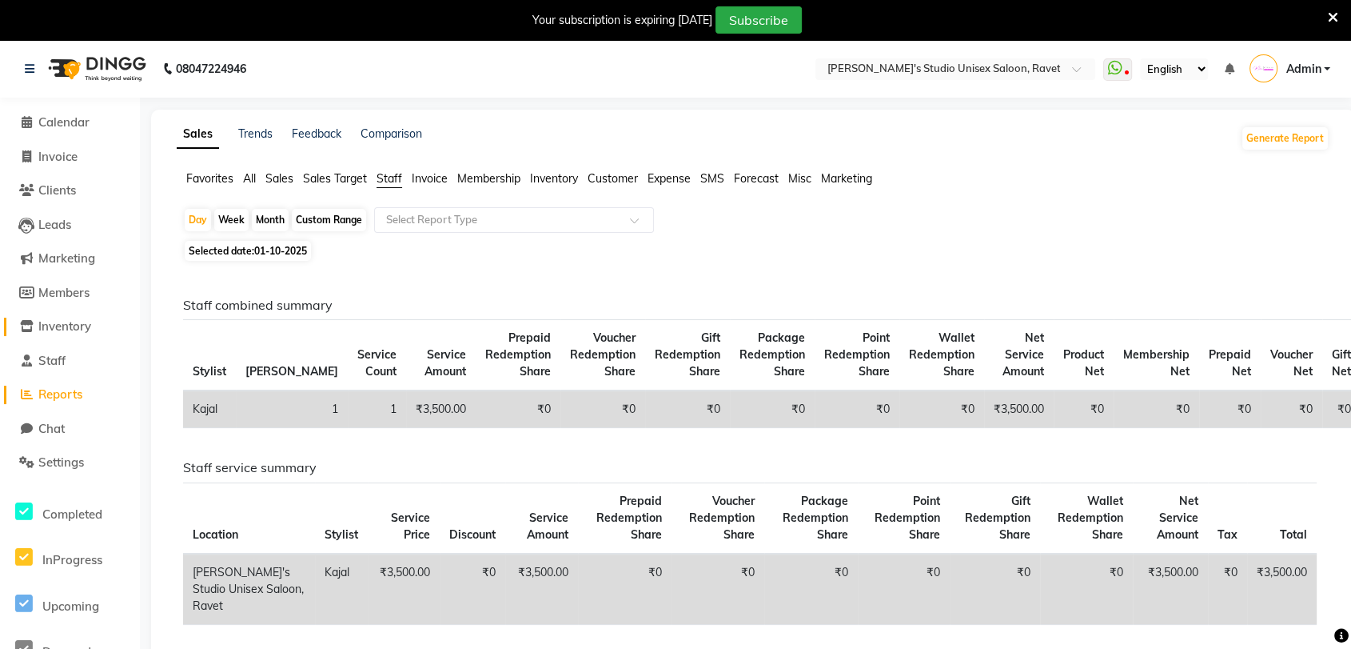
click at [68, 325] on span "Inventory" at bounding box center [64, 325] width 53 height 15
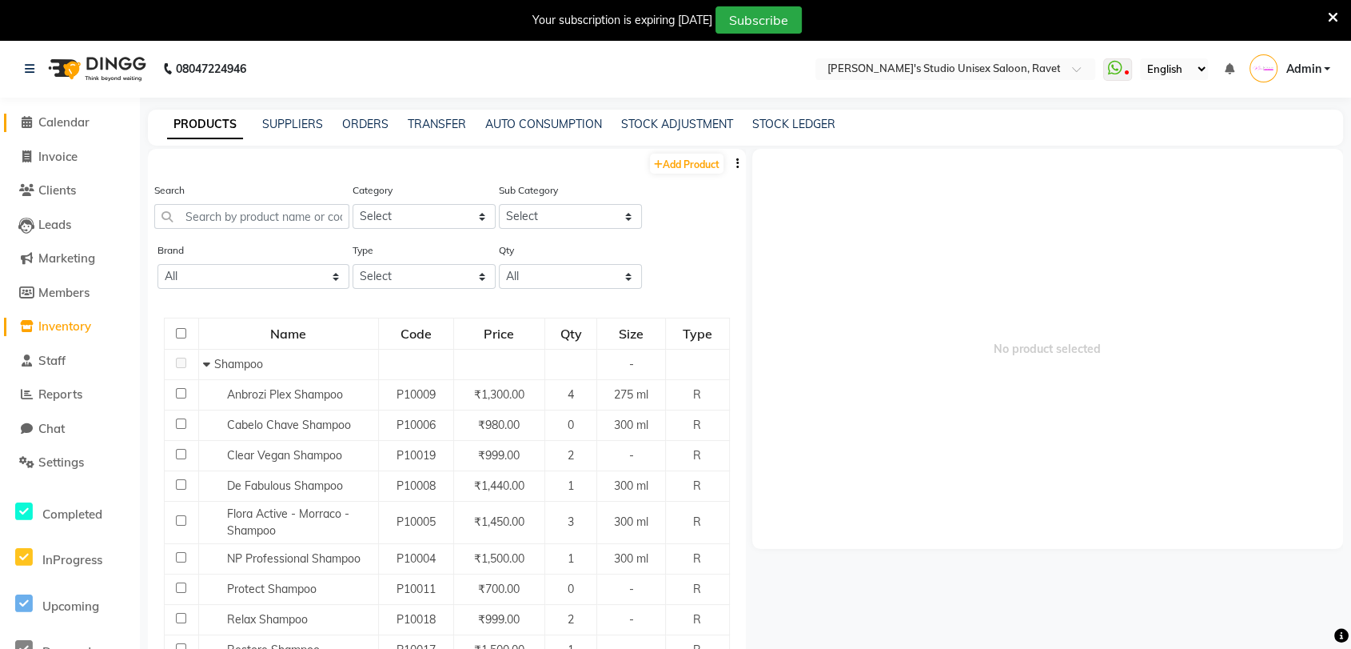
click at [52, 117] on span "Calendar" at bounding box center [63, 121] width 51 height 15
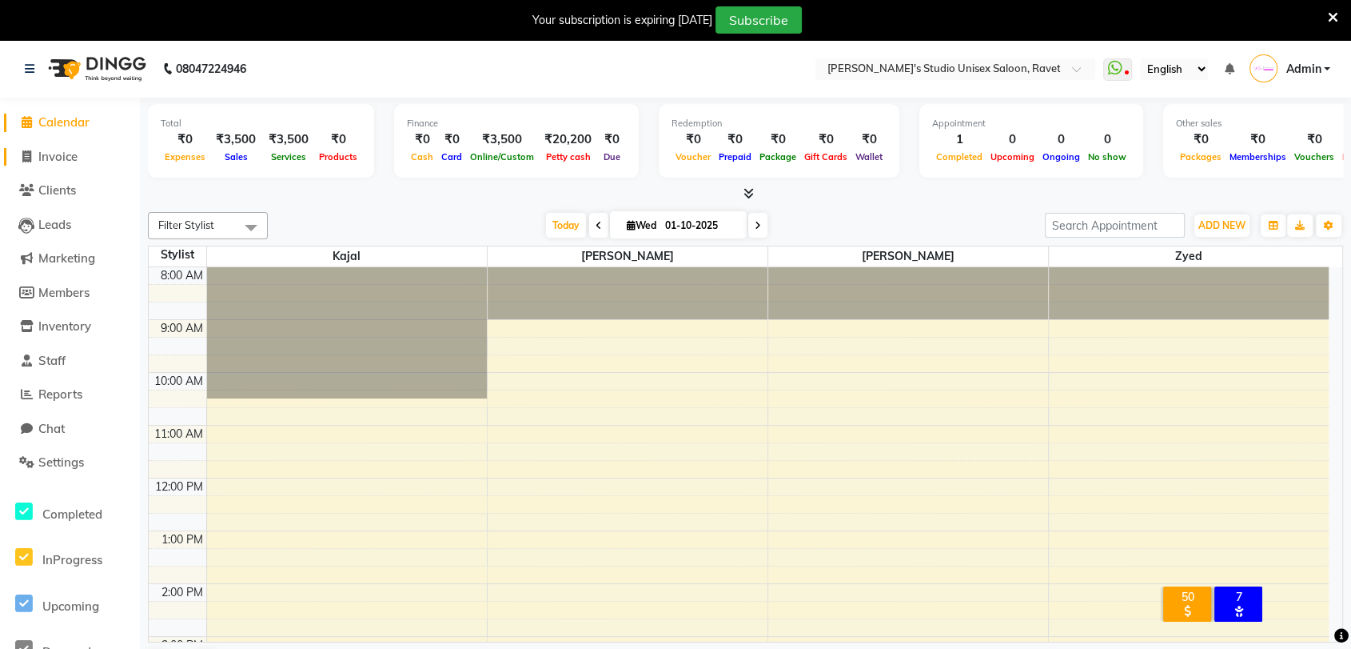
click at [58, 161] on span "Invoice" at bounding box center [57, 156] width 39 height 15
select select "7019"
select select "service"
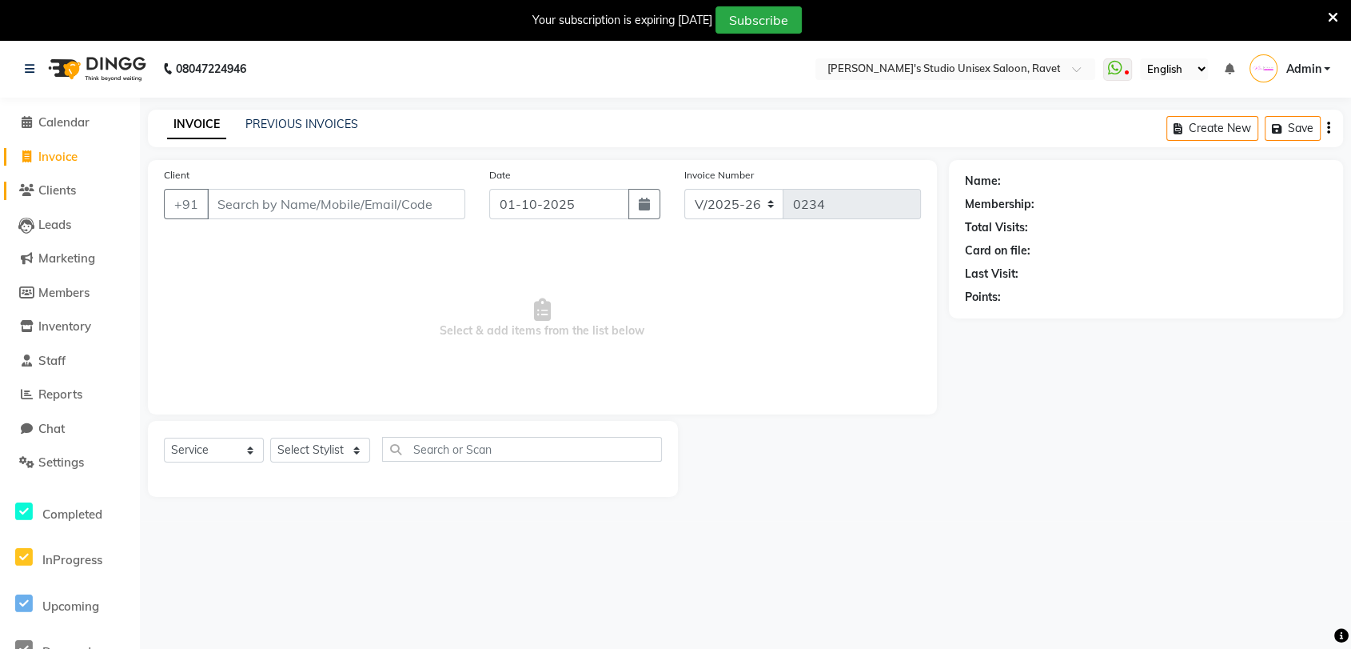
click at [58, 194] on span "Clients" at bounding box center [57, 189] width 38 height 15
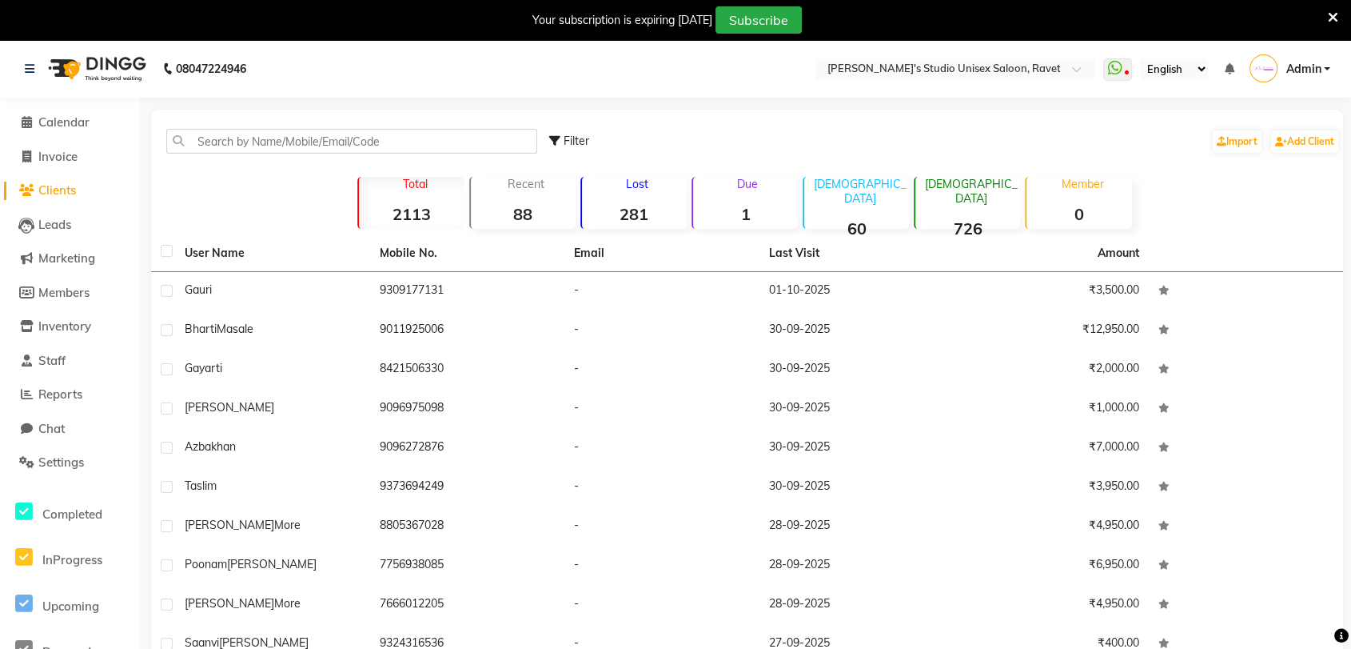
click at [985, 132] on div "Filter Import Add Client" at bounding box center [944, 141] width 791 height 50
click at [34, 120] on span at bounding box center [26, 123] width 24 height 18
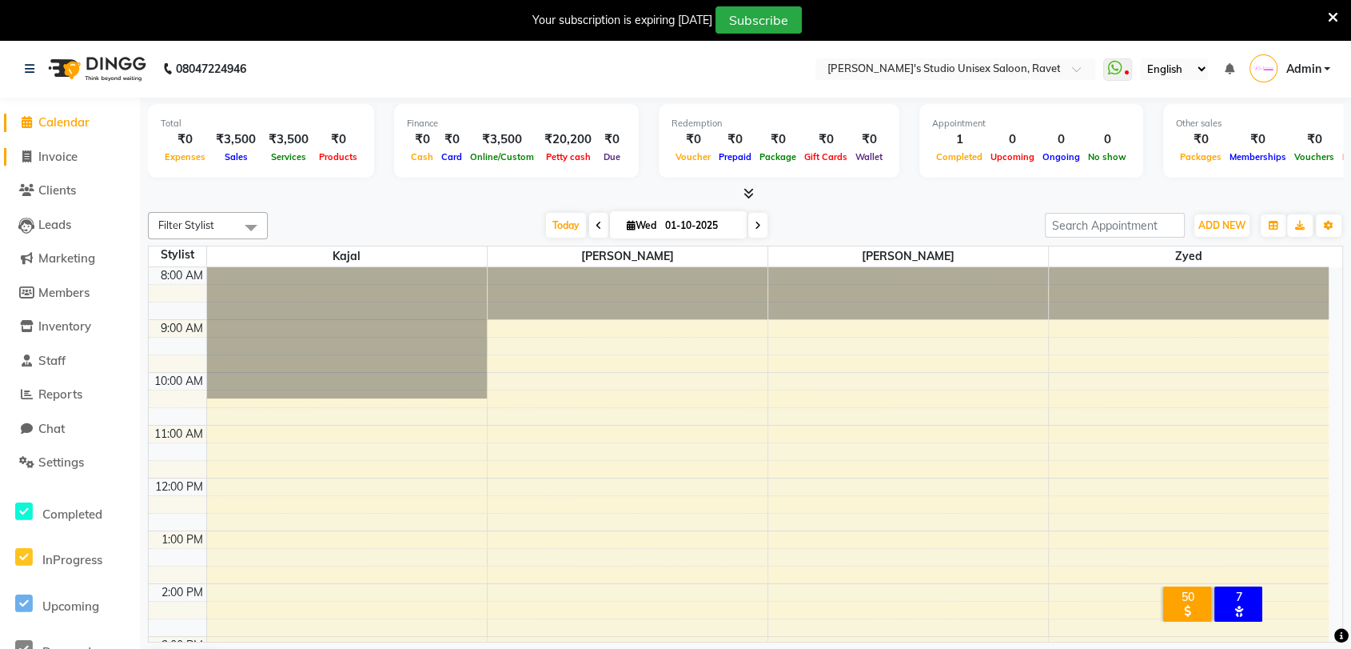
click at [50, 154] on span "Invoice" at bounding box center [57, 156] width 39 height 15
select select "service"
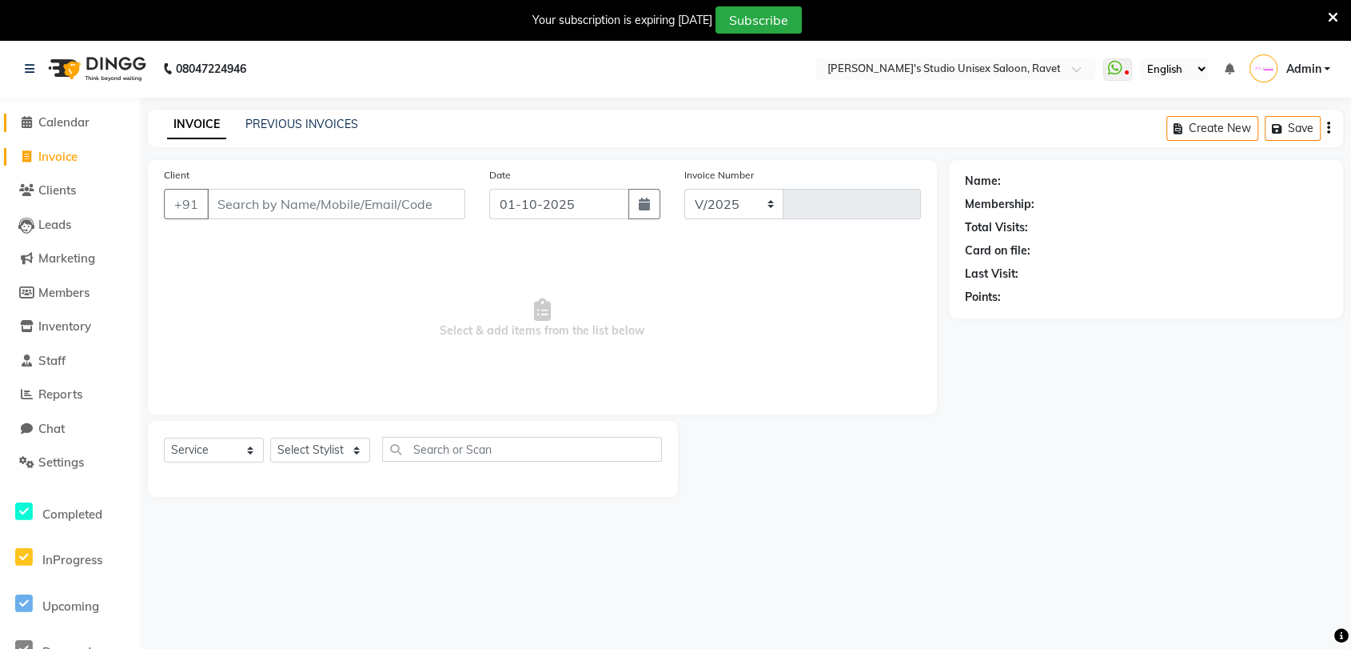
select select "7019"
type input "0234"
click at [52, 261] on span "Marketing" at bounding box center [66, 257] width 57 height 15
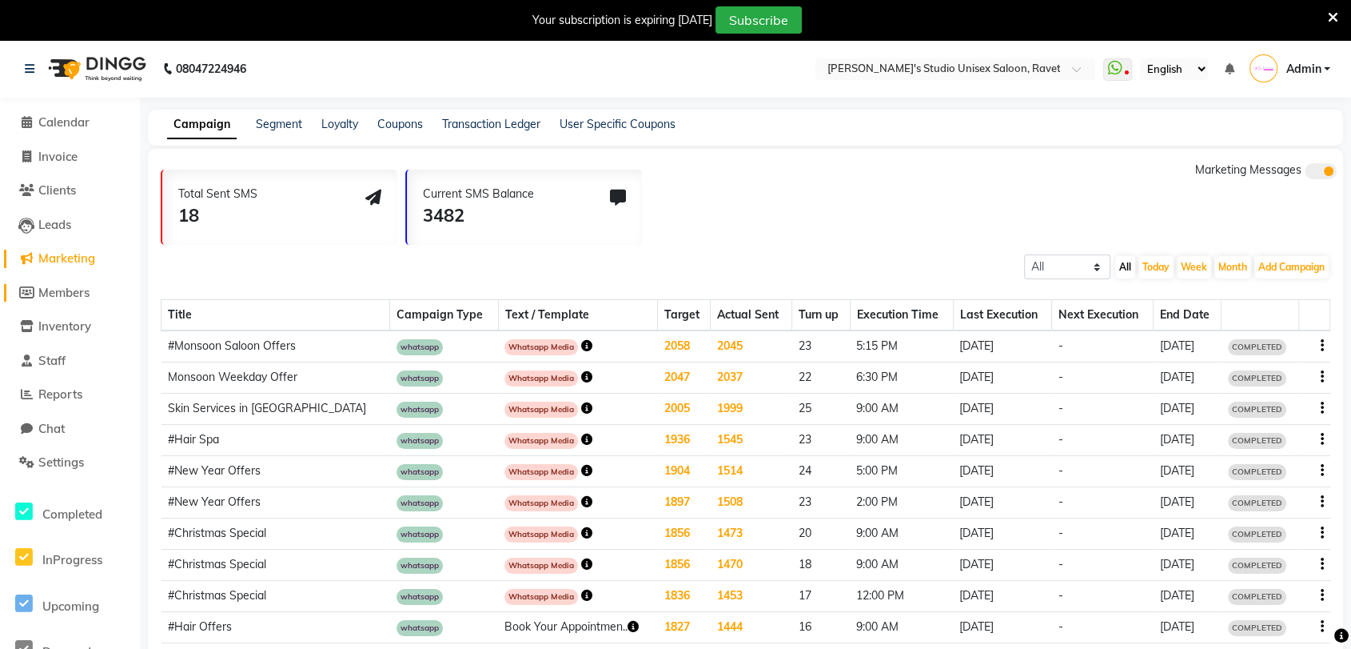
click at [50, 295] on span "Members" at bounding box center [63, 292] width 51 height 15
select select
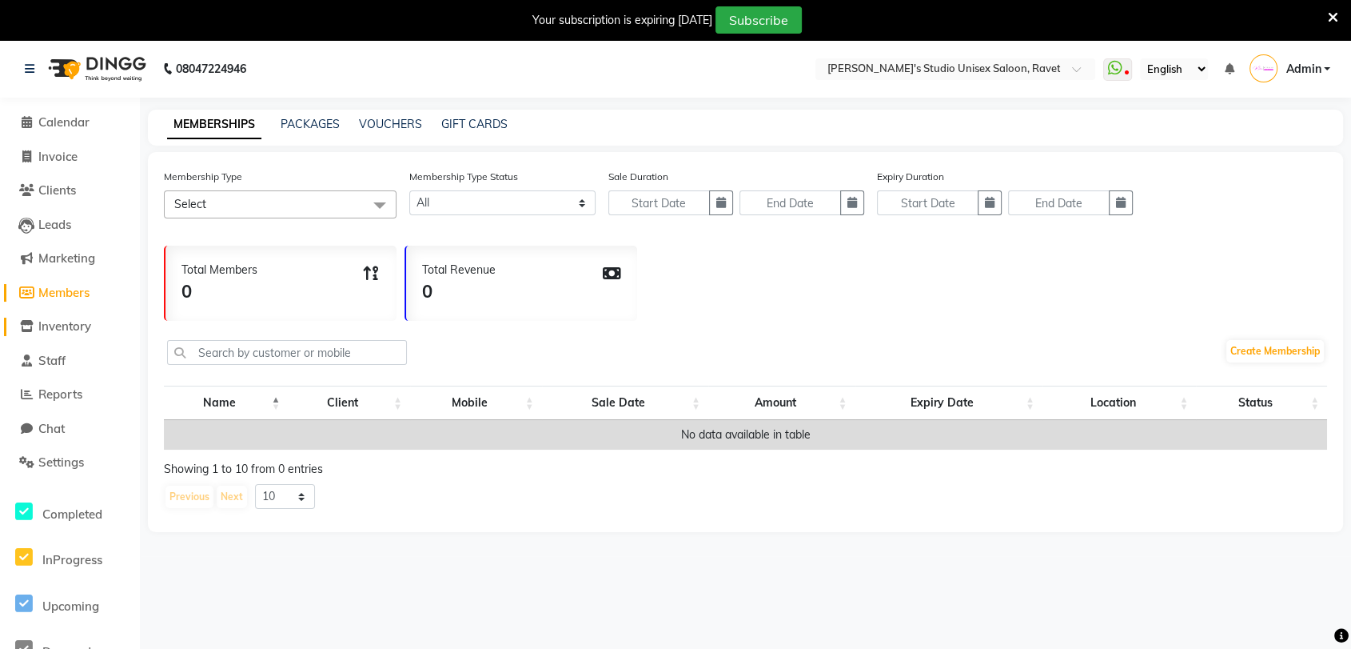
click at [54, 326] on span "Inventory" at bounding box center [64, 325] width 53 height 15
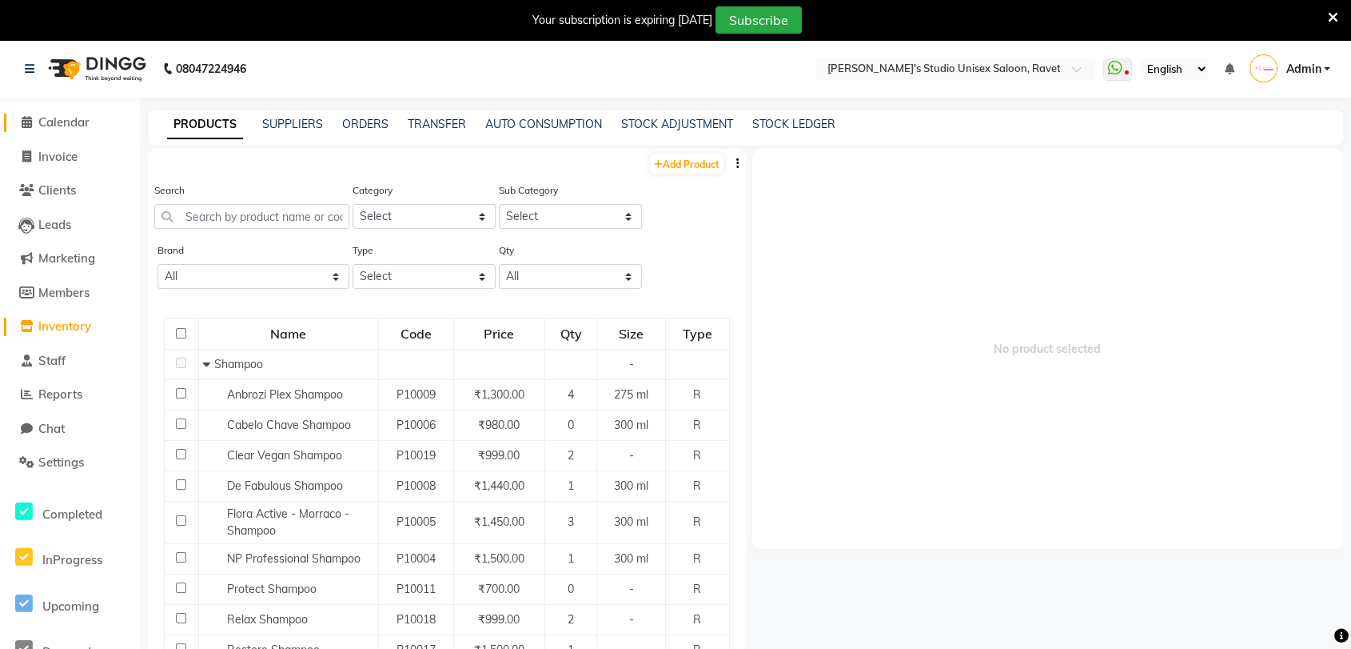
click at [59, 117] on span "Calendar" at bounding box center [63, 121] width 51 height 15
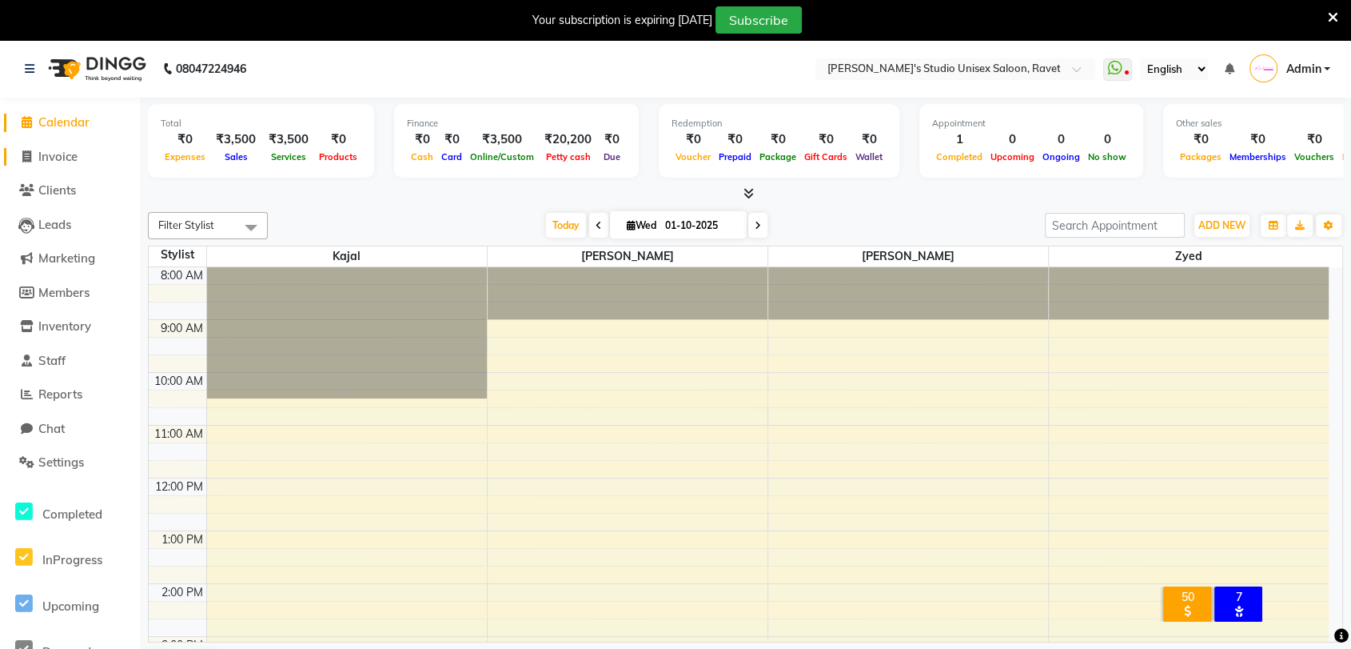
click at [68, 150] on span "Invoice" at bounding box center [57, 156] width 39 height 15
select select "service"
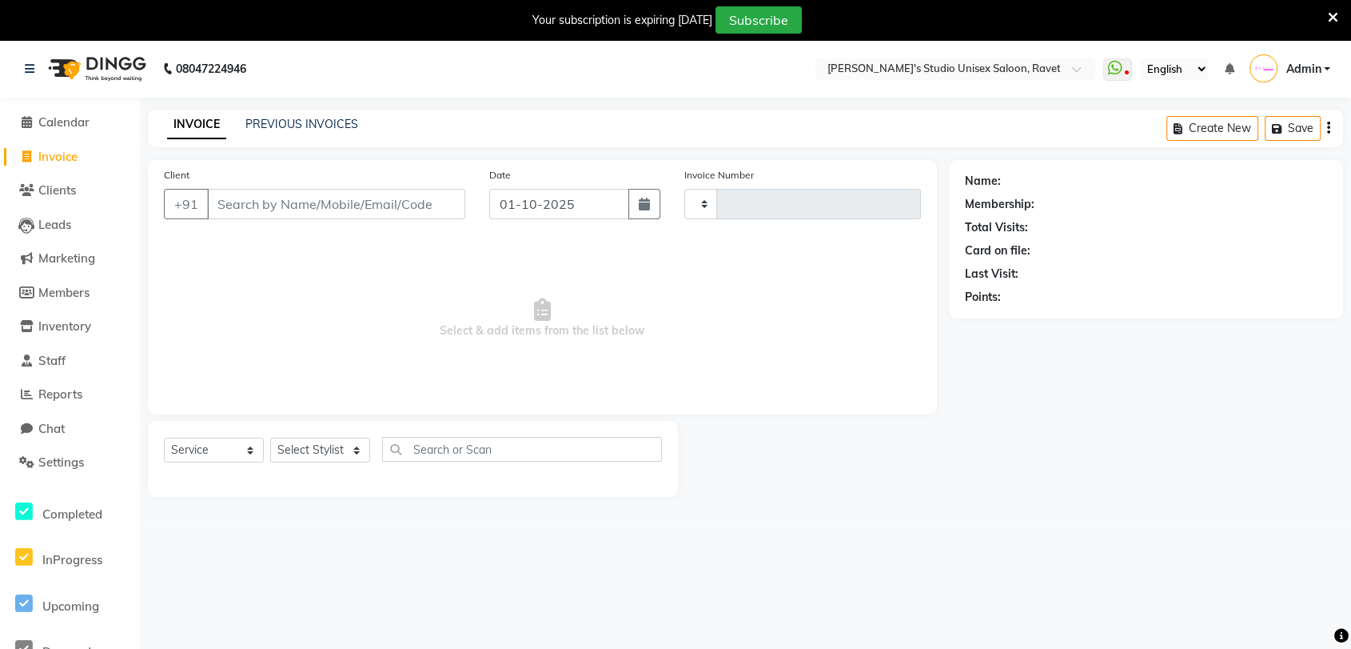
type input "0234"
select select "7019"
click at [58, 186] on span "Clients" at bounding box center [57, 189] width 38 height 15
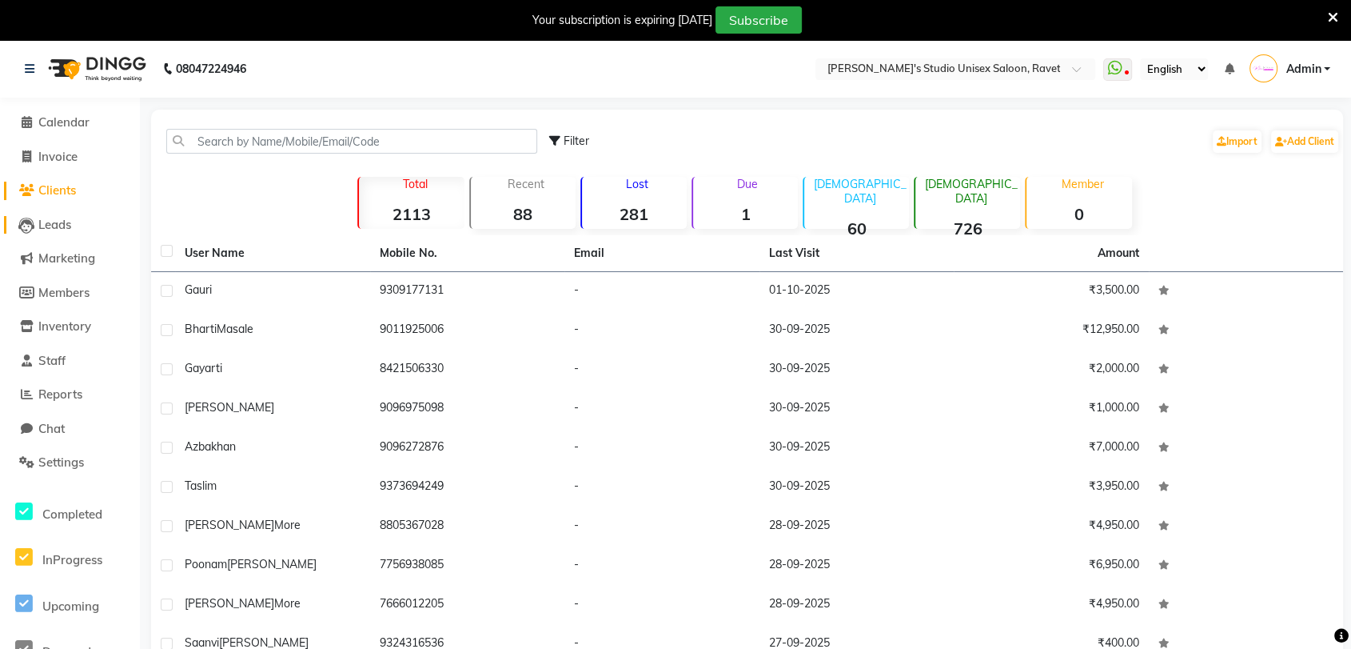
click at [57, 227] on span "Leads" at bounding box center [54, 224] width 33 height 15
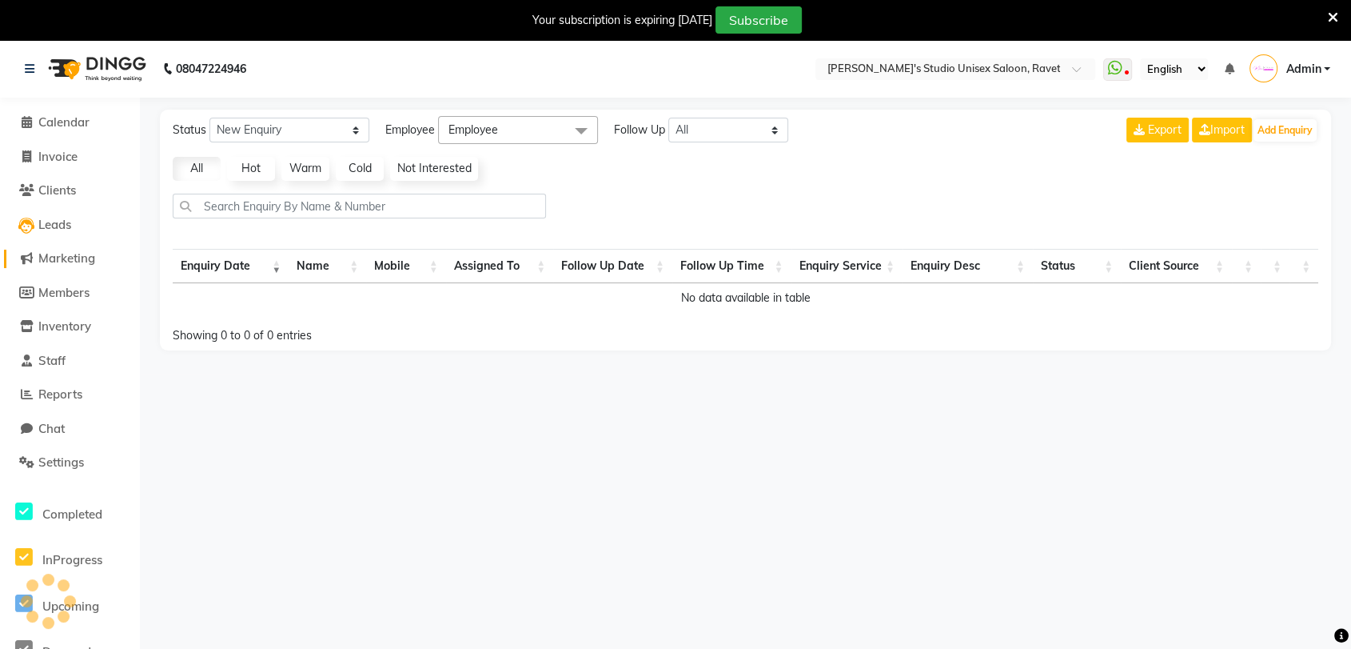
click at [62, 263] on span "Marketing" at bounding box center [66, 257] width 57 height 15
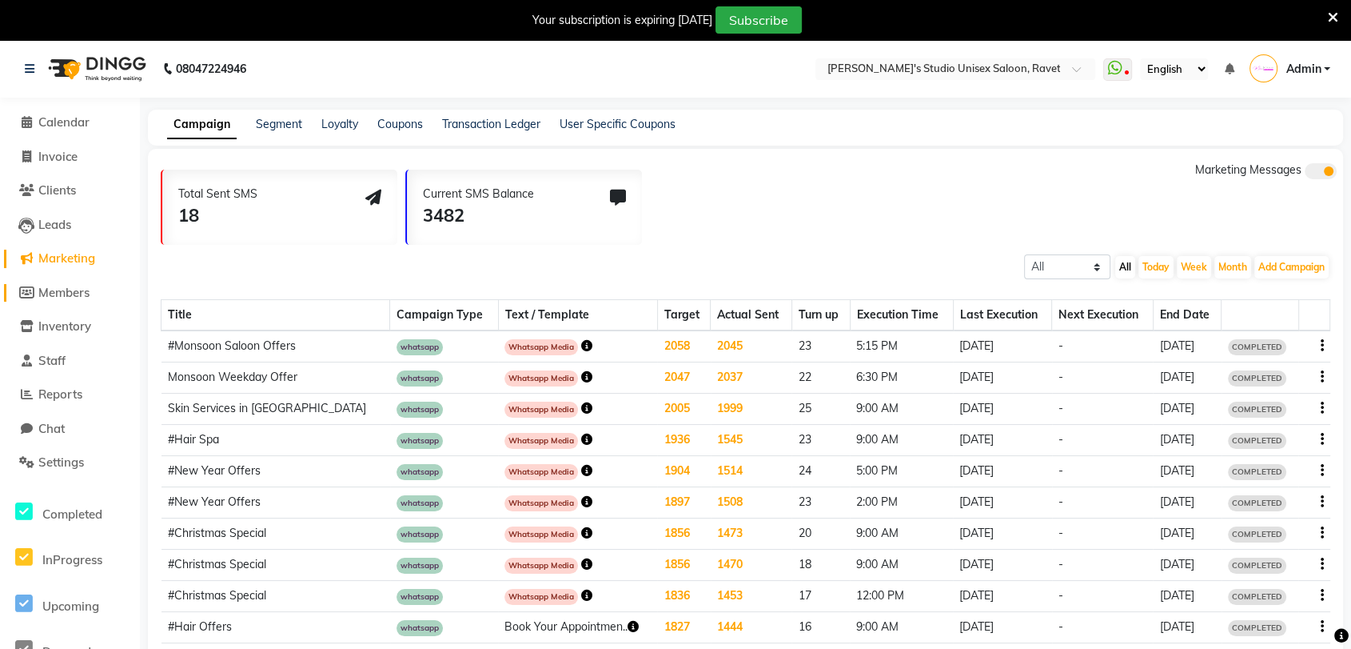
click at [54, 289] on span "Members" at bounding box center [63, 292] width 51 height 15
select select
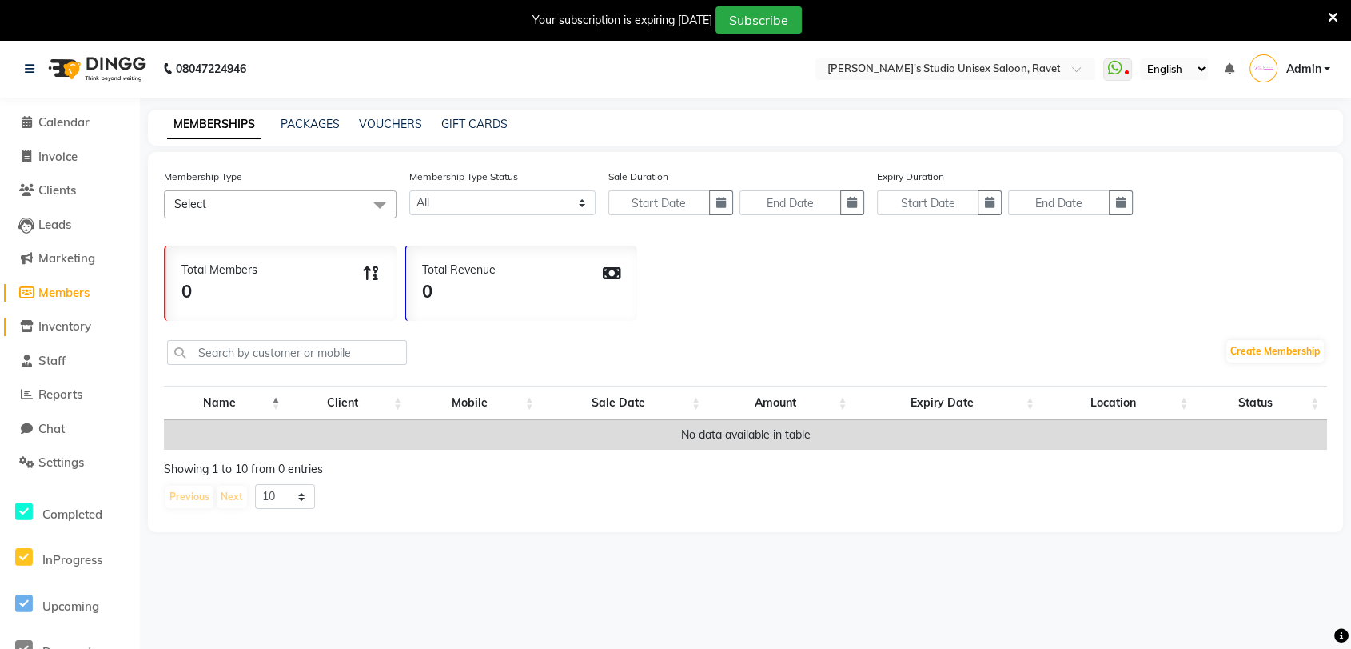
click at [54, 321] on span "Inventory" at bounding box center [64, 325] width 53 height 15
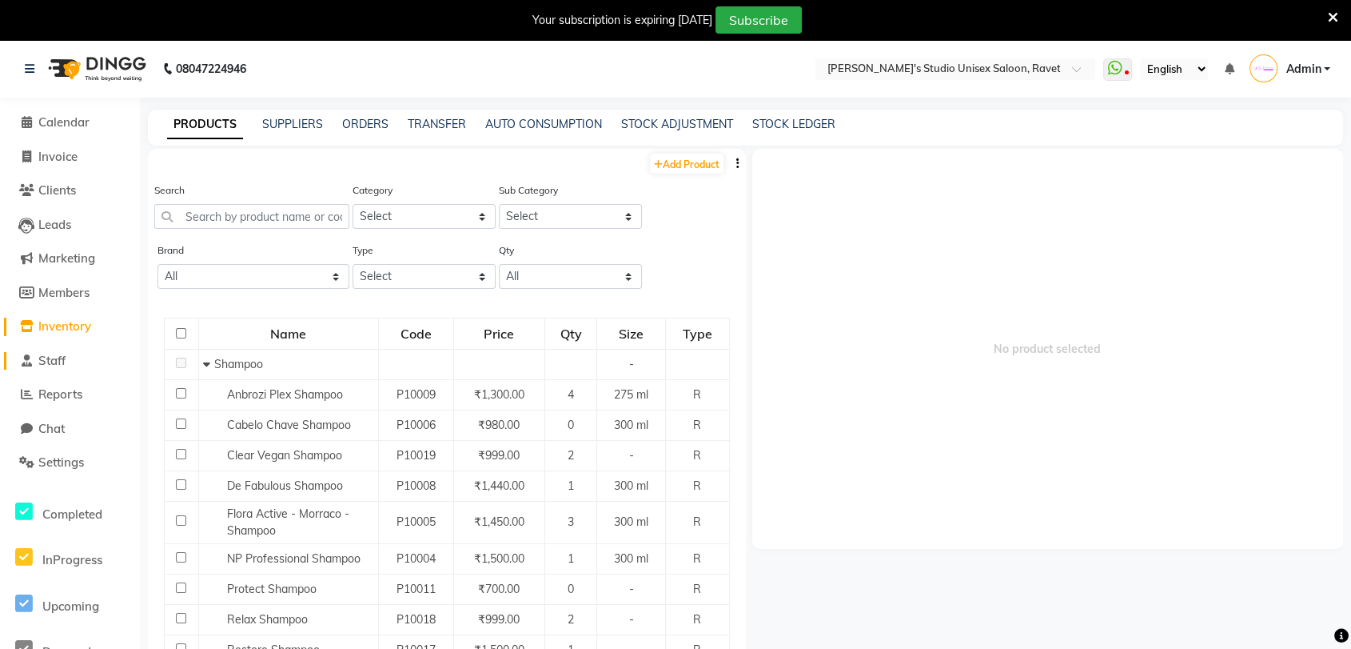
click at [46, 368] on link "Staff" at bounding box center [70, 361] width 132 height 18
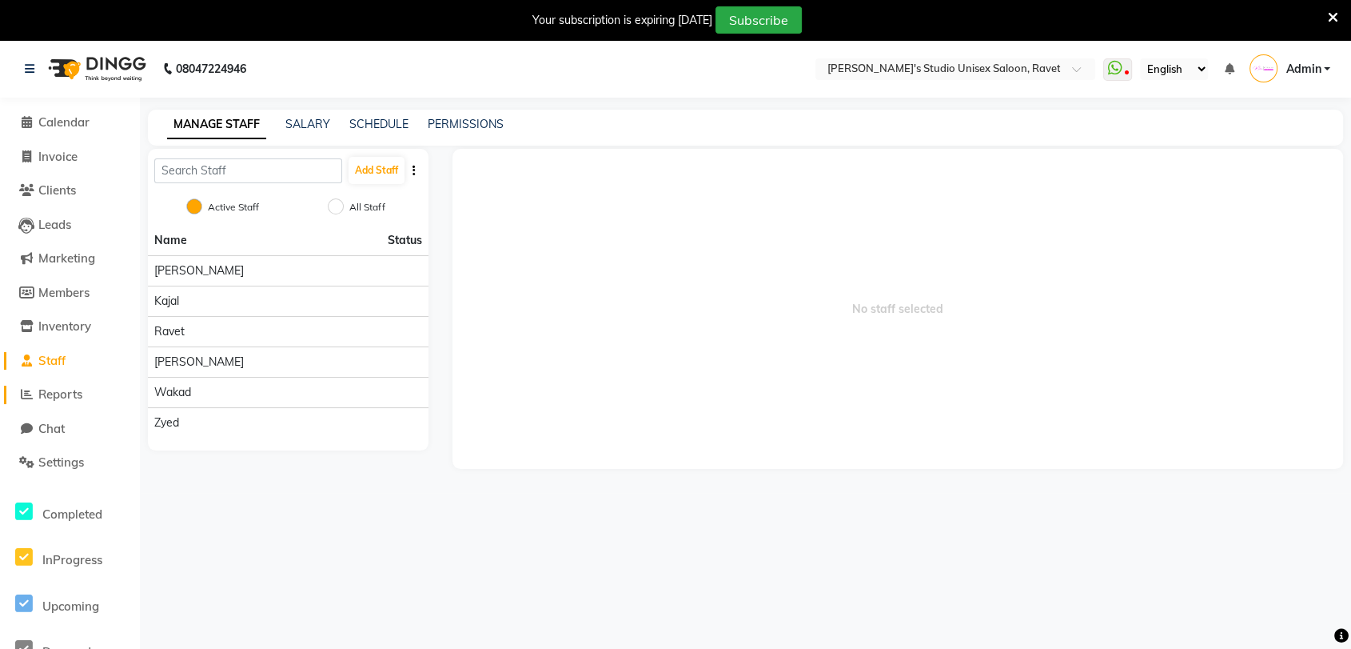
click at [59, 397] on span "Reports" at bounding box center [60, 393] width 44 height 15
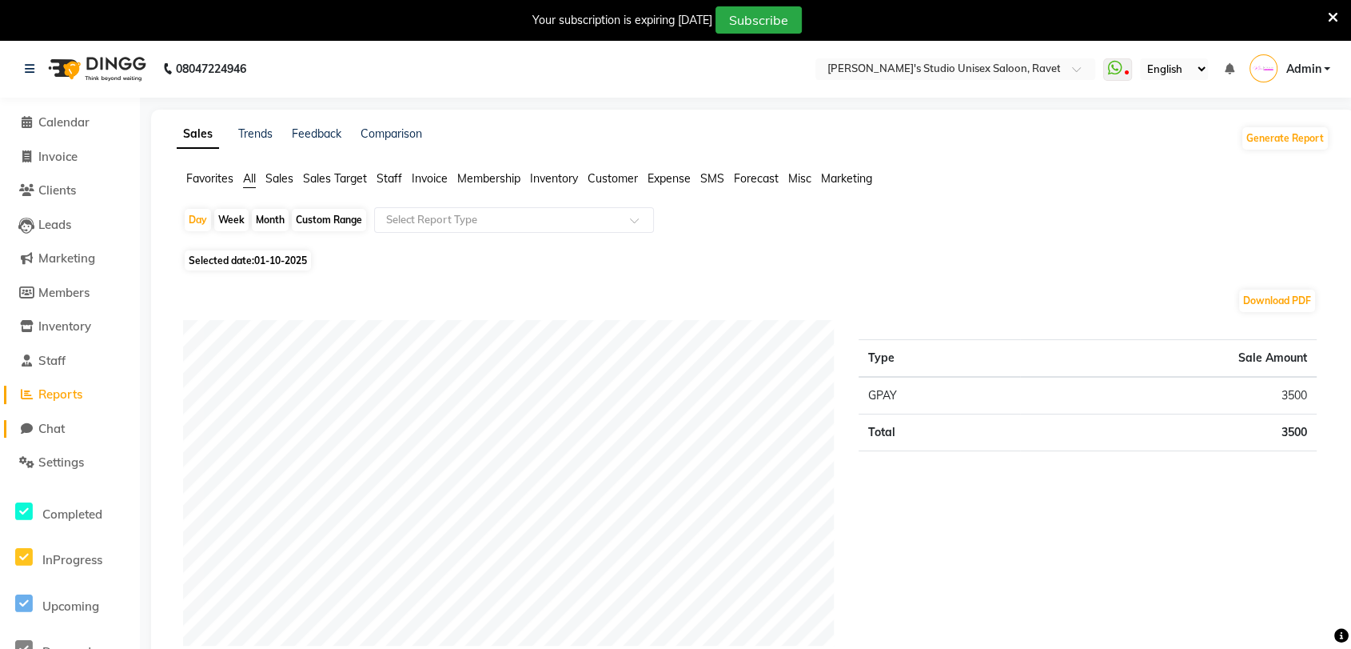
click at [58, 424] on span "Chat" at bounding box center [51, 428] width 26 height 15
select select "100"
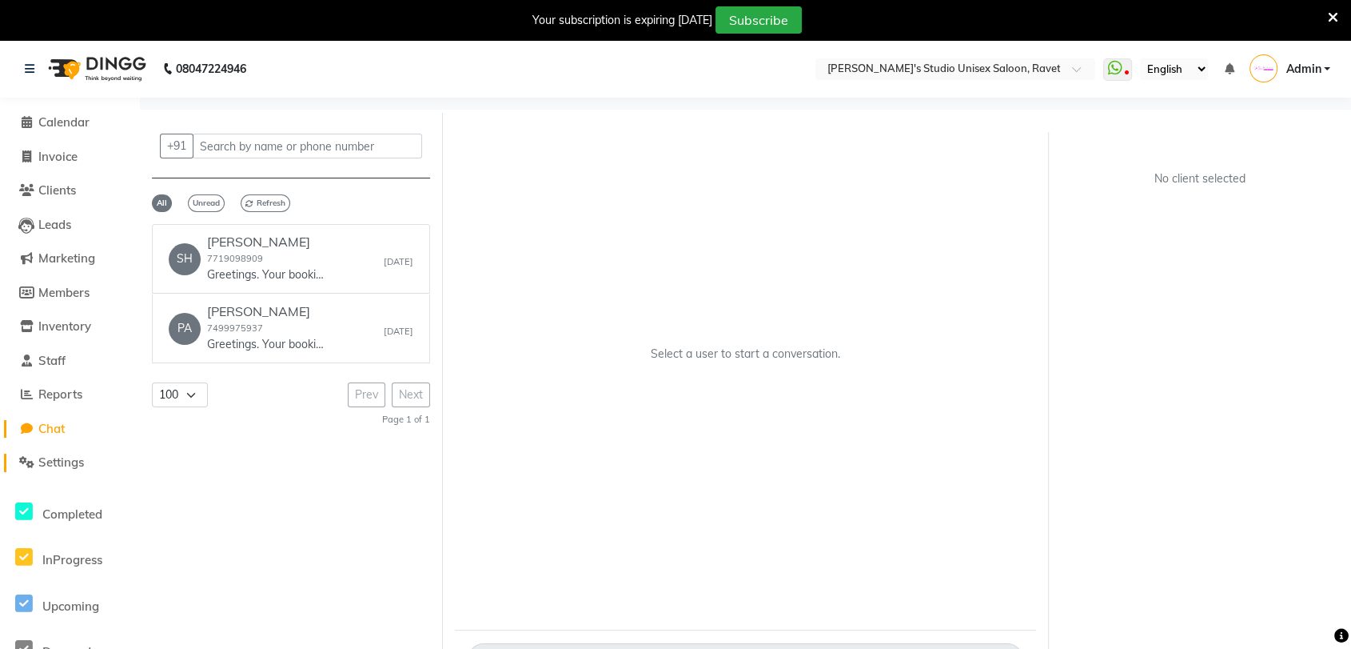
click at [58, 466] on span "Settings" at bounding box center [61, 461] width 46 height 15
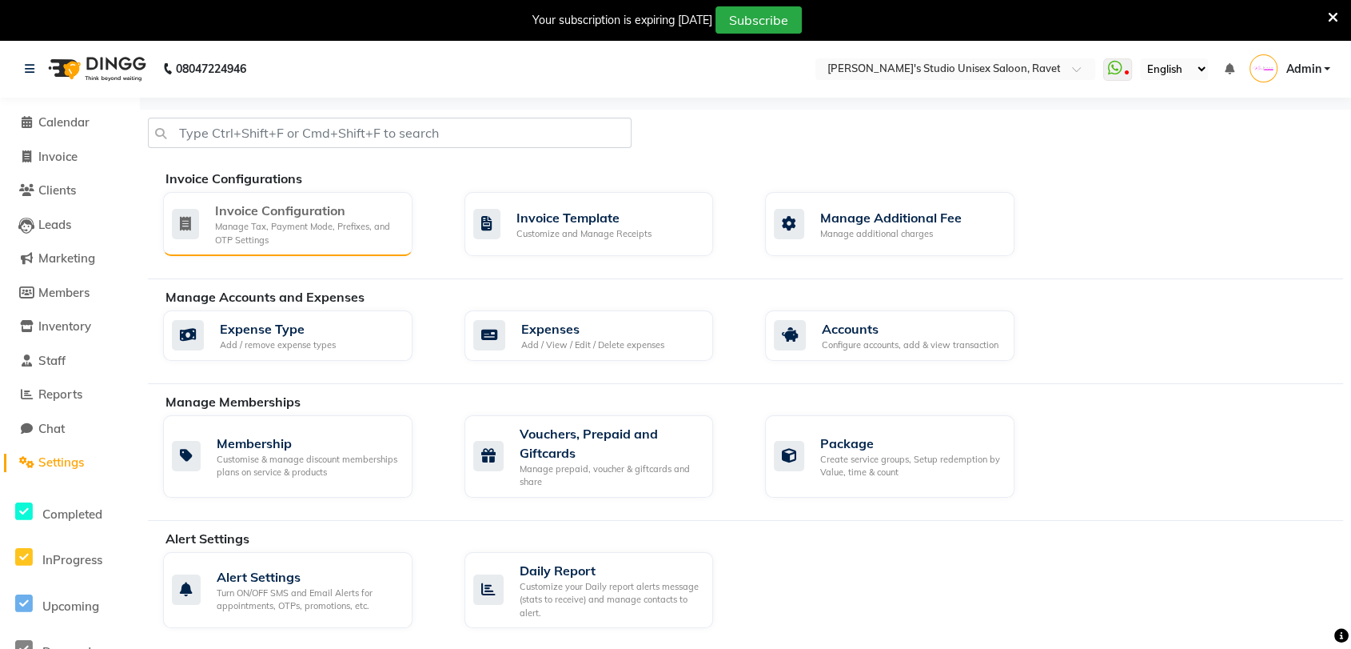
click at [359, 222] on div "Manage Tax, Payment Mode, Prefixes, and OTP Settings" at bounding box center [307, 233] width 185 height 26
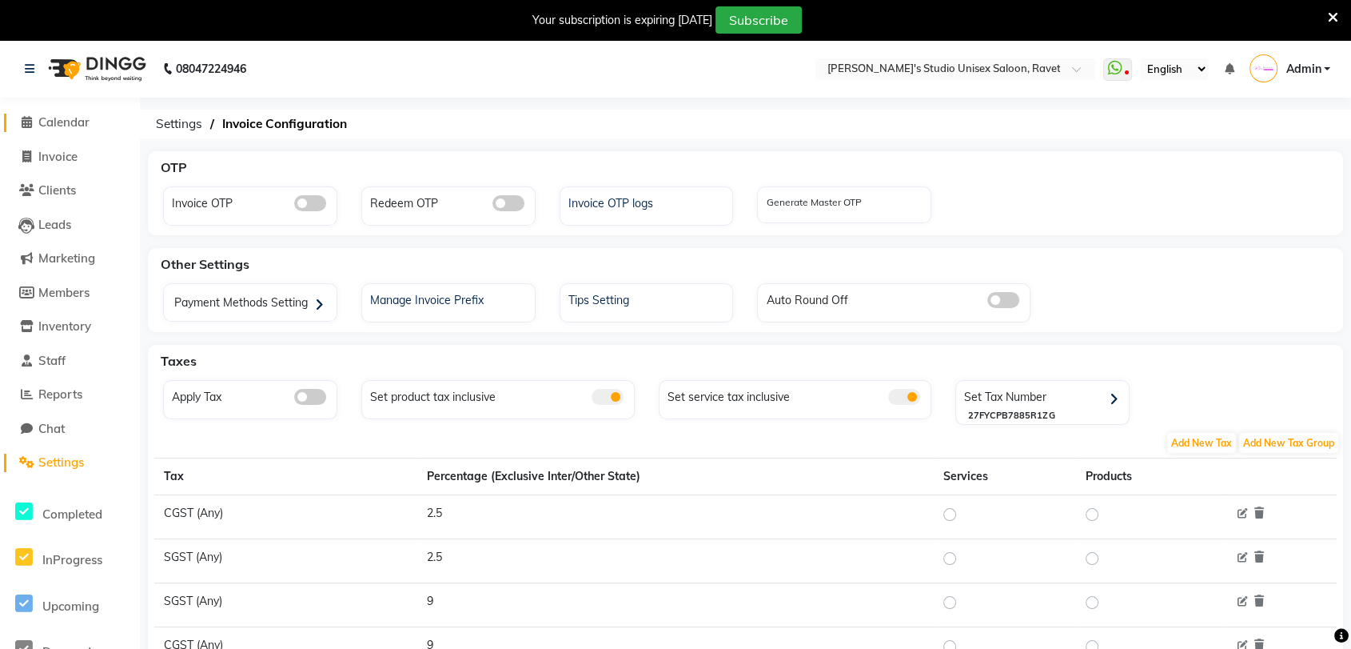
click at [61, 124] on span "Calendar" at bounding box center [63, 121] width 51 height 15
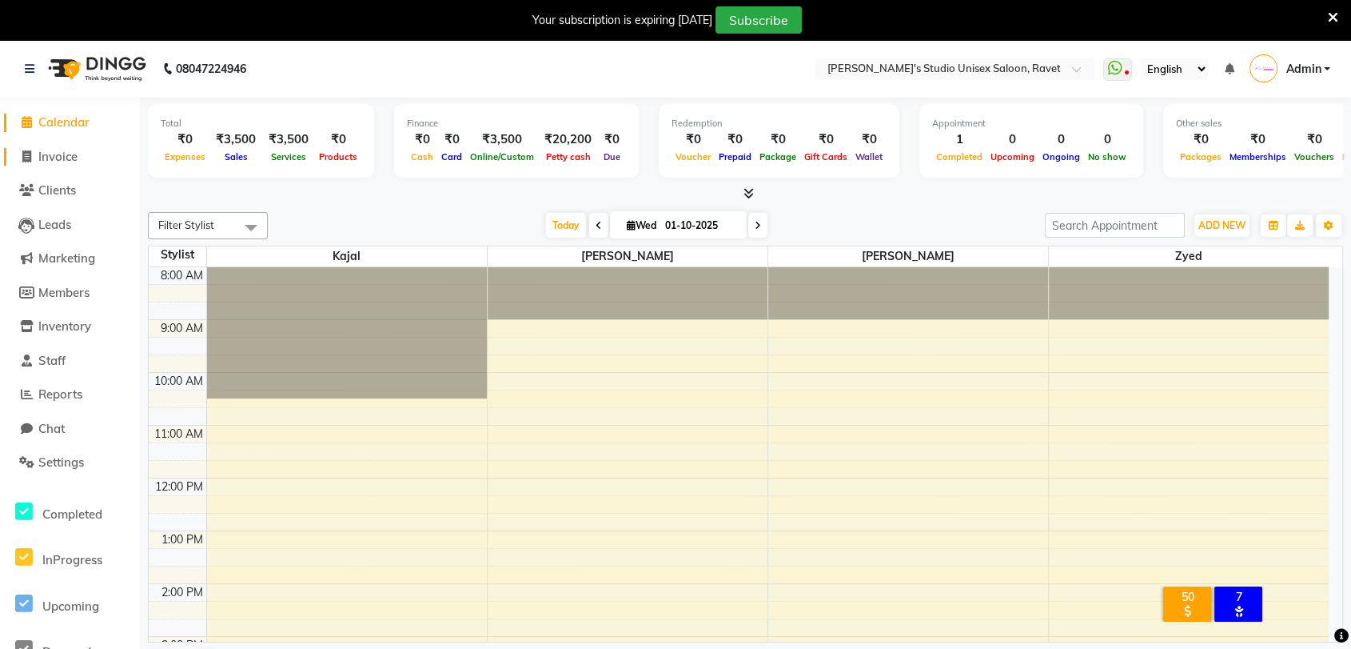
click at [58, 152] on span "Invoice" at bounding box center [57, 156] width 39 height 15
select select "7019"
select select "service"
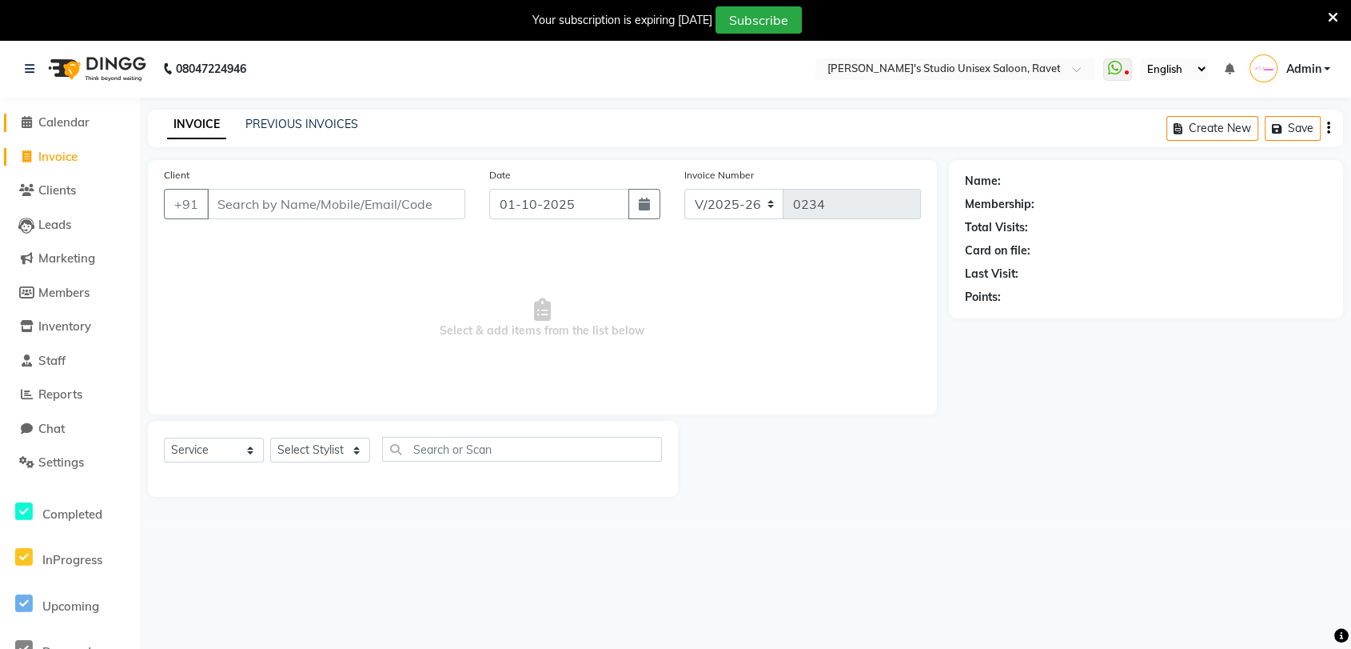
click at [66, 122] on span "Calendar" at bounding box center [63, 121] width 51 height 15
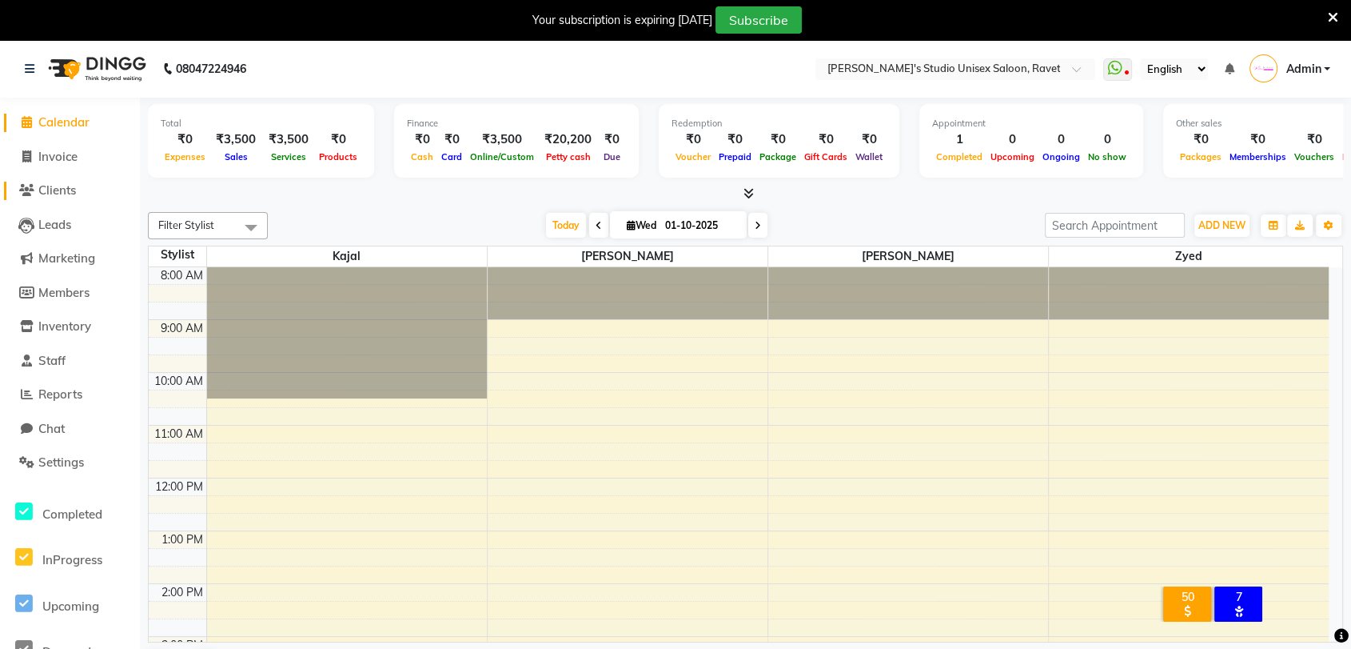
click at [58, 192] on span "Clients" at bounding box center [57, 189] width 38 height 15
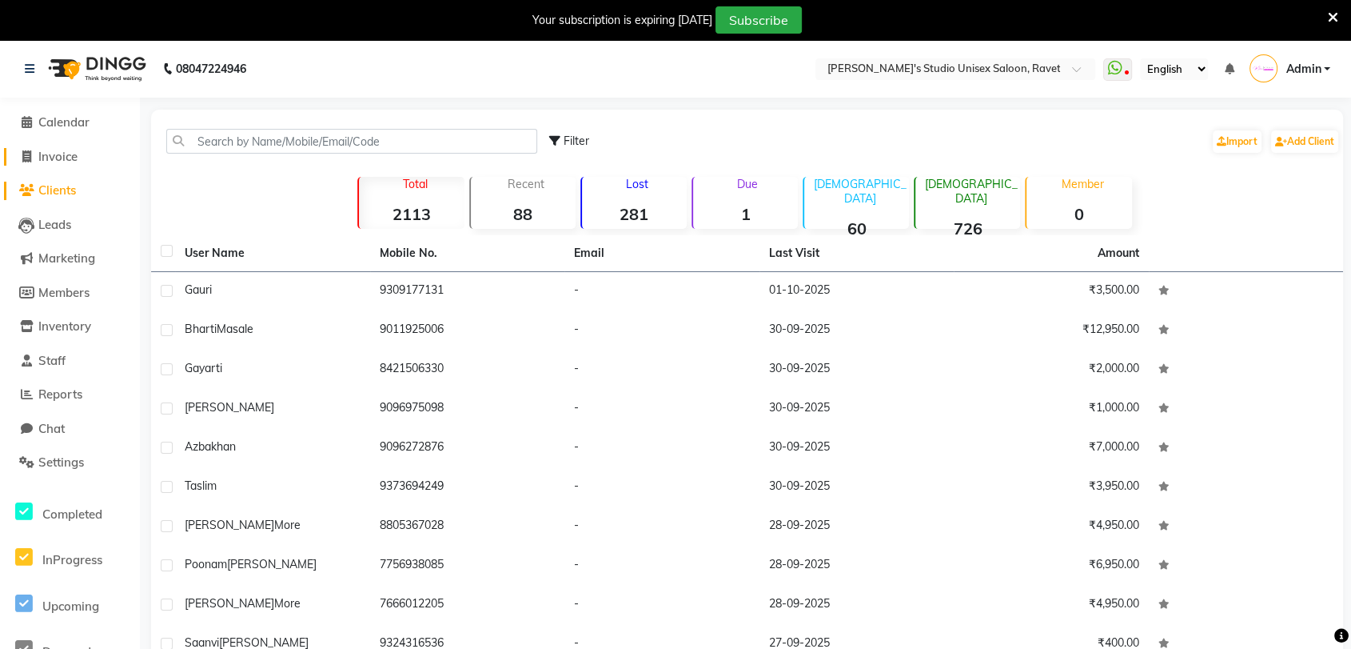
click at [62, 160] on span "Invoice" at bounding box center [57, 156] width 39 height 15
select select "service"
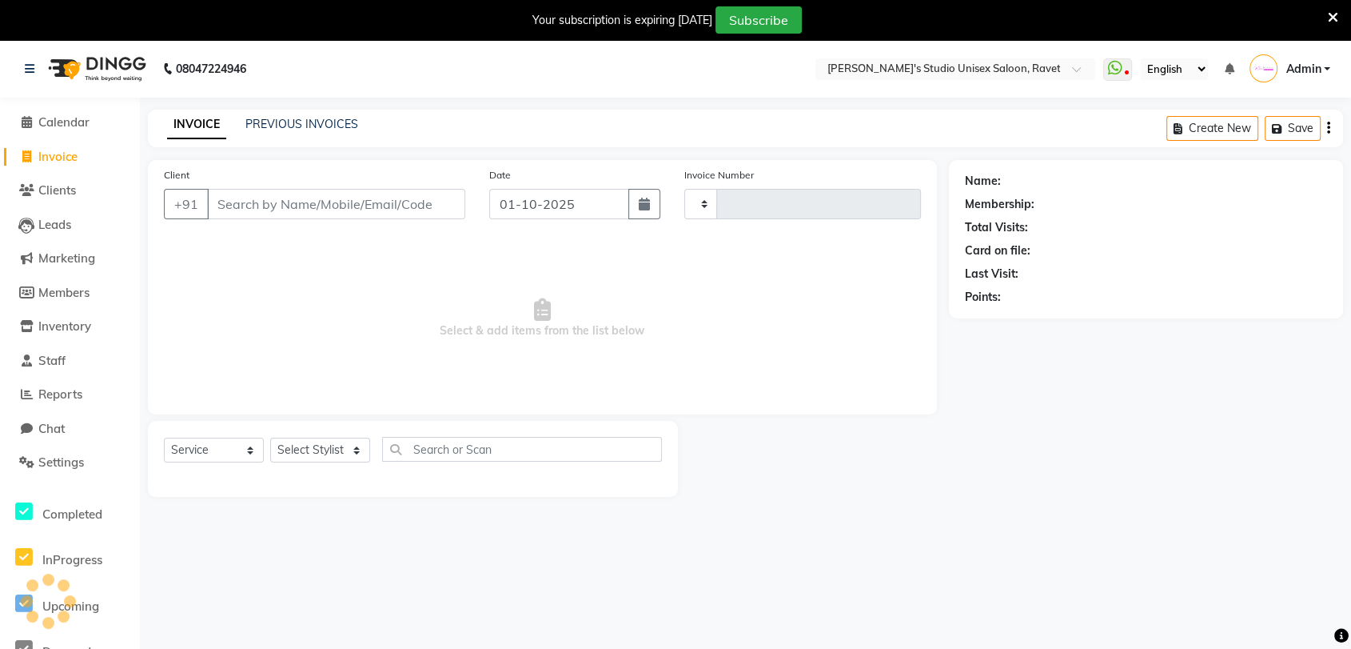
scroll to position [39, 0]
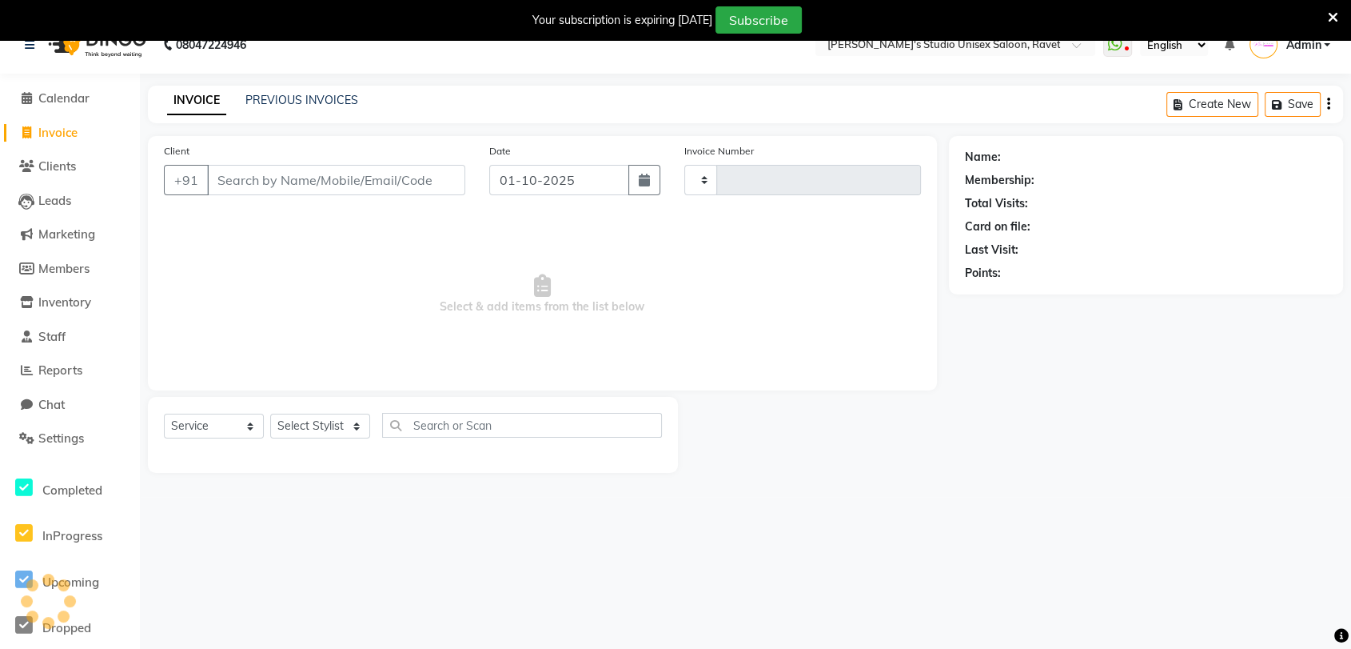
type input "0234"
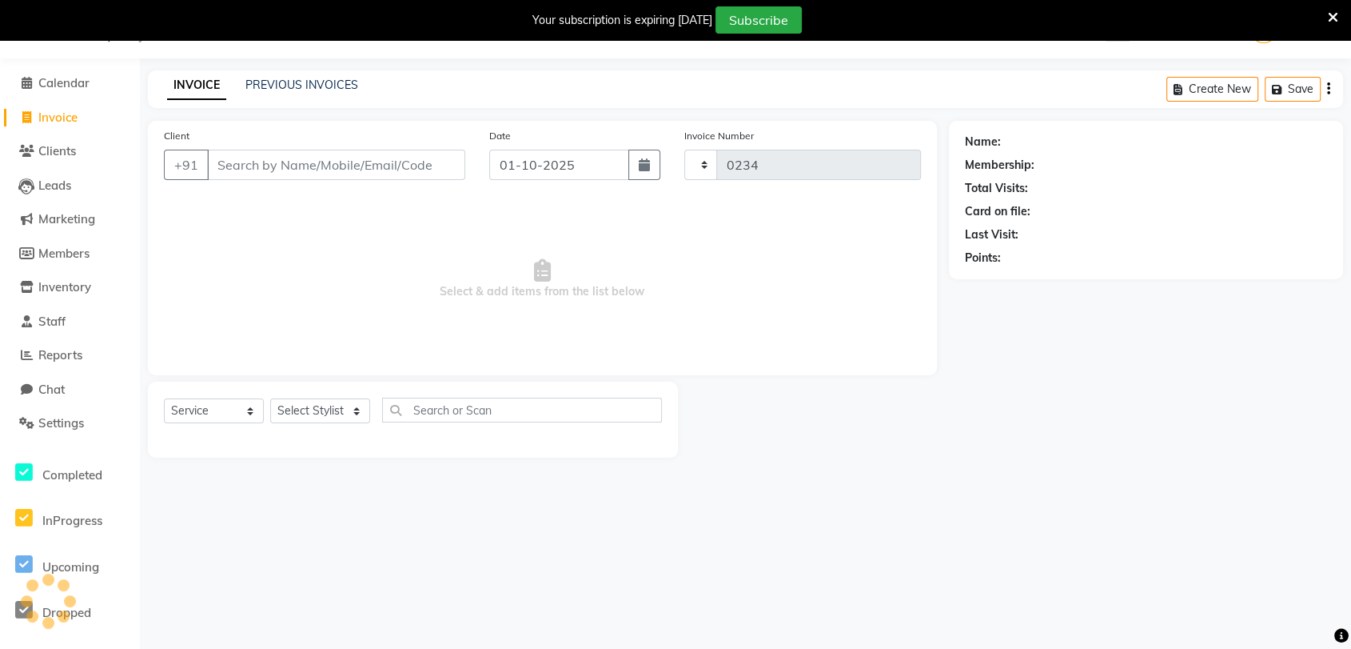
select select "7019"
click at [48, 94] on li "Calendar" at bounding box center [70, 83] width 140 height 34
